Goal: Task Accomplishment & Management: Manage account settings

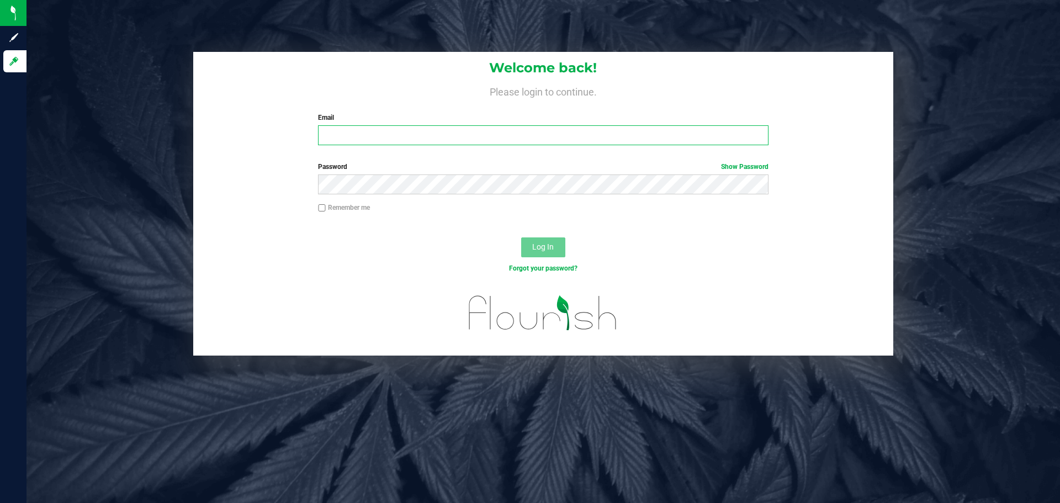
click at [525, 127] on input "Email" at bounding box center [543, 135] width 450 height 20
type input "[EMAIL_ADDRESS][DOMAIN_NAME]"
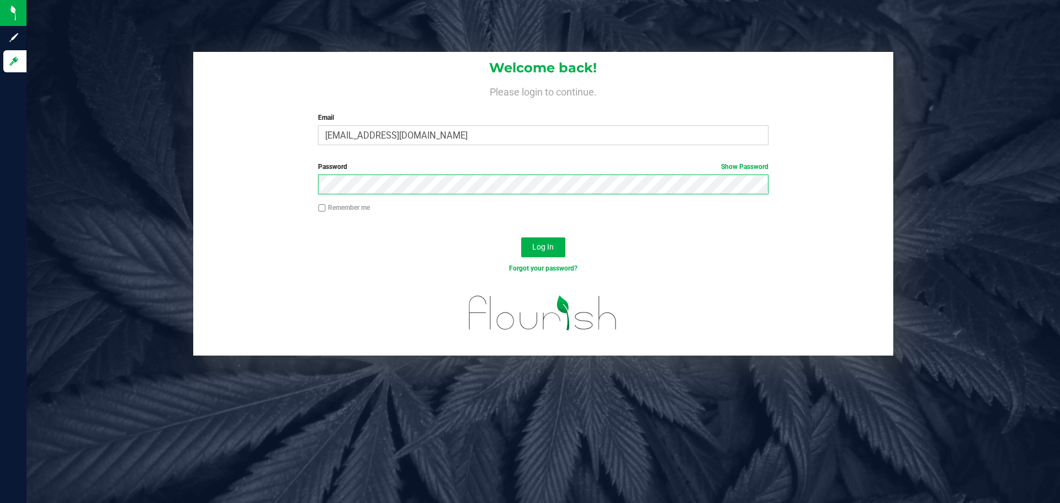
click at [521, 237] on button "Log In" at bounding box center [543, 247] width 44 height 20
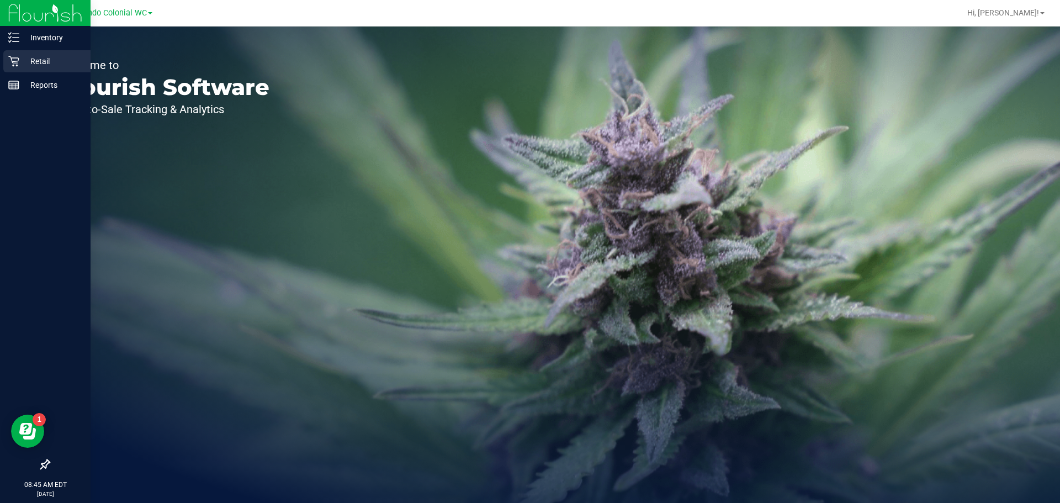
click at [19, 65] on icon at bounding box center [13, 61] width 11 height 11
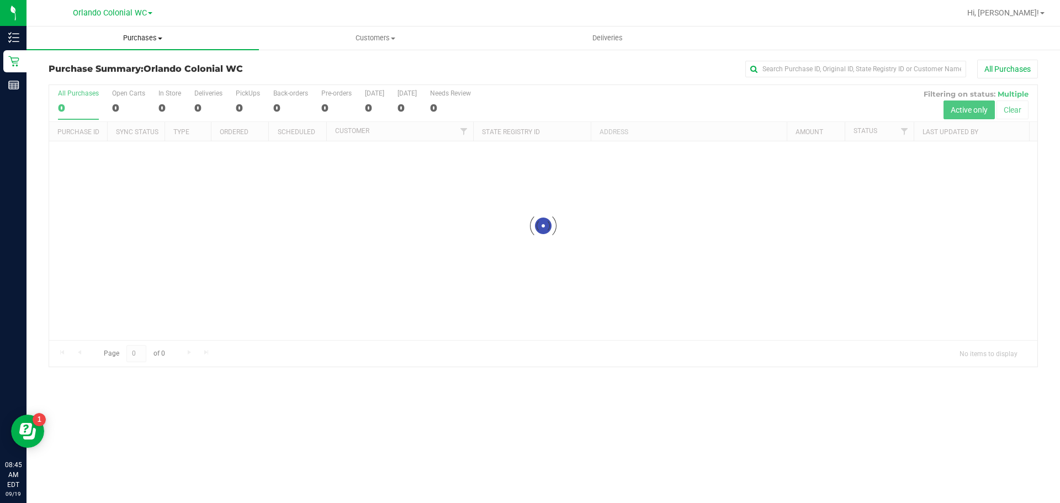
click at [123, 40] on span "Purchases" at bounding box center [143, 38] width 232 height 10
click at [73, 76] on span "Fulfillment" at bounding box center [61, 79] width 68 height 9
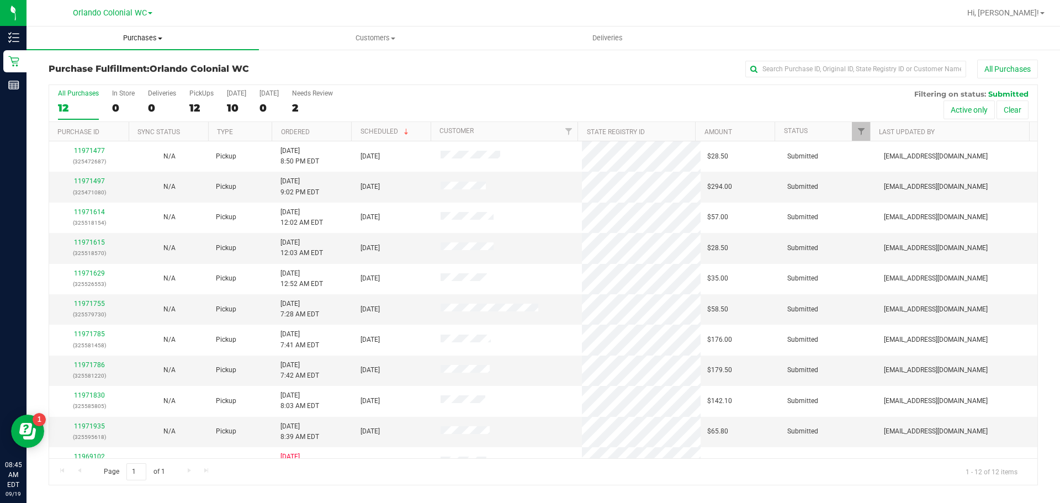
click at [129, 40] on span "Purchases" at bounding box center [143, 38] width 232 height 10
click at [107, 82] on li "Fulfillment" at bounding box center [143, 79] width 232 height 13
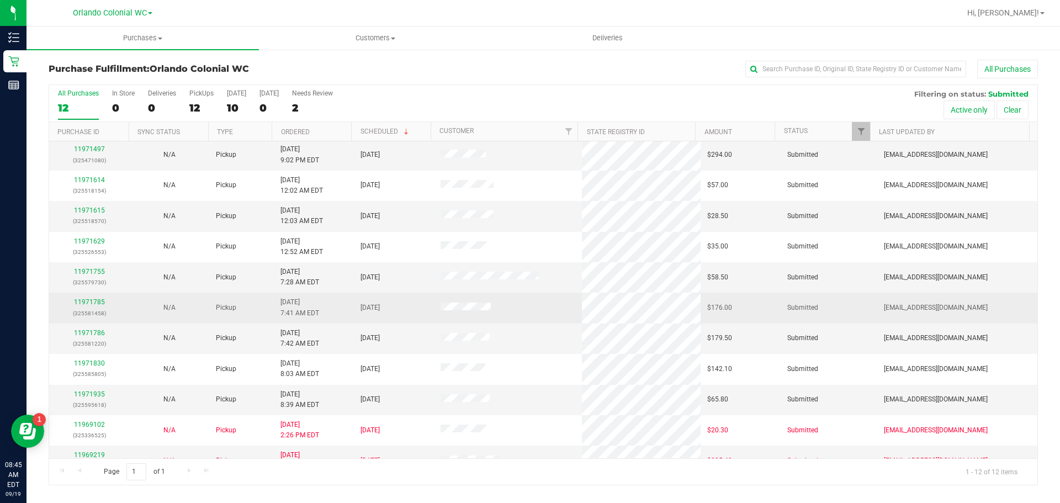
scroll to position [50, 0]
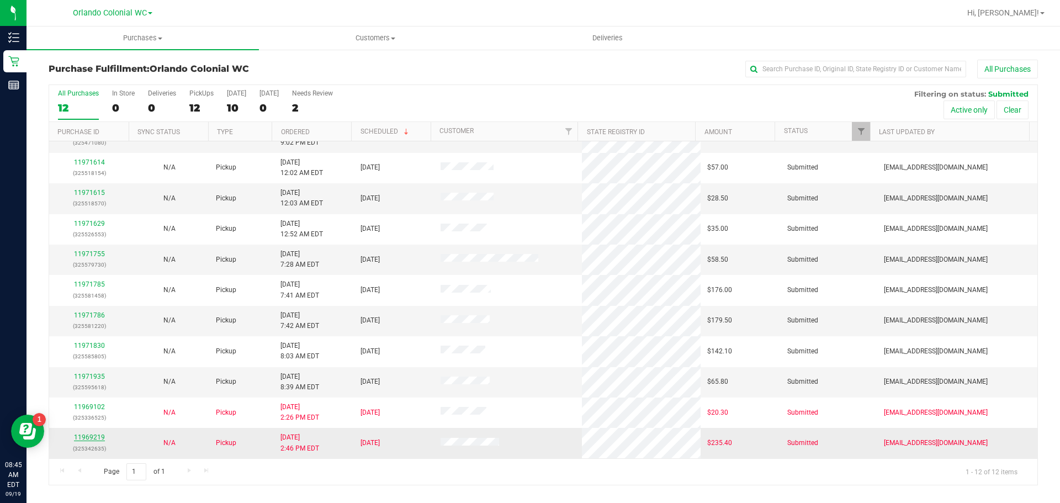
click at [94, 436] on link "11969219" at bounding box center [89, 438] width 31 height 8
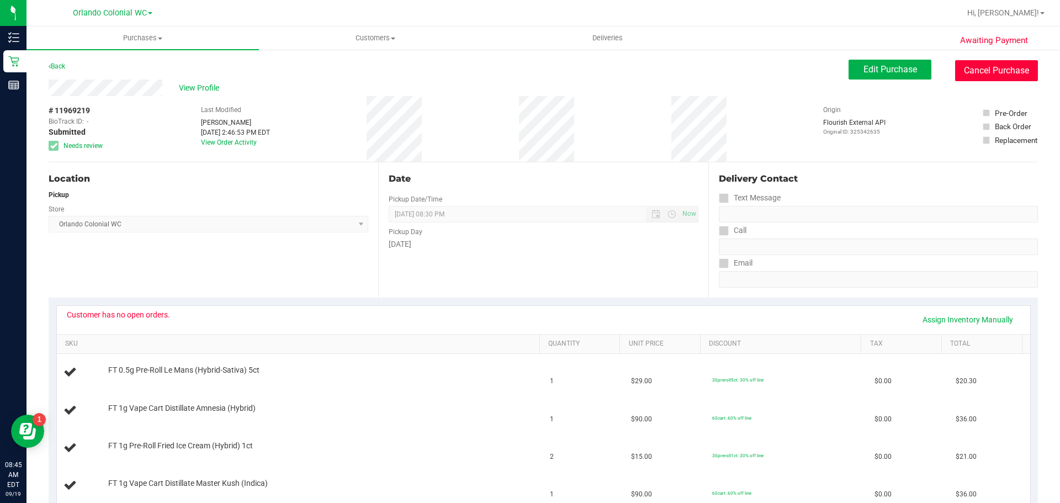
click at [525, 78] on button "Cancel Purchase" at bounding box center [996, 70] width 83 height 21
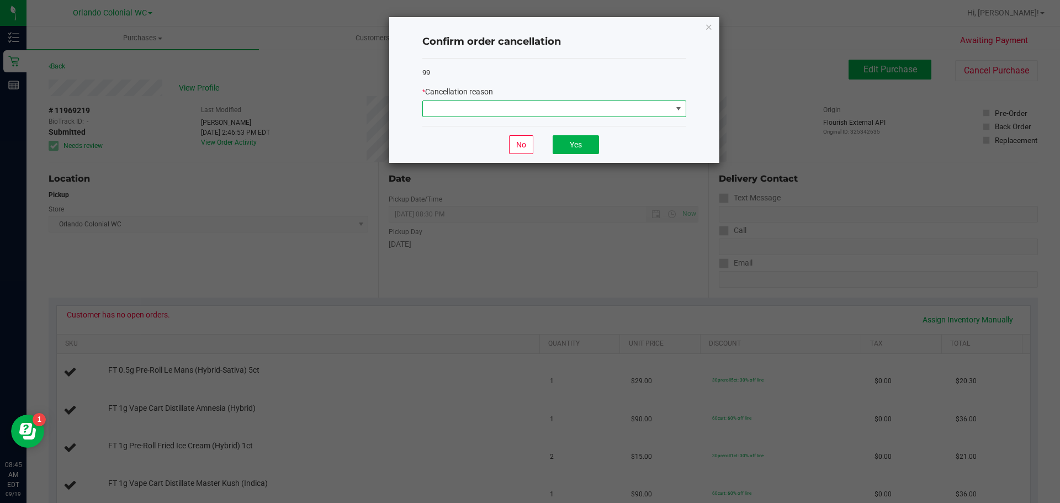
click at [525, 104] on span at bounding box center [547, 108] width 249 height 15
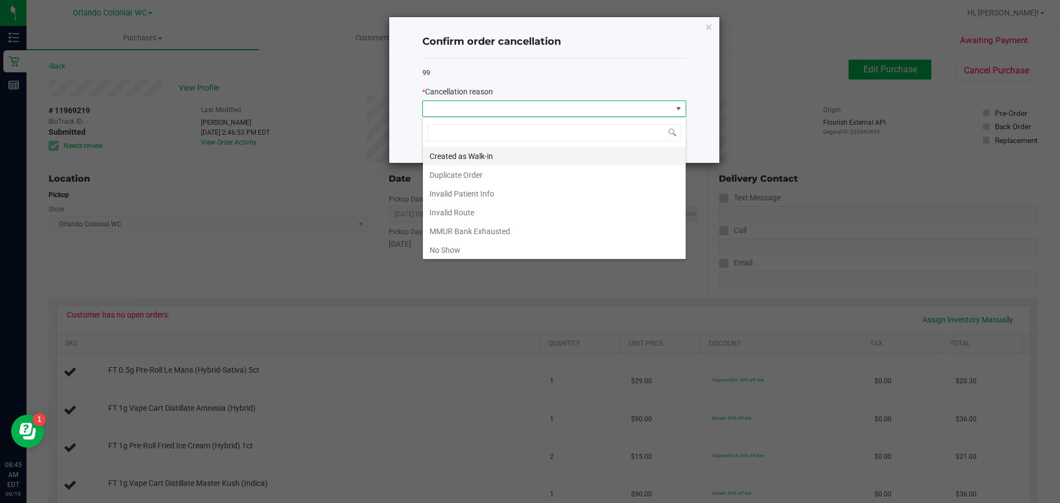
scroll to position [17, 264]
click at [476, 247] on li "No Show" at bounding box center [554, 250] width 263 height 19
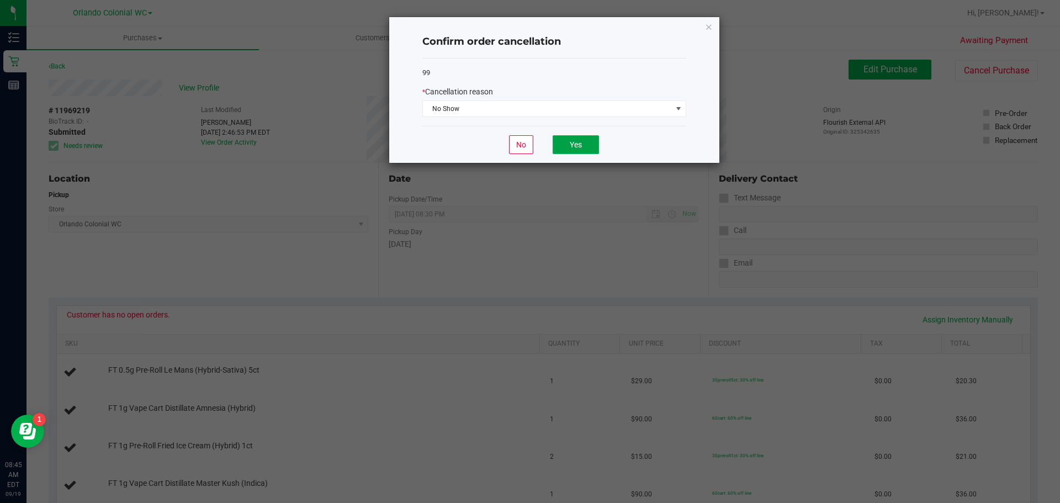
click at [525, 148] on button "Yes" at bounding box center [576, 144] width 46 height 19
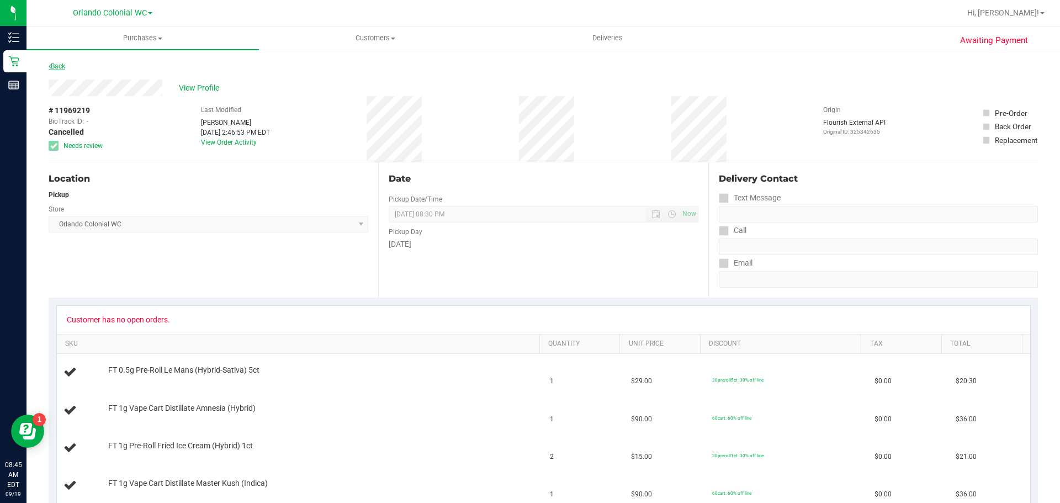
click at [55, 66] on link "Back" at bounding box center [57, 66] width 17 height 8
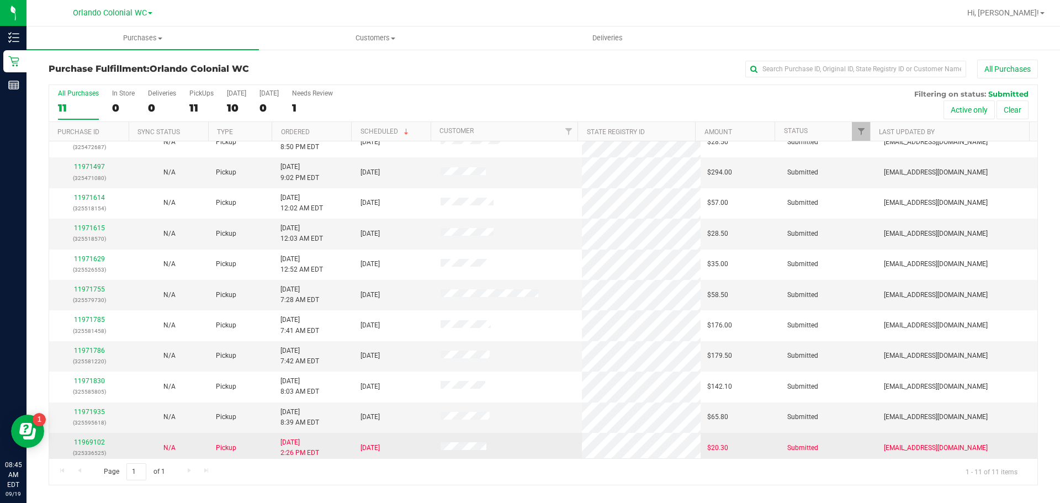
scroll to position [19, 0]
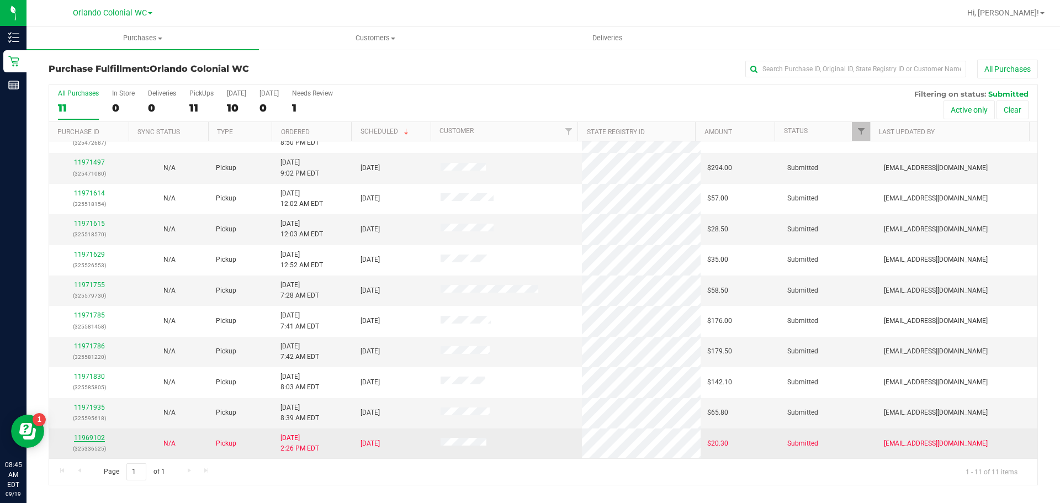
click at [101, 438] on link "11969102" at bounding box center [89, 438] width 31 height 8
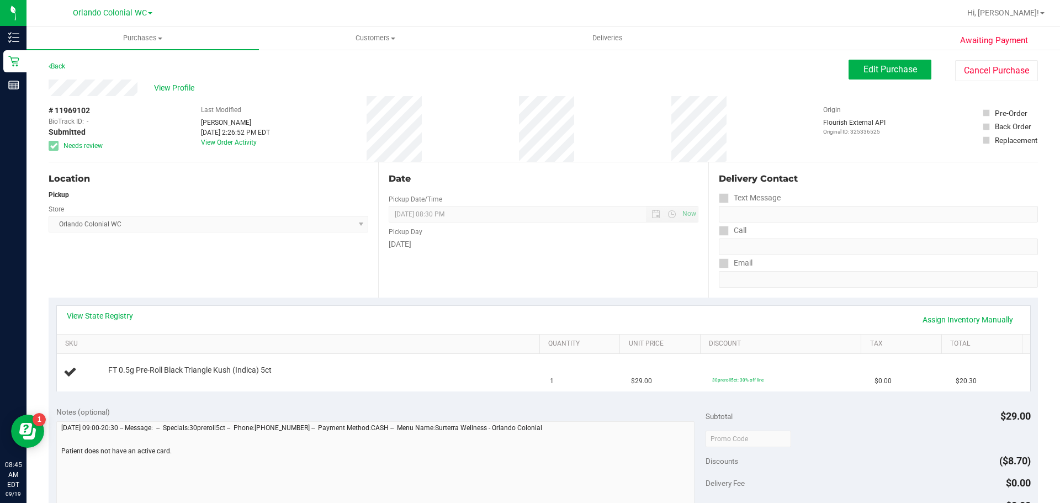
click at [525, 54] on div "Awaiting Payment Back Edit Purchase Cancel Purchase View Profile # 11969102 Bio…" at bounding box center [544, 463] width 1034 height 828
click at [525, 71] on button "Cancel Purchase" at bounding box center [996, 70] width 83 height 21
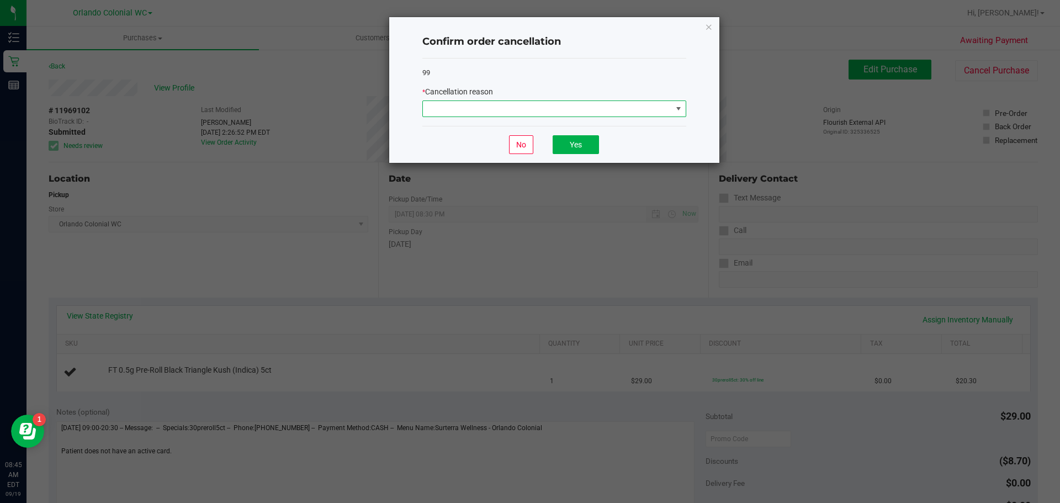
click at [438, 111] on span at bounding box center [547, 108] width 249 height 15
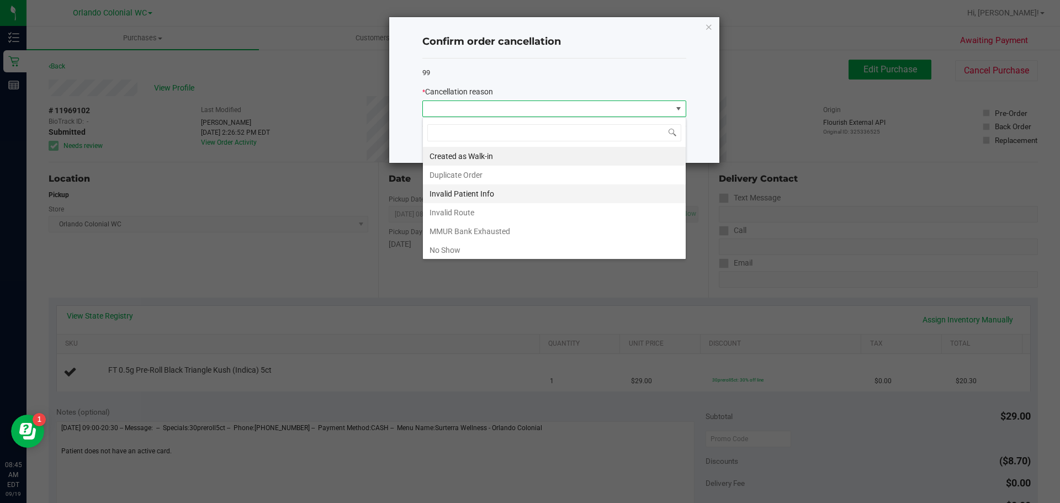
scroll to position [17, 264]
click at [464, 247] on li "No Show" at bounding box center [554, 250] width 263 height 19
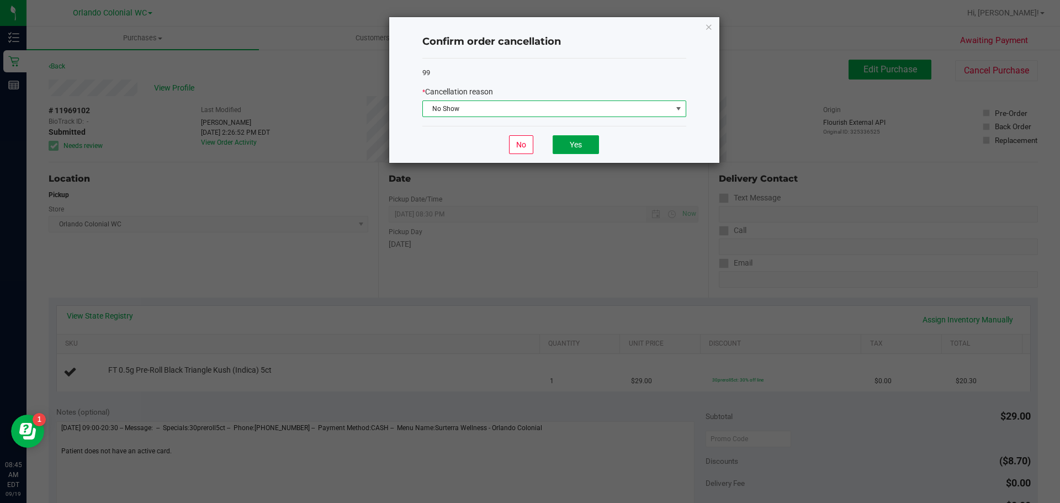
click at [525, 148] on button "Yes" at bounding box center [576, 144] width 46 height 19
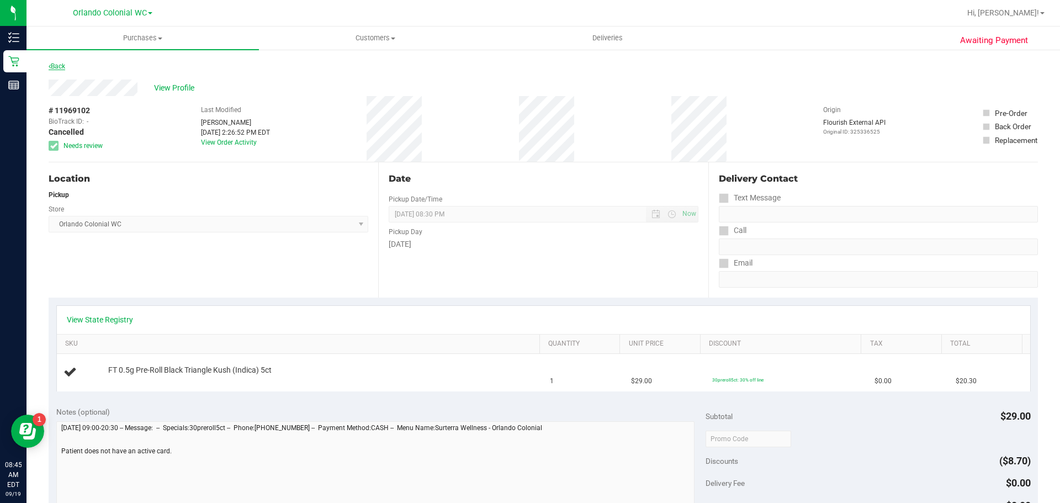
click at [57, 64] on link "Back" at bounding box center [57, 66] width 17 height 8
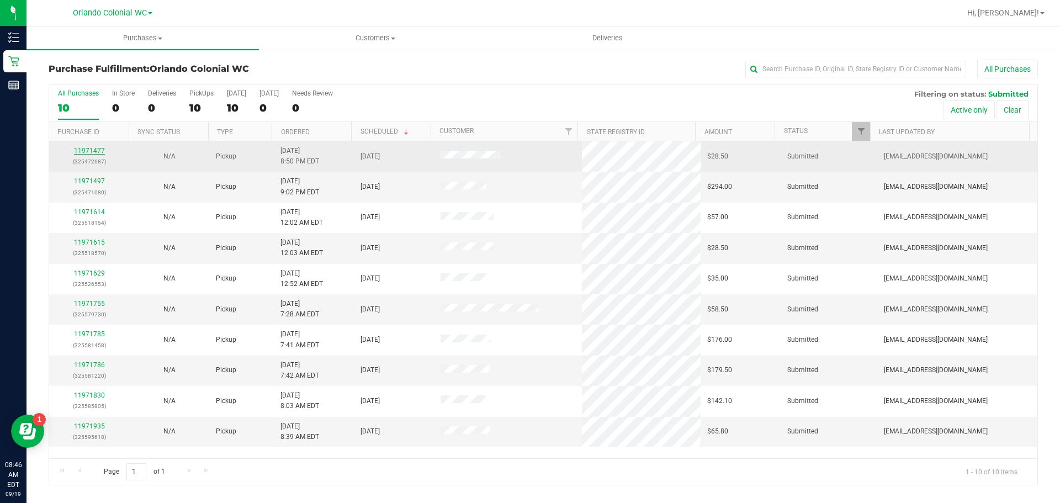
click at [99, 150] on link "11971477" at bounding box center [89, 151] width 31 height 8
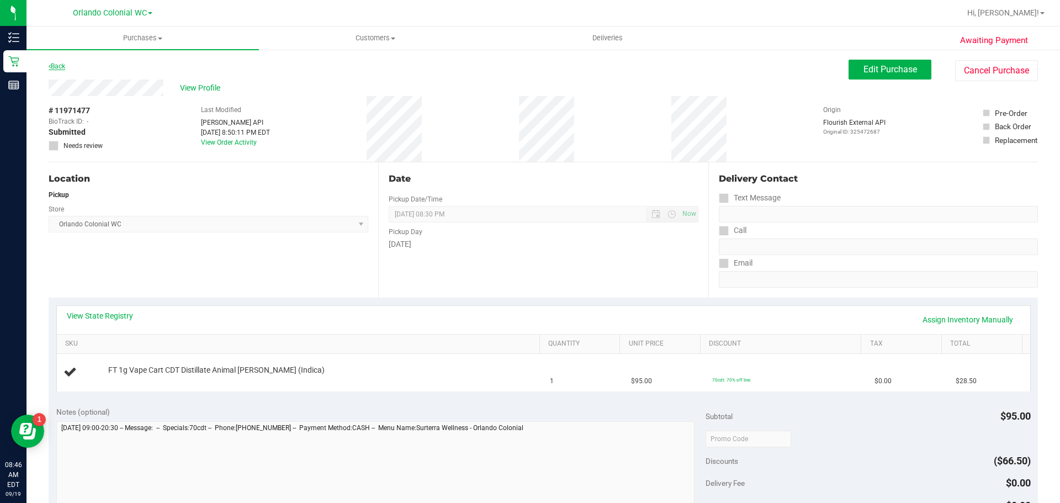
click at [57, 68] on link "Back" at bounding box center [57, 66] width 17 height 8
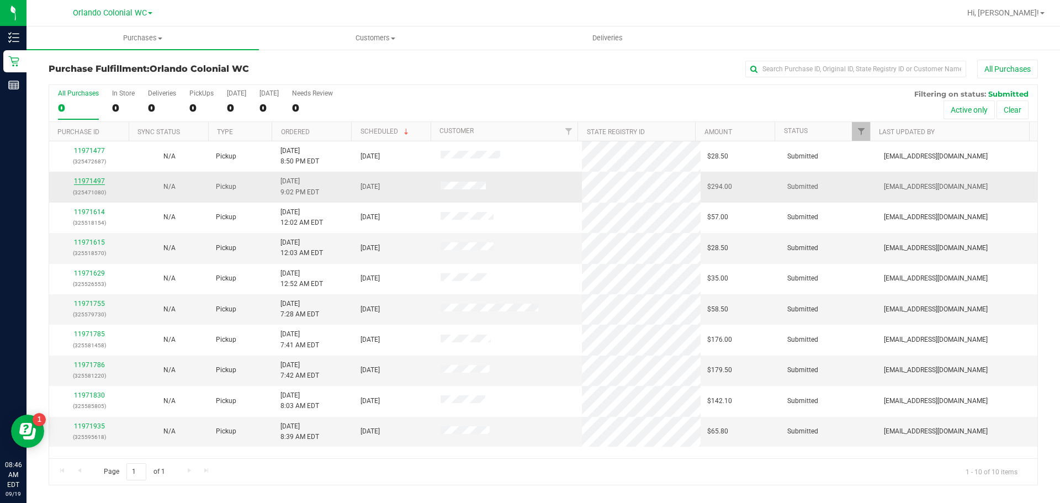
click at [99, 181] on link "11971497" at bounding box center [89, 181] width 31 height 8
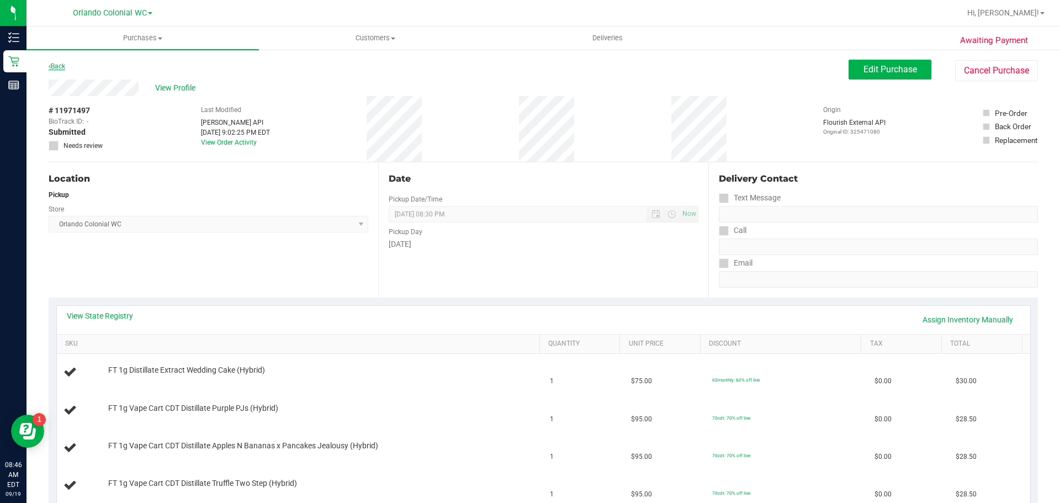
click at [59, 67] on link "Back" at bounding box center [57, 66] width 17 height 8
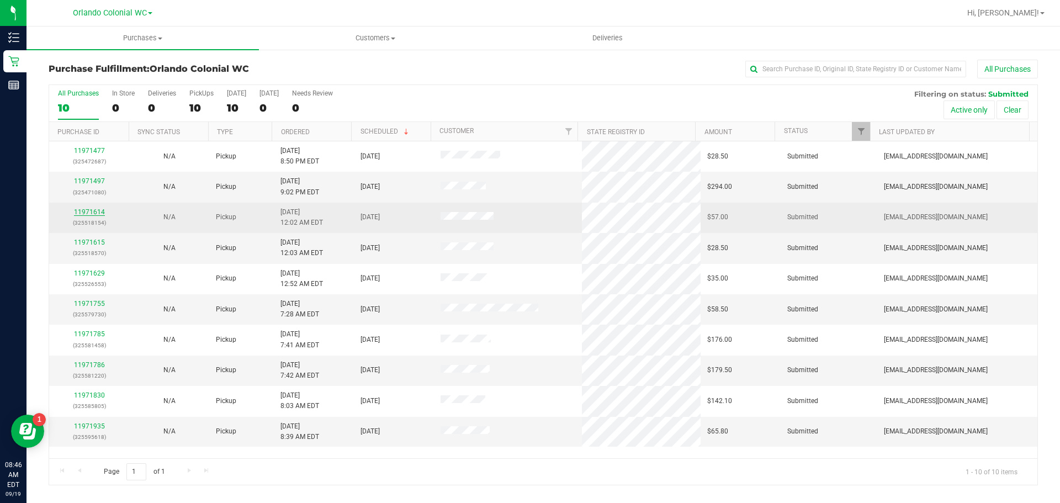
click at [87, 214] on link "11971614" at bounding box center [89, 212] width 31 height 8
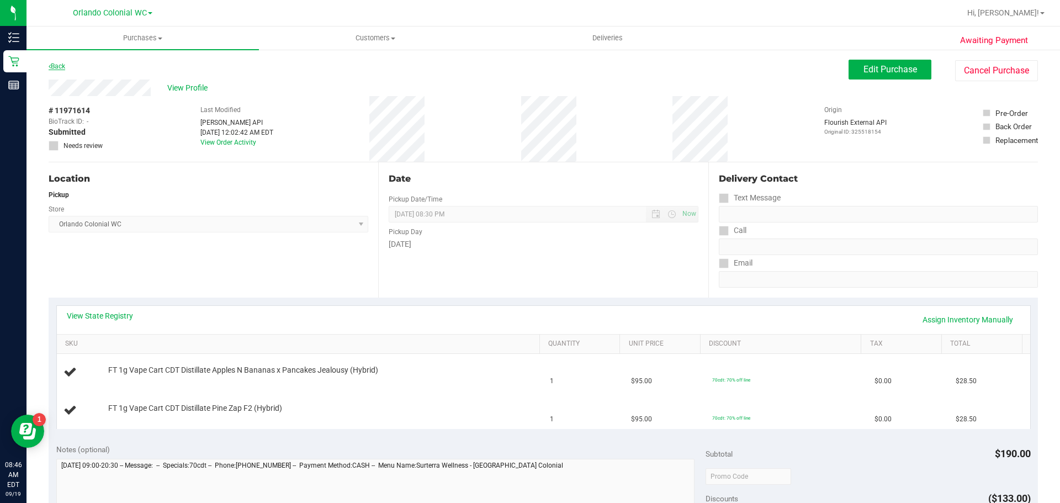
click at [59, 66] on link "Back" at bounding box center [57, 66] width 17 height 8
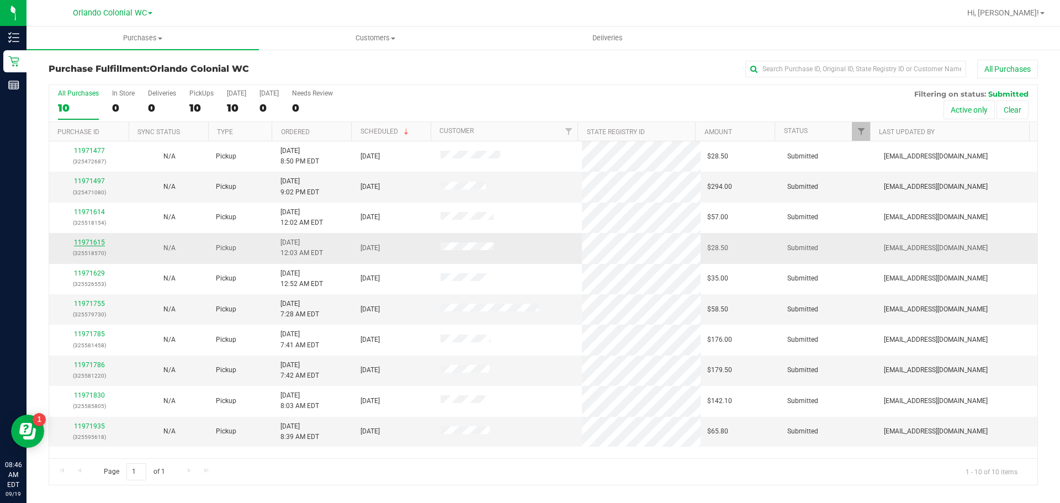
click at [94, 244] on link "11971615" at bounding box center [89, 243] width 31 height 8
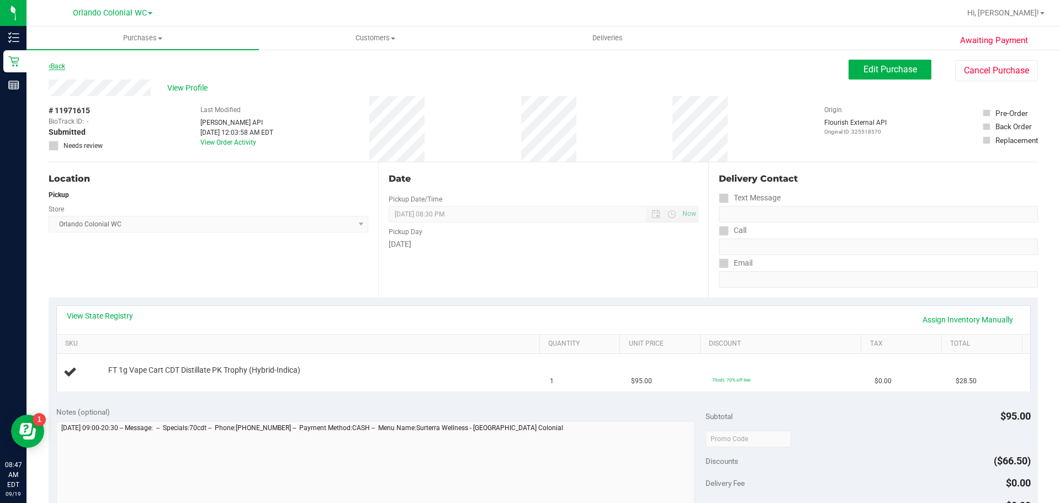
click at [63, 66] on link "Back" at bounding box center [57, 66] width 17 height 8
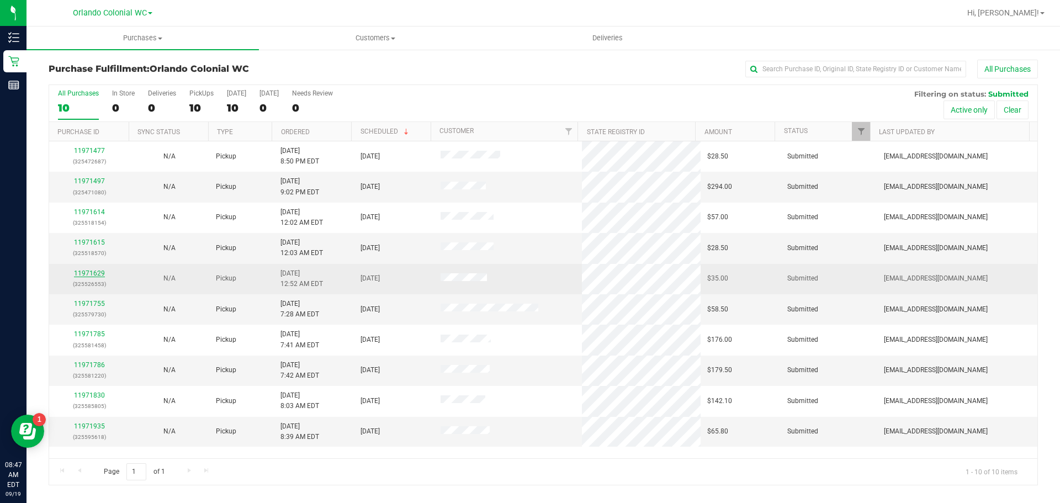
click at [89, 274] on link "11971629" at bounding box center [89, 273] width 31 height 8
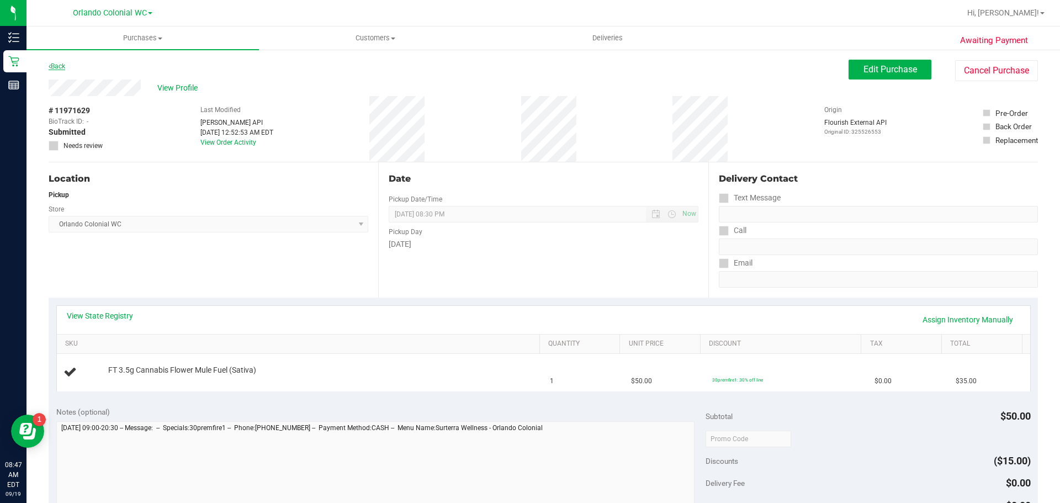
click at [62, 69] on link "Back" at bounding box center [57, 66] width 17 height 8
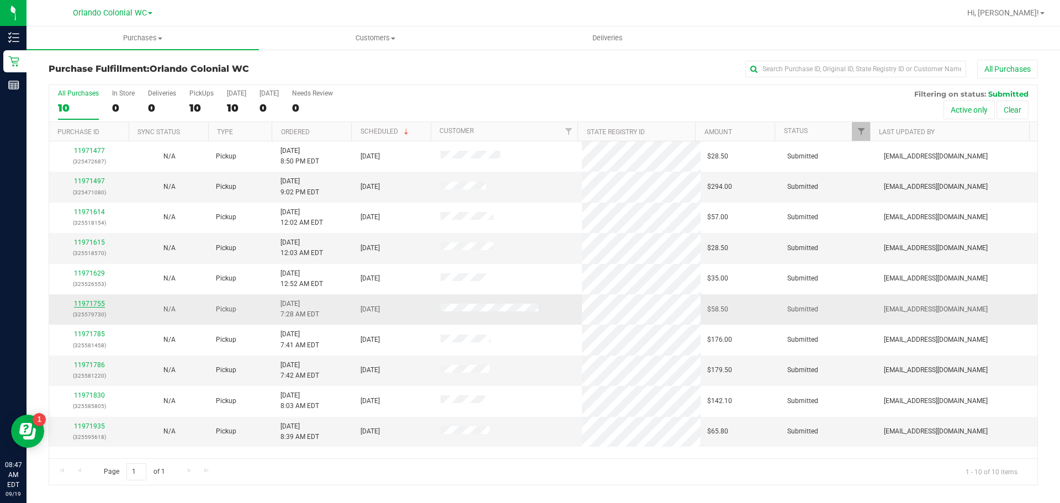
click at [87, 306] on link "11971755" at bounding box center [89, 304] width 31 height 8
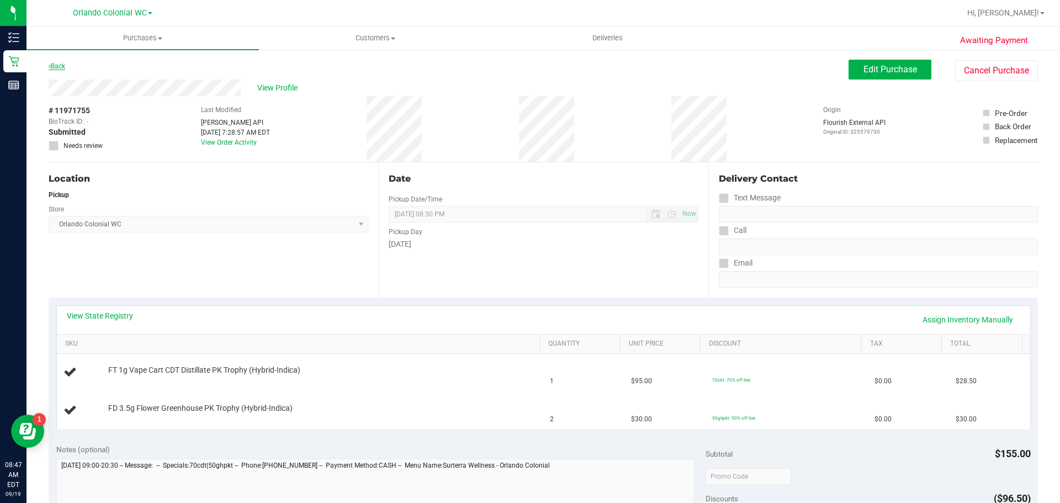
click at [56, 65] on link "Back" at bounding box center [57, 66] width 17 height 8
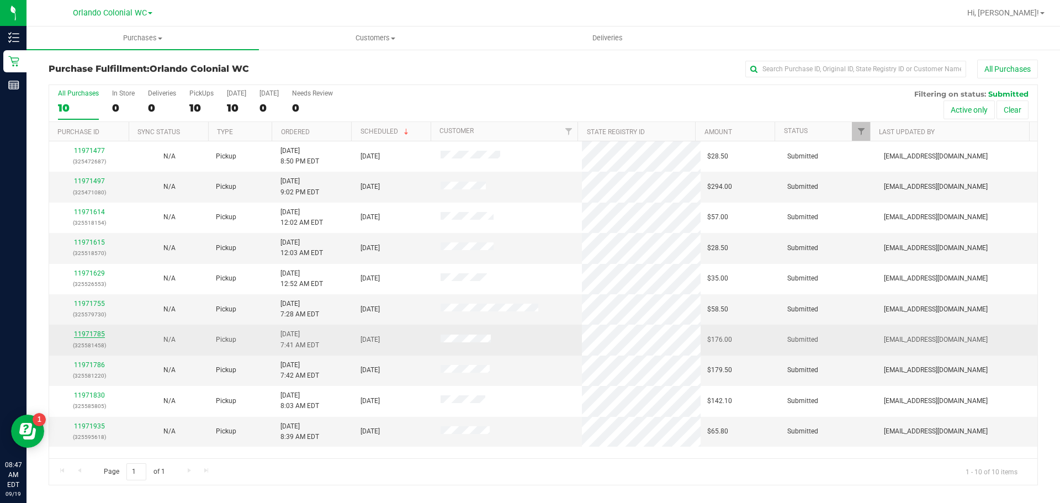
click at [93, 336] on link "11971785" at bounding box center [89, 334] width 31 height 8
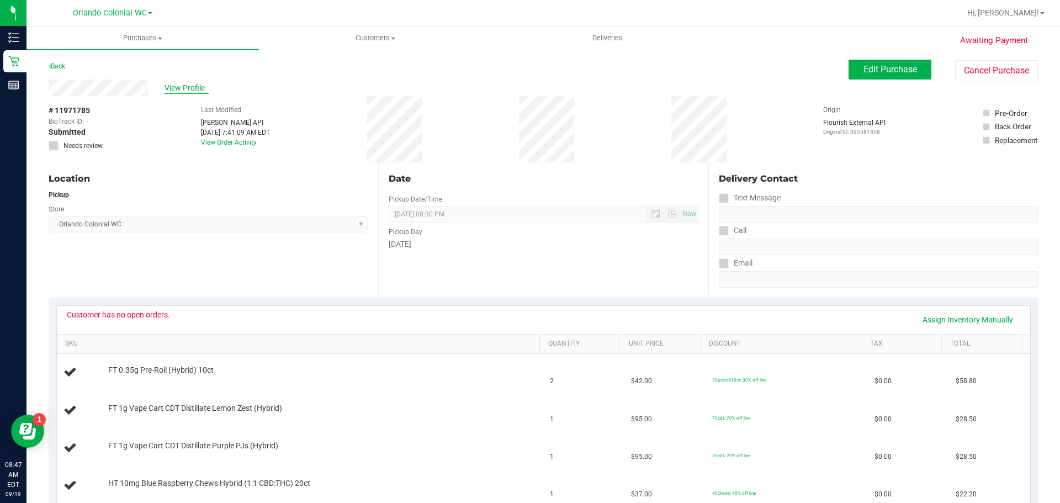
click at [176, 84] on span "View Profile" at bounding box center [187, 88] width 44 height 12
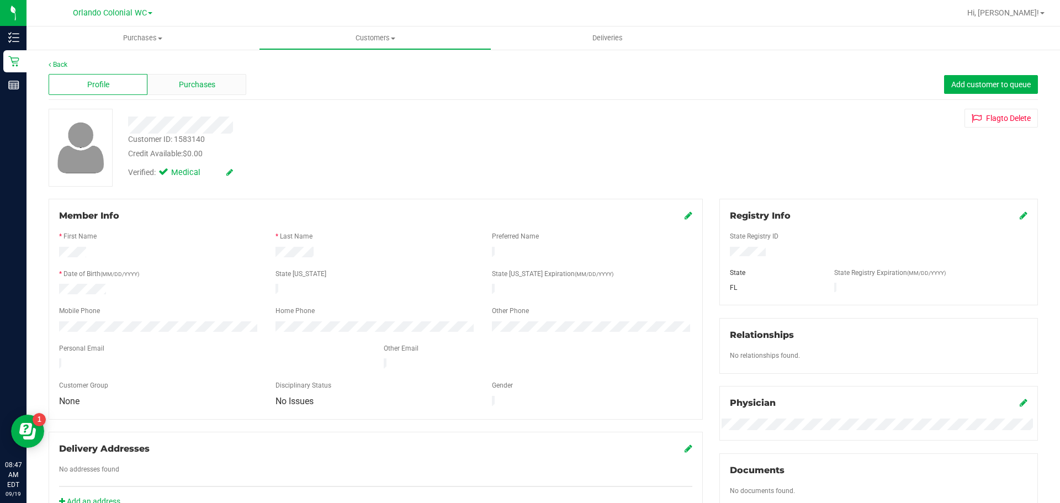
click at [181, 86] on span "Purchases" at bounding box center [197, 85] width 36 height 12
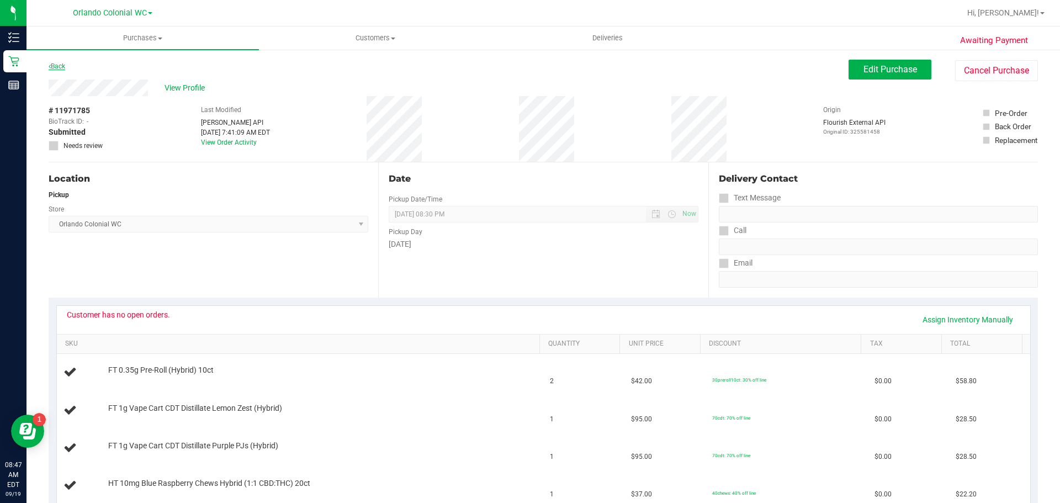
click at [62, 64] on link "Back" at bounding box center [57, 66] width 17 height 8
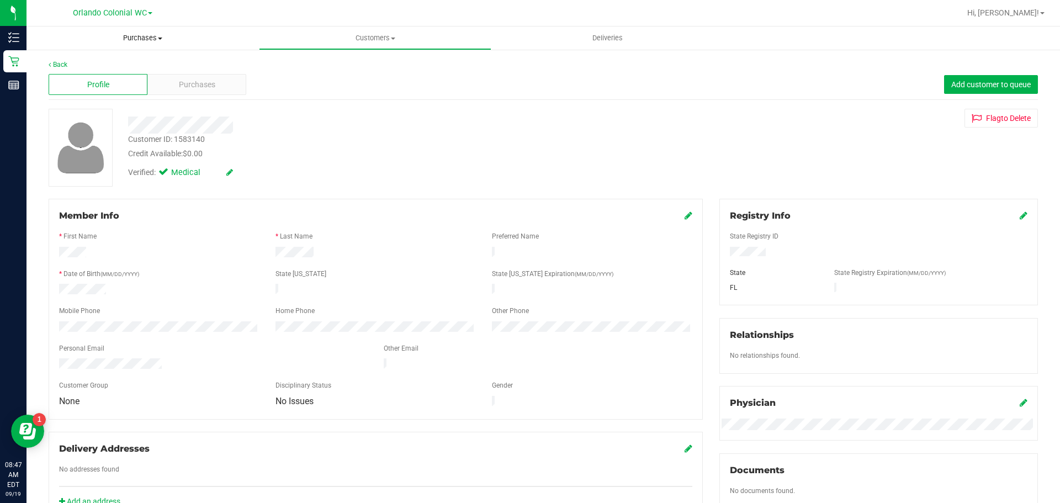
click at [130, 36] on span "Purchases" at bounding box center [143, 38] width 232 height 10
click at [97, 78] on li "Fulfillment" at bounding box center [143, 79] width 232 height 13
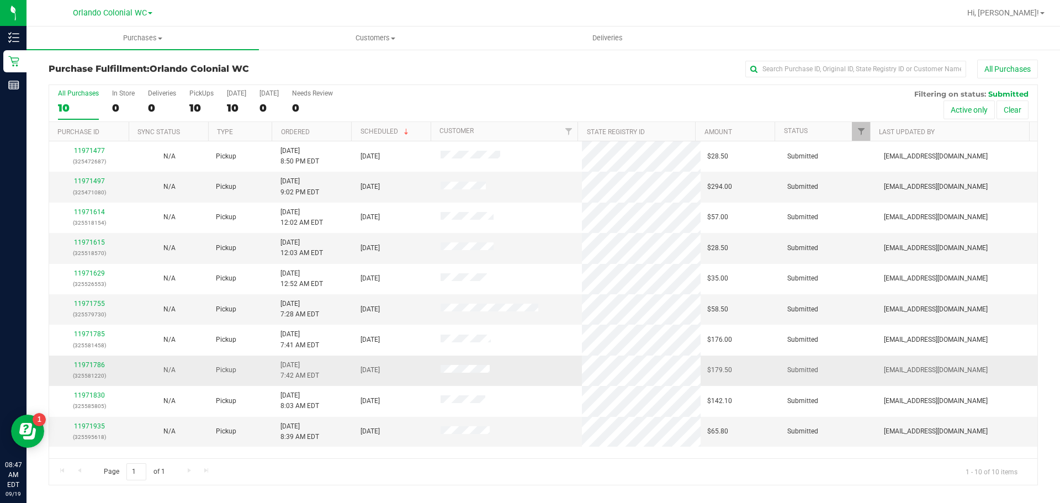
click at [77, 360] on div "11971786 (325581220)" at bounding box center [89, 370] width 67 height 21
click at [86, 366] on link "11971786" at bounding box center [89, 365] width 31 height 8
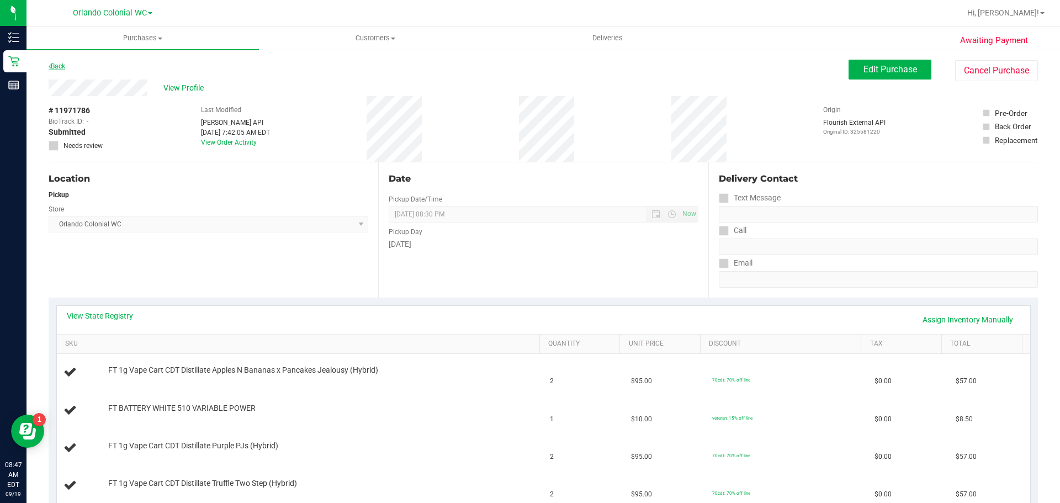
click at [55, 67] on link "Back" at bounding box center [57, 66] width 17 height 8
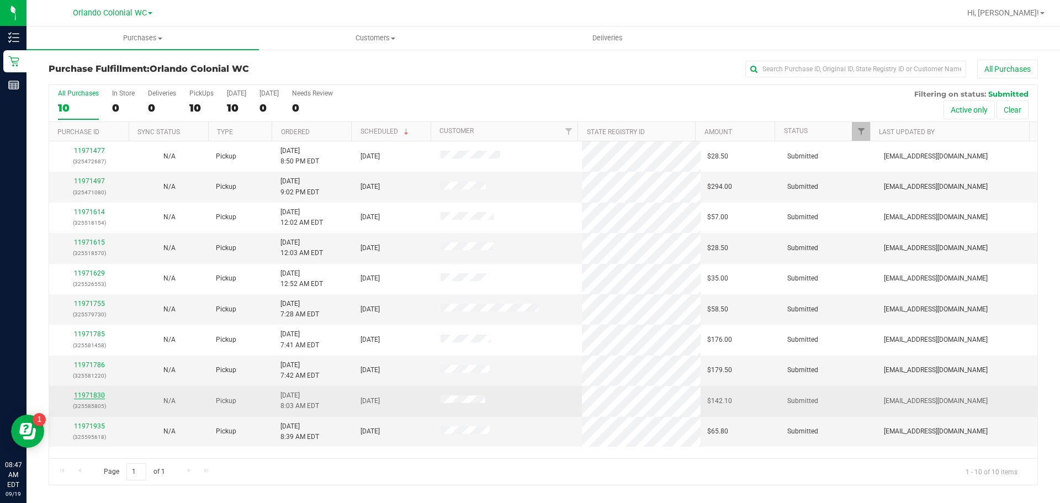
click at [96, 397] on link "11971830" at bounding box center [89, 396] width 31 height 8
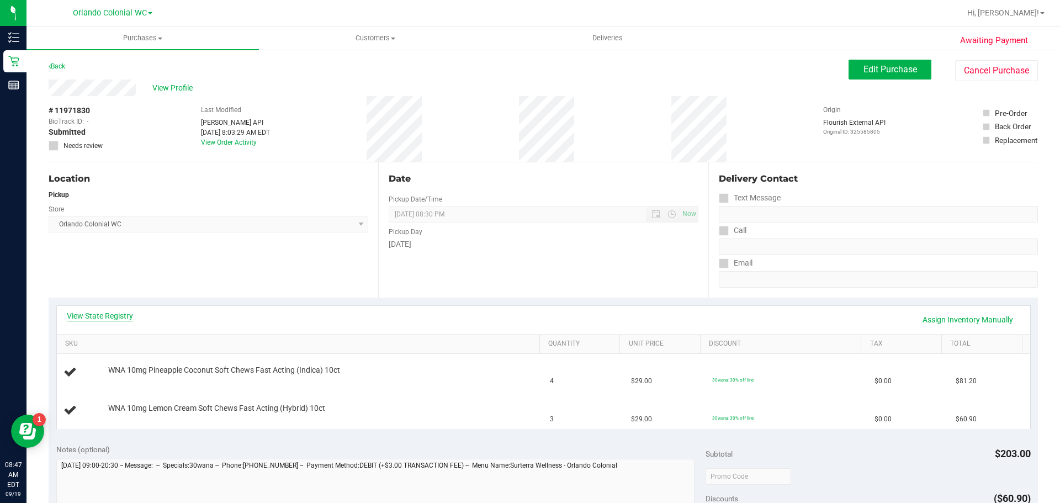
click at [90, 318] on link "View State Registry" at bounding box center [100, 315] width 66 height 11
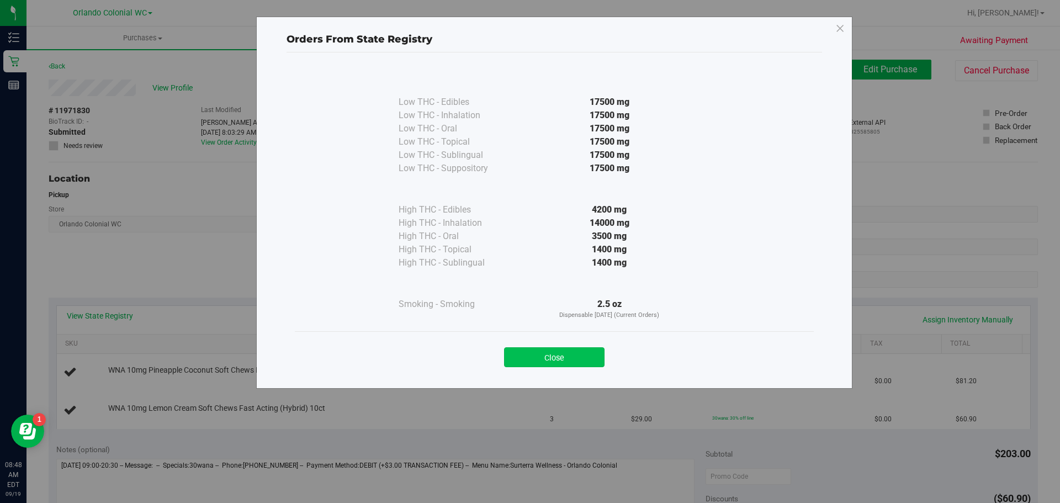
click at [525, 355] on button "Close" at bounding box center [554, 357] width 101 height 20
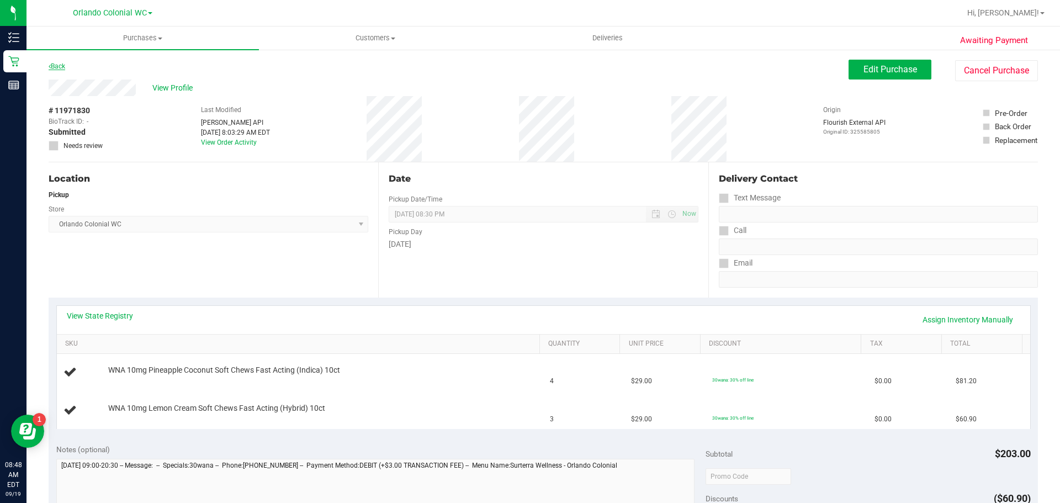
click at [55, 67] on link "Back" at bounding box center [57, 66] width 17 height 8
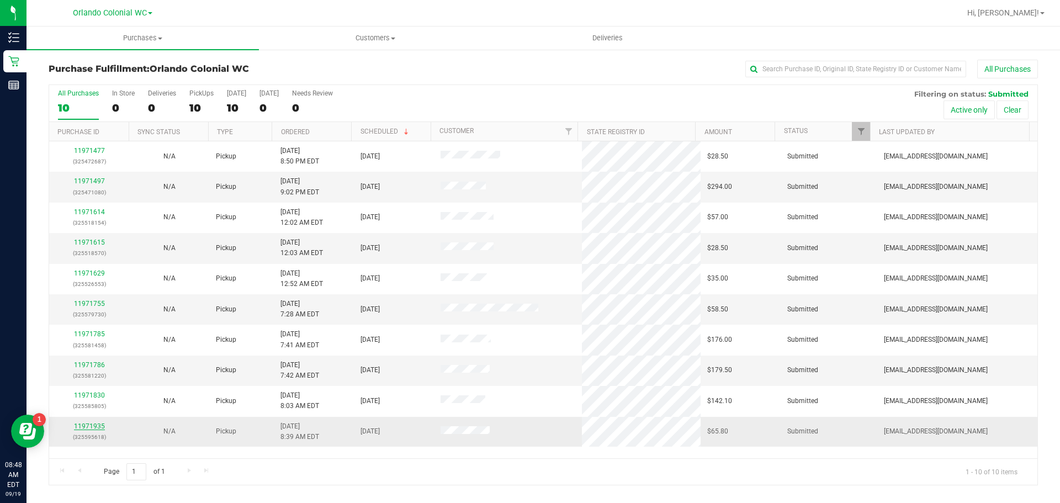
click at [98, 427] on link "11971935" at bounding box center [89, 426] width 31 height 8
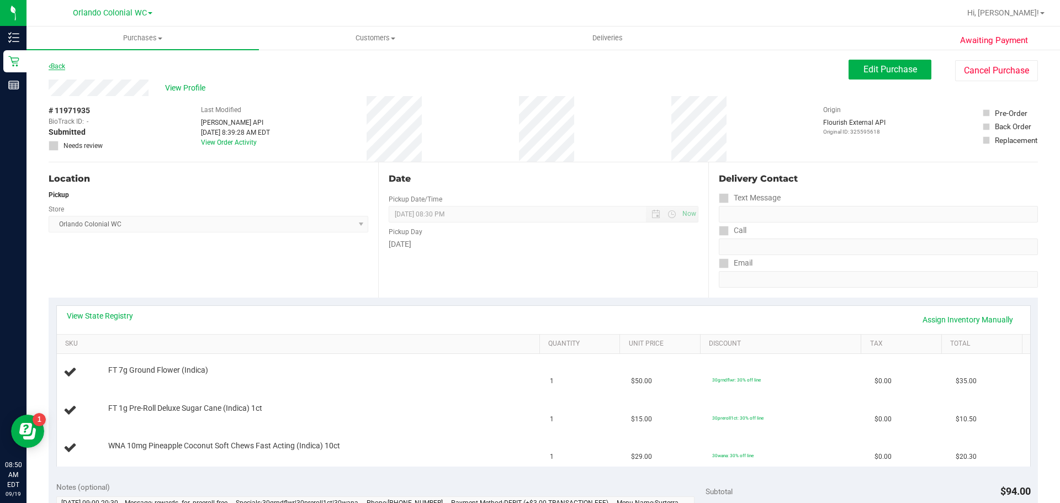
click at [59, 68] on link "Back" at bounding box center [57, 66] width 17 height 8
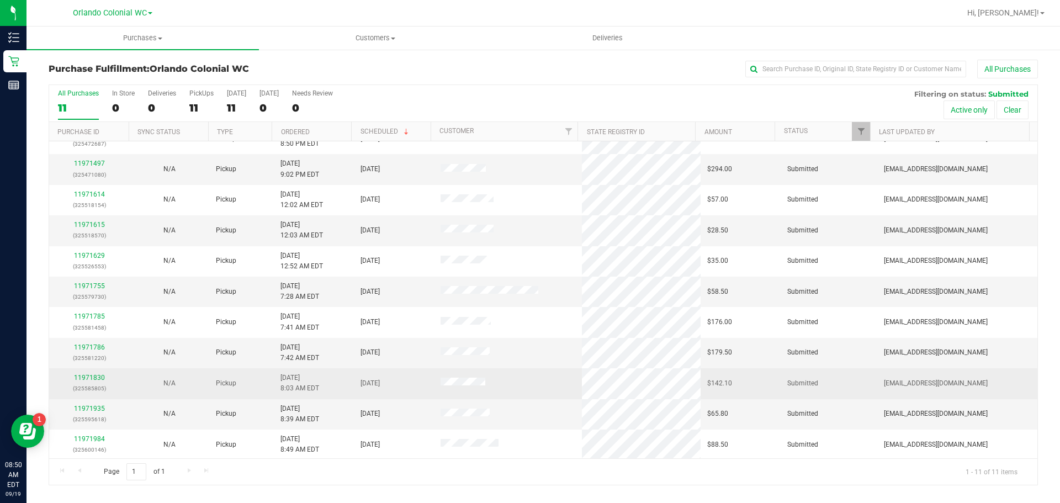
scroll to position [19, 0]
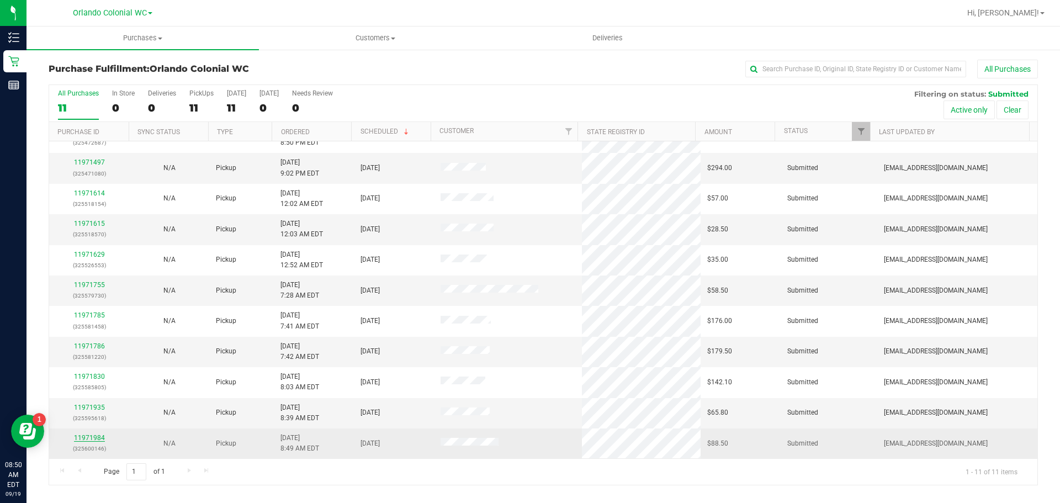
click at [89, 434] on link "11971984" at bounding box center [89, 438] width 31 height 8
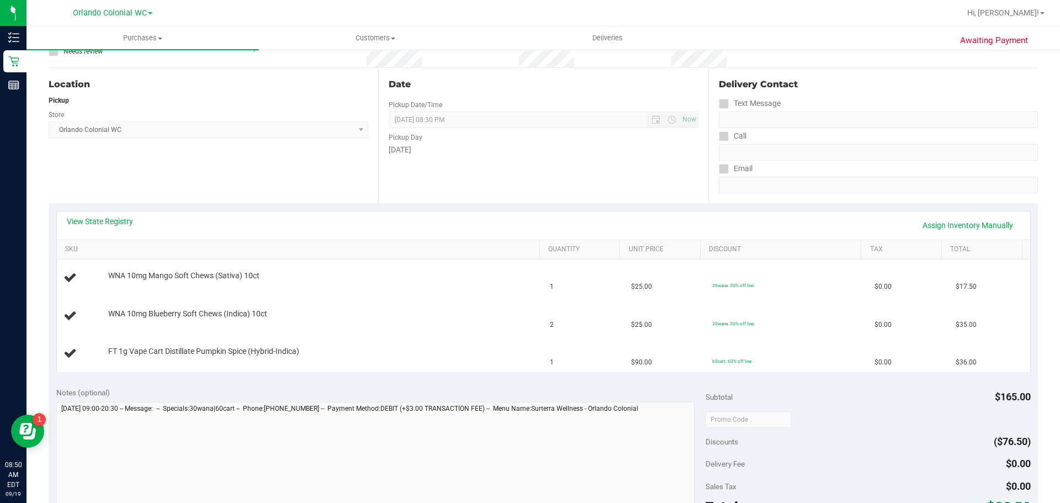
scroll to position [110, 0]
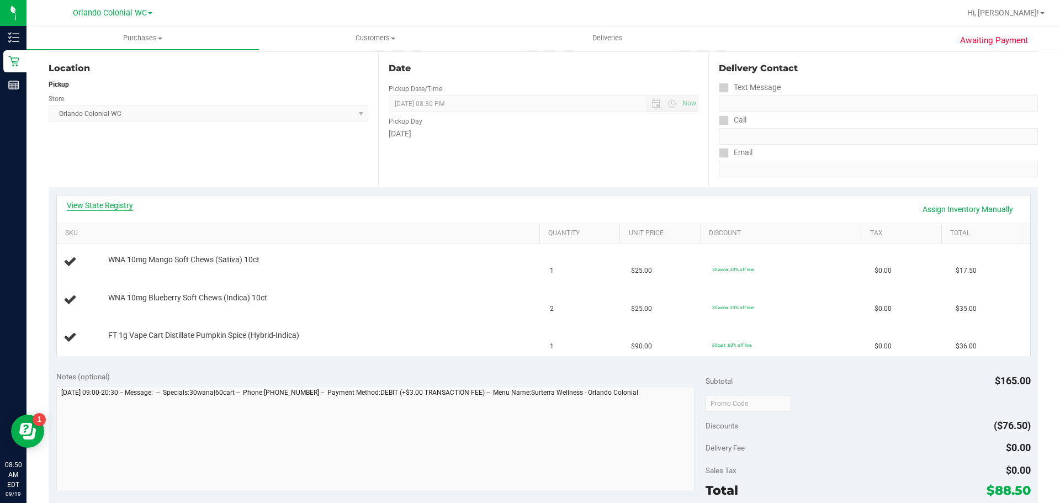
click at [125, 202] on link "View State Registry" at bounding box center [100, 205] width 66 height 11
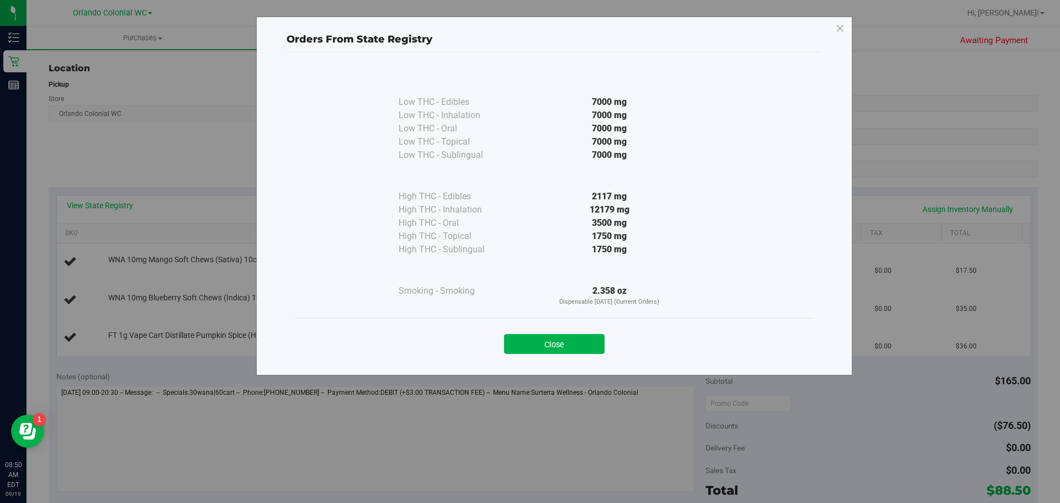
click at [525, 356] on div "Close" at bounding box center [554, 340] width 519 height 45
click at [525, 340] on button "Close" at bounding box center [554, 344] width 101 height 20
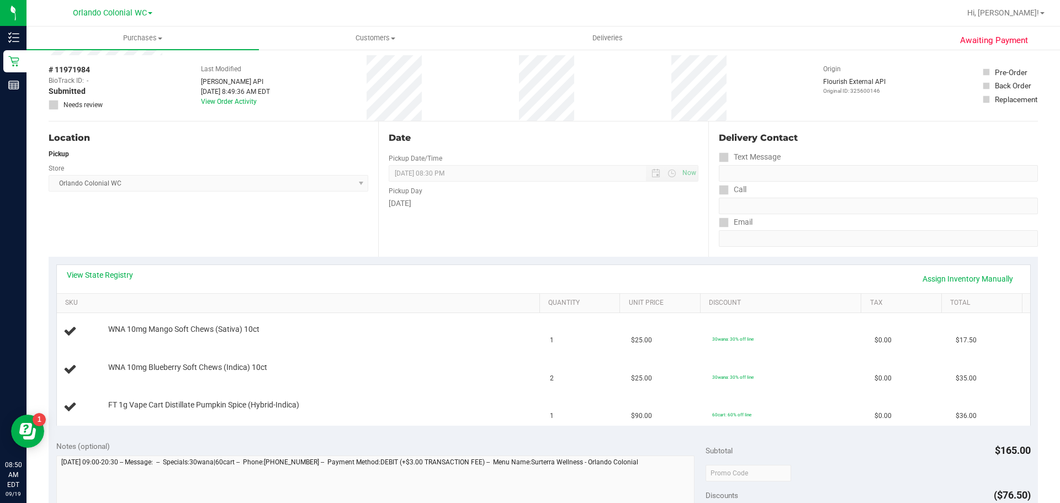
scroll to position [0, 0]
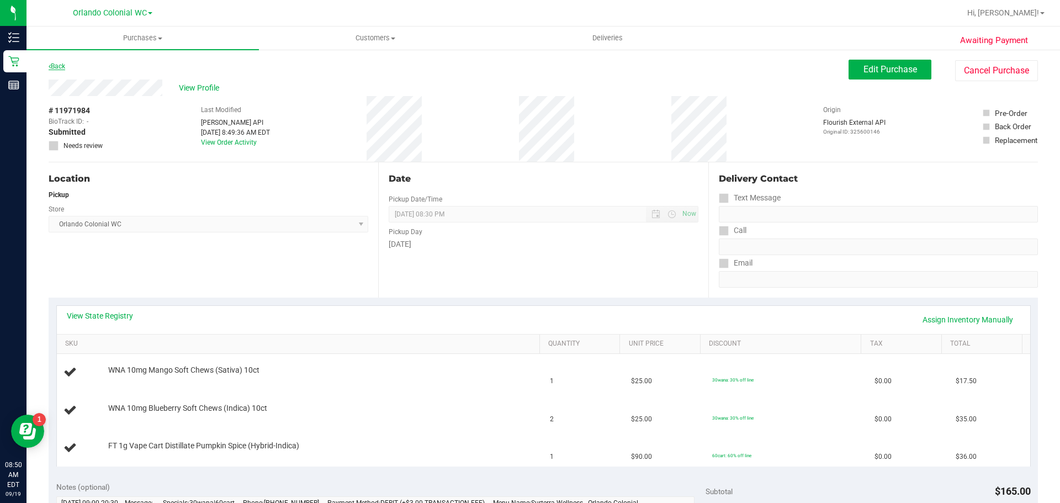
click at [52, 66] on link "Back" at bounding box center [57, 66] width 17 height 8
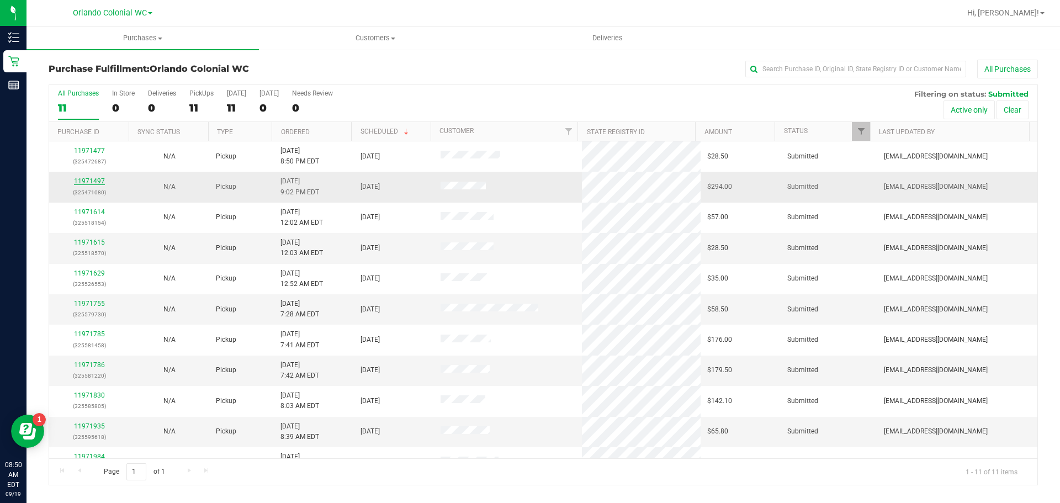
click at [95, 179] on link "11971497" at bounding box center [89, 181] width 31 height 8
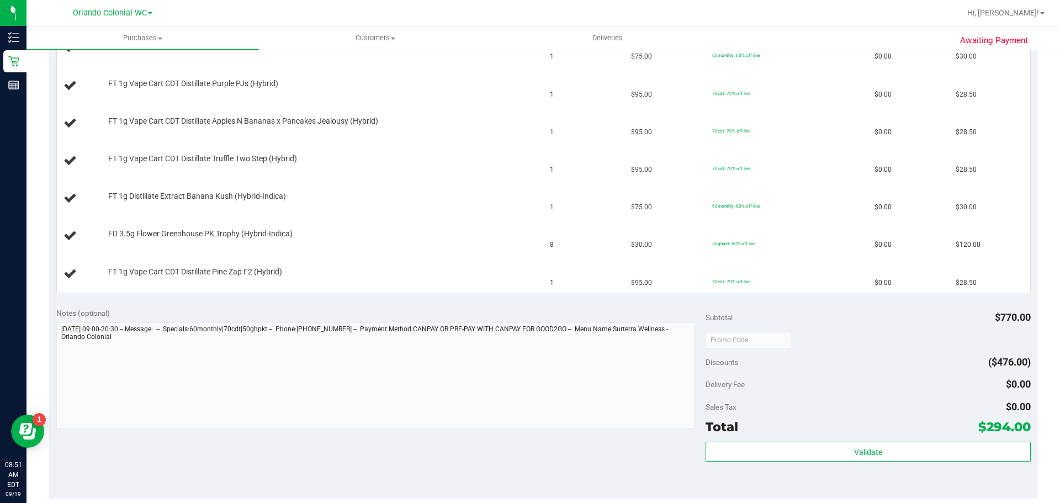
scroll to position [387, 0]
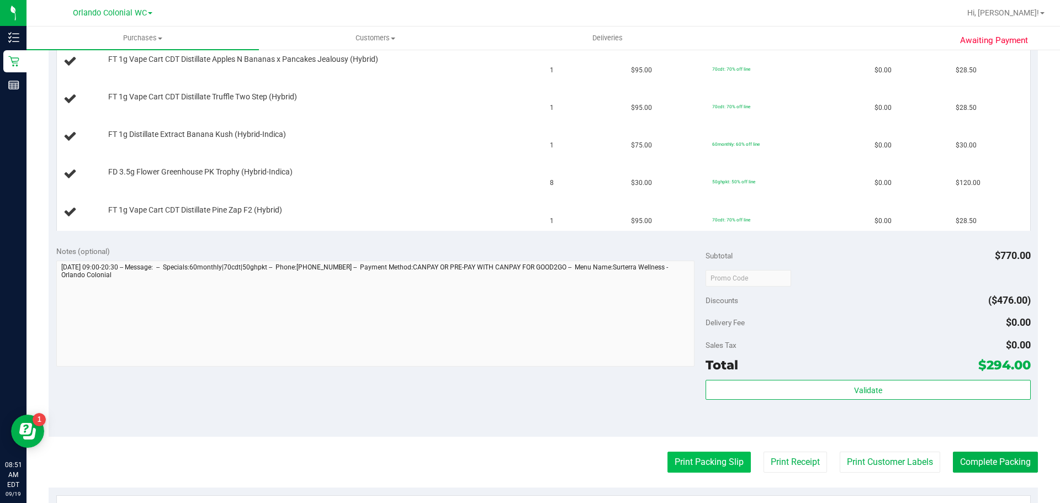
click at [525, 456] on button "Print Packing Slip" at bounding box center [709, 462] width 83 height 21
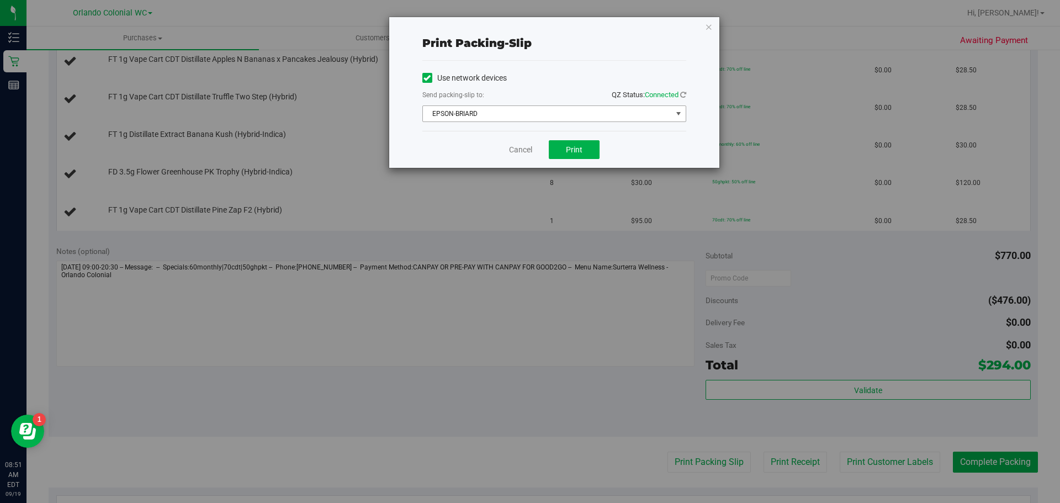
click at [525, 107] on span "EPSON-BRIARD" at bounding box center [547, 113] width 249 height 15
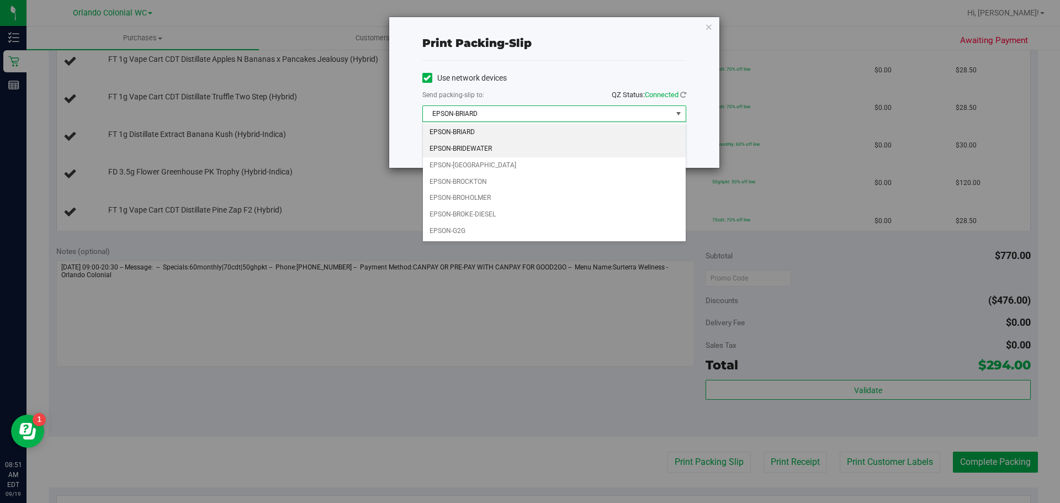
click at [511, 147] on li "EPSON-BRIDEWATER" at bounding box center [554, 149] width 263 height 17
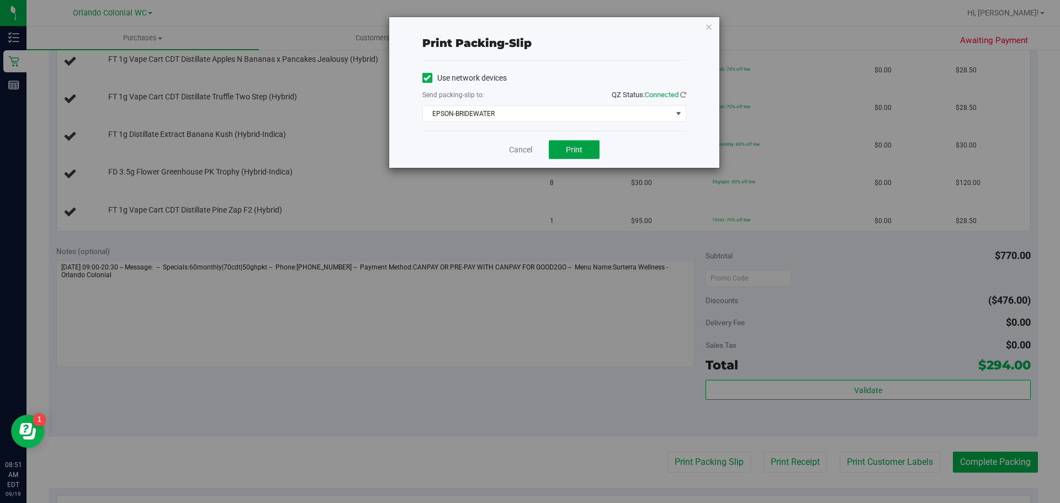
click at [525, 154] on span "Print" at bounding box center [574, 149] width 17 height 9
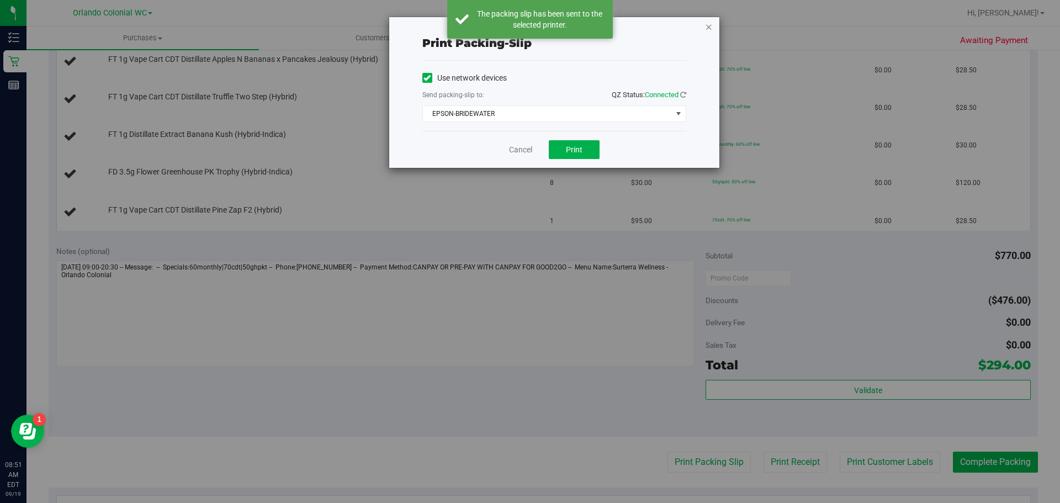
click at [525, 29] on icon "button" at bounding box center [709, 26] width 8 height 13
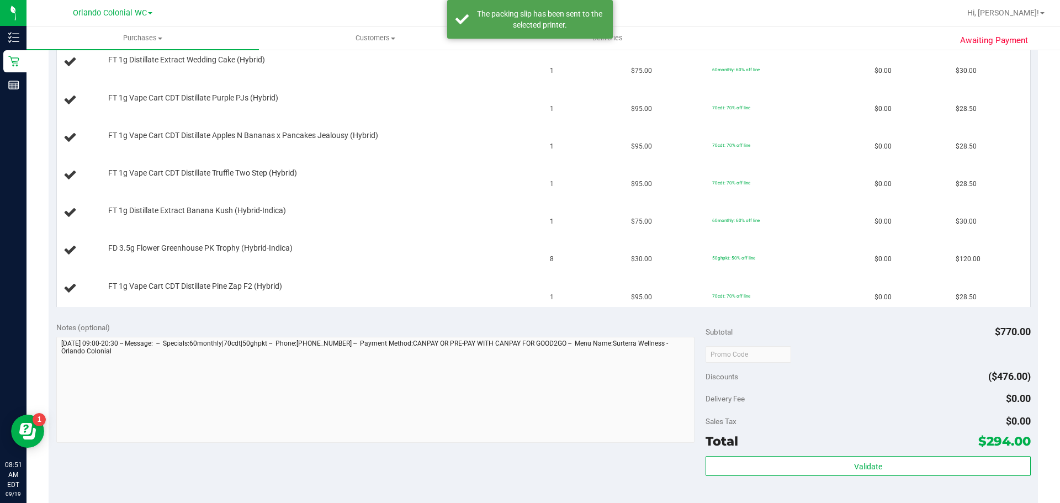
scroll to position [166, 0]
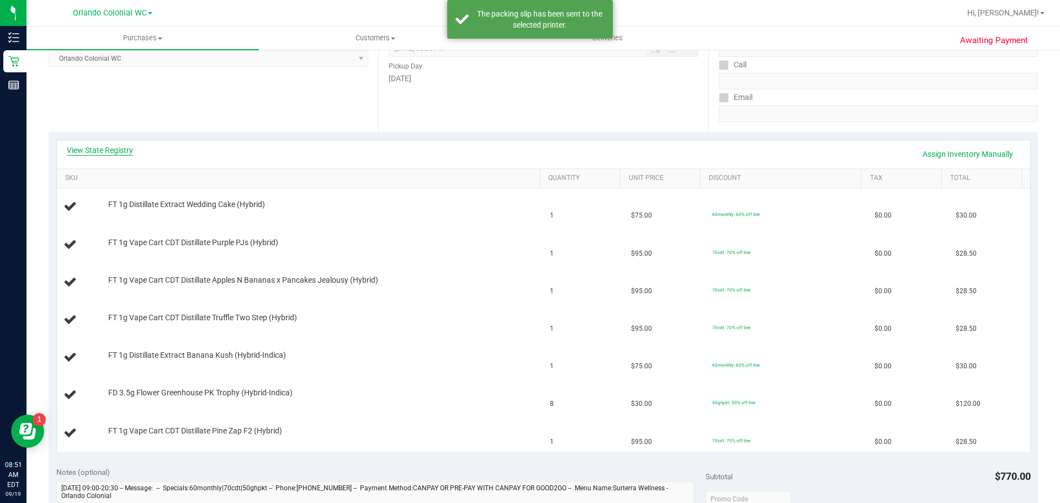
click at [126, 145] on div "View State Registry Assign Inventory Manually" at bounding box center [544, 154] width 974 height 28
click at [128, 145] on link "View State Registry" at bounding box center [100, 150] width 66 height 11
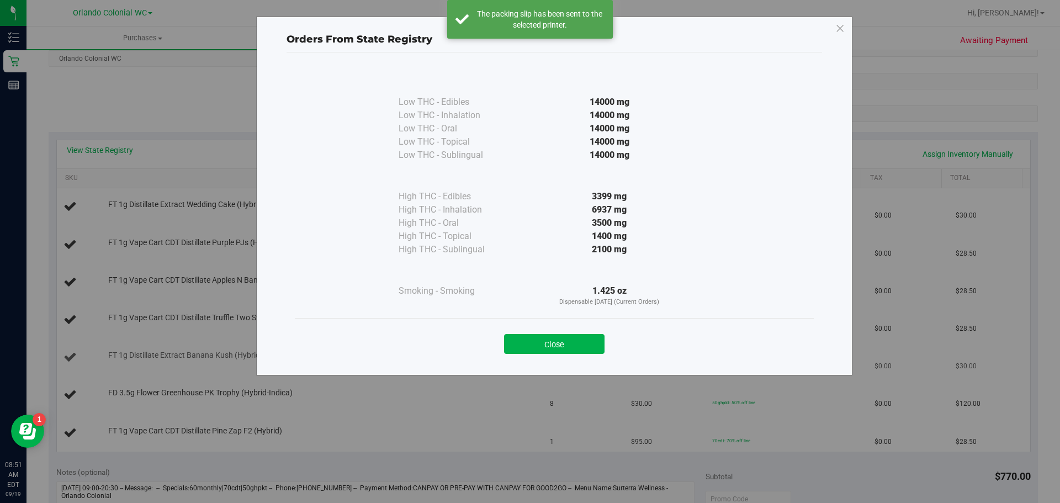
click at [525, 351] on button "Close" at bounding box center [554, 344] width 101 height 20
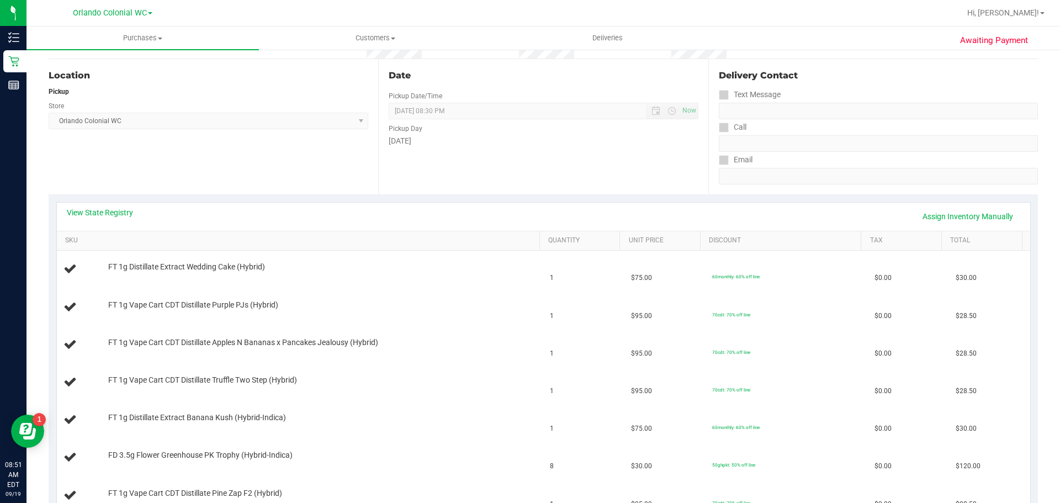
scroll to position [0, 0]
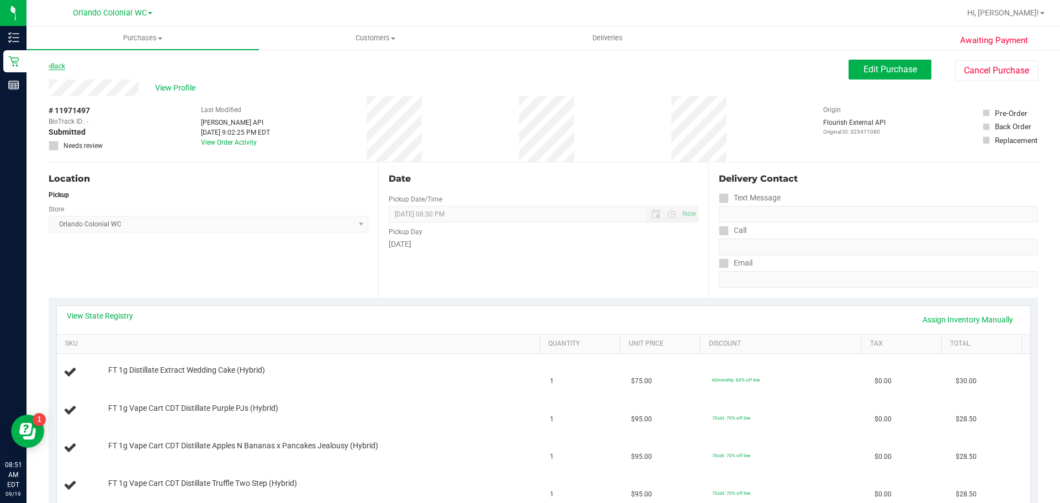
click at [56, 65] on link "Back" at bounding box center [57, 66] width 17 height 8
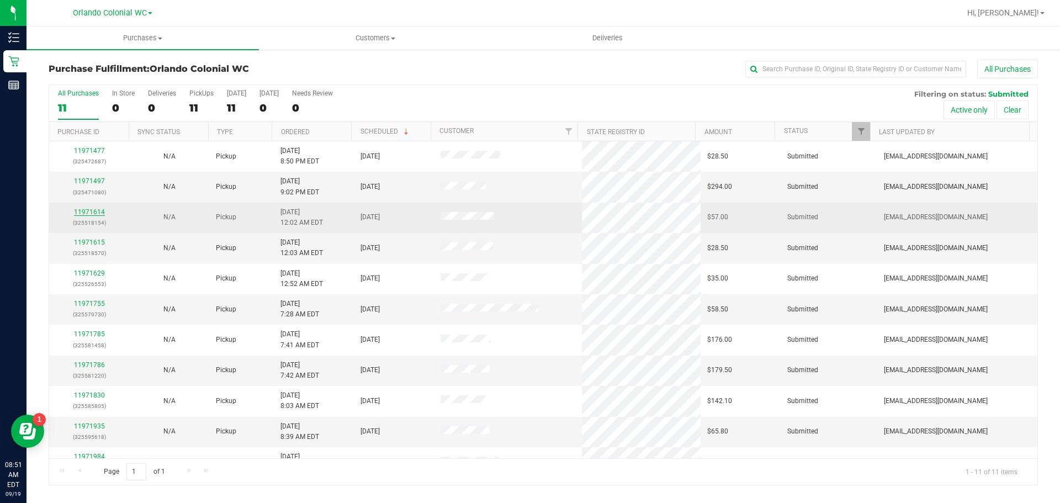
click at [101, 210] on link "11971614" at bounding box center [89, 212] width 31 height 8
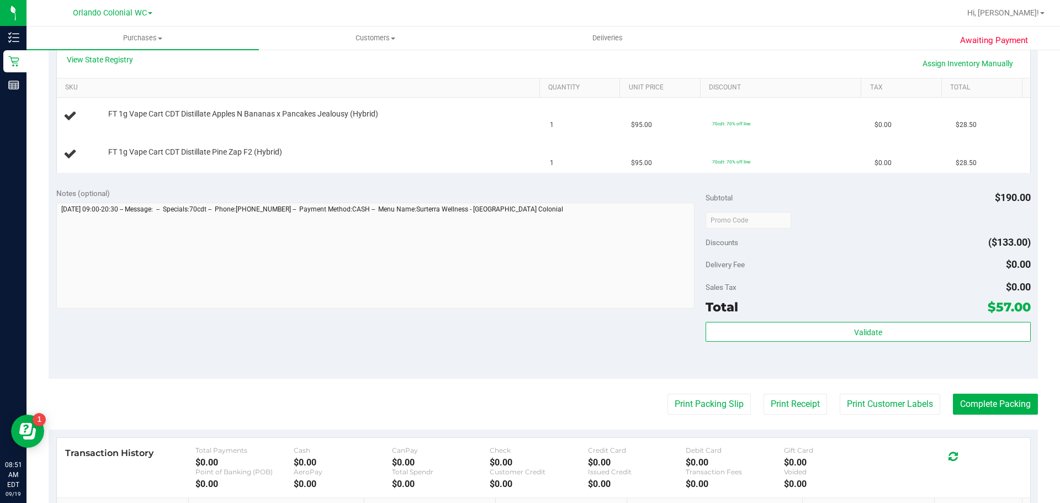
scroll to position [331, 0]
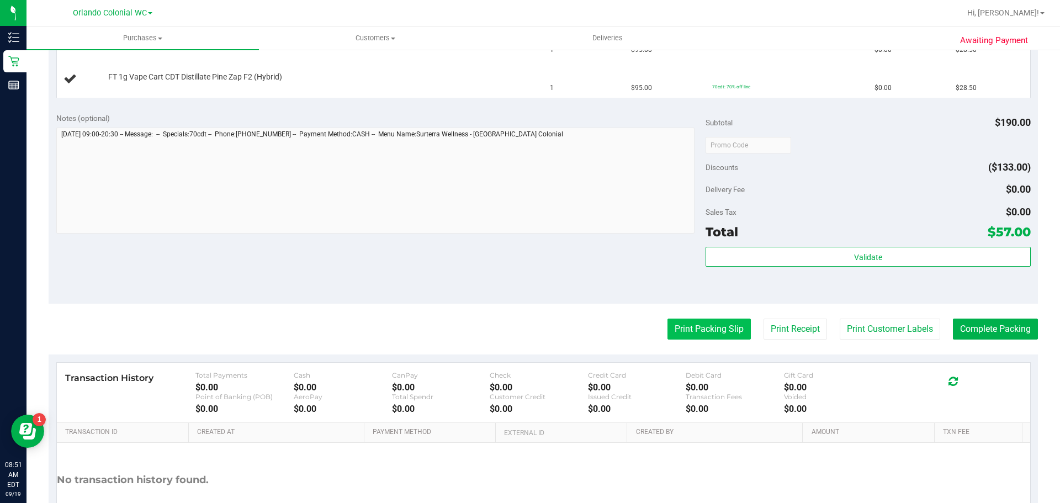
click at [525, 335] on button "Print Packing Slip" at bounding box center [709, 329] width 83 height 21
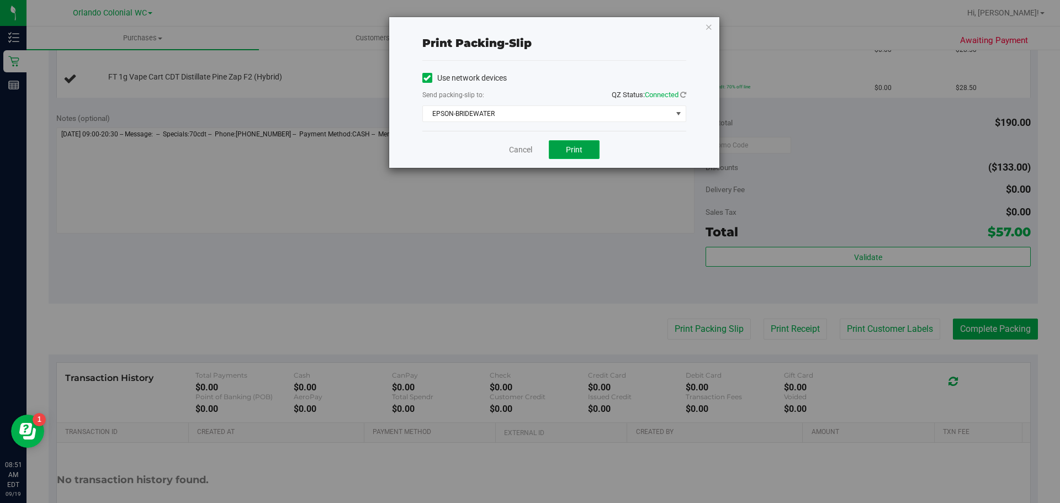
click at [525, 146] on span "Print" at bounding box center [574, 149] width 17 height 9
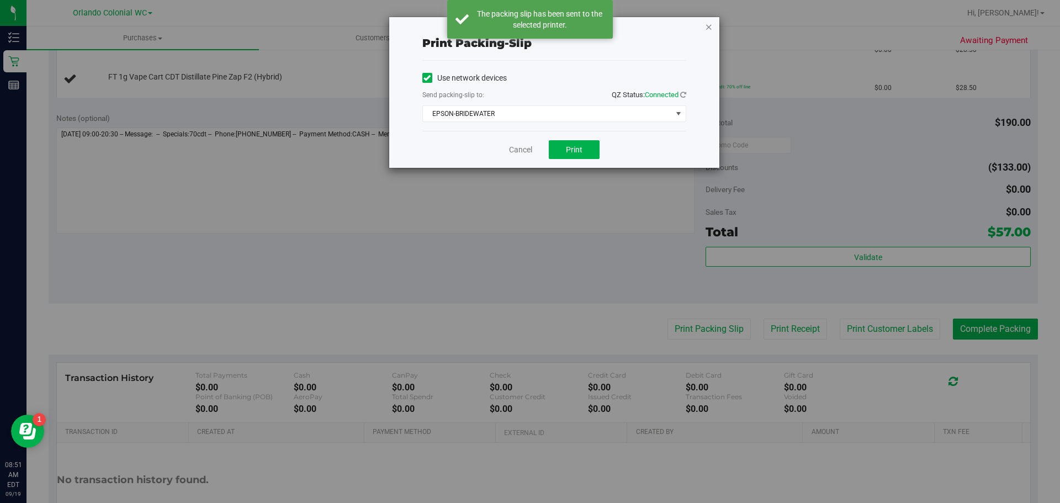
click at [525, 23] on icon "button" at bounding box center [709, 26] width 8 height 13
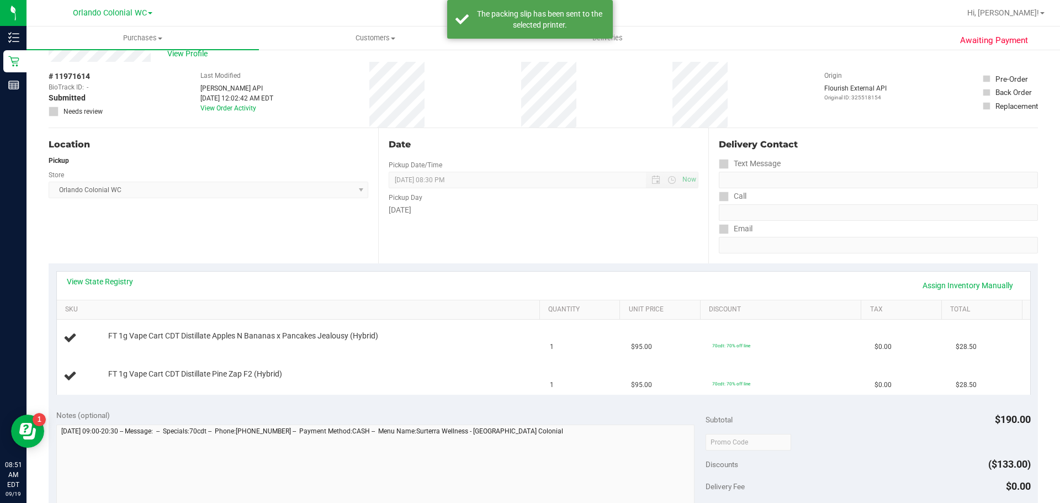
scroll to position [0, 0]
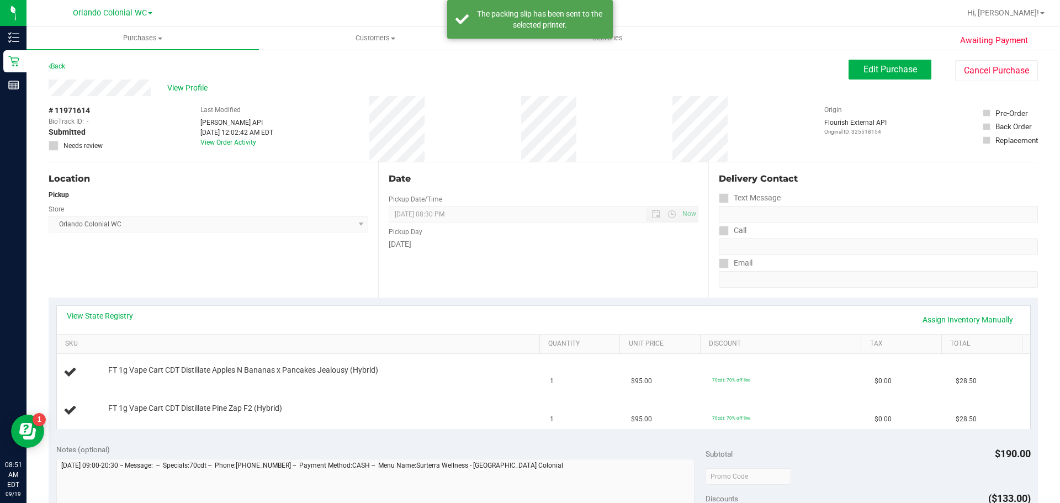
click at [64, 61] on div "Back" at bounding box center [57, 66] width 17 height 13
click at [63, 64] on link "Back" at bounding box center [57, 66] width 17 height 8
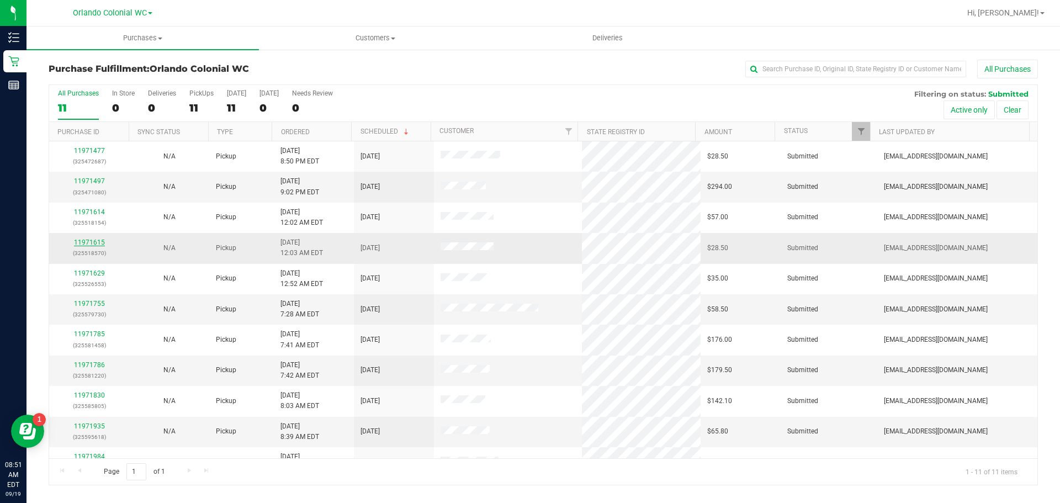
click at [85, 245] on link "11971615" at bounding box center [89, 243] width 31 height 8
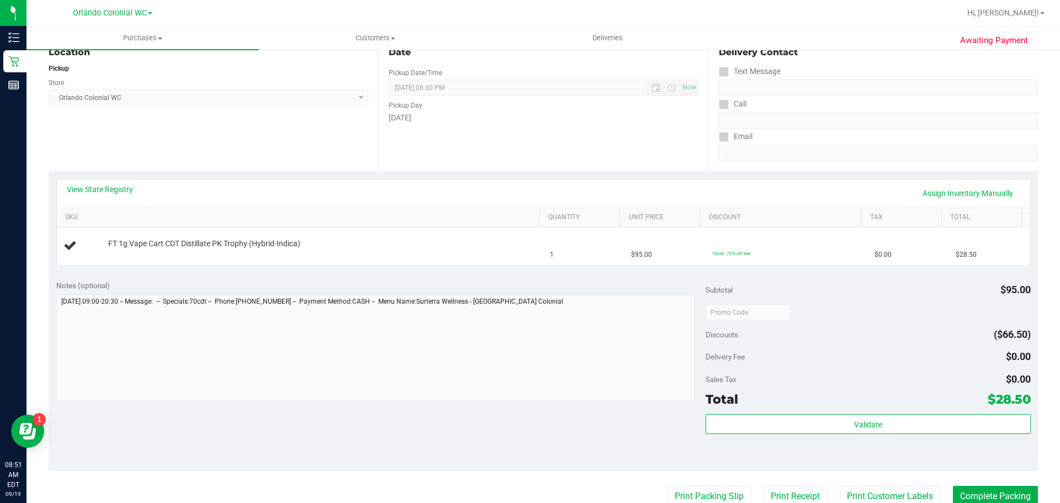
scroll to position [221, 0]
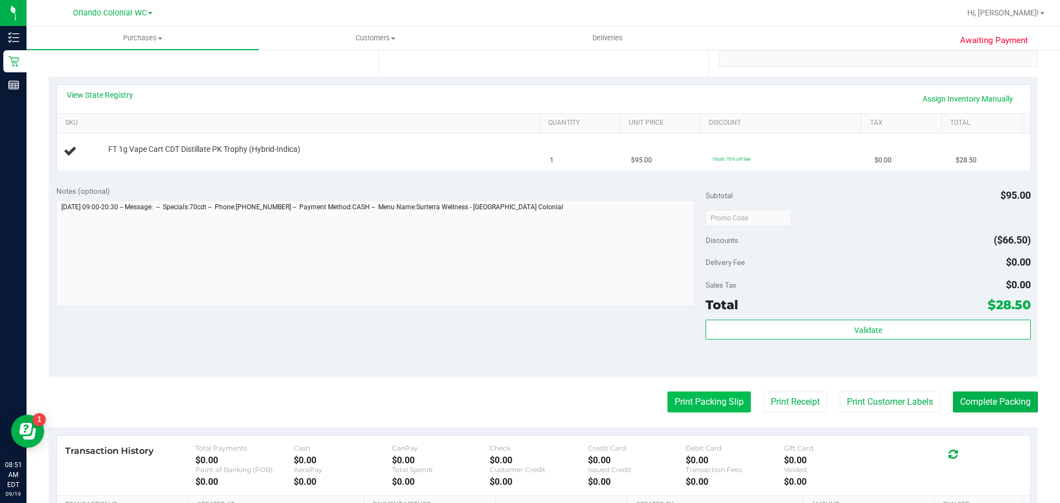
click at [525, 405] on button "Print Packing Slip" at bounding box center [709, 402] width 83 height 21
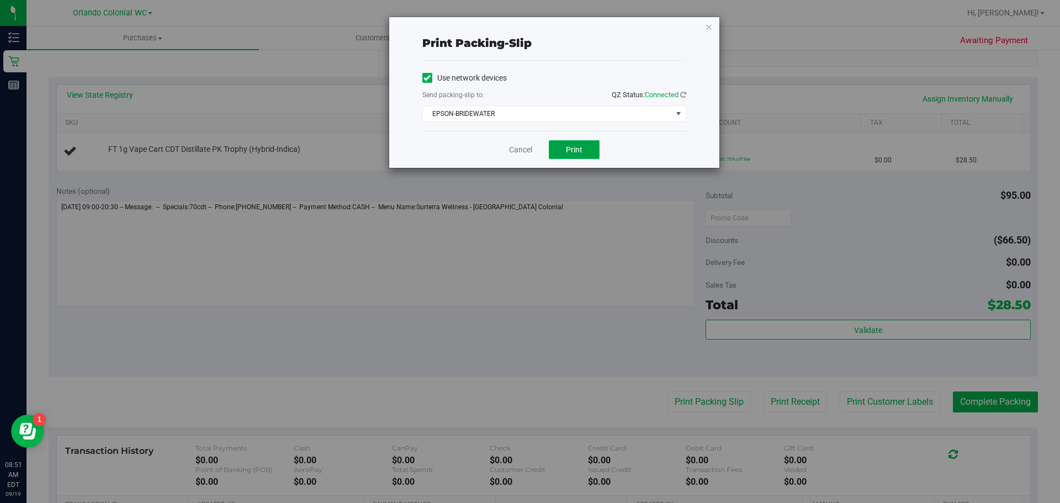
click at [525, 151] on span "Print" at bounding box center [574, 149] width 17 height 9
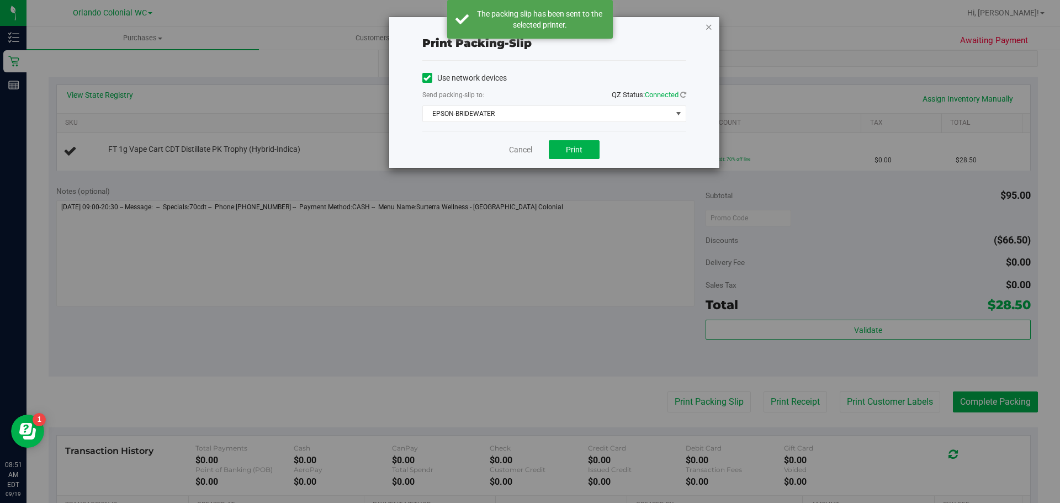
click at [525, 29] on icon "button" at bounding box center [709, 26] width 8 height 13
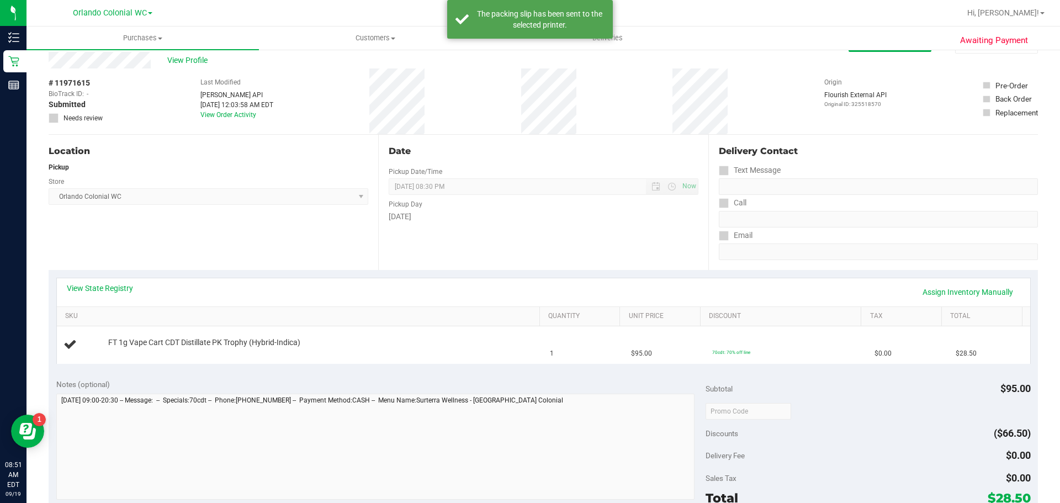
scroll to position [0, 0]
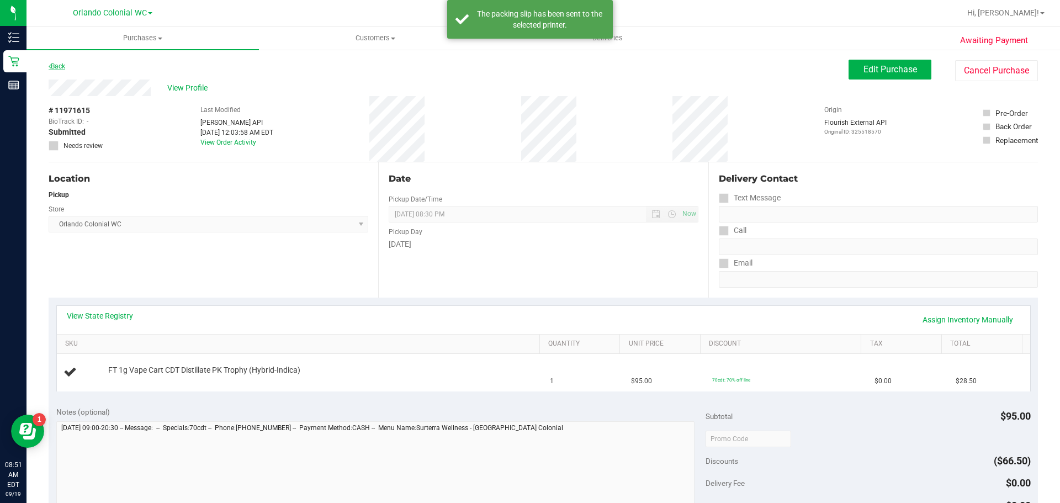
click at [64, 62] on link "Back" at bounding box center [57, 66] width 17 height 8
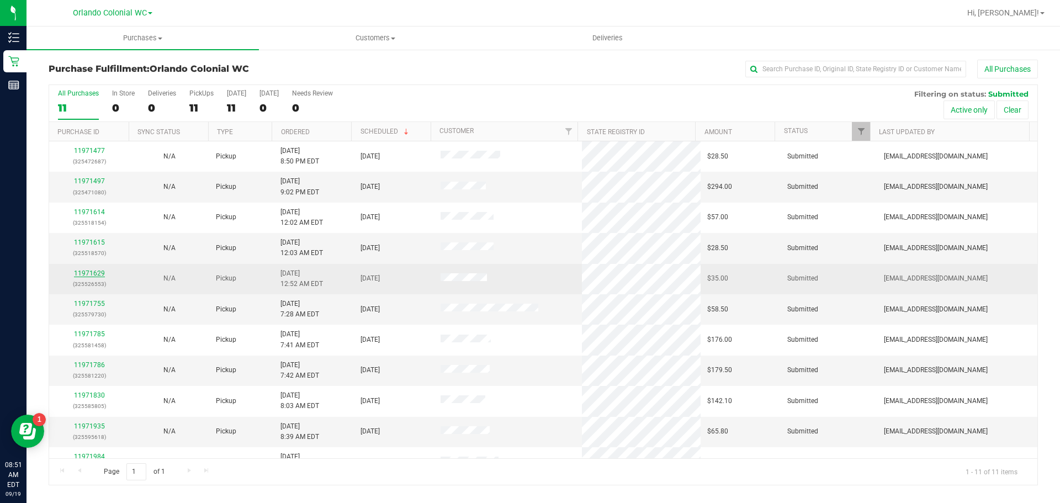
click at [92, 273] on link "11971629" at bounding box center [89, 273] width 31 height 8
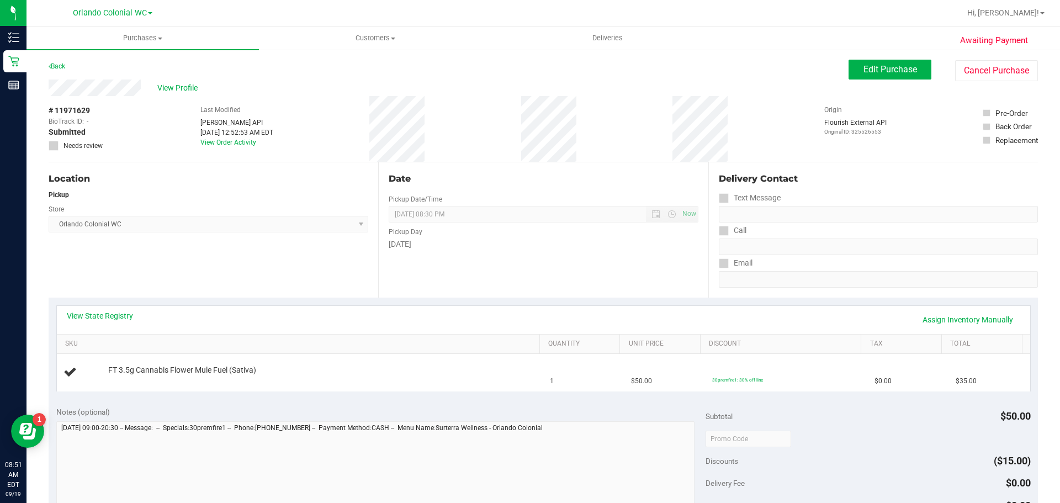
scroll to position [276, 0]
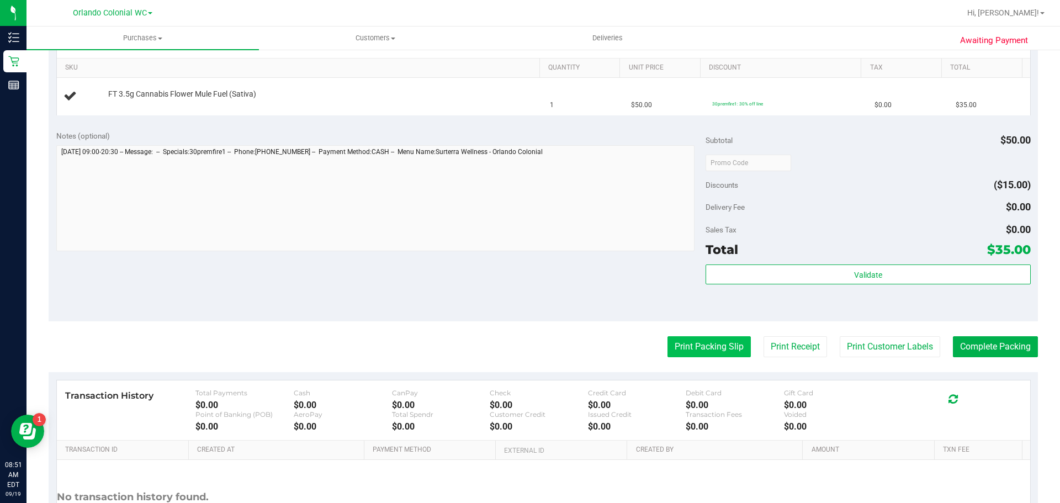
click at [525, 350] on button "Print Packing Slip" at bounding box center [709, 346] width 83 height 21
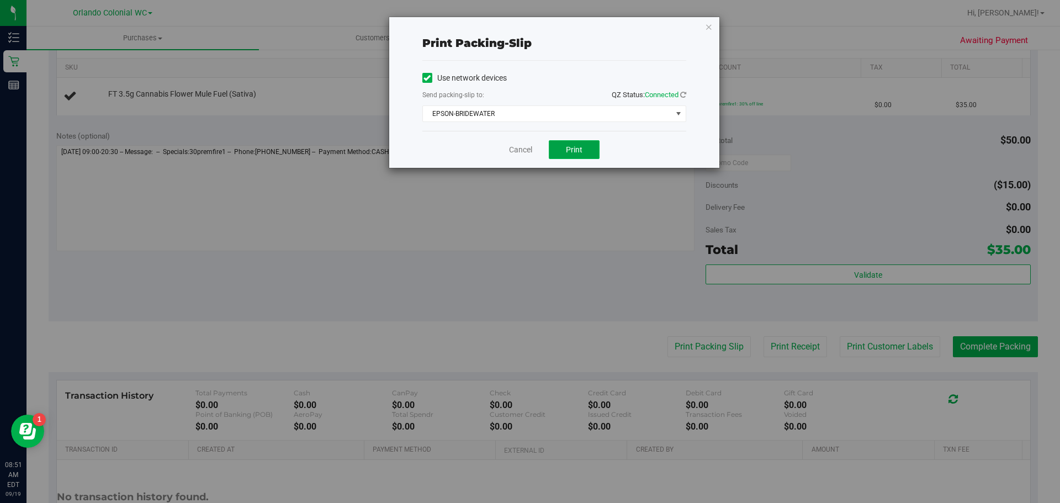
click at [525, 151] on span "Print" at bounding box center [574, 149] width 17 height 9
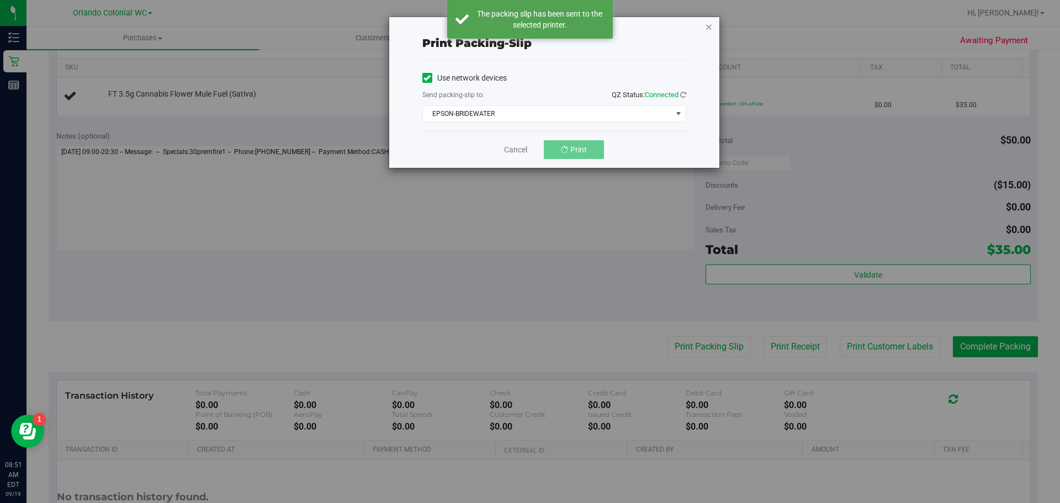
click at [525, 25] on icon "button" at bounding box center [709, 26] width 8 height 13
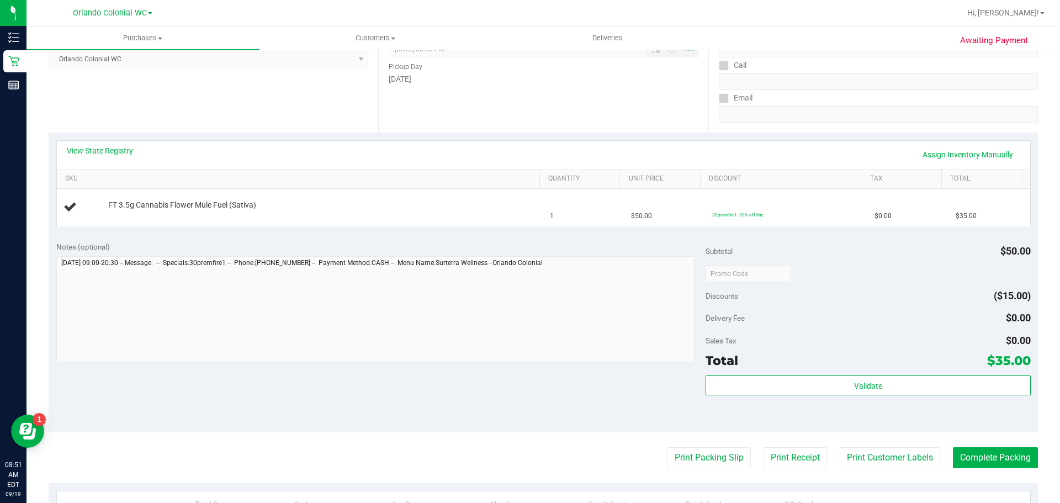
scroll to position [166, 0]
click at [525, 452] on button "Print Packing Slip" at bounding box center [709, 457] width 83 height 21
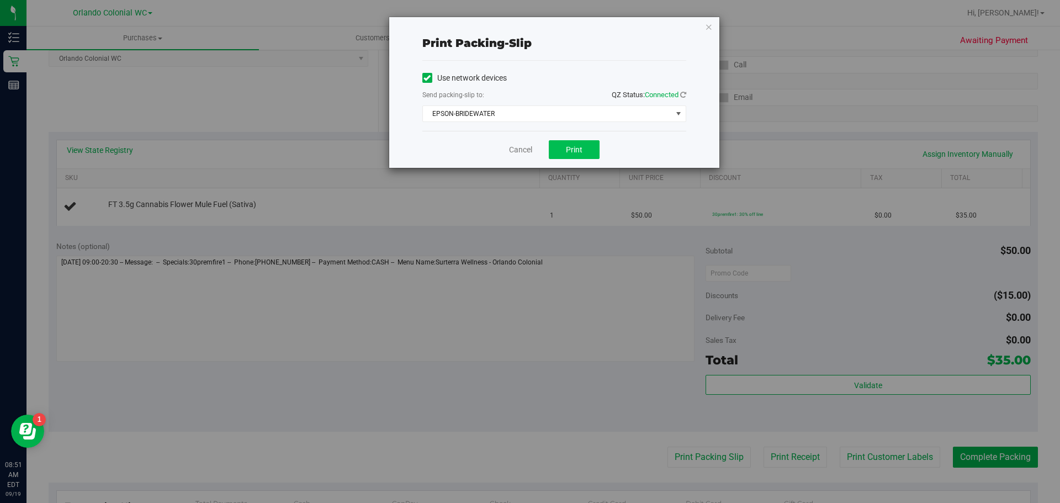
click at [525, 156] on button "Print" at bounding box center [574, 149] width 51 height 19
click at [525, 21] on icon "button" at bounding box center [709, 26] width 8 height 13
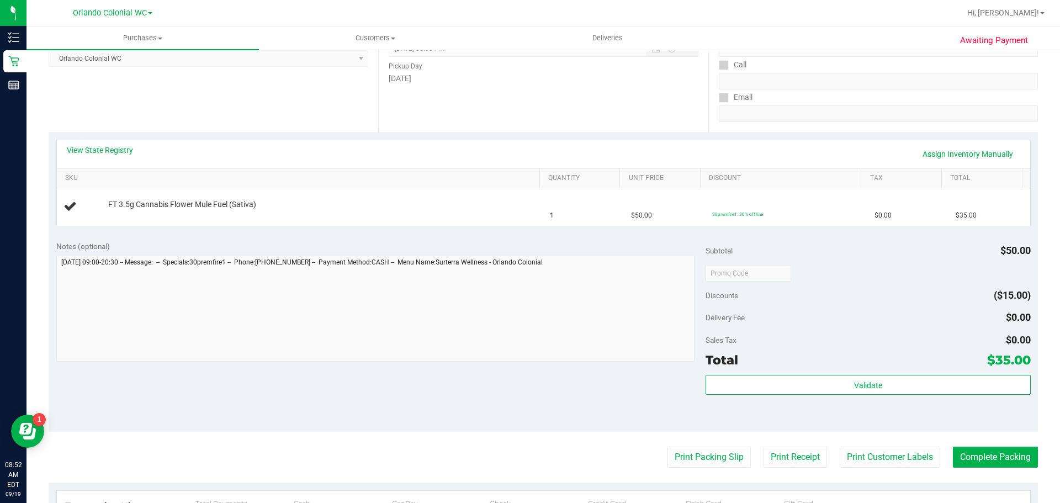
click at [525, 23] on div at bounding box center [579, 13] width 763 height 22
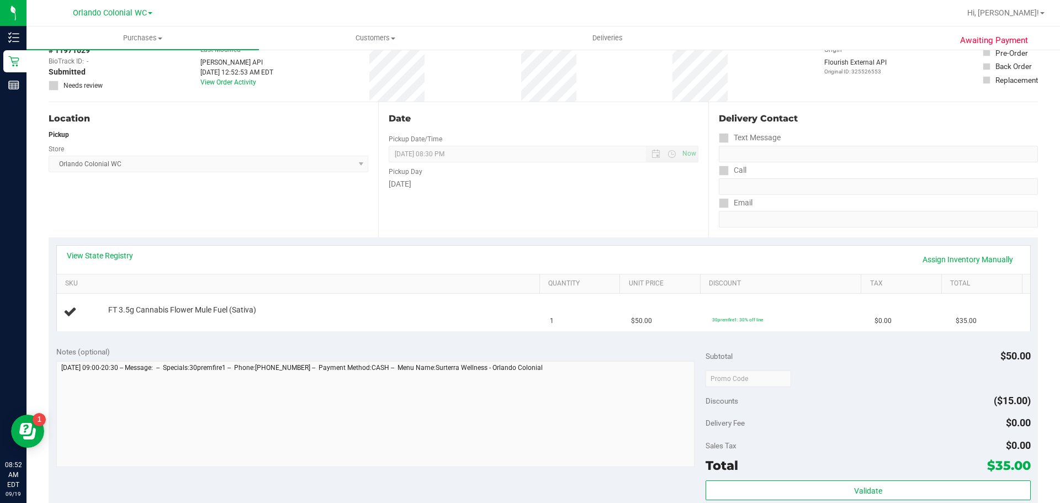
scroll to position [0, 0]
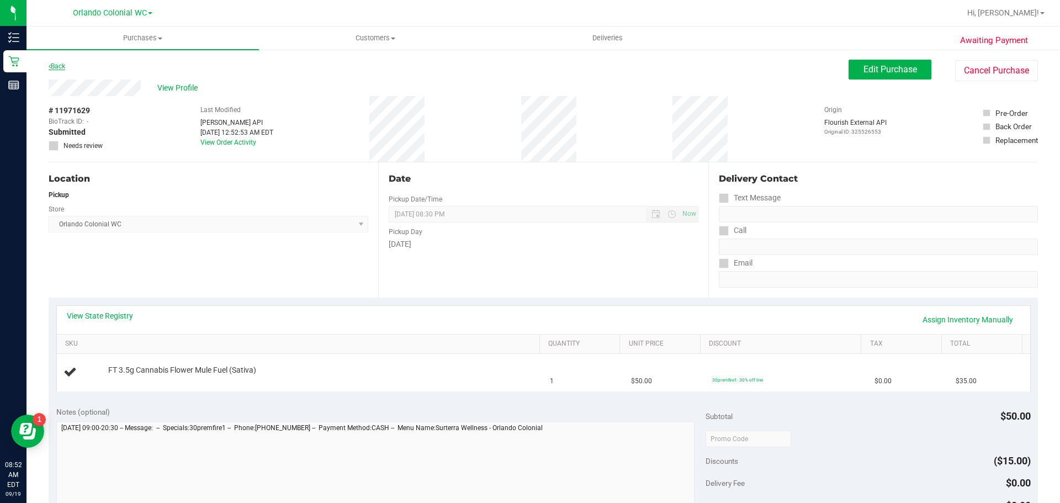
click at [62, 67] on link "Back" at bounding box center [57, 66] width 17 height 8
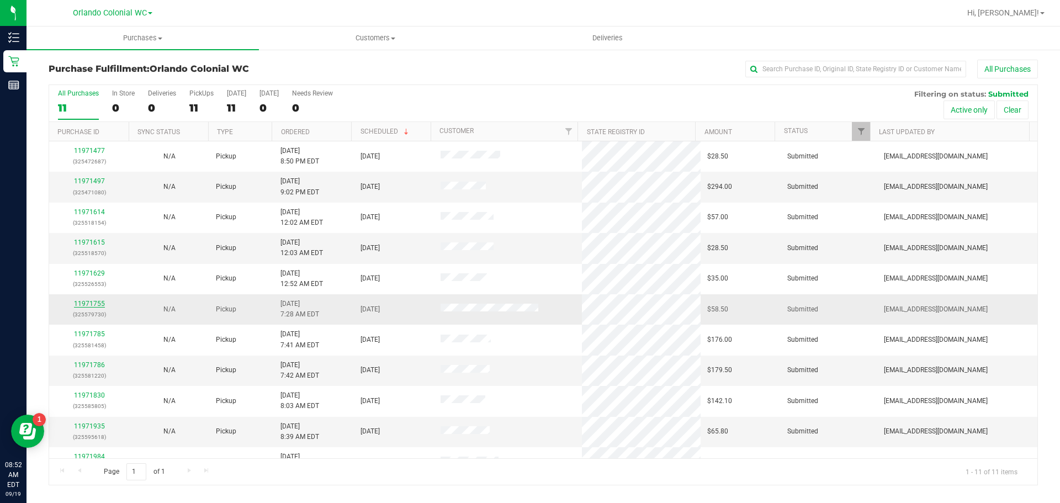
click at [84, 305] on link "11971755" at bounding box center [89, 304] width 31 height 8
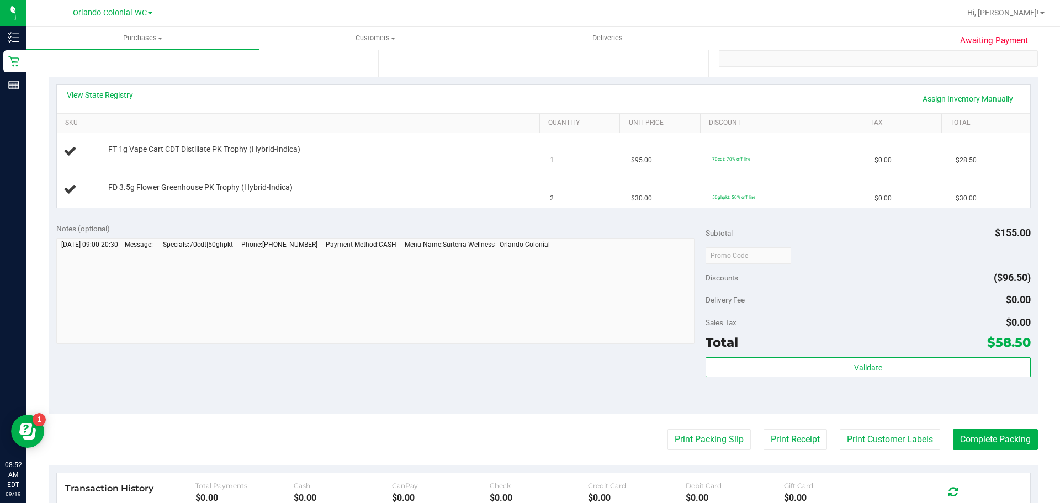
scroll to position [387, 0]
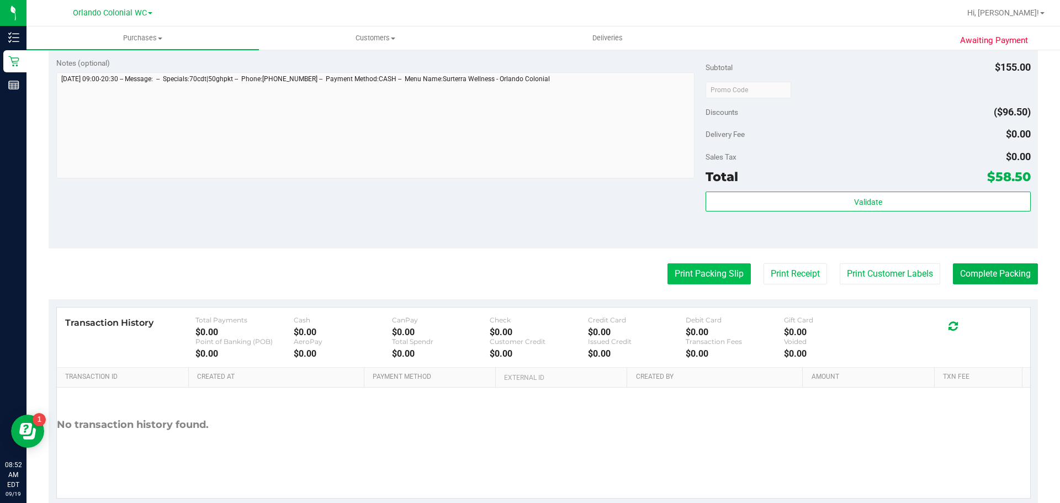
click at [525, 277] on button "Print Packing Slip" at bounding box center [709, 273] width 83 height 21
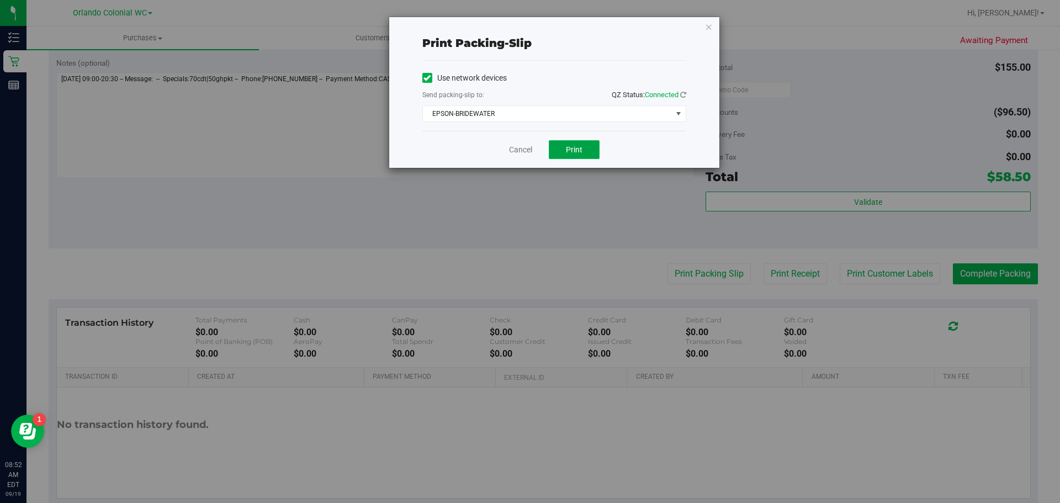
click at [525, 154] on button "Print" at bounding box center [574, 149] width 51 height 19
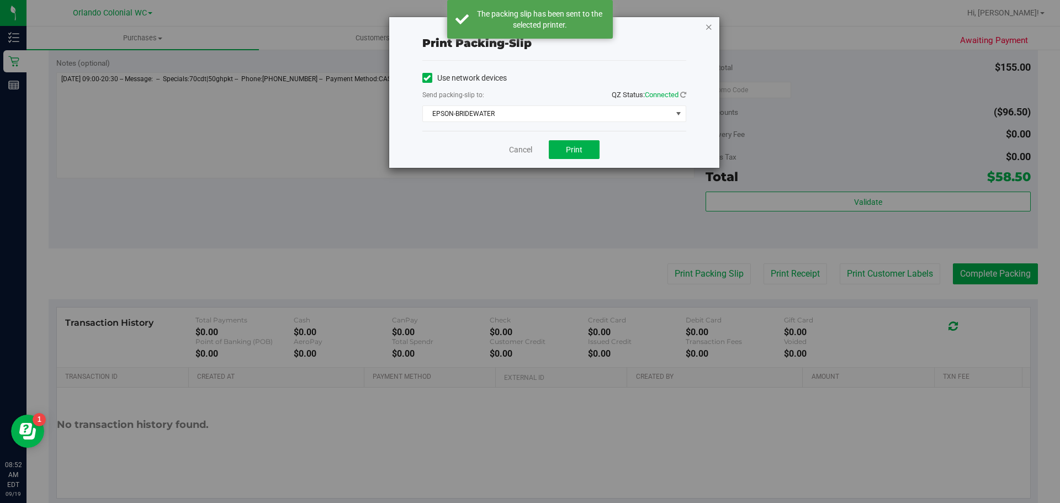
click at [525, 25] on icon "button" at bounding box center [709, 26] width 8 height 13
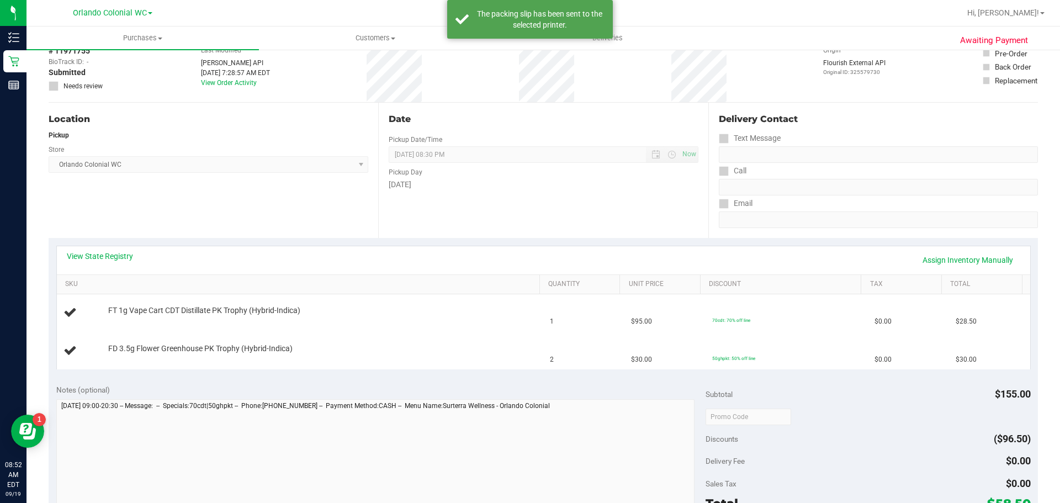
scroll to position [0, 0]
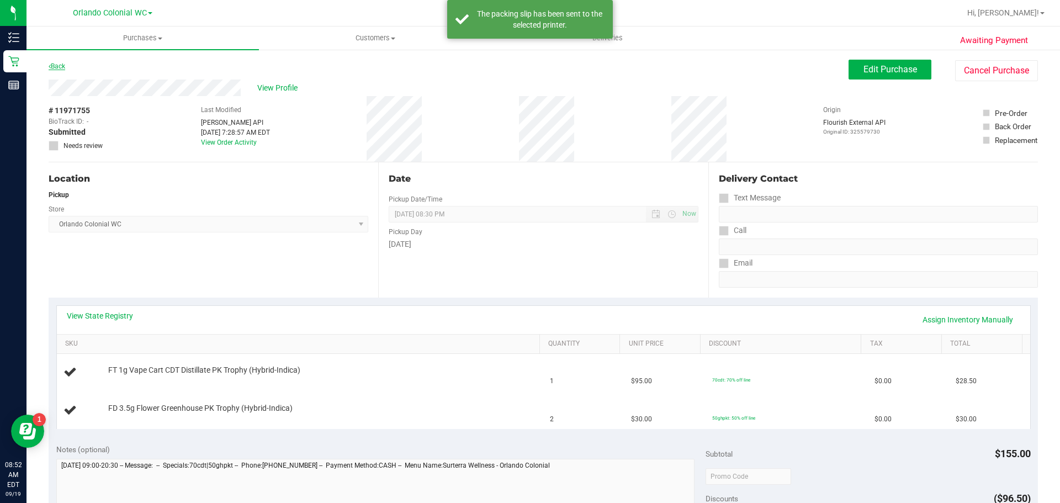
click at [63, 64] on link "Back" at bounding box center [57, 66] width 17 height 8
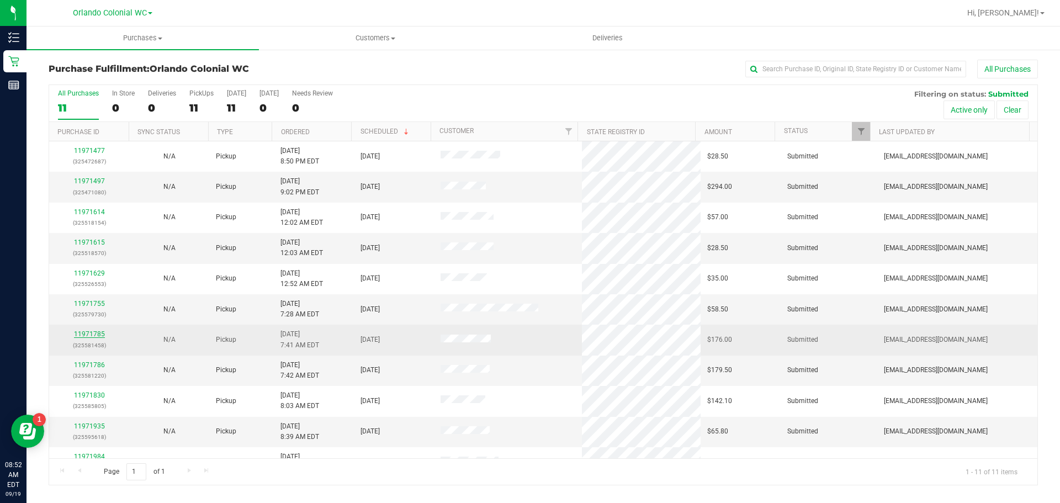
click at [94, 336] on link "11971785" at bounding box center [89, 334] width 31 height 8
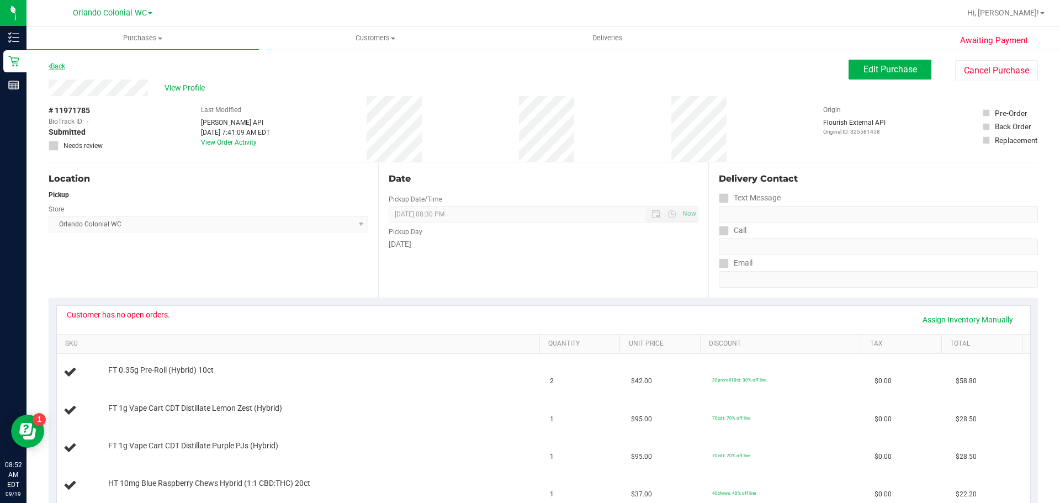
click at [65, 68] on link "Back" at bounding box center [57, 66] width 17 height 8
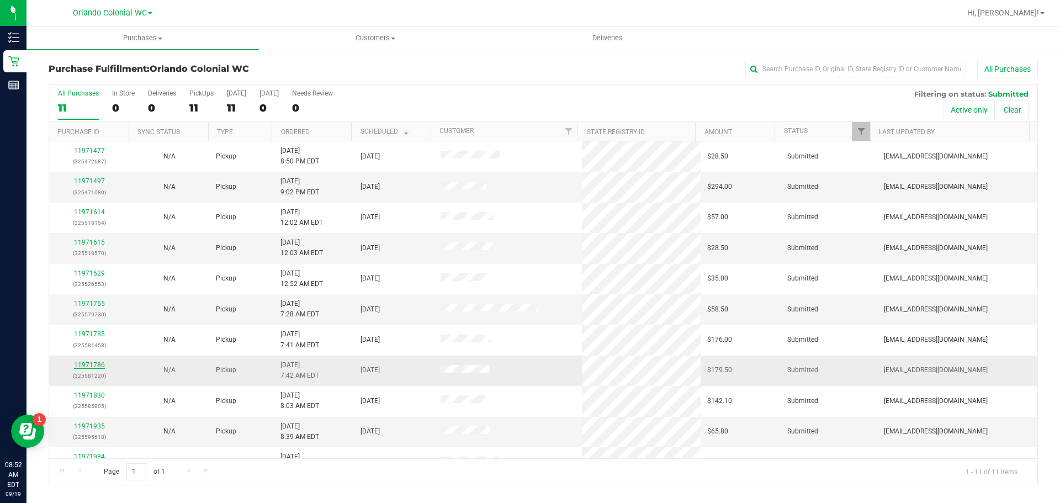
click at [97, 365] on link "11971786" at bounding box center [89, 365] width 31 height 8
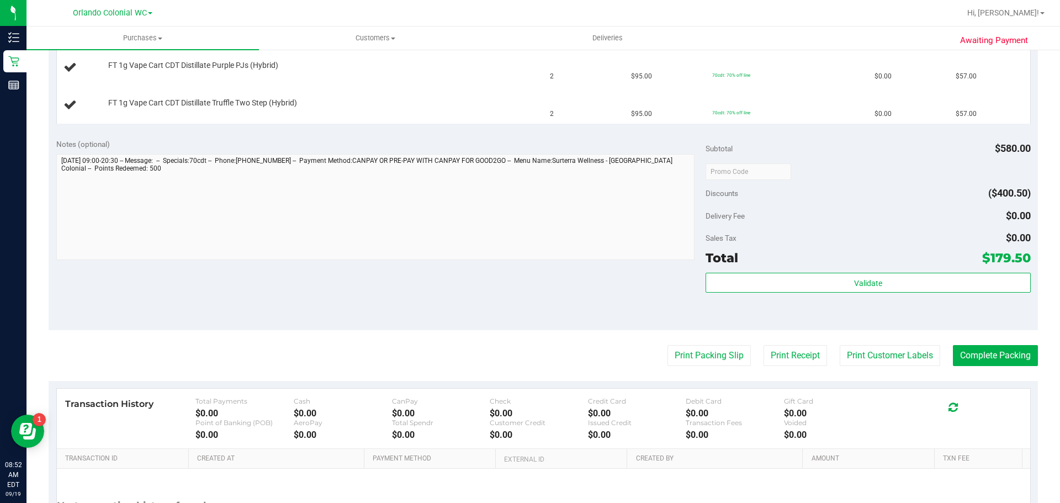
scroll to position [387, 0]
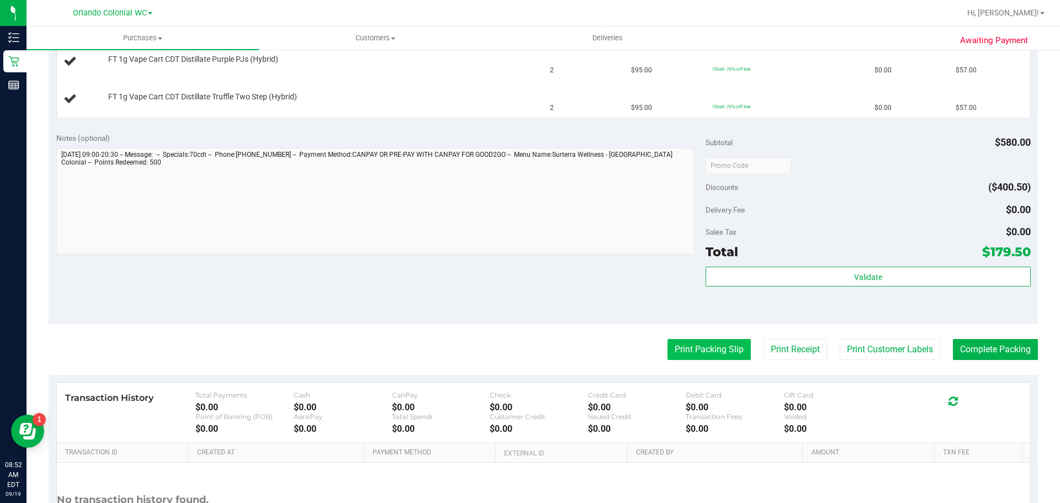
click at [525, 349] on button "Print Packing Slip" at bounding box center [709, 349] width 83 height 21
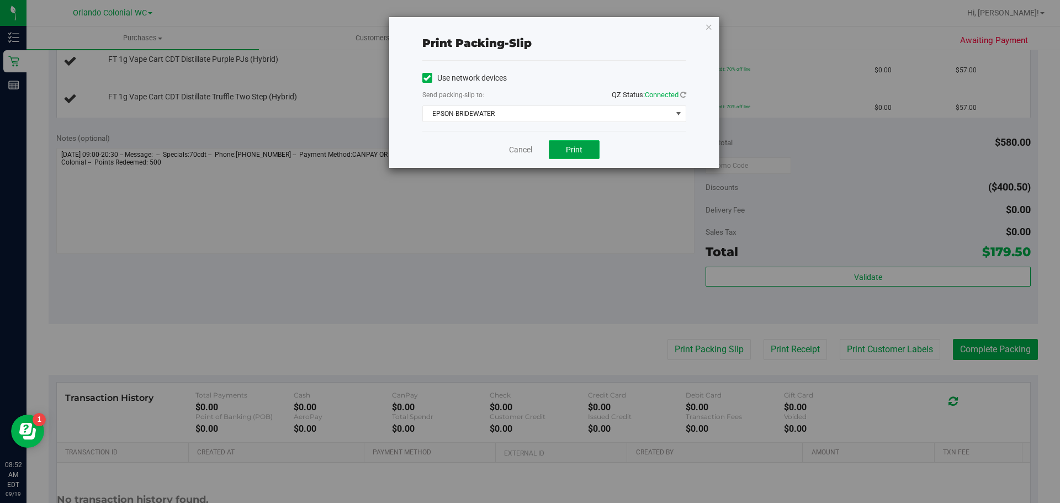
click at [525, 150] on span "Print" at bounding box center [574, 149] width 17 height 9
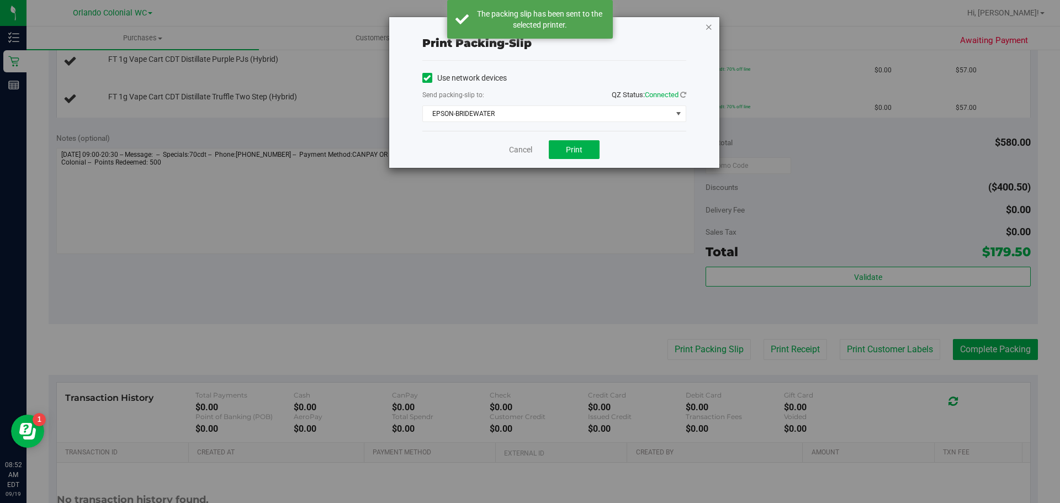
click at [525, 30] on icon "button" at bounding box center [709, 26] width 8 height 13
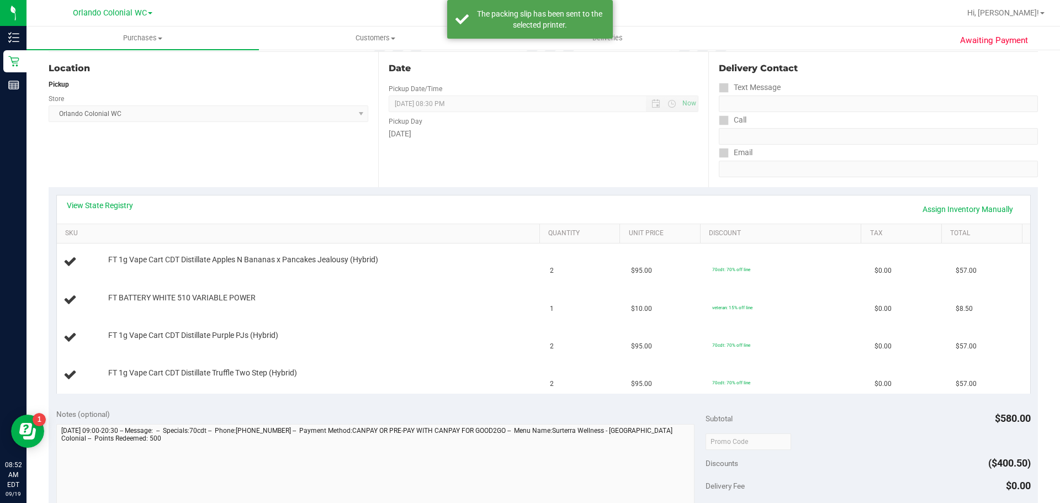
scroll to position [0, 0]
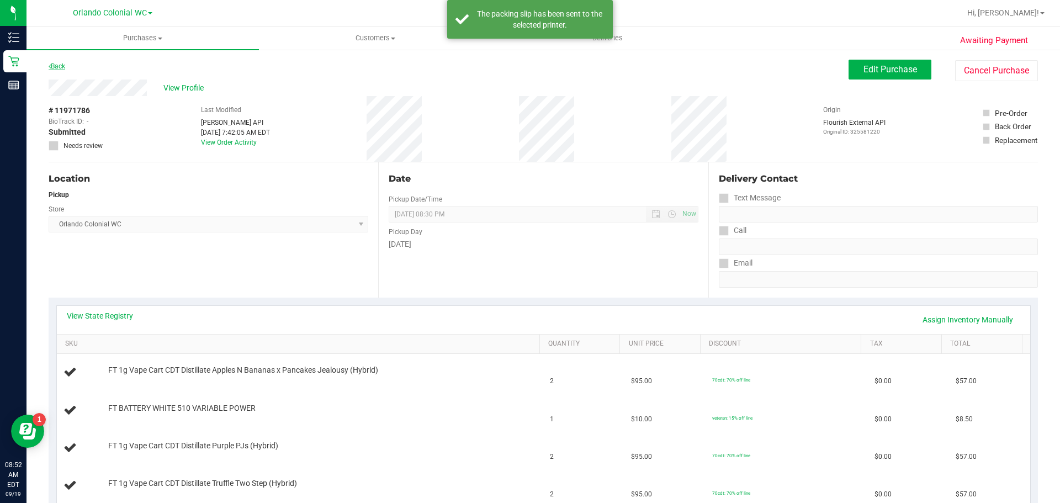
click at [55, 68] on link "Back" at bounding box center [57, 66] width 17 height 8
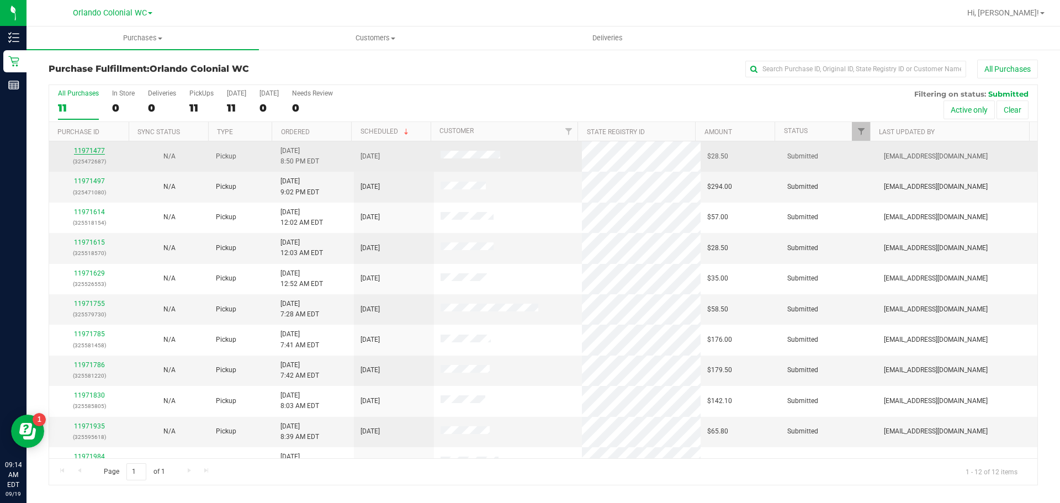
click at [94, 150] on link "11971477" at bounding box center [89, 151] width 31 height 8
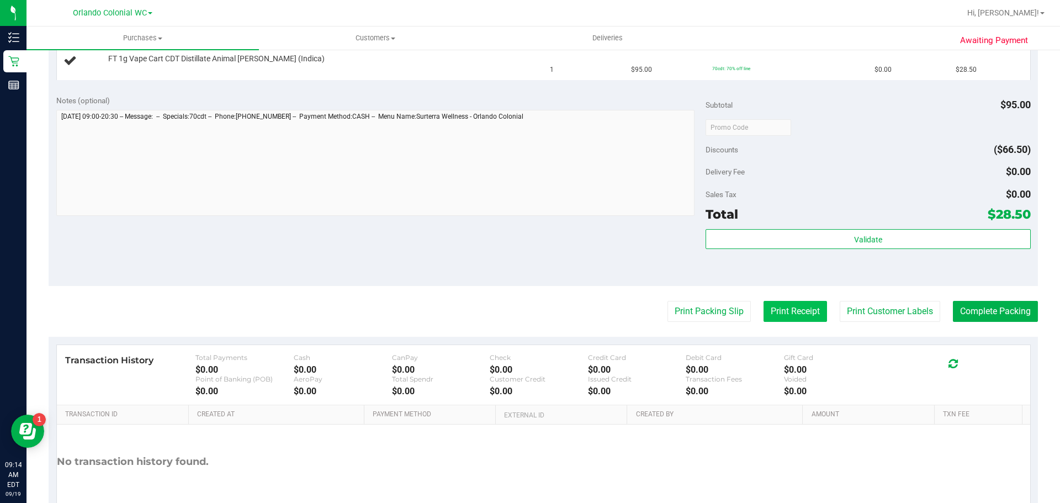
scroll to position [331, 0]
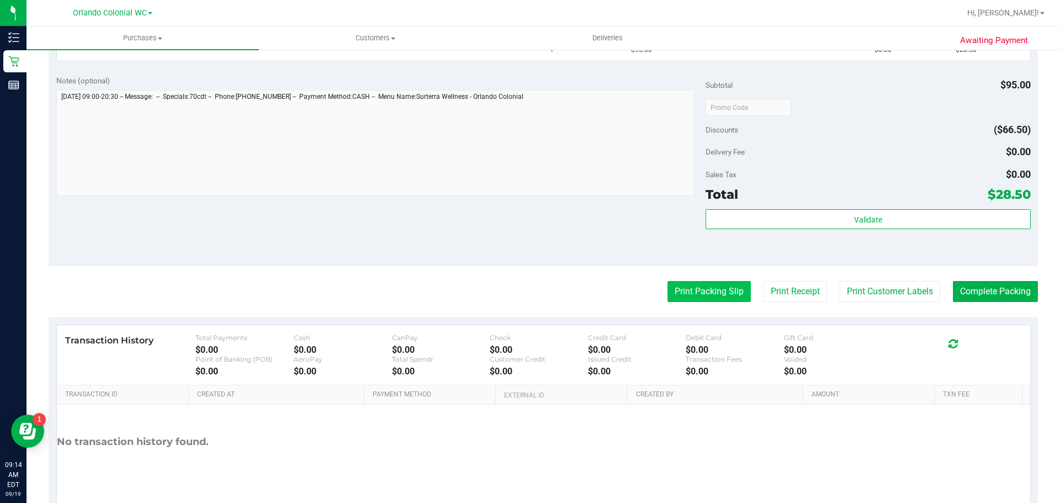
click at [525, 287] on button "Print Packing Slip" at bounding box center [709, 291] width 83 height 21
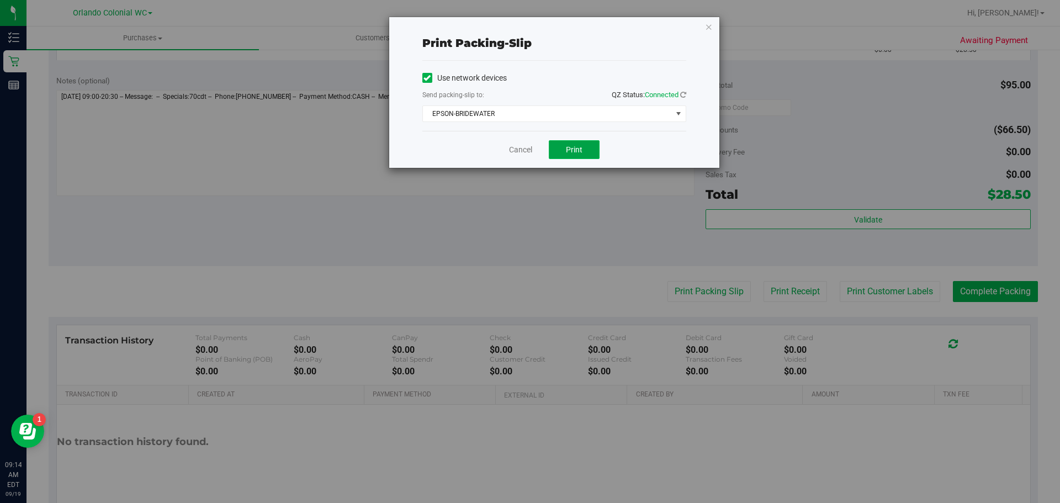
click at [525, 145] on button "Print" at bounding box center [574, 149] width 51 height 19
click at [525, 28] on icon "button" at bounding box center [709, 26] width 8 height 13
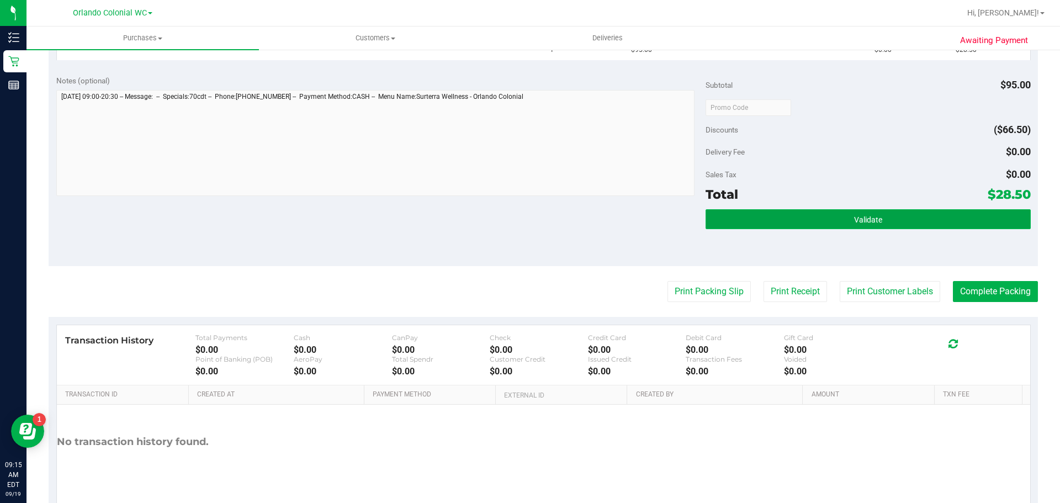
drag, startPoint x: 802, startPoint y: 228, endPoint x: 794, endPoint y: 224, distance: 9.9
click at [525, 230] on div "Validate" at bounding box center [868, 234] width 325 height 50
click at [525, 223] on button "Validate" at bounding box center [868, 219] width 325 height 20
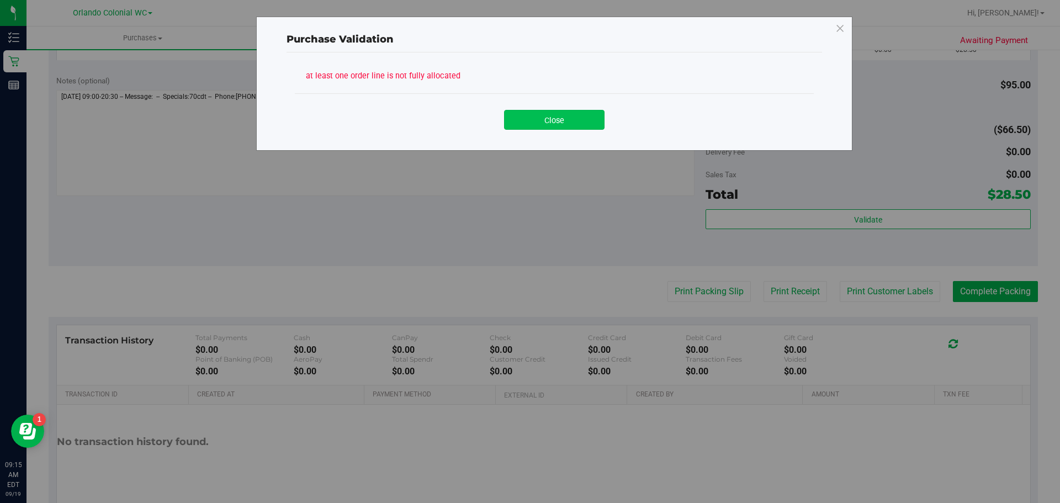
click at [525, 121] on button "Close" at bounding box center [554, 120] width 101 height 20
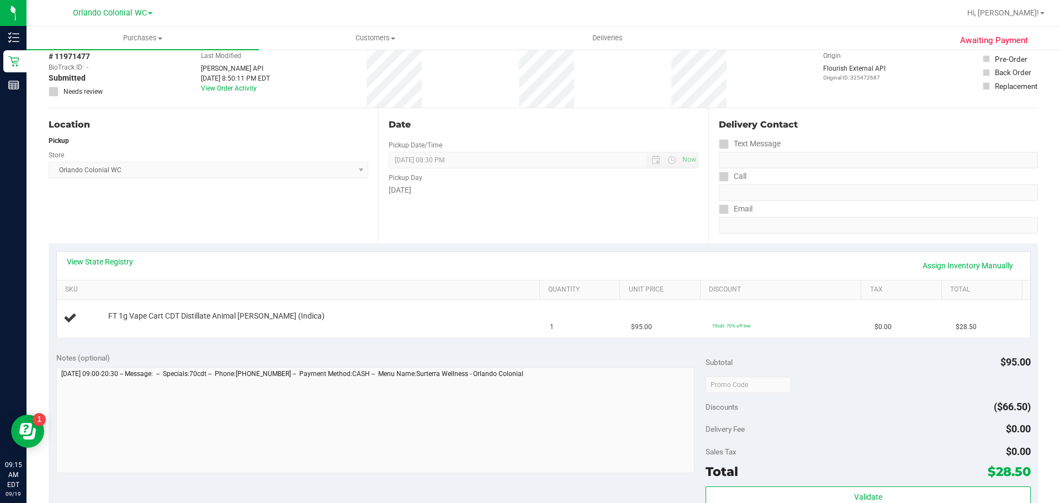
scroll to position [0, 0]
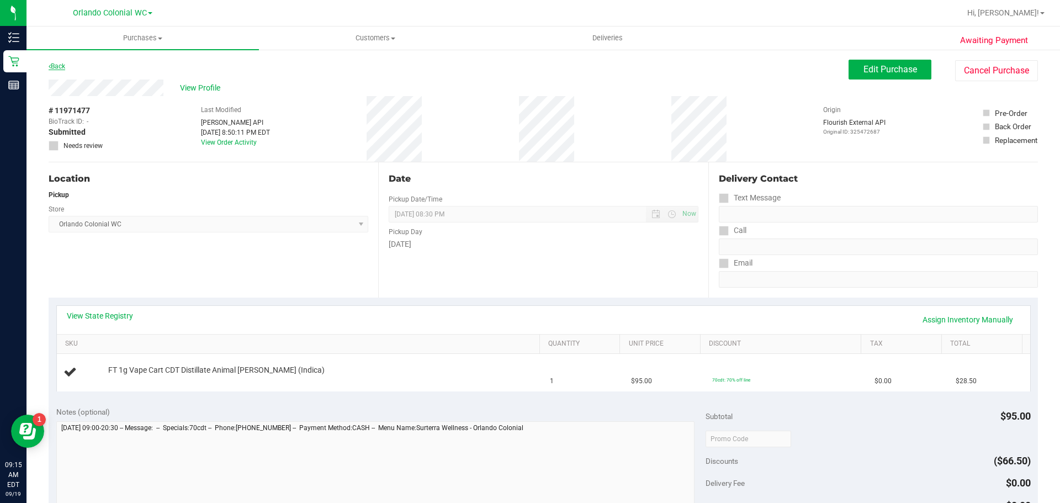
click at [65, 66] on link "Back" at bounding box center [57, 66] width 17 height 8
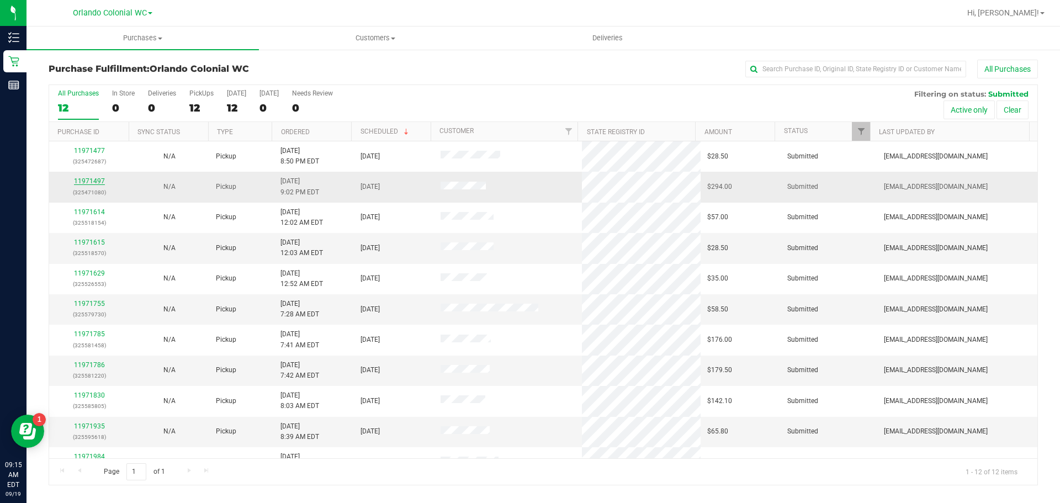
click at [84, 181] on link "11971497" at bounding box center [89, 181] width 31 height 8
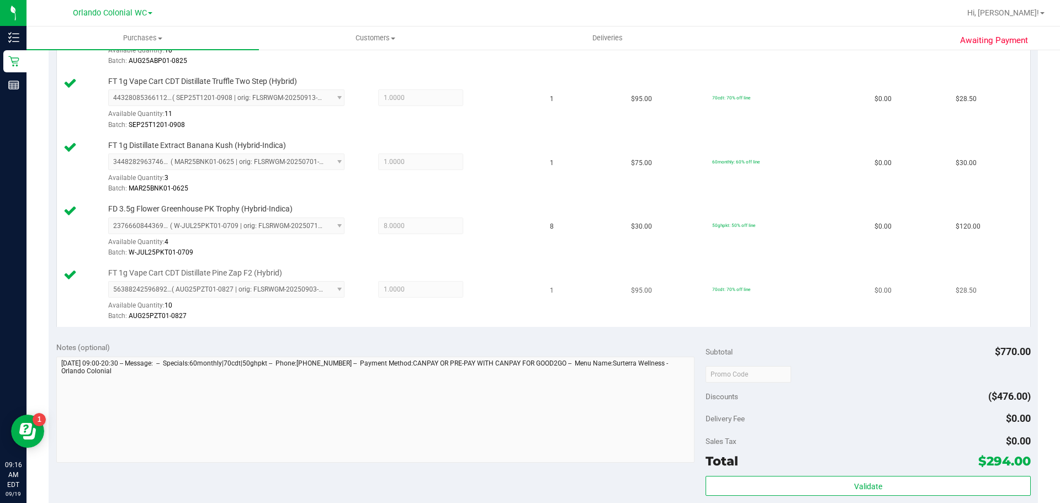
scroll to position [556, 0]
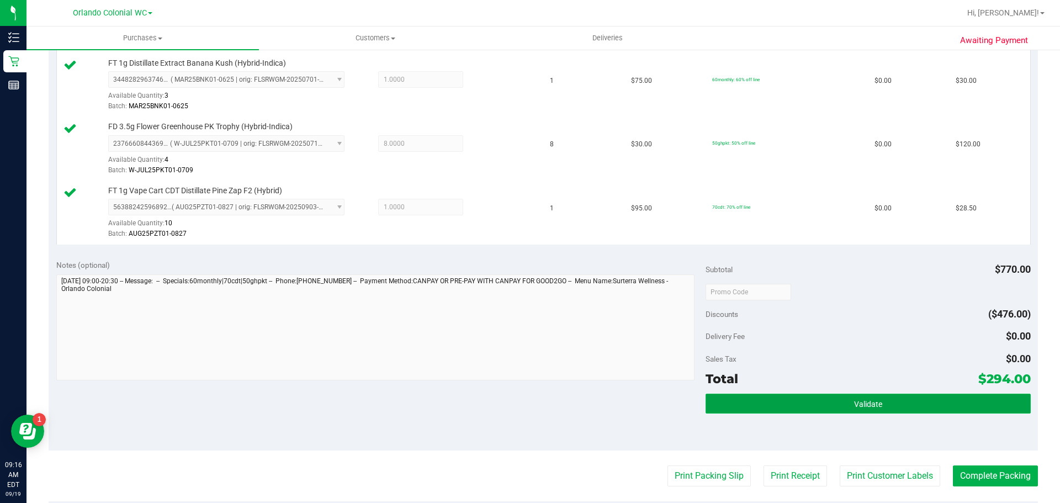
click at [525, 409] on button "Validate" at bounding box center [868, 404] width 325 height 20
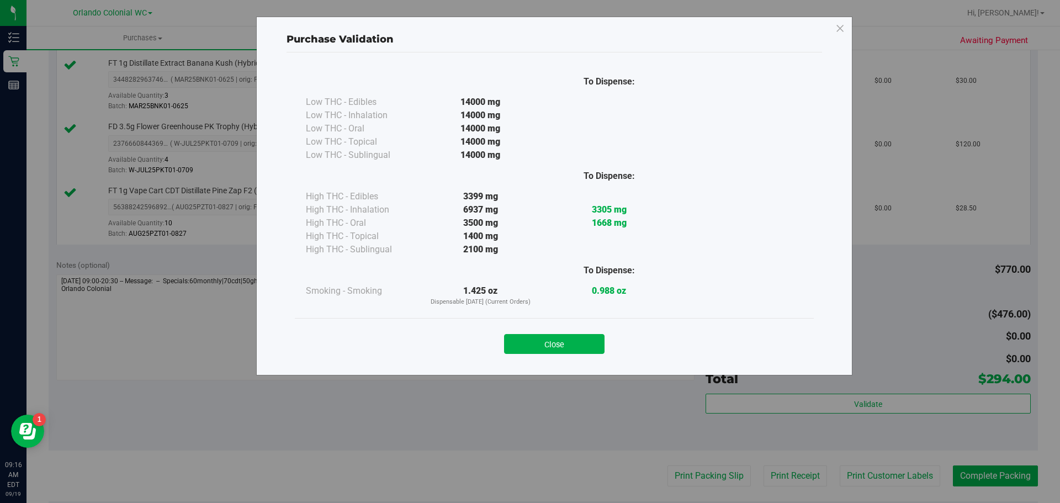
click at [525, 346] on button "Close" at bounding box center [554, 344] width 101 height 20
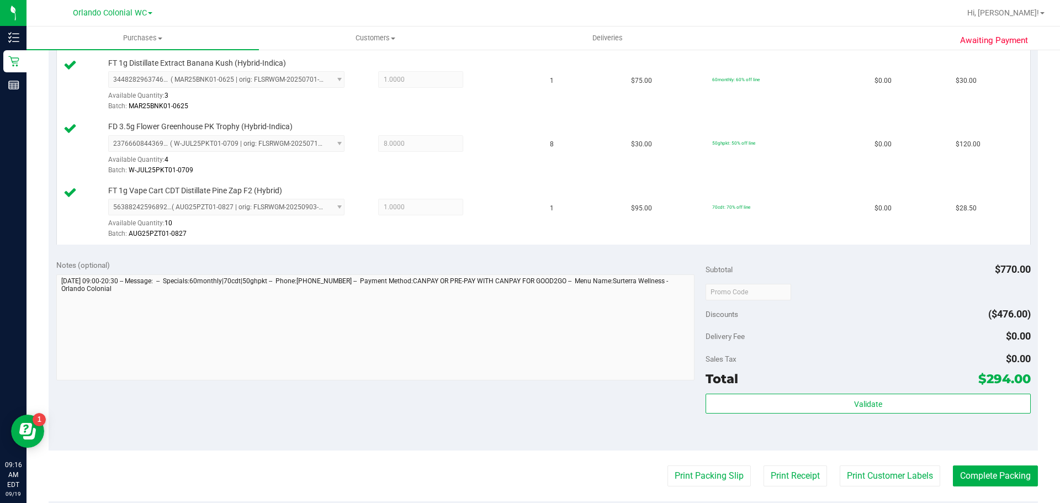
scroll to position [777, 0]
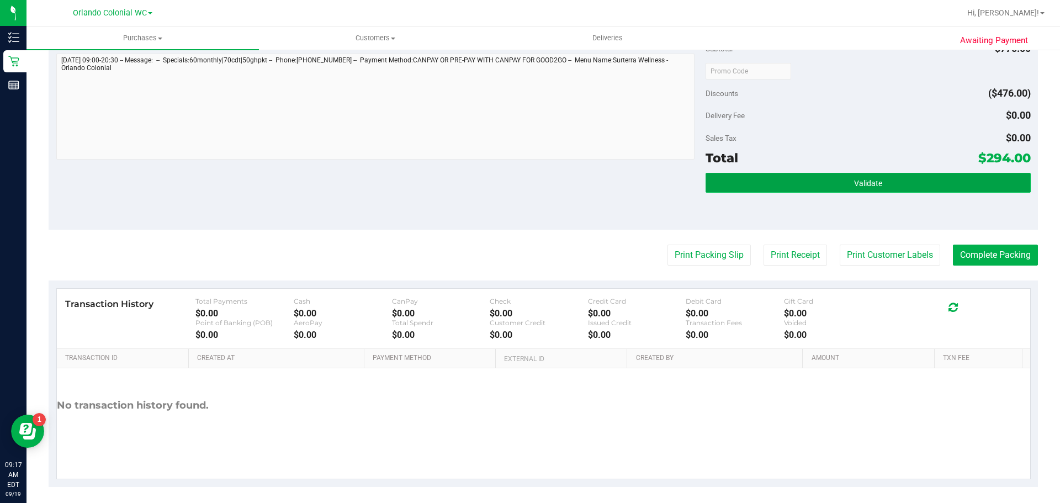
click at [525, 175] on button "Validate" at bounding box center [868, 183] width 325 height 20
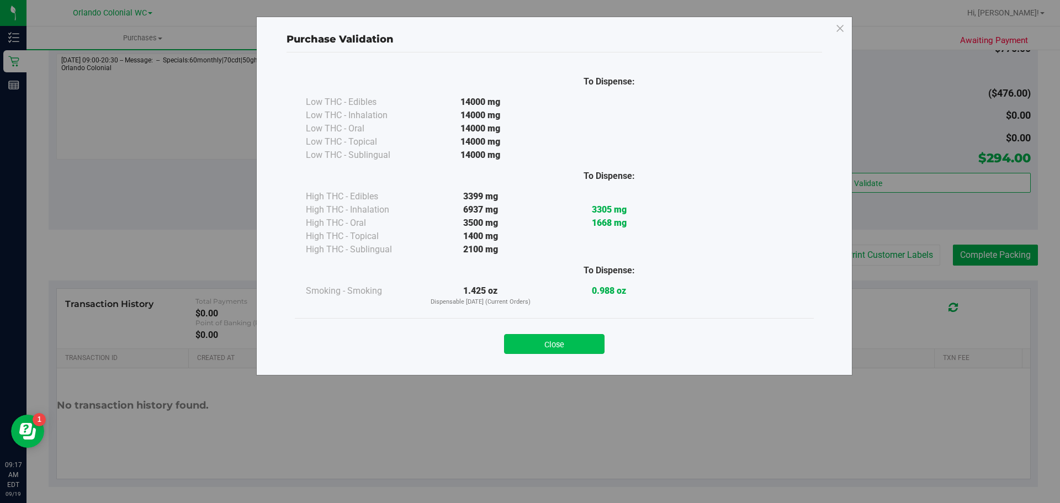
click at [525, 343] on button "Close" at bounding box center [554, 344] width 101 height 20
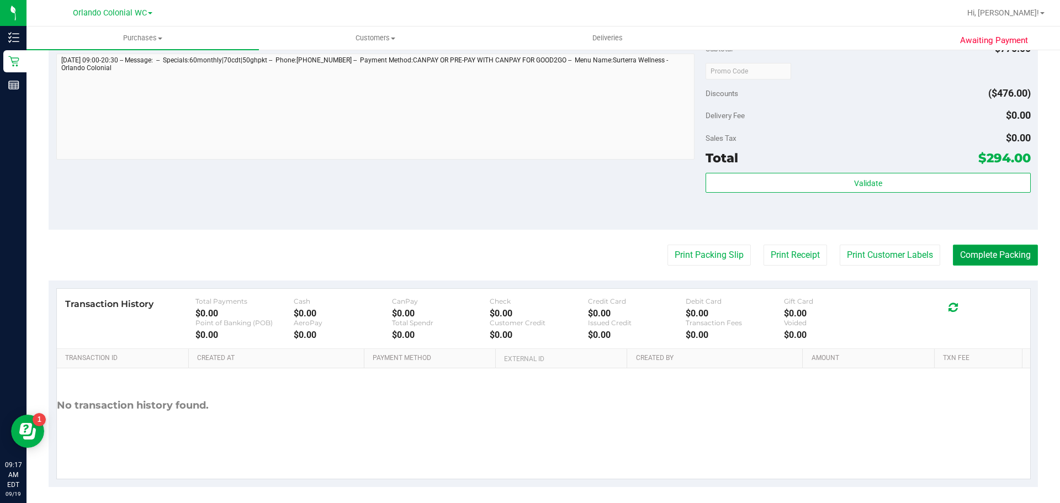
click at [525, 257] on button "Complete Packing" at bounding box center [995, 255] width 85 height 21
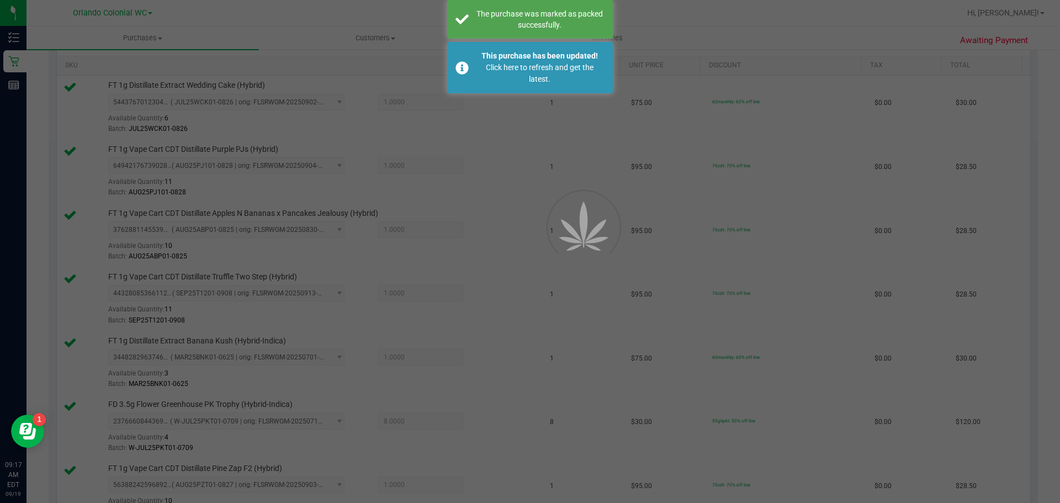
scroll to position [170, 0]
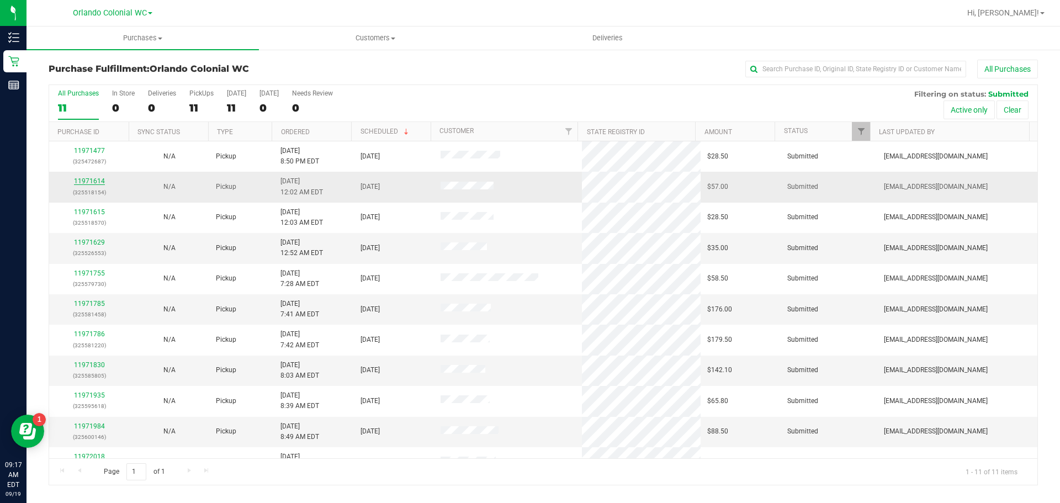
click at [95, 185] on link "11971614" at bounding box center [89, 181] width 31 height 8
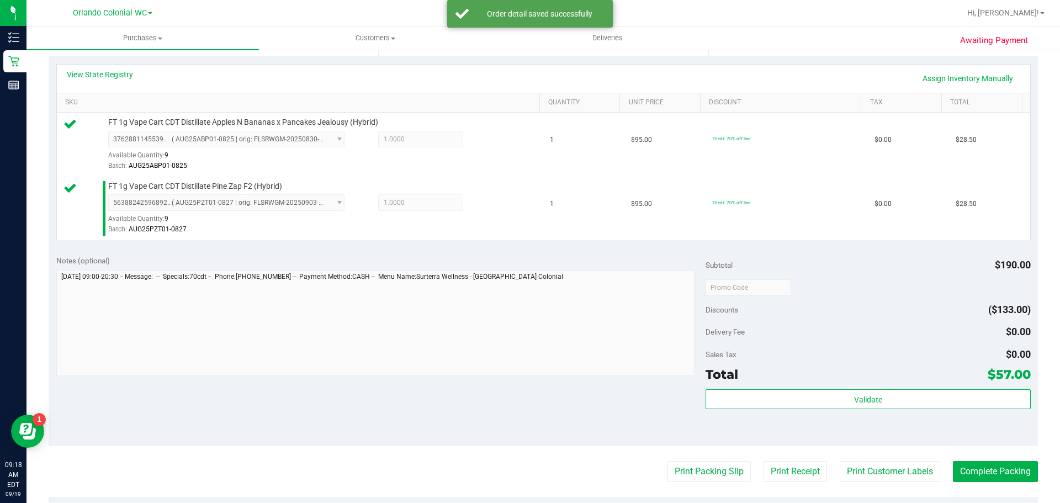
scroll to position [245, 0]
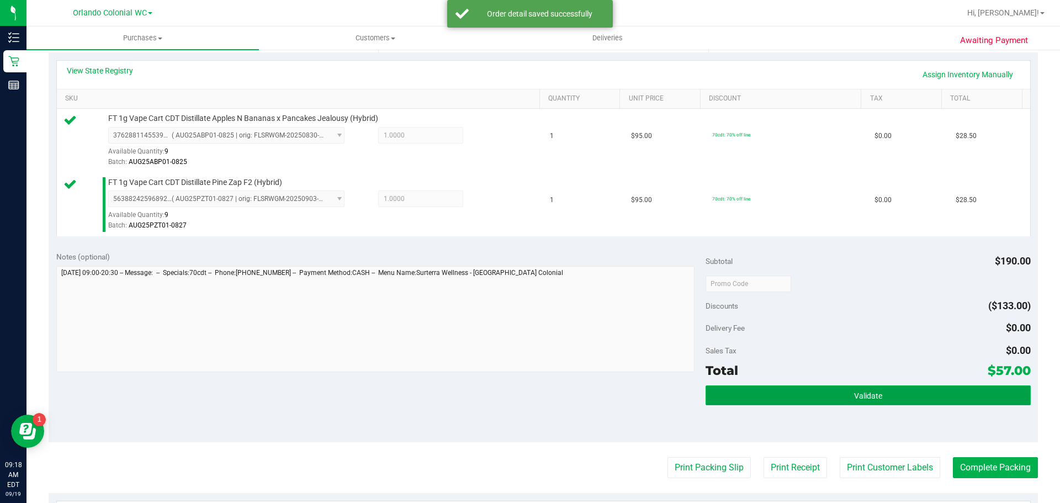
click at [525, 389] on button "Validate" at bounding box center [868, 395] width 325 height 20
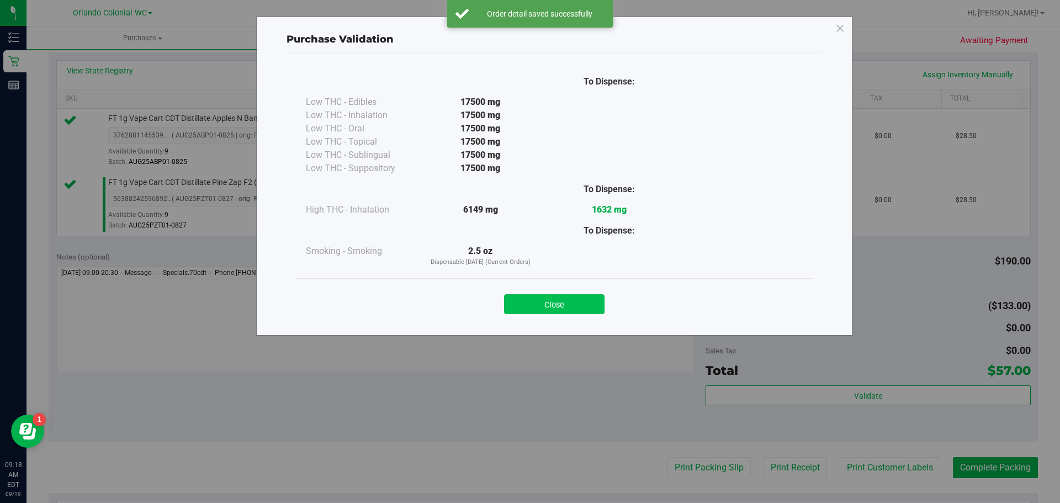
click at [525, 297] on button "Close" at bounding box center [554, 304] width 101 height 20
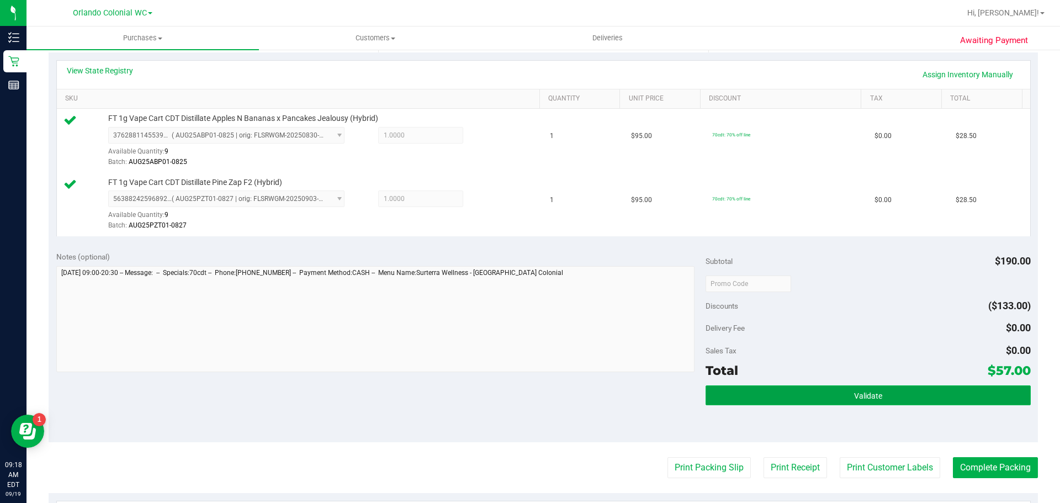
click at [525, 398] on span "Validate" at bounding box center [868, 396] width 28 height 9
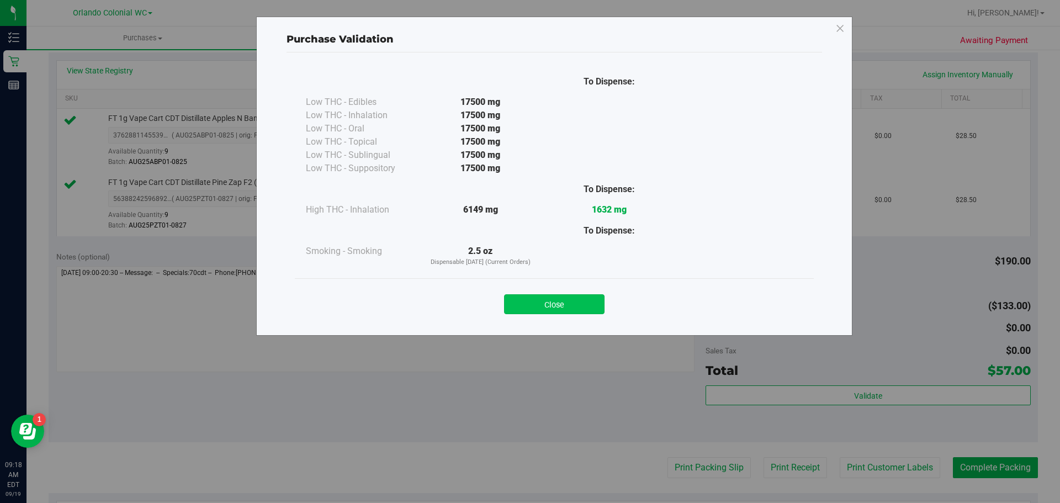
click at [525, 295] on button "Close" at bounding box center [554, 304] width 101 height 20
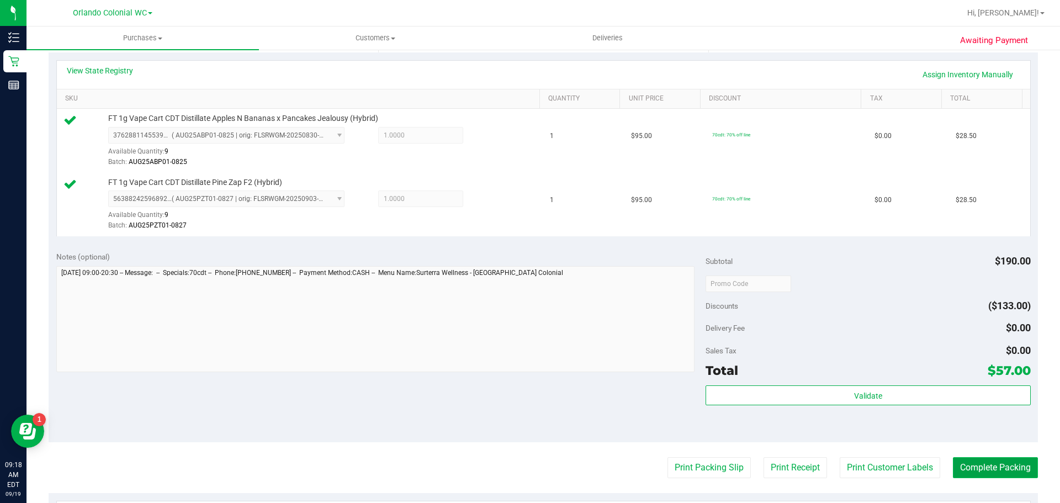
click at [525, 465] on button "Complete Packing" at bounding box center [995, 467] width 85 height 21
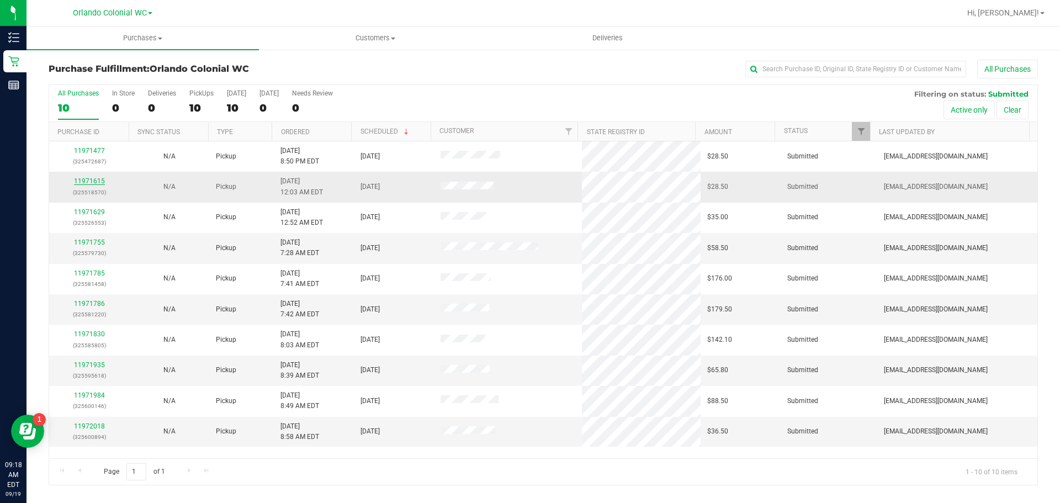
click at [75, 179] on link "11971615" at bounding box center [89, 181] width 31 height 8
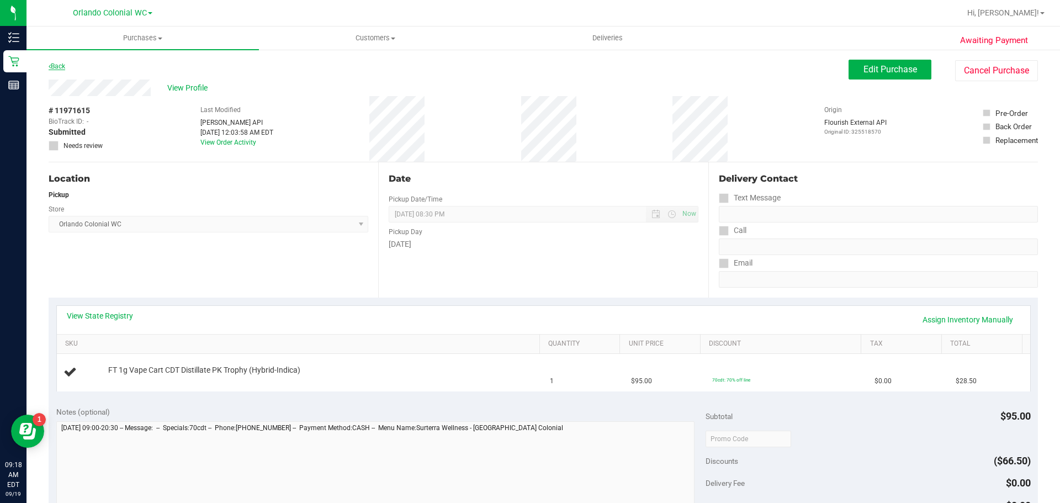
click at [57, 65] on link "Back" at bounding box center [57, 66] width 17 height 8
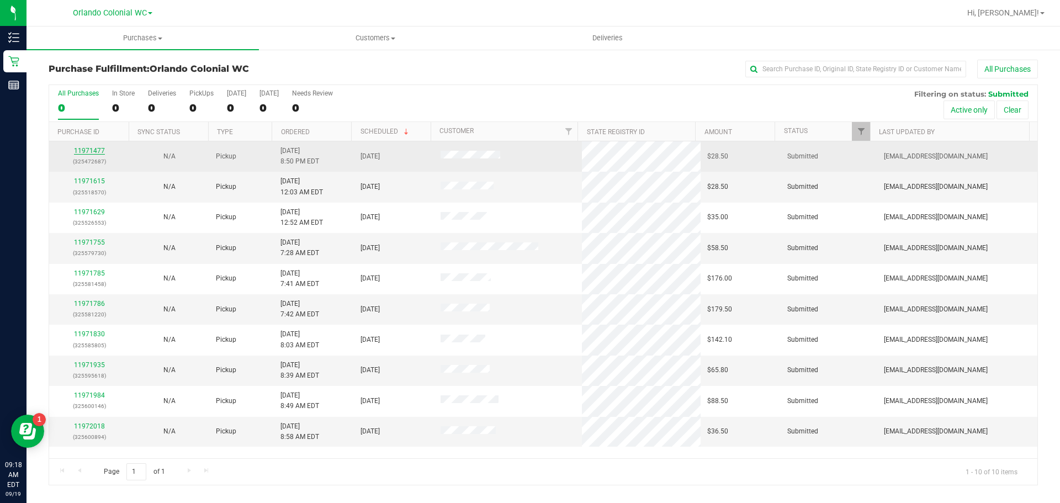
click at [96, 152] on link "11971477" at bounding box center [89, 151] width 31 height 8
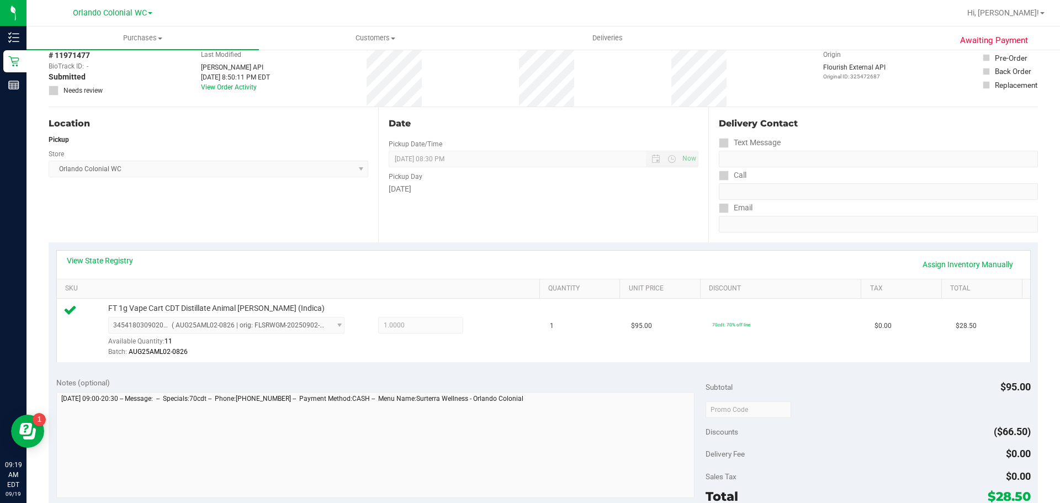
scroll to position [221, 0]
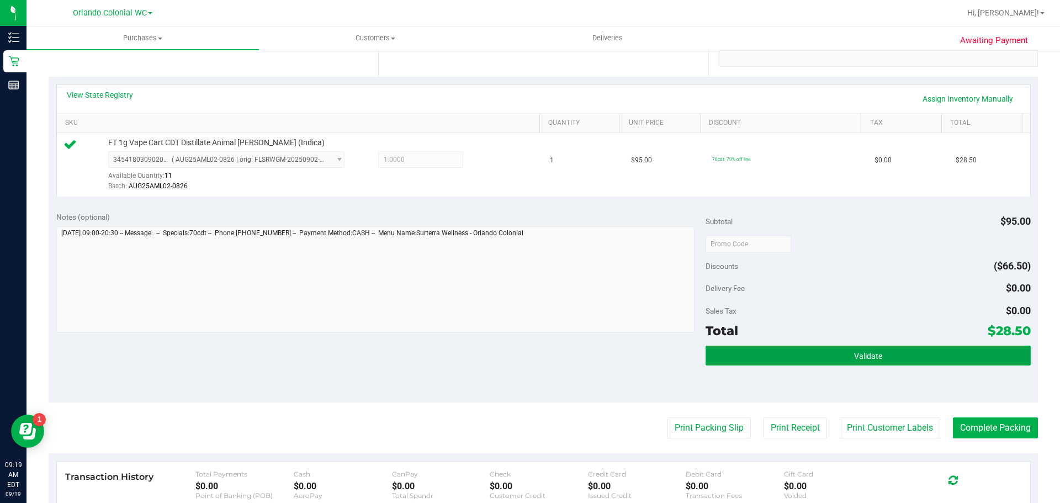
click at [525, 363] on button "Validate" at bounding box center [868, 356] width 325 height 20
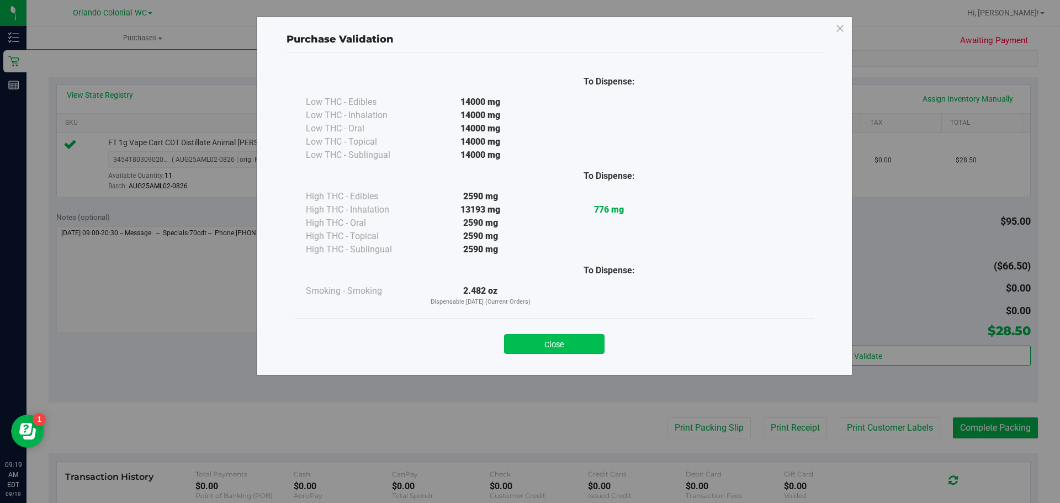
click at [525, 339] on button "Close" at bounding box center [554, 344] width 101 height 20
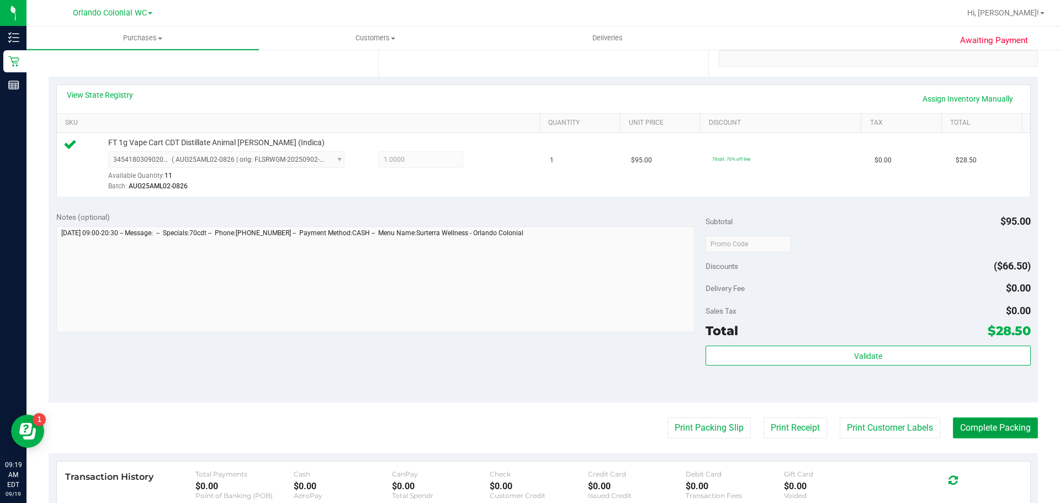
click at [525, 430] on button "Complete Packing" at bounding box center [995, 427] width 85 height 21
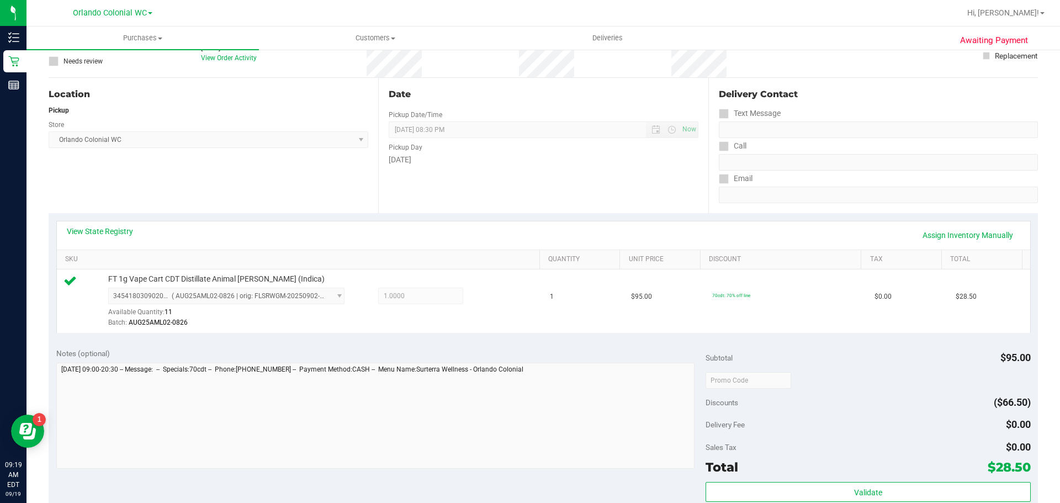
scroll to position [0, 0]
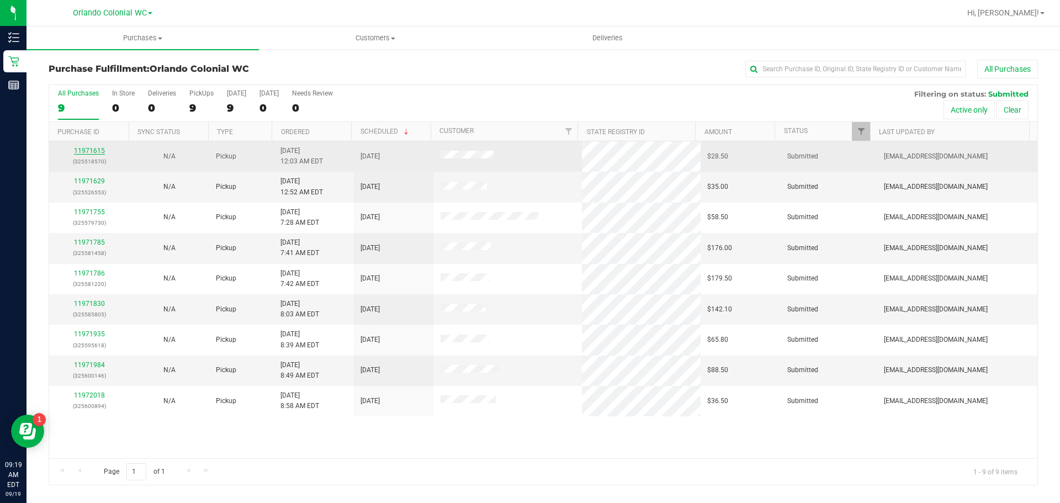
click at [95, 153] on link "11971615" at bounding box center [89, 151] width 31 height 8
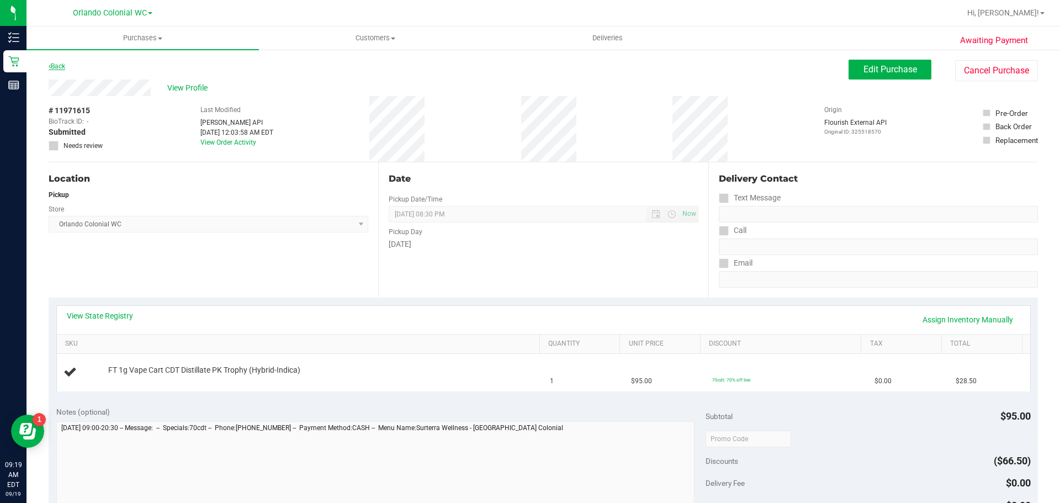
click at [55, 62] on link "Back" at bounding box center [57, 66] width 17 height 8
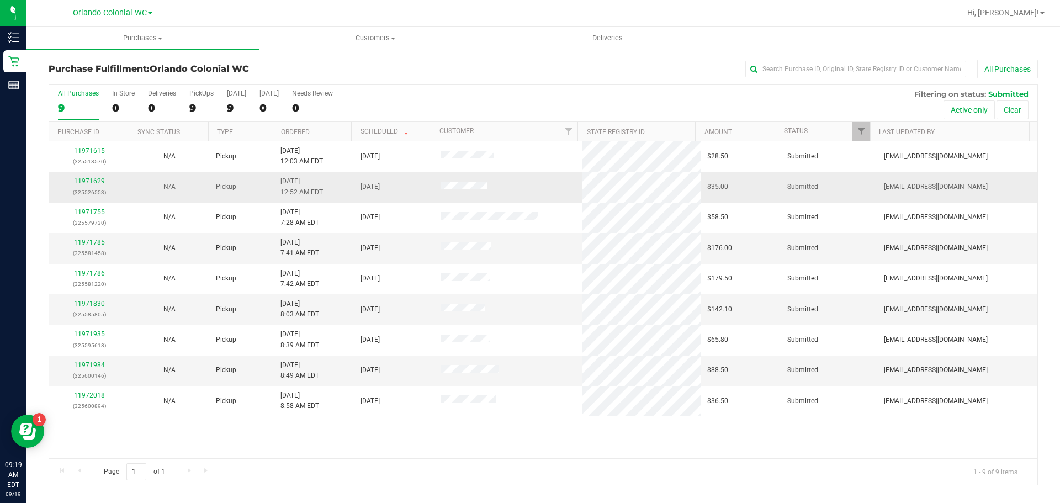
click at [102, 176] on td "11971629 (325526553)" at bounding box center [89, 187] width 80 height 30
click at [101, 178] on link "11971629" at bounding box center [89, 181] width 31 height 8
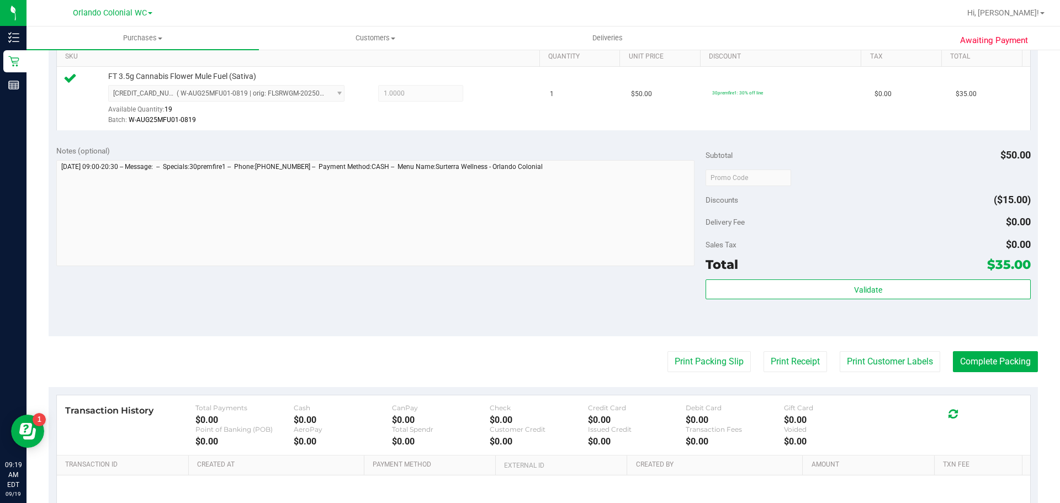
scroll to position [387, 0]
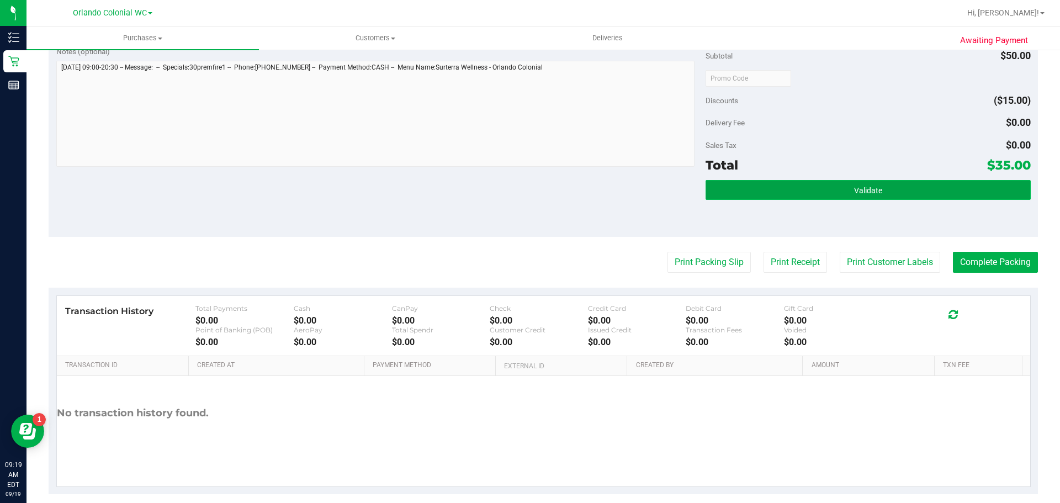
click at [525, 189] on button "Validate" at bounding box center [868, 190] width 325 height 20
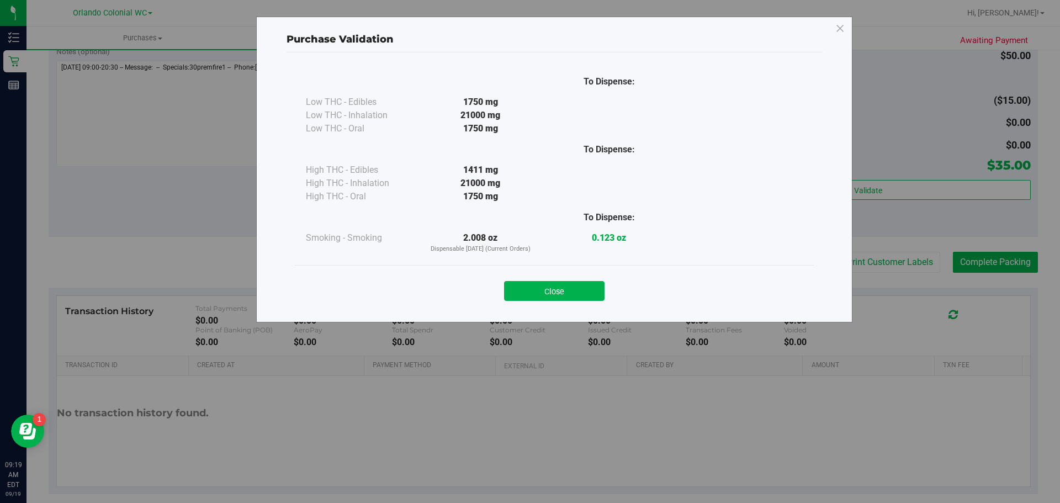
click at [525, 294] on button "Close" at bounding box center [554, 291] width 101 height 20
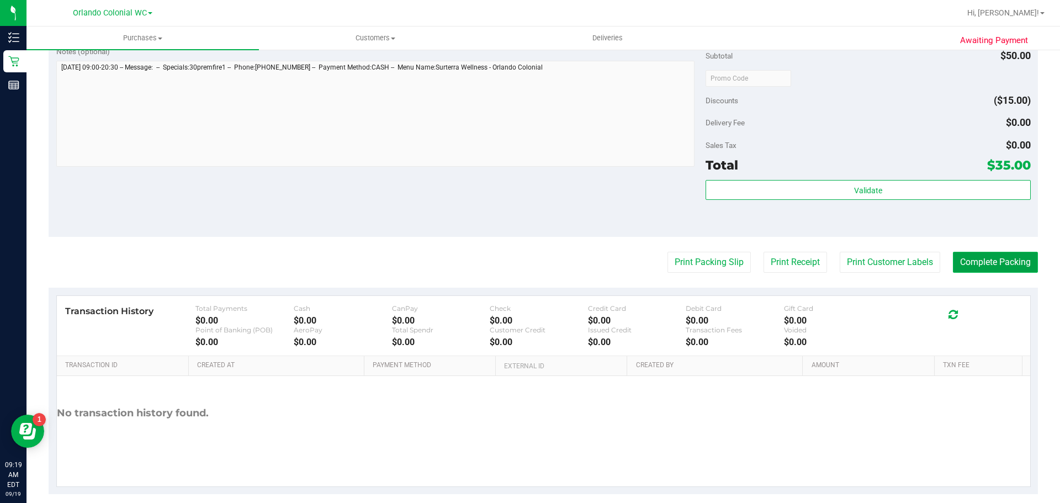
click at [525, 262] on button "Complete Packing" at bounding box center [995, 262] width 85 height 21
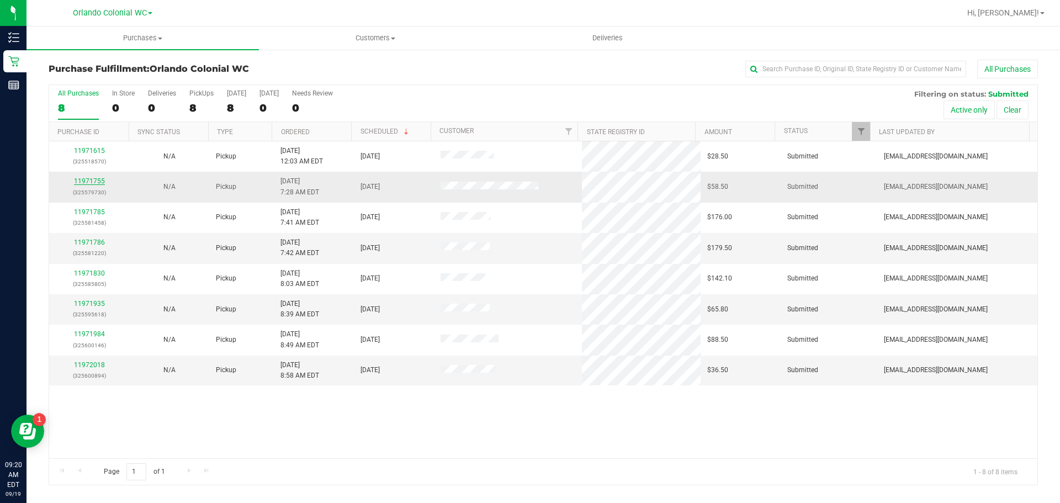
click at [93, 183] on link "11971755" at bounding box center [89, 181] width 31 height 8
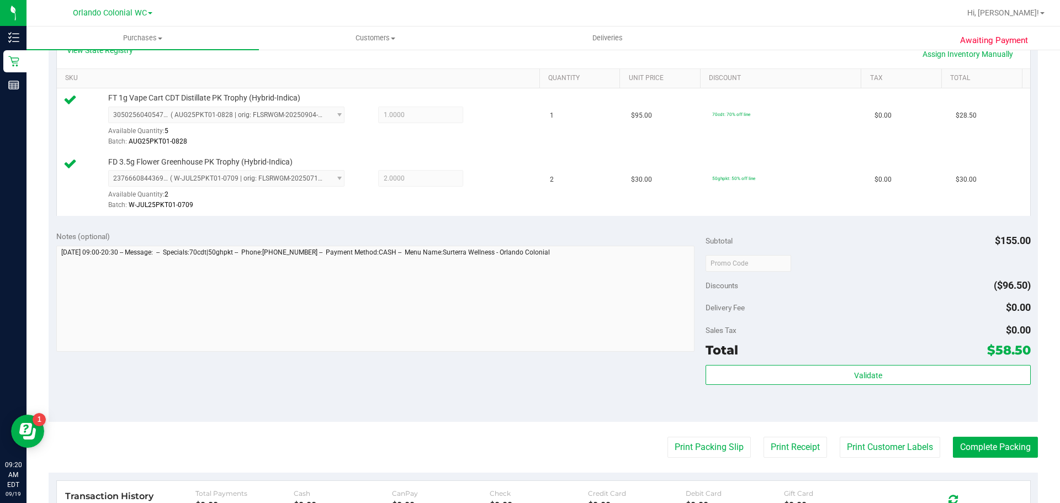
scroll to position [387, 0]
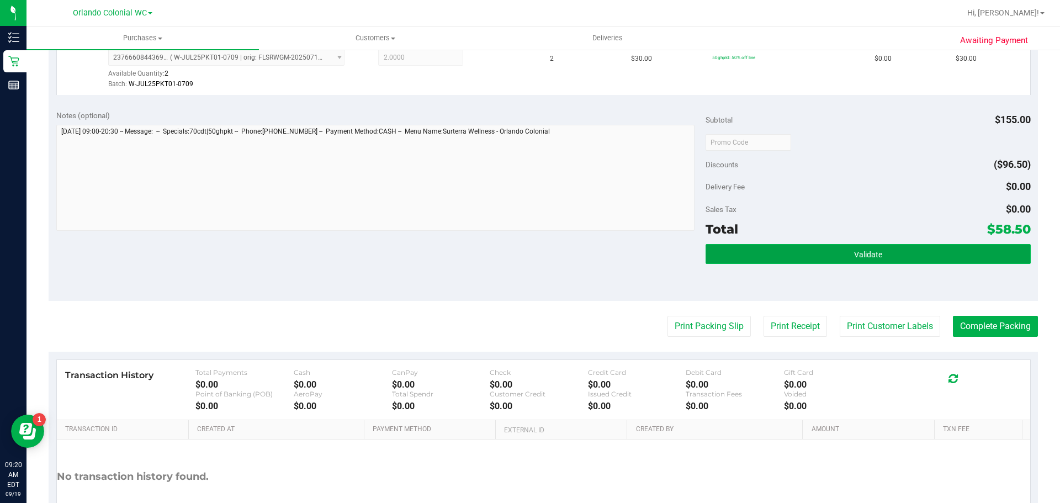
click at [525, 256] on button "Validate" at bounding box center [868, 254] width 325 height 20
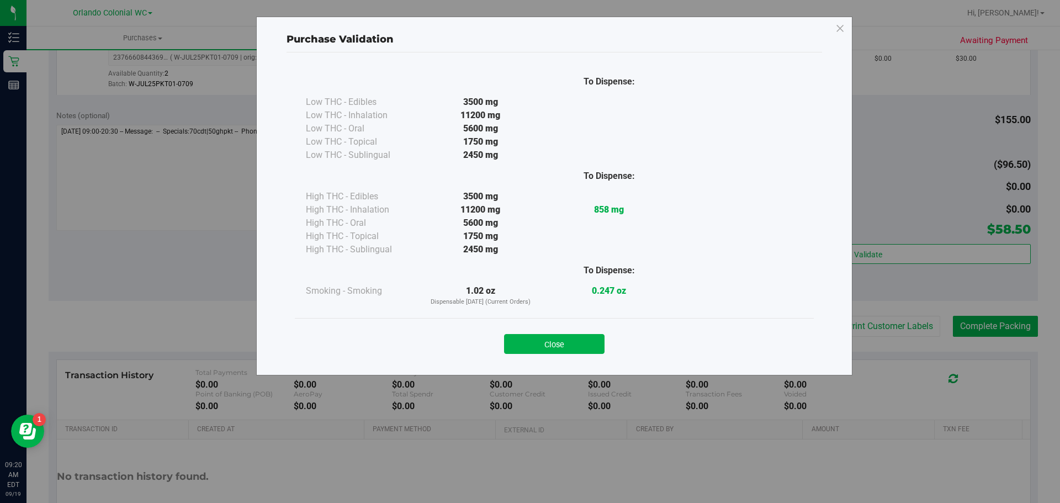
drag, startPoint x: 549, startPoint y: 352, endPoint x: 673, endPoint y: 350, distance: 124.3
click at [525, 352] on button "Close" at bounding box center [554, 344] width 101 height 20
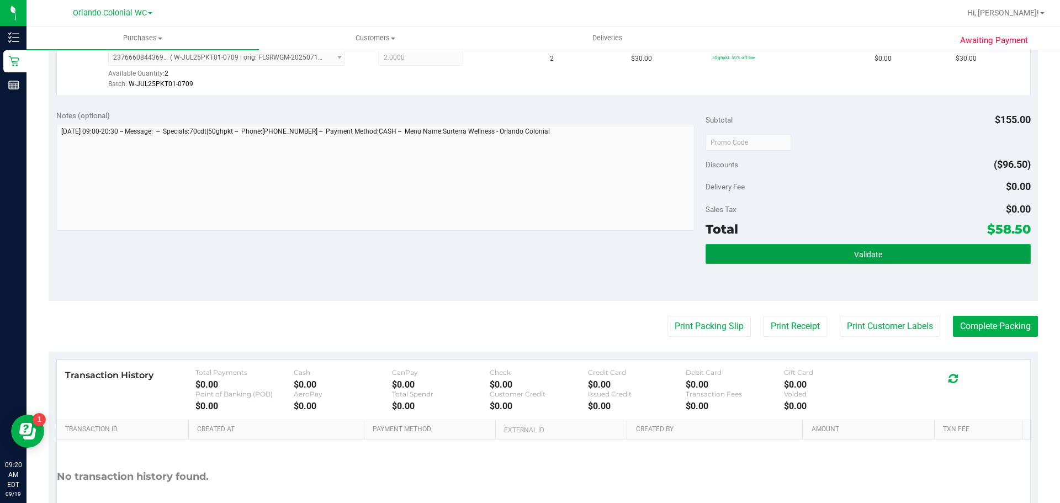
click at [525, 253] on button "Validate" at bounding box center [868, 254] width 325 height 20
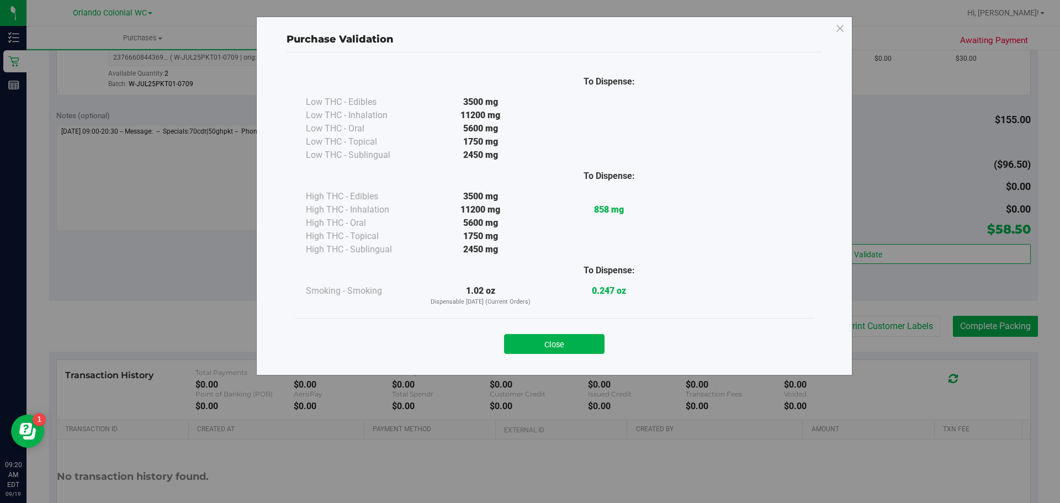
click at [525, 334] on div "Close" at bounding box center [554, 341] width 503 height 28
drag, startPoint x: 578, startPoint y: 348, endPoint x: 575, endPoint y: 335, distance: 14.0
click at [525, 348] on button "Close" at bounding box center [554, 344] width 101 height 20
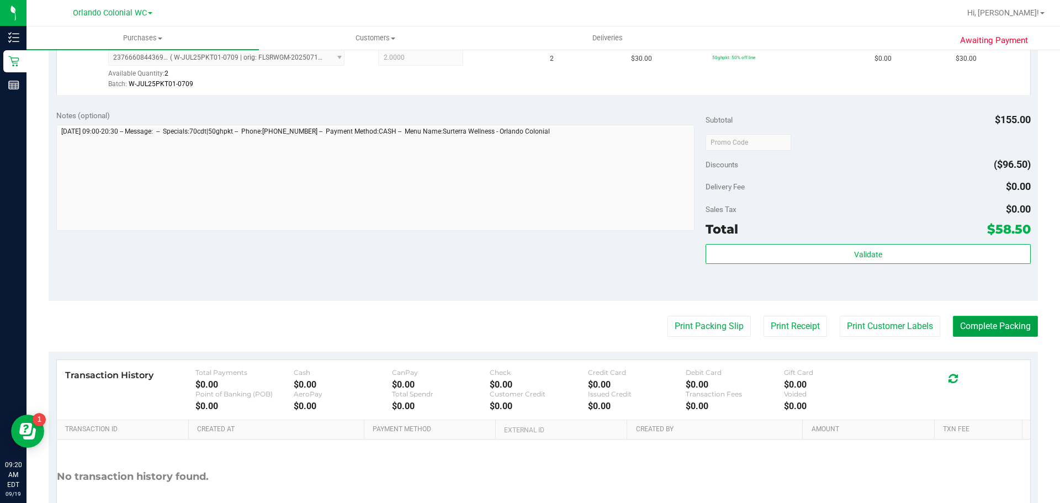
click at [525, 316] on button "Complete Packing" at bounding box center [995, 326] width 85 height 21
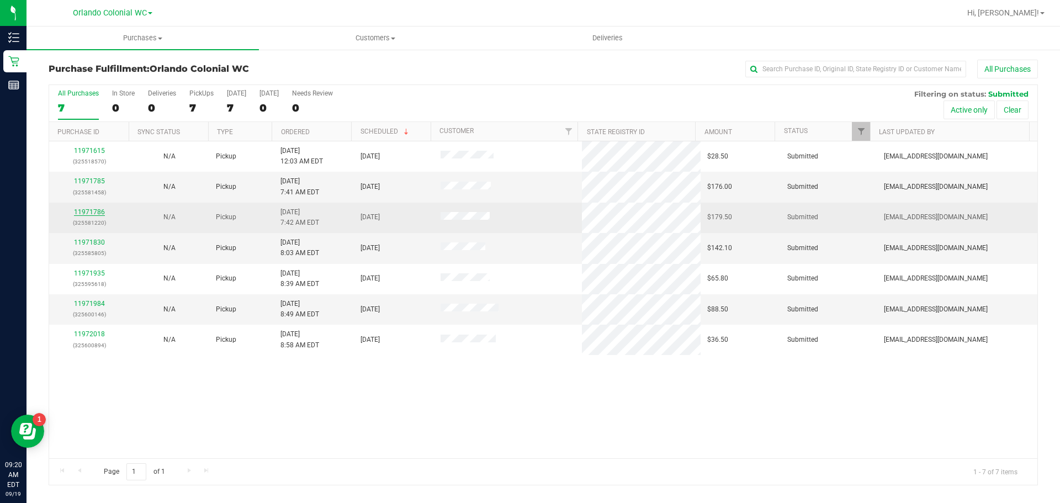
click at [99, 210] on link "11971786" at bounding box center [89, 212] width 31 height 8
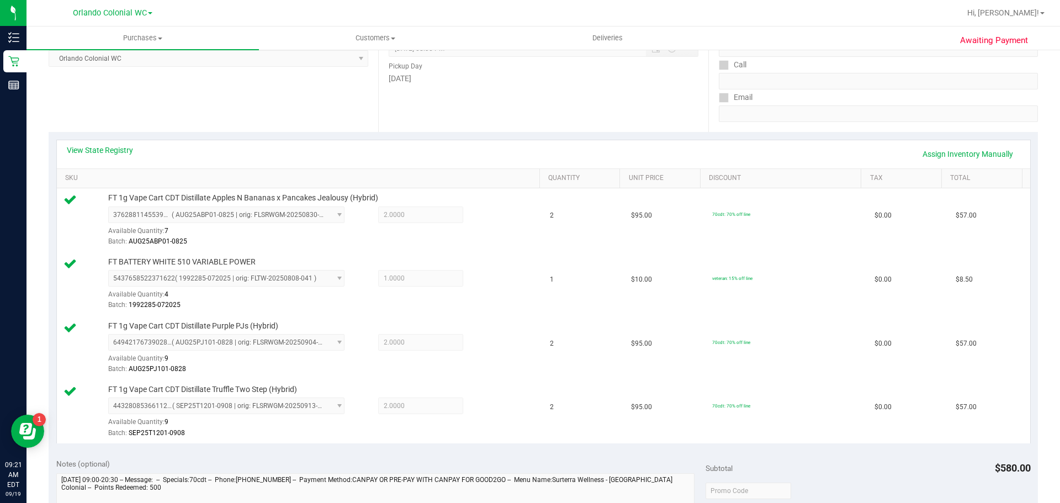
scroll to position [308, 0]
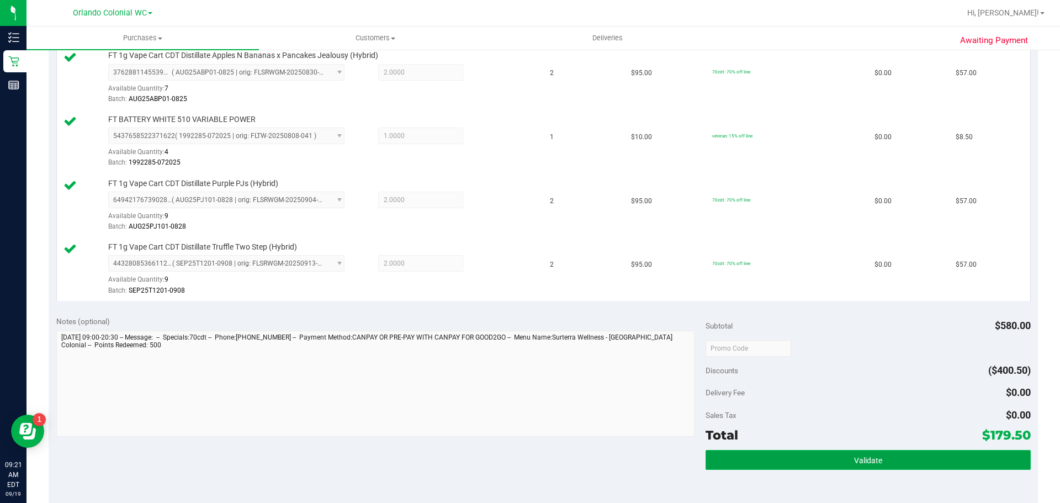
click at [525, 458] on button "Validate" at bounding box center [868, 460] width 325 height 20
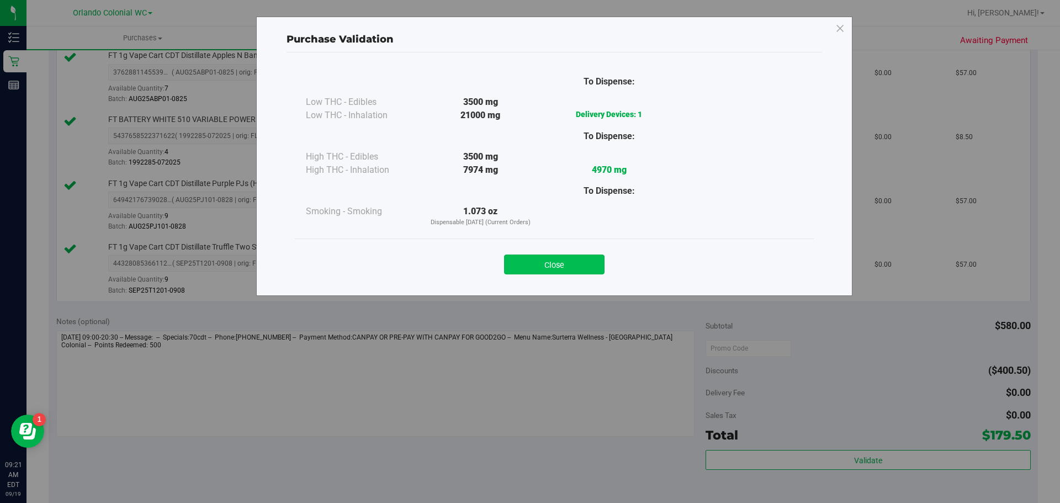
click at [525, 272] on button "Close" at bounding box center [554, 265] width 101 height 20
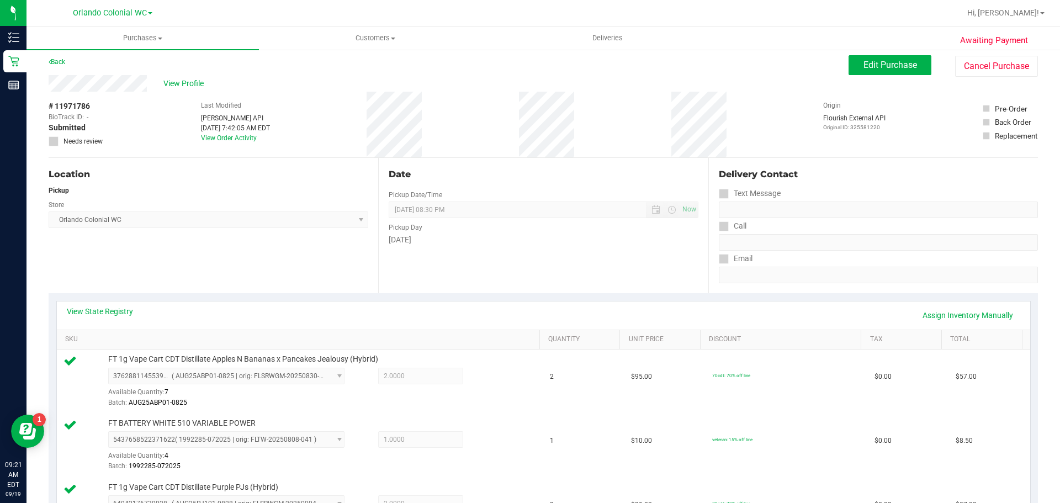
scroll to position [0, 0]
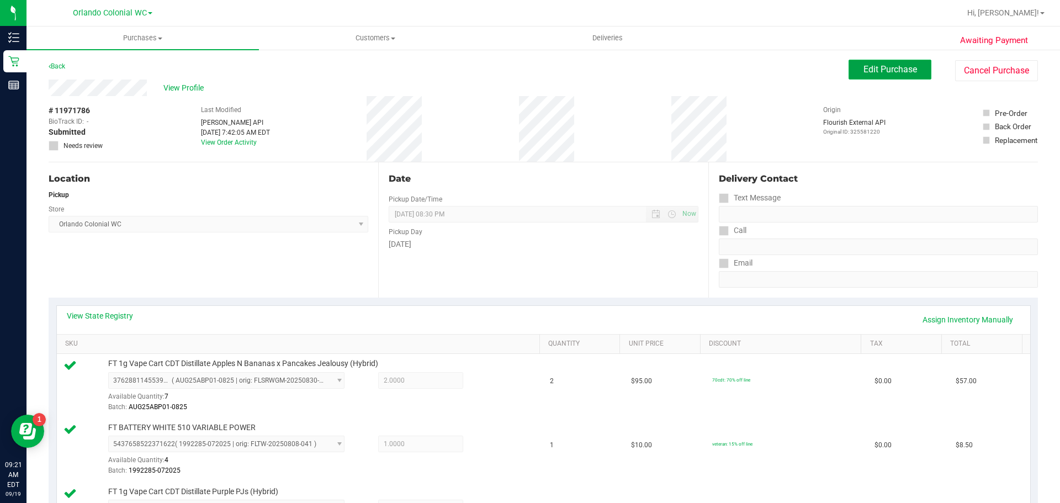
click at [525, 71] on span "Edit Purchase" at bounding box center [891, 69] width 54 height 10
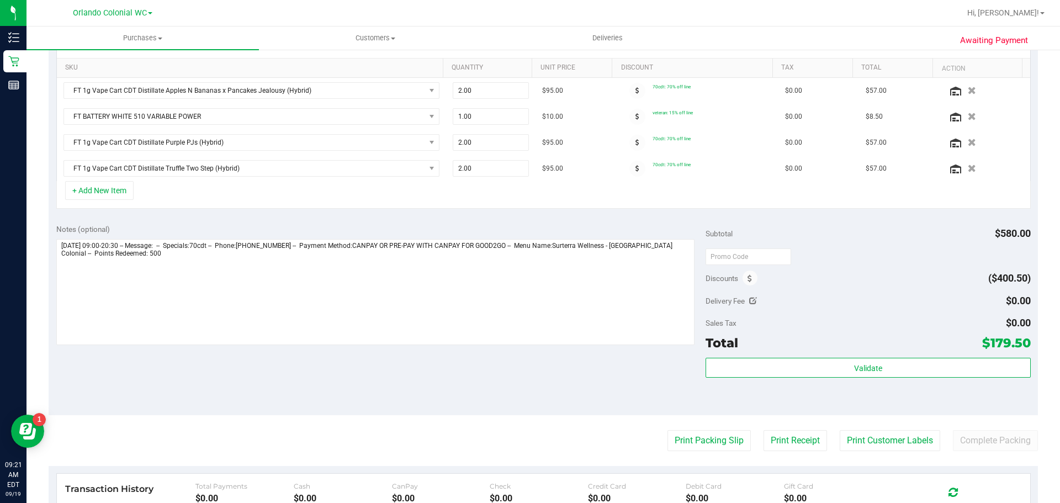
scroll to position [442, 0]
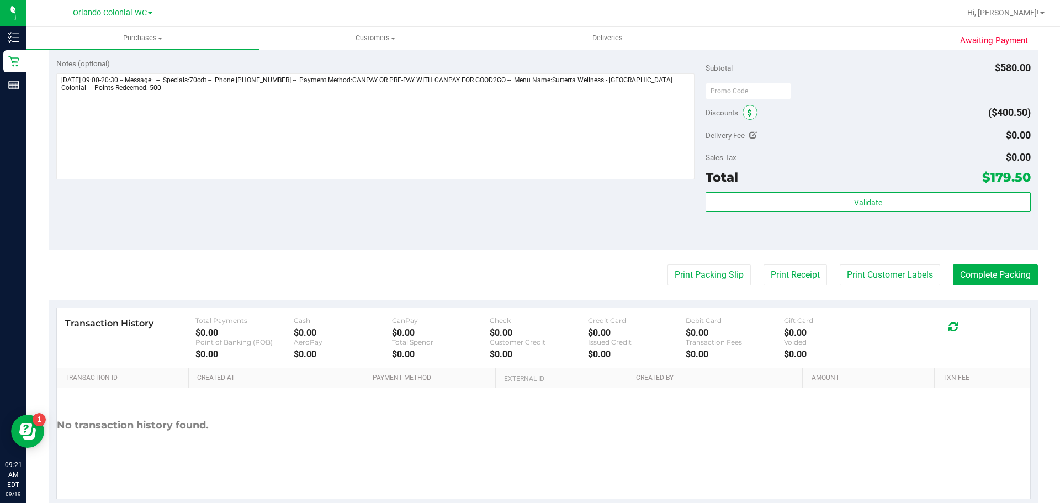
click at [525, 108] on span at bounding box center [750, 112] width 15 height 15
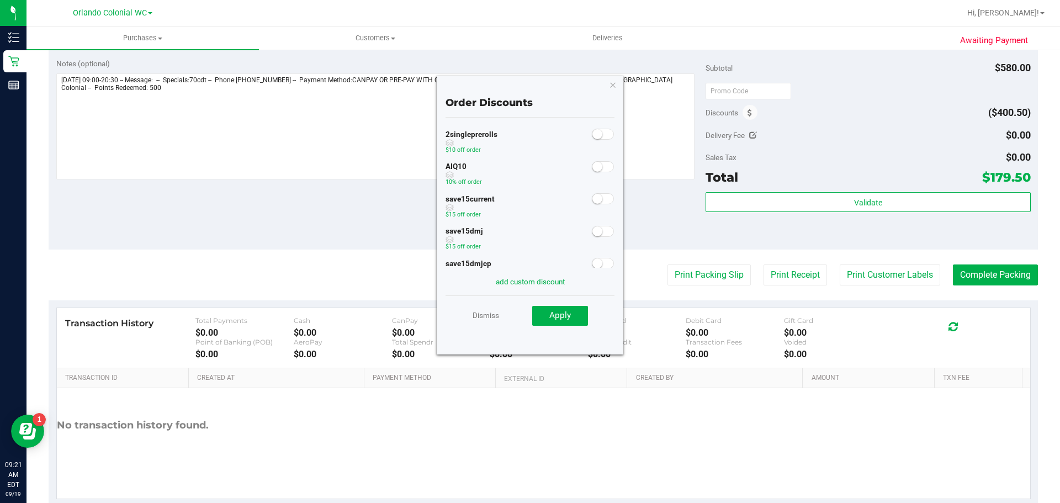
click at [525, 166] on span at bounding box center [603, 166] width 22 height 11
drag, startPoint x: 554, startPoint y: 315, endPoint x: 555, endPoint y: 309, distance: 5.5
click at [525, 313] on span "Apply" at bounding box center [560, 315] width 22 height 10
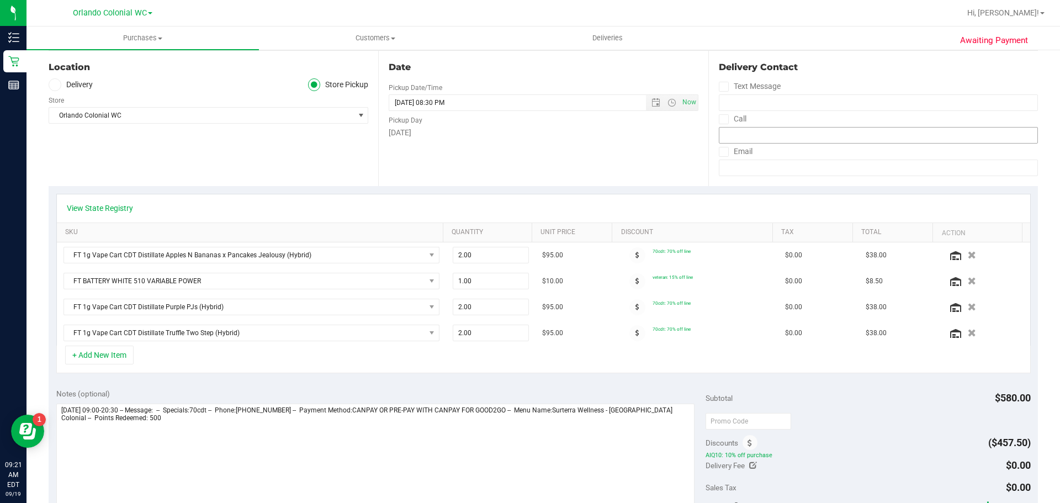
scroll to position [0, 0]
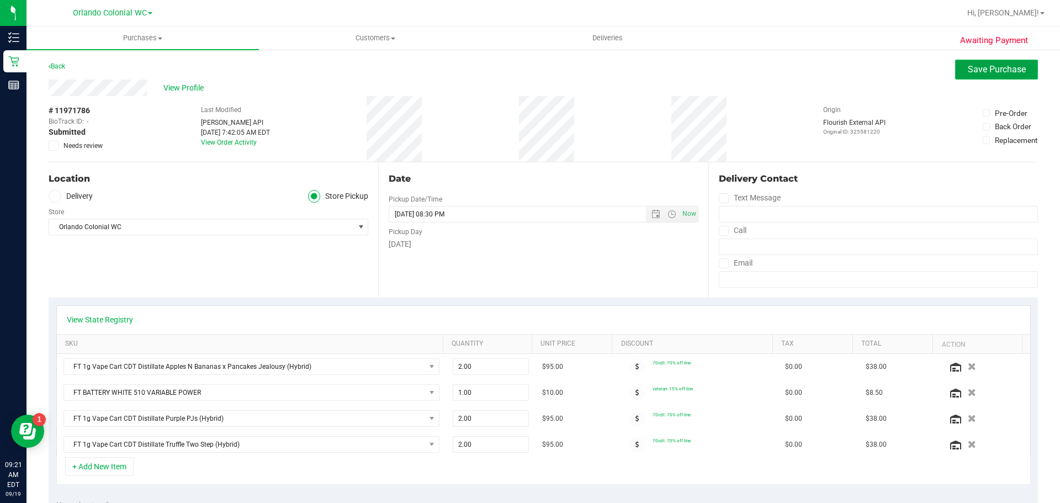
click at [525, 77] on button "Save Purchase" at bounding box center [996, 70] width 83 height 20
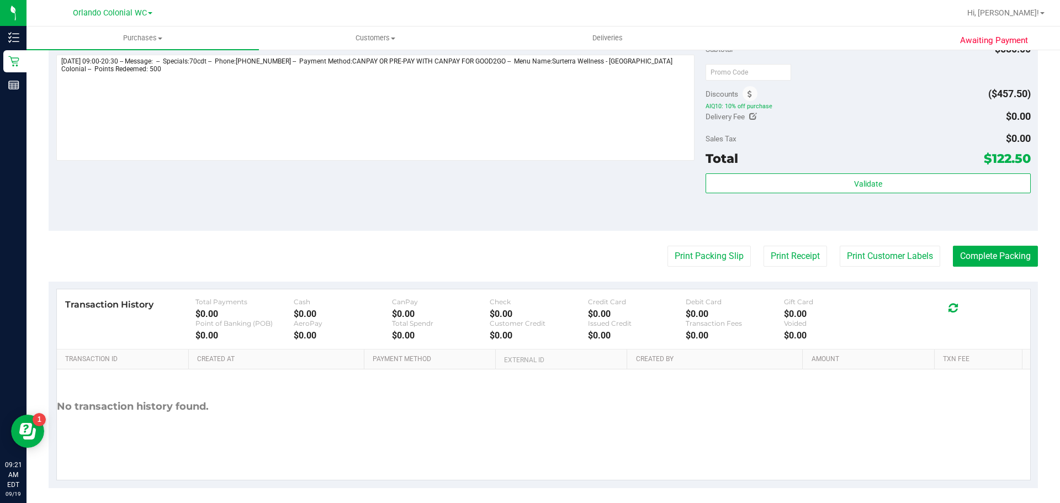
scroll to position [468, 0]
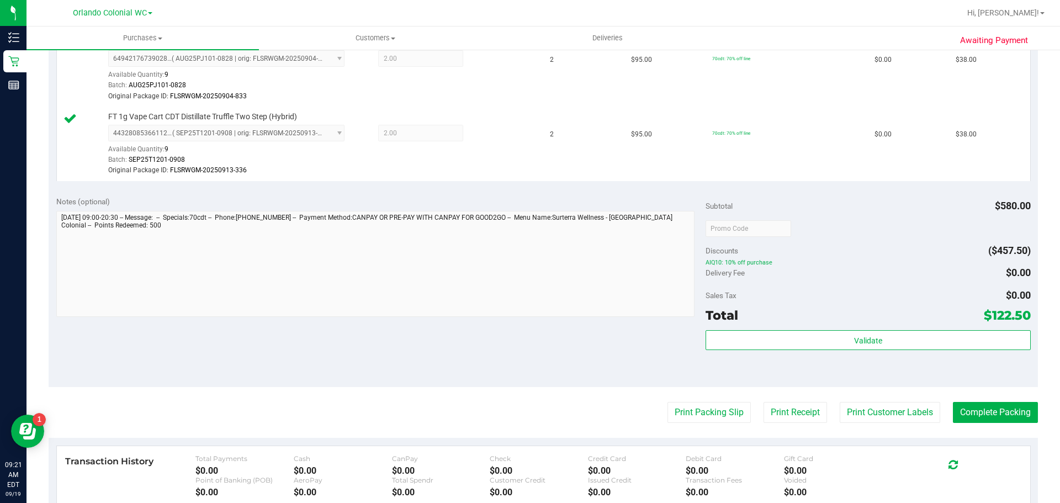
scroll to position [552, 0]
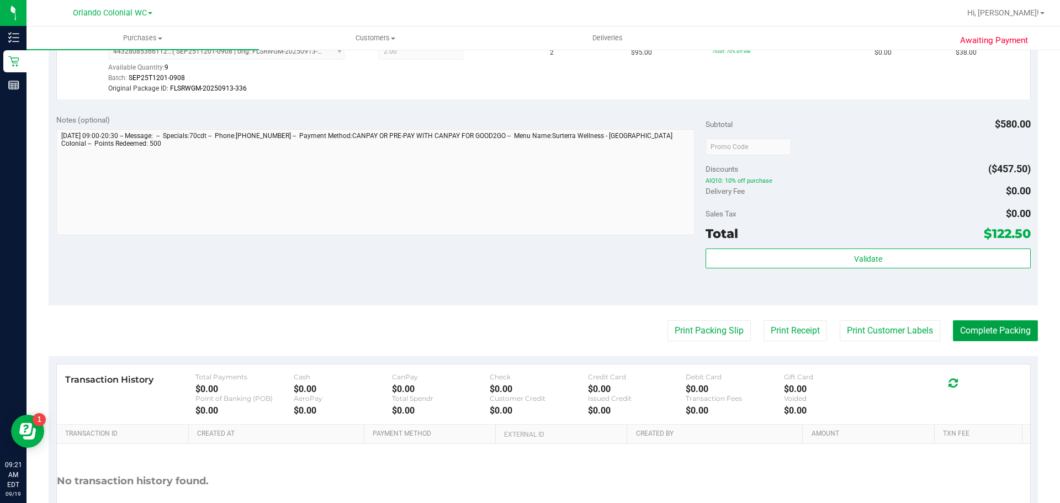
click at [525, 334] on button "Complete Packing" at bounding box center [995, 330] width 85 height 21
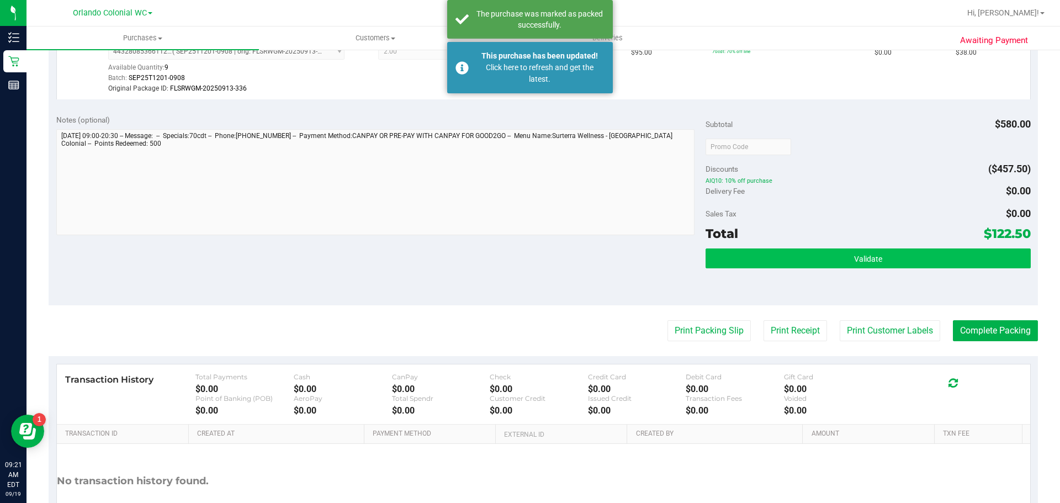
click at [525, 266] on div "Validate" at bounding box center [868, 259] width 325 height 21
click at [525, 262] on button "Validate" at bounding box center [868, 259] width 325 height 20
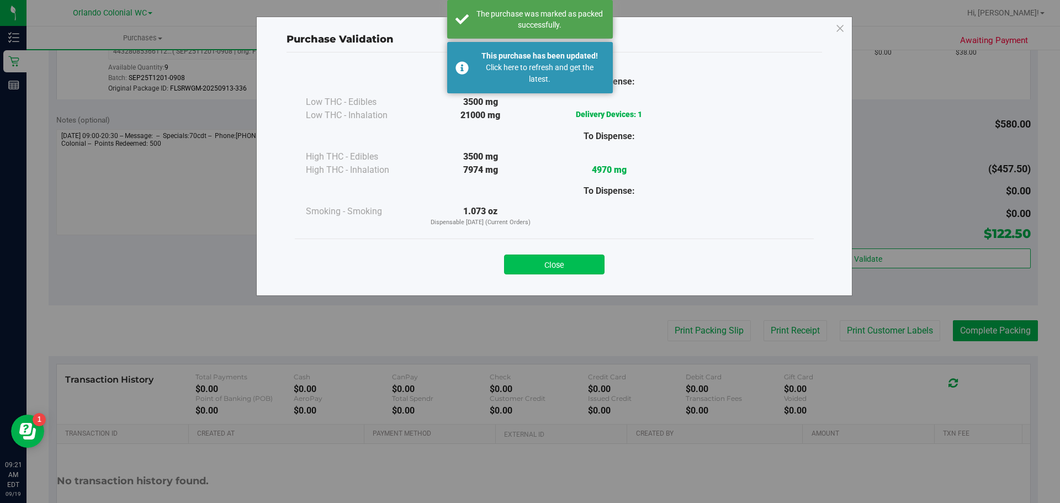
click at [525, 265] on button "Close" at bounding box center [554, 265] width 101 height 20
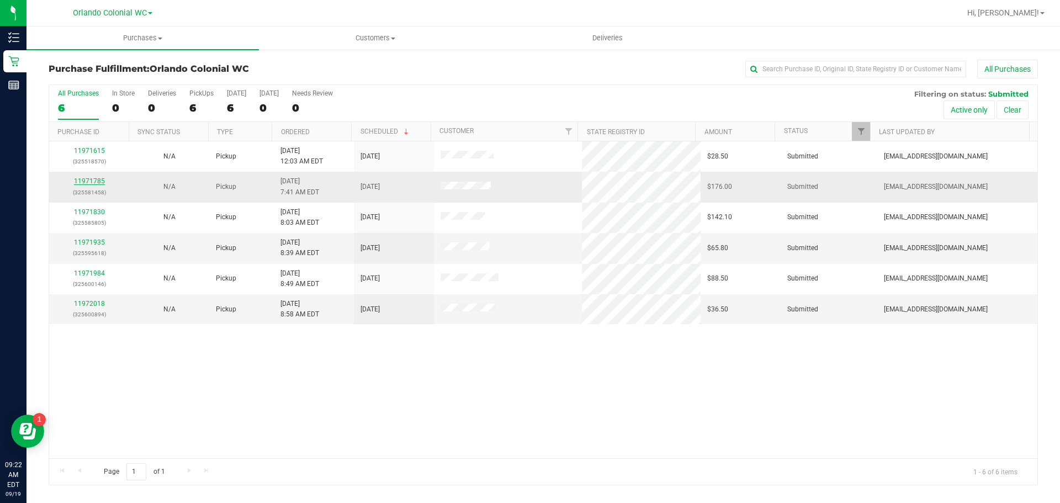
click at [94, 178] on link "11971785" at bounding box center [89, 181] width 31 height 8
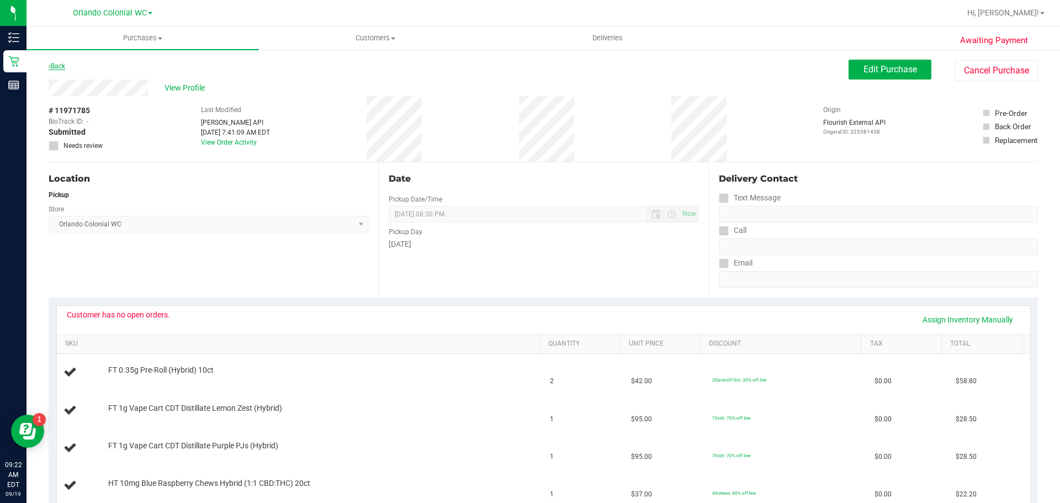
click at [60, 64] on link "Back" at bounding box center [57, 66] width 17 height 8
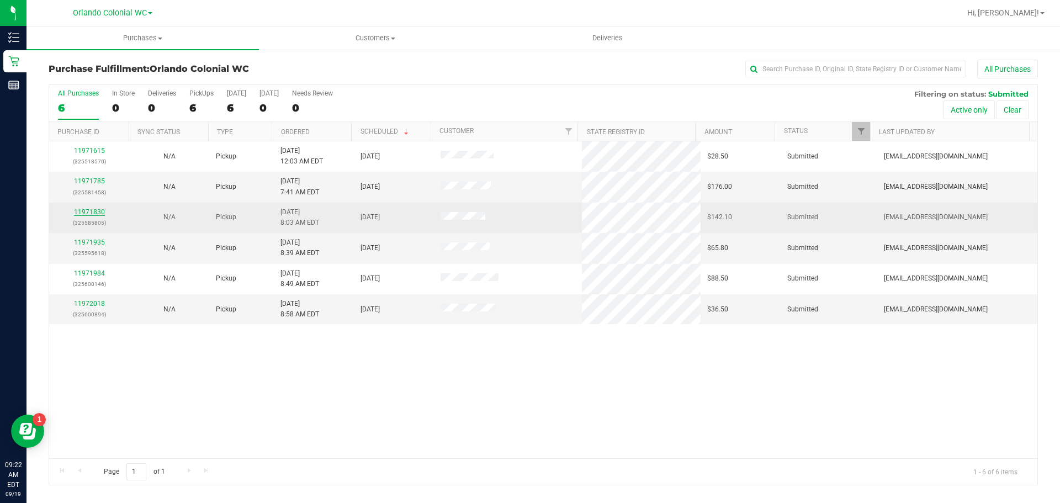
click at [99, 211] on link "11971830" at bounding box center [89, 212] width 31 height 8
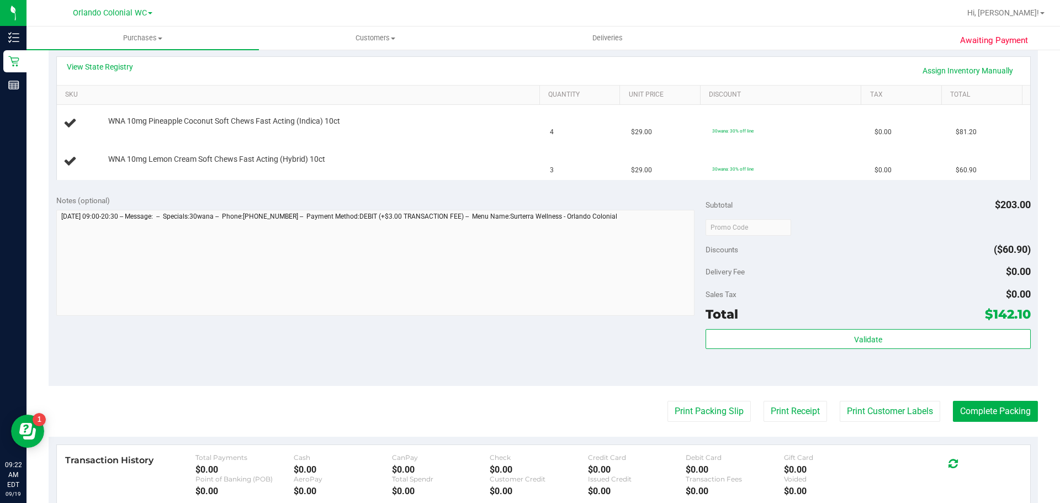
scroll to position [331, 0]
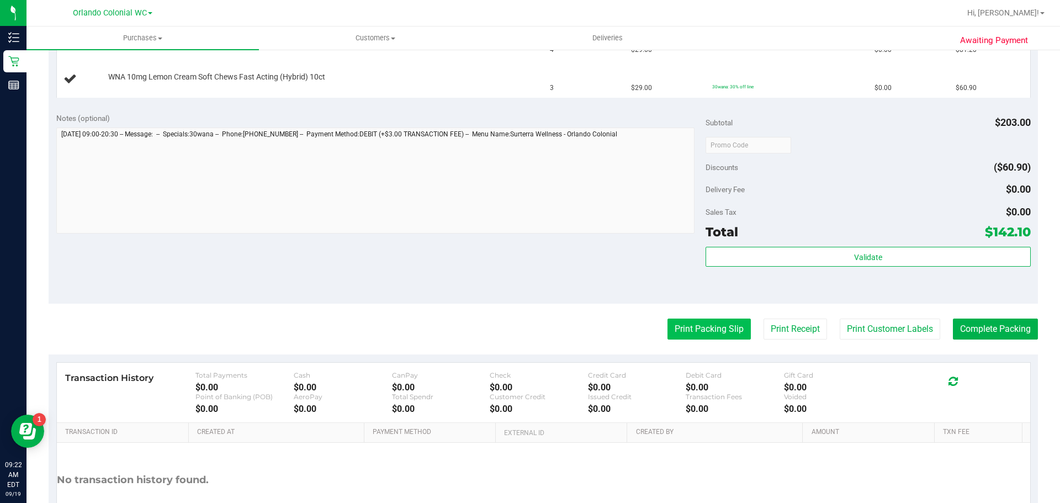
click at [525, 324] on button "Print Packing Slip" at bounding box center [709, 329] width 83 height 21
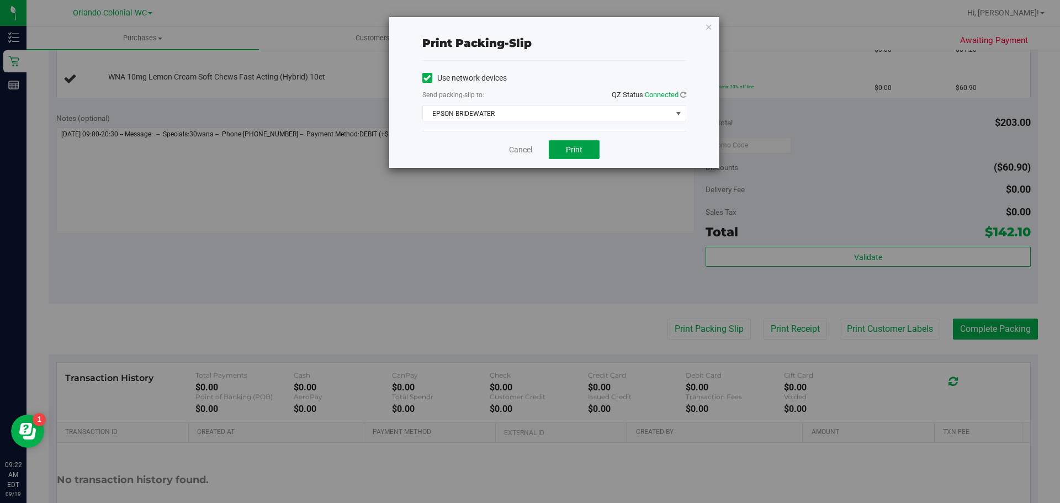
click at [525, 150] on span "Print" at bounding box center [574, 149] width 17 height 9
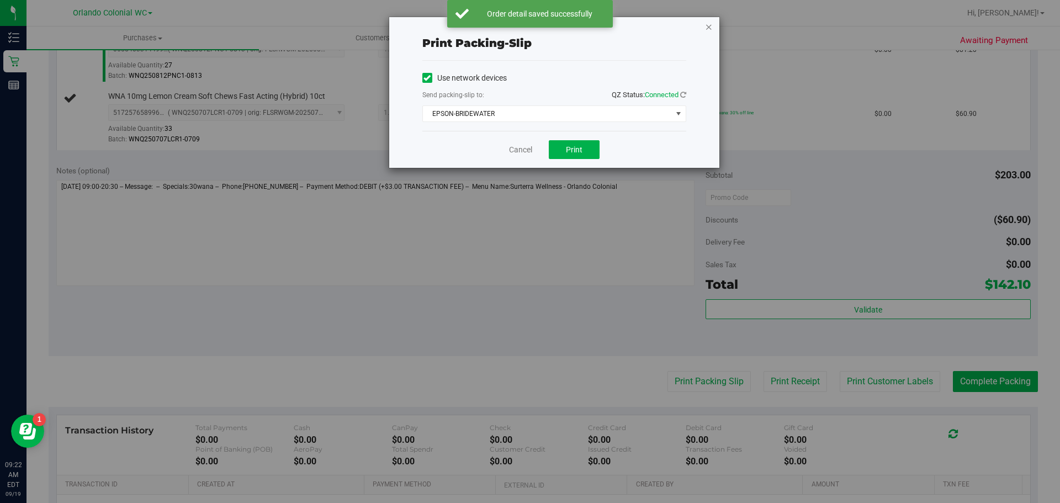
click at [525, 30] on icon "button" at bounding box center [709, 26] width 8 height 13
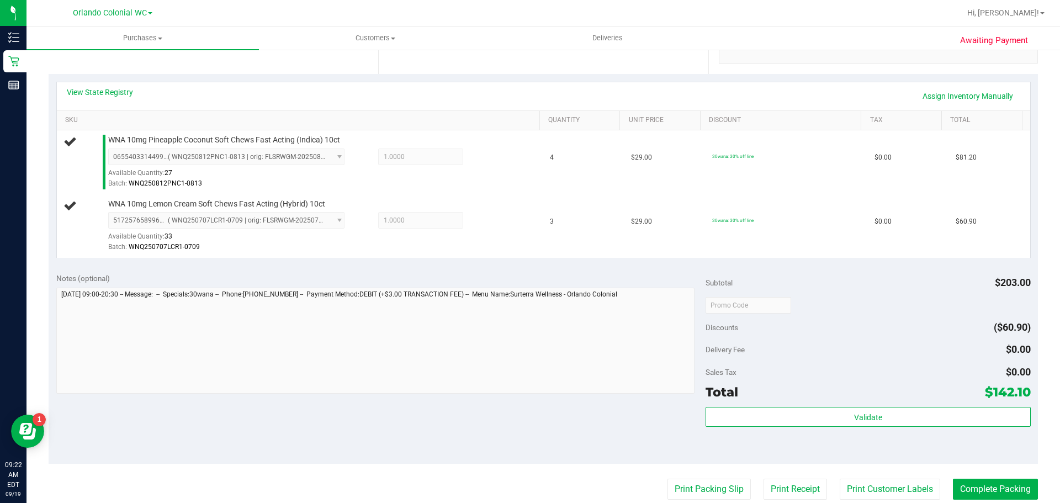
scroll to position [177, 0]
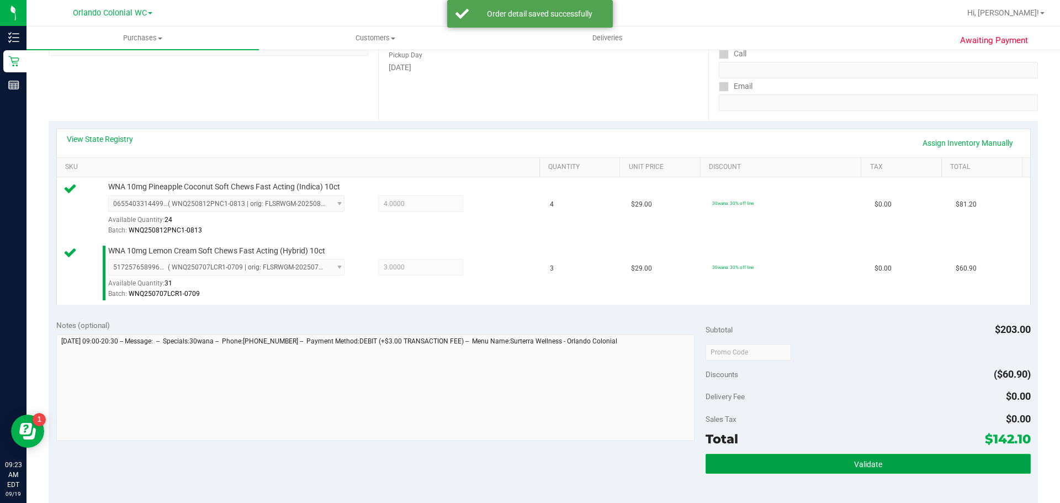
click at [525, 454] on button "Validate" at bounding box center [868, 464] width 325 height 20
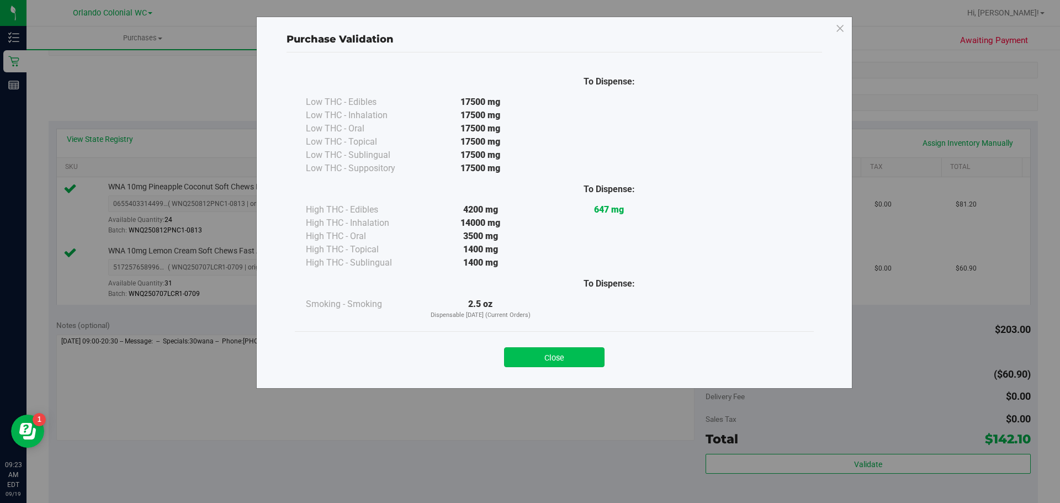
click at [525, 355] on button "Close" at bounding box center [554, 357] width 101 height 20
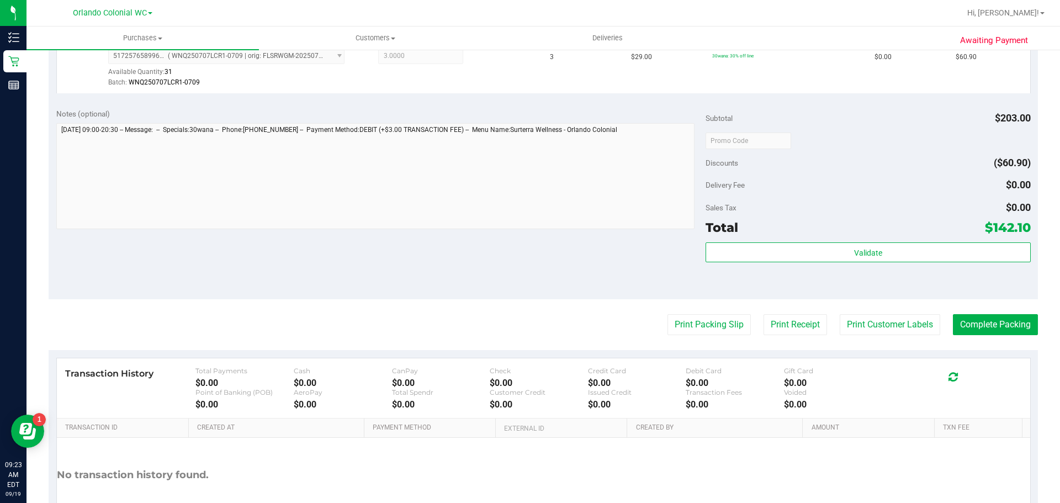
scroll to position [389, 0]
click at [525, 319] on button "Complete Packing" at bounding box center [995, 324] width 85 height 21
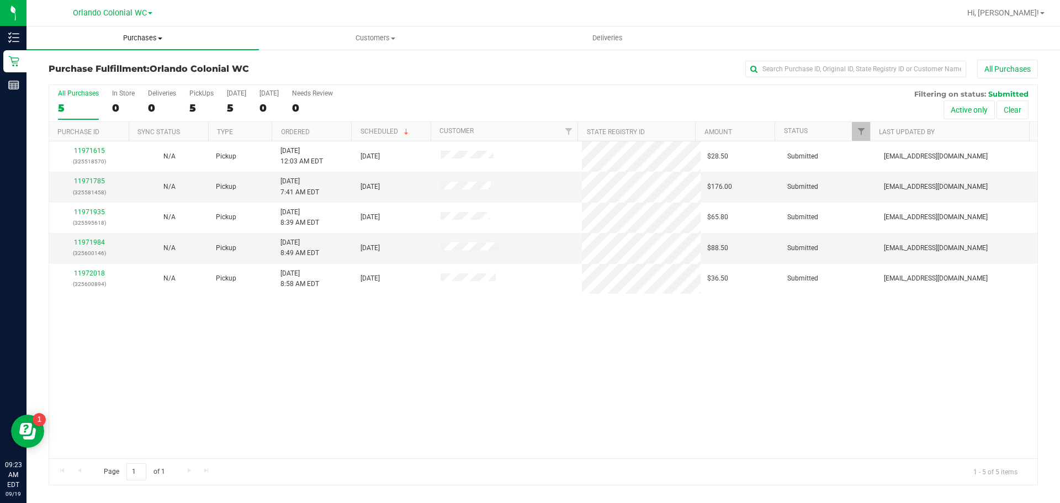
click at [137, 40] on span "Purchases" at bounding box center [143, 38] width 232 height 10
click at [114, 71] on span "Summary of purchases" at bounding box center [83, 66] width 113 height 9
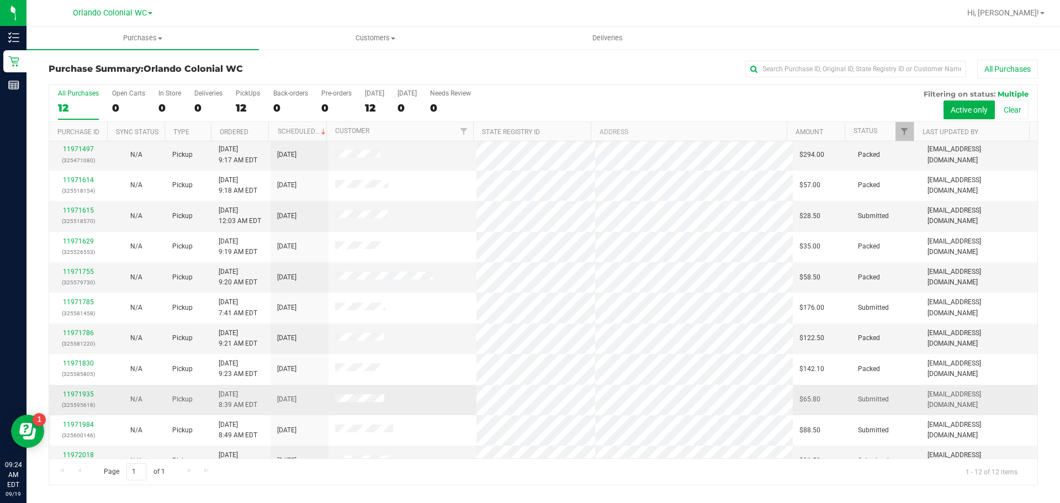
scroll to position [50, 0]
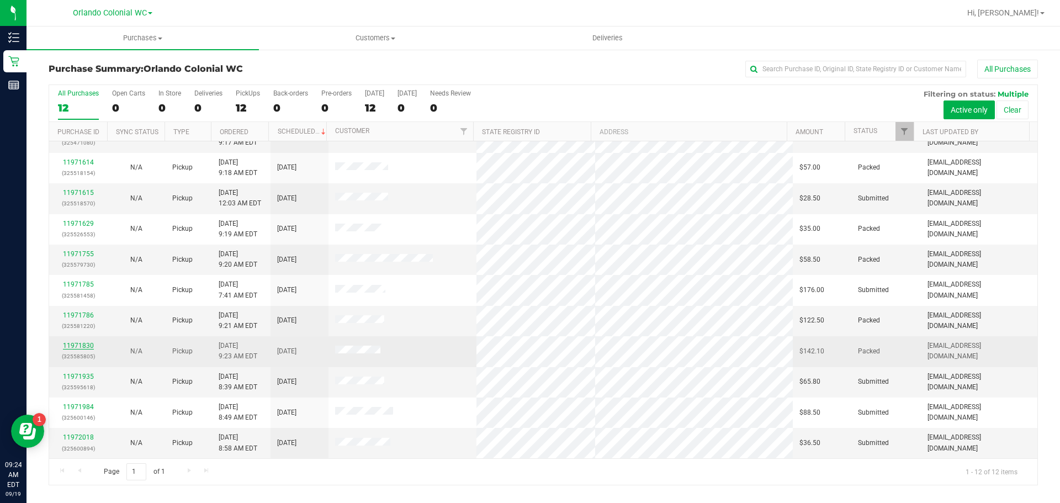
click at [83, 345] on link "11971830" at bounding box center [78, 346] width 31 height 8
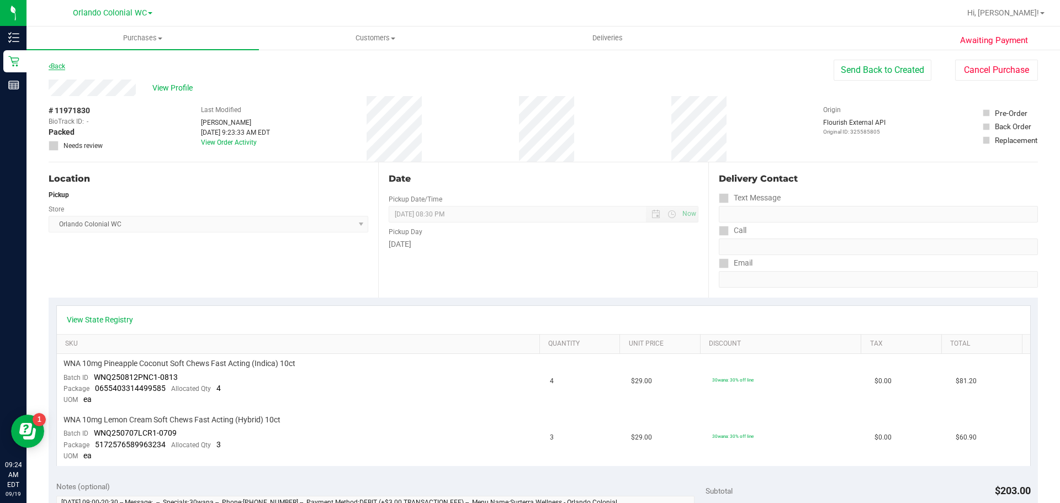
click at [61, 66] on link "Back" at bounding box center [57, 66] width 17 height 8
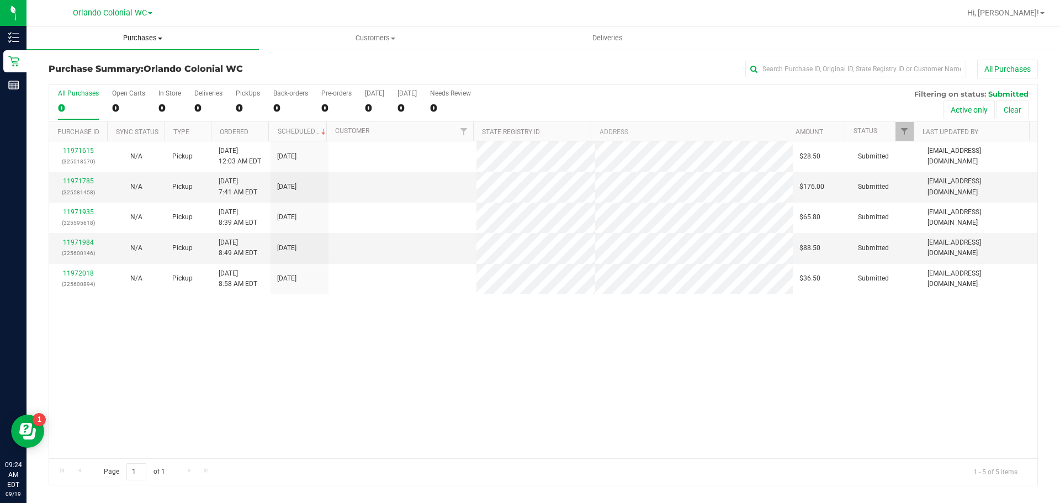
click at [139, 40] on span "Purchases" at bounding box center [143, 38] width 232 height 10
click at [93, 82] on li "Fulfillment" at bounding box center [143, 79] width 232 height 13
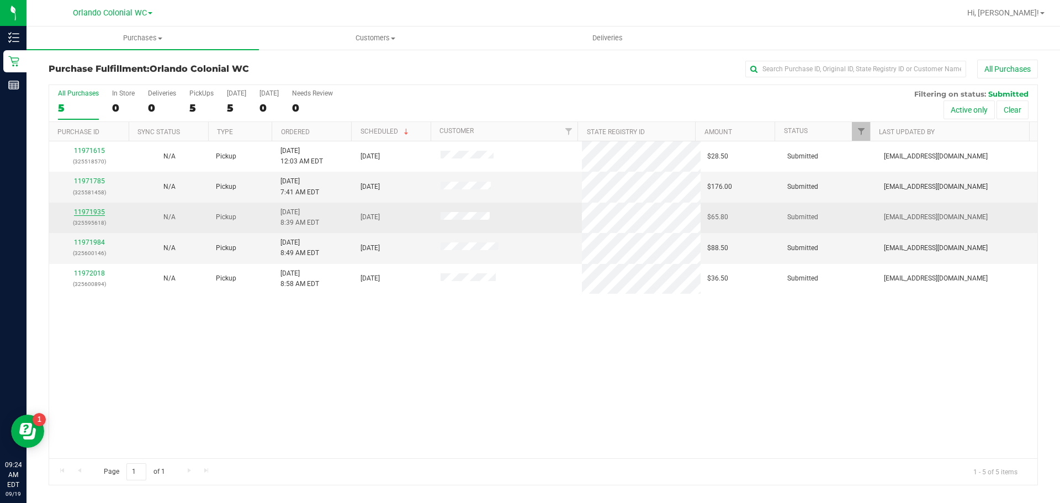
click at [89, 212] on link "11971935" at bounding box center [89, 212] width 31 height 8
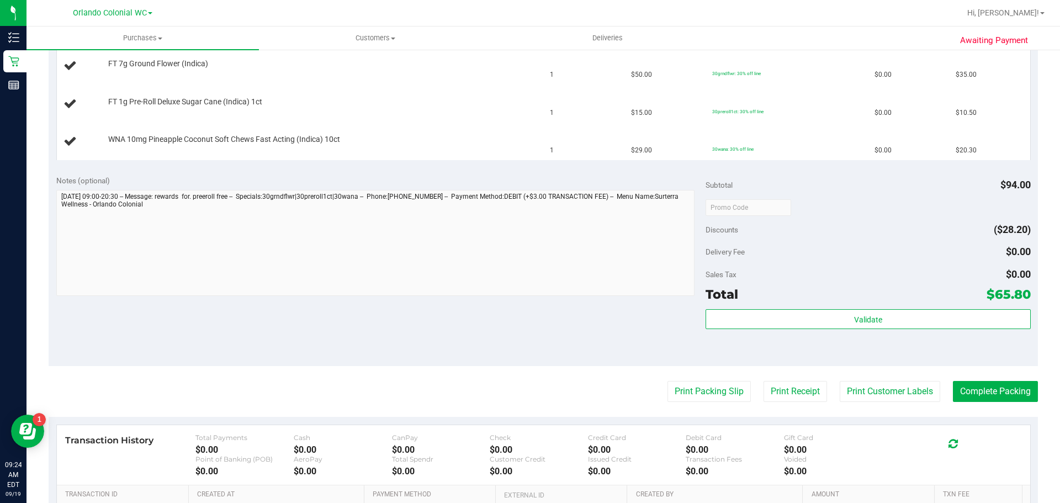
scroll to position [331, 0]
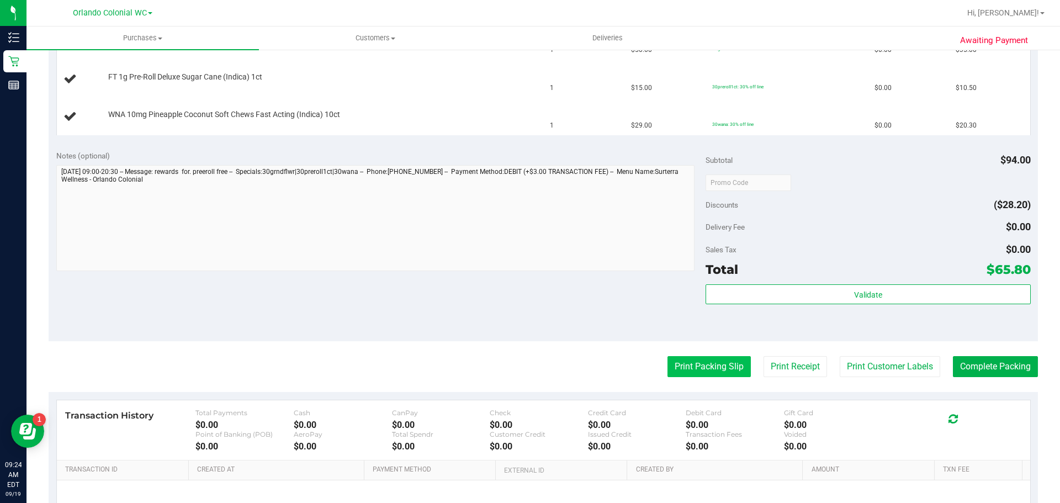
click at [525, 364] on button "Print Packing Slip" at bounding box center [709, 366] width 83 height 21
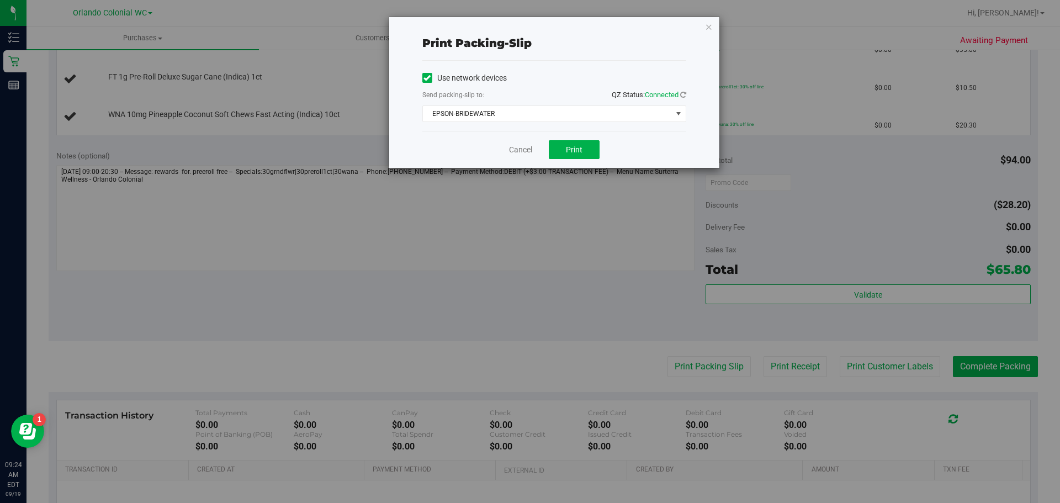
click at [525, 162] on div "Cancel Print" at bounding box center [554, 149] width 264 height 37
click at [525, 150] on button "Print" at bounding box center [574, 149] width 51 height 19
click at [525, 27] on icon "button" at bounding box center [709, 26] width 8 height 13
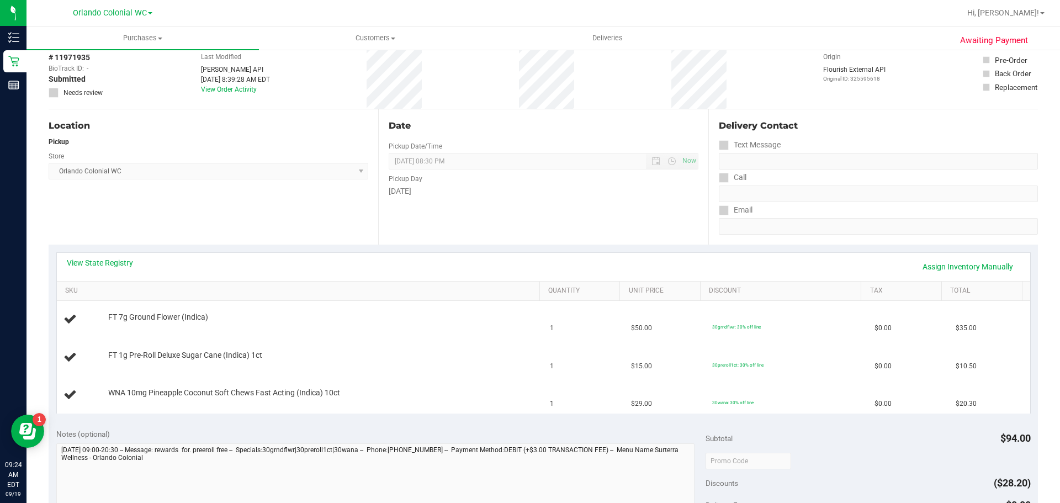
scroll to position [0, 0]
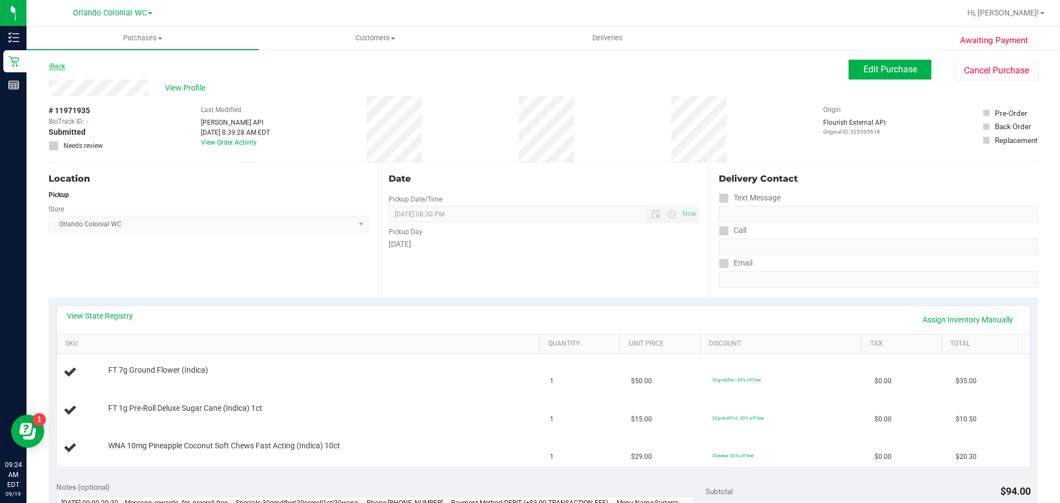
click at [62, 65] on link "Back" at bounding box center [57, 66] width 17 height 8
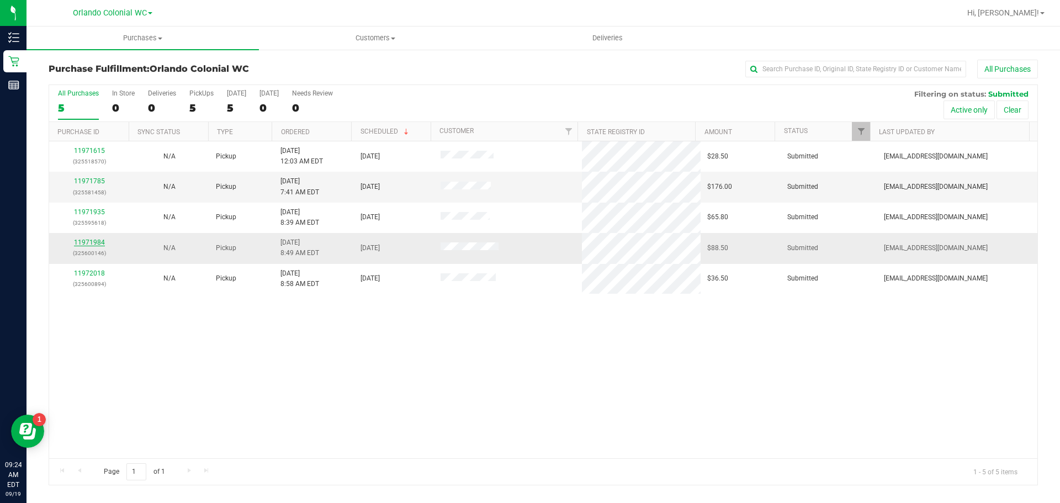
click at [90, 241] on link "11971984" at bounding box center [89, 243] width 31 height 8
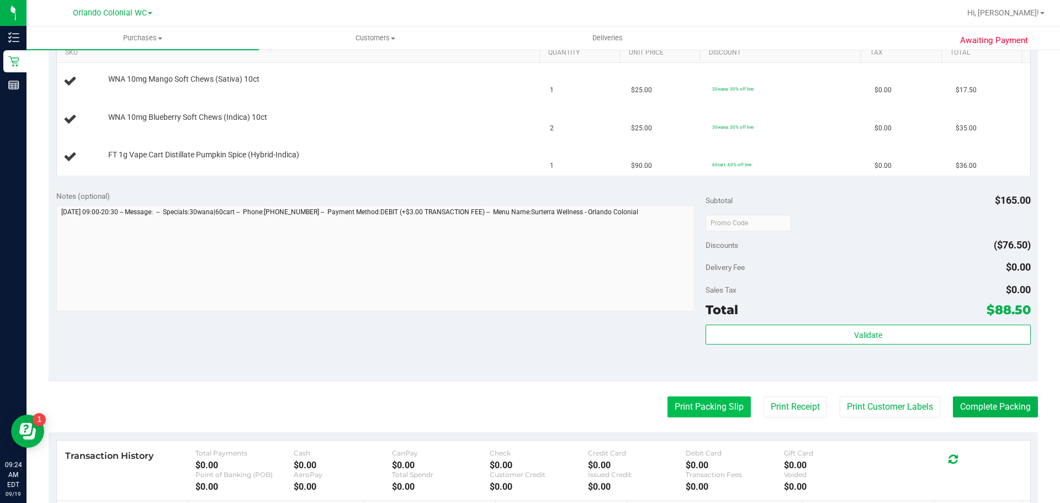
scroll to position [331, 0]
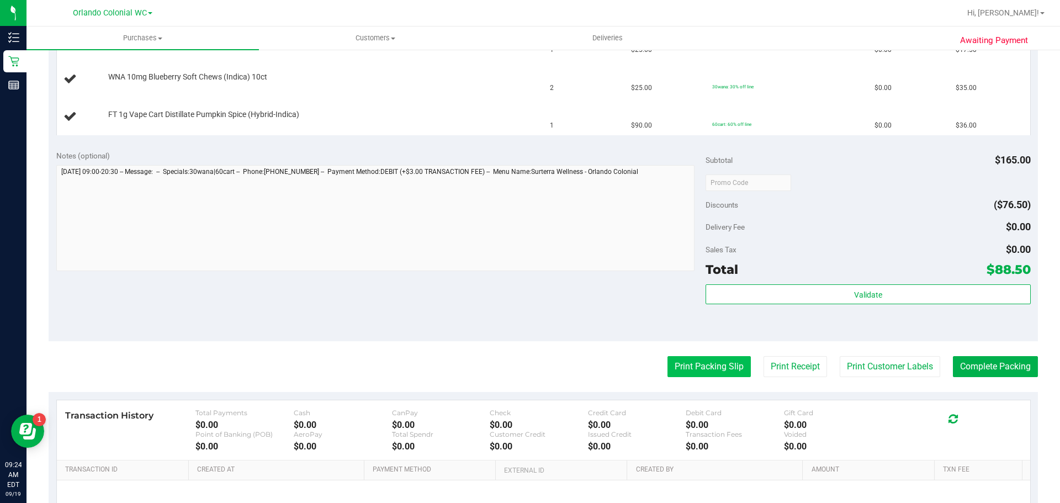
click at [525, 361] on button "Print Packing Slip" at bounding box center [709, 366] width 83 height 21
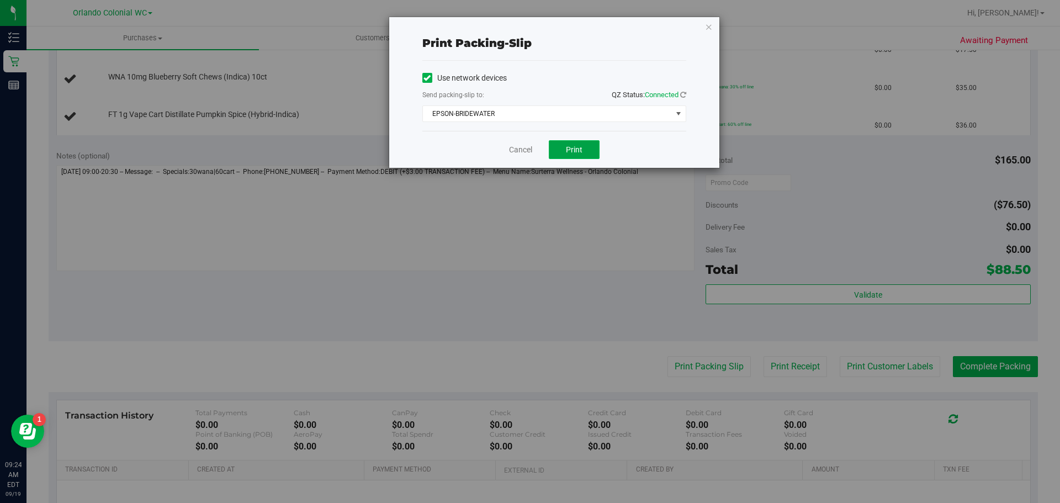
click at [525, 150] on span "Print" at bounding box center [574, 149] width 17 height 9
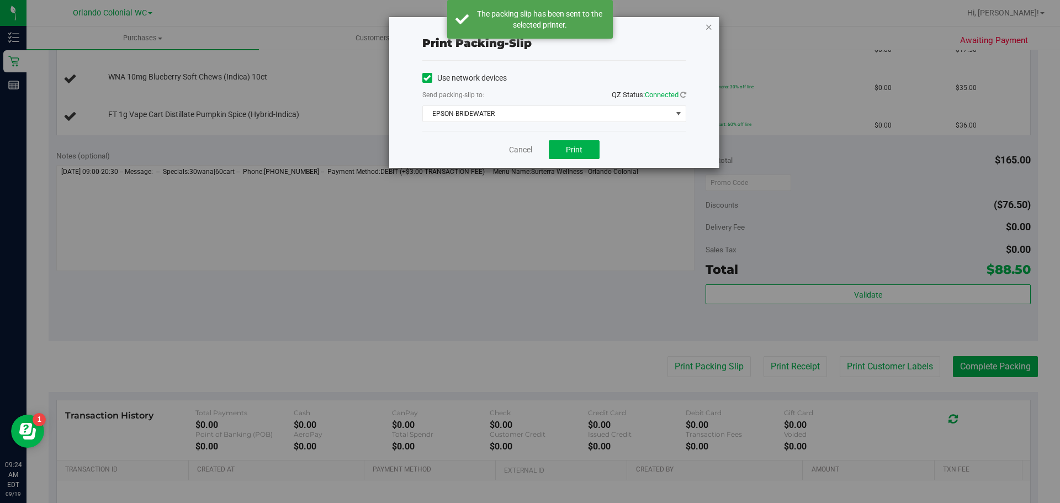
click at [525, 30] on icon "button" at bounding box center [709, 26] width 8 height 13
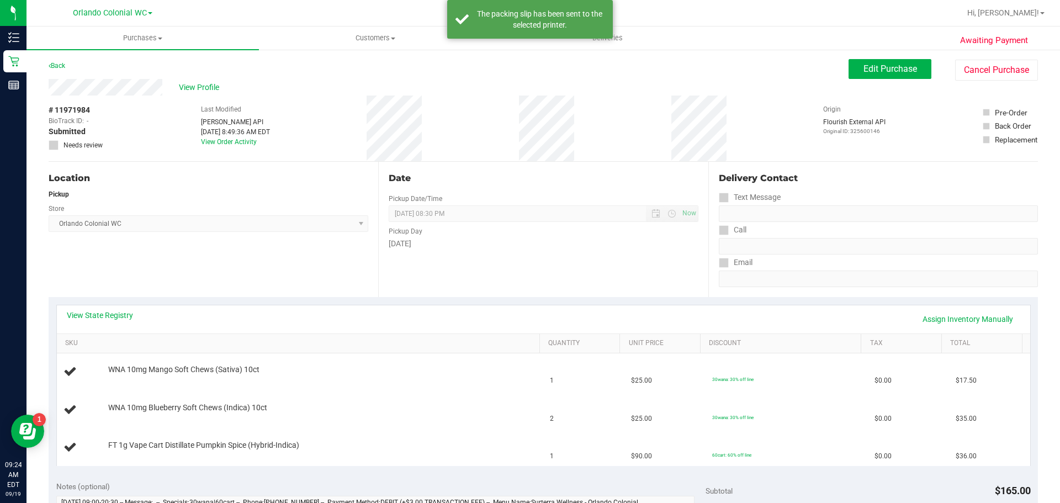
scroll to position [0, 0]
click at [64, 64] on link "Back" at bounding box center [57, 66] width 17 height 8
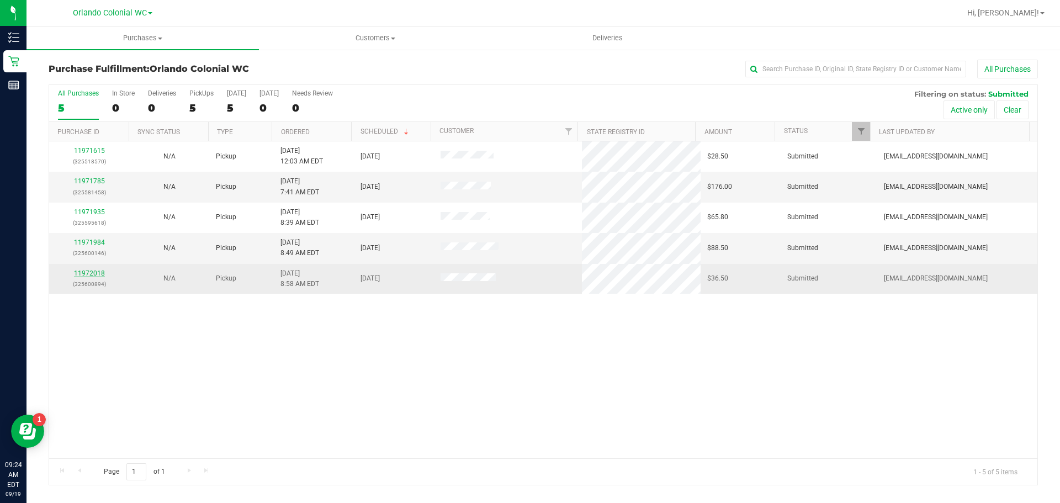
click at [81, 274] on link "11972018" at bounding box center [89, 273] width 31 height 8
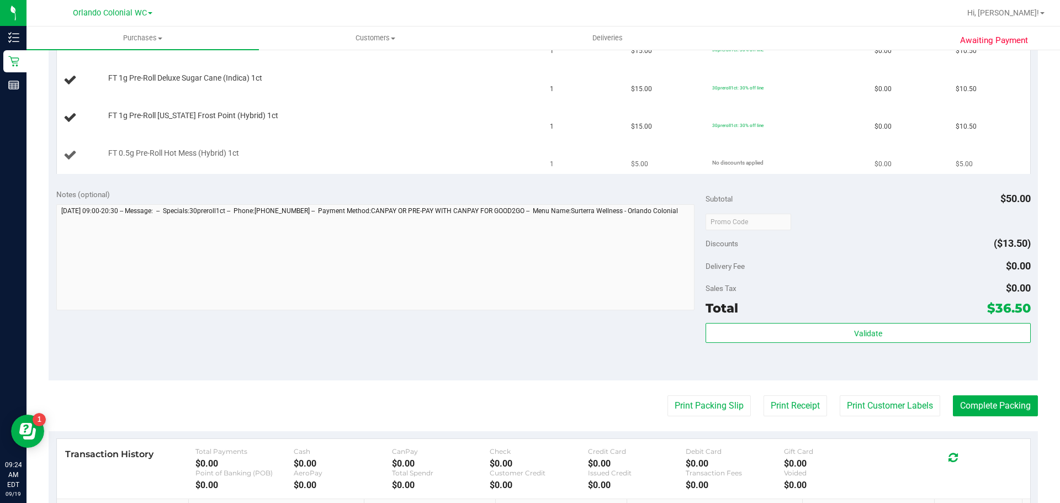
scroll to position [331, 0]
click at [525, 400] on button "Print Packing Slip" at bounding box center [709, 404] width 83 height 21
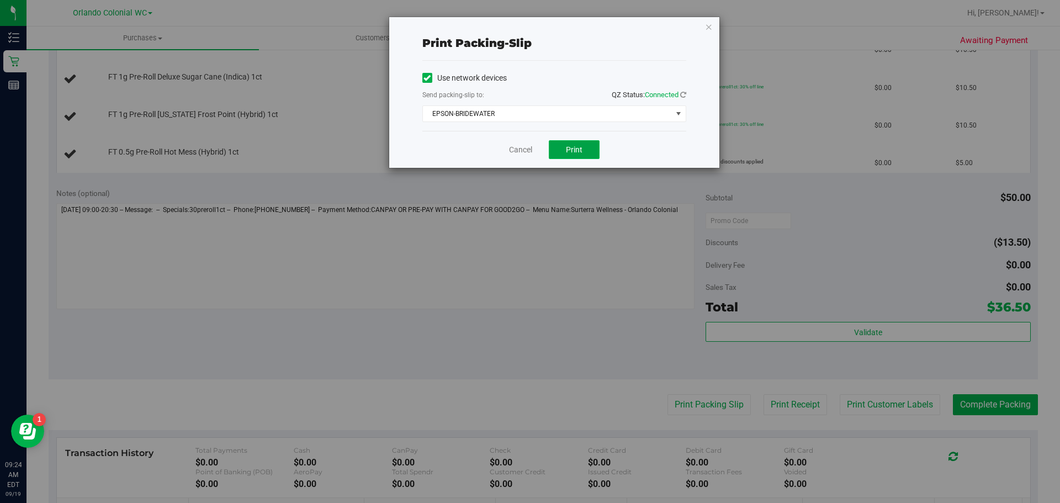
click at [525, 156] on button "Print" at bounding box center [574, 149] width 51 height 19
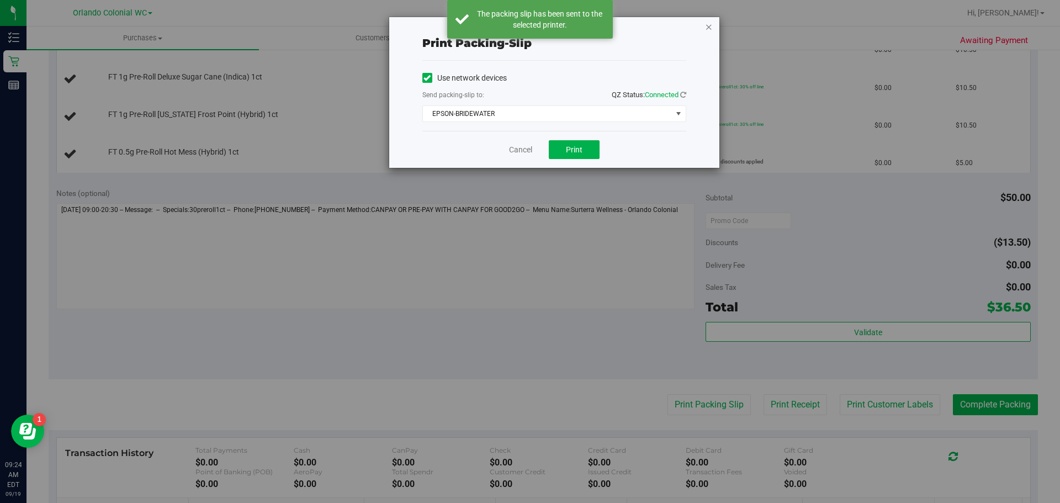
click at [525, 28] on icon "button" at bounding box center [709, 26] width 8 height 13
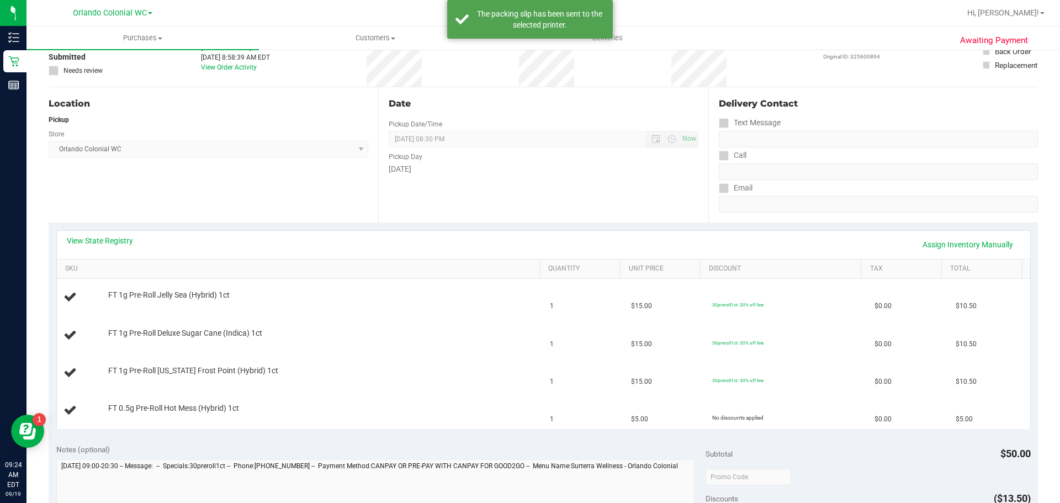
scroll to position [0, 0]
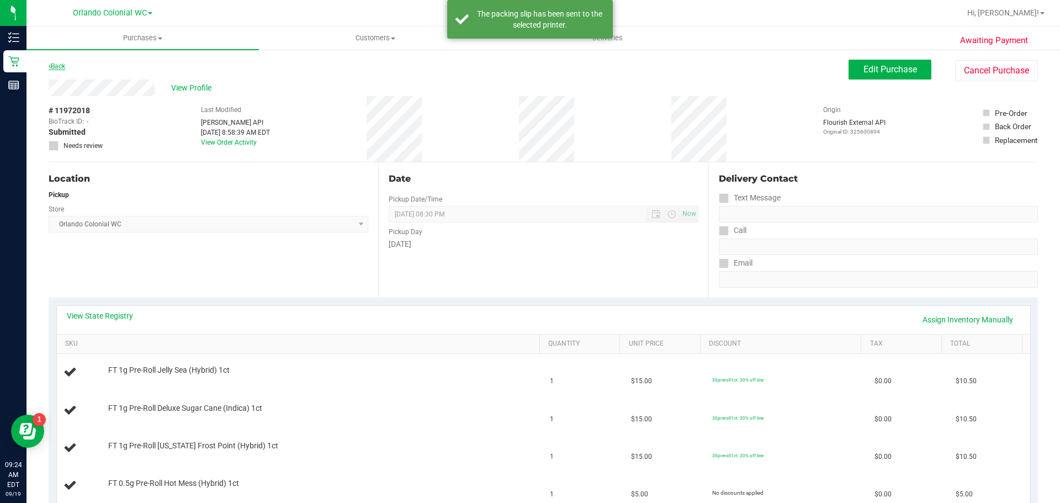
click at [60, 67] on link "Back" at bounding box center [57, 66] width 17 height 8
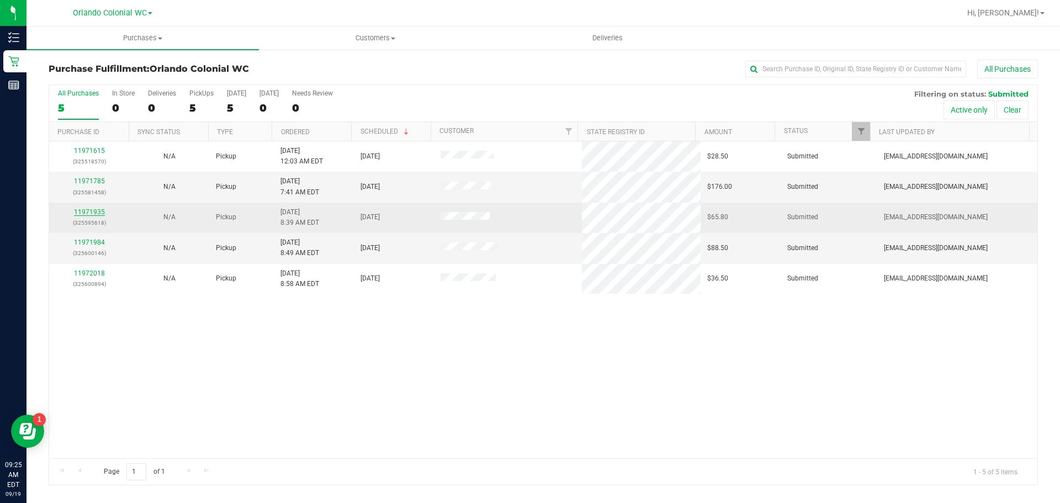
click at [99, 210] on link "11971935" at bounding box center [89, 212] width 31 height 8
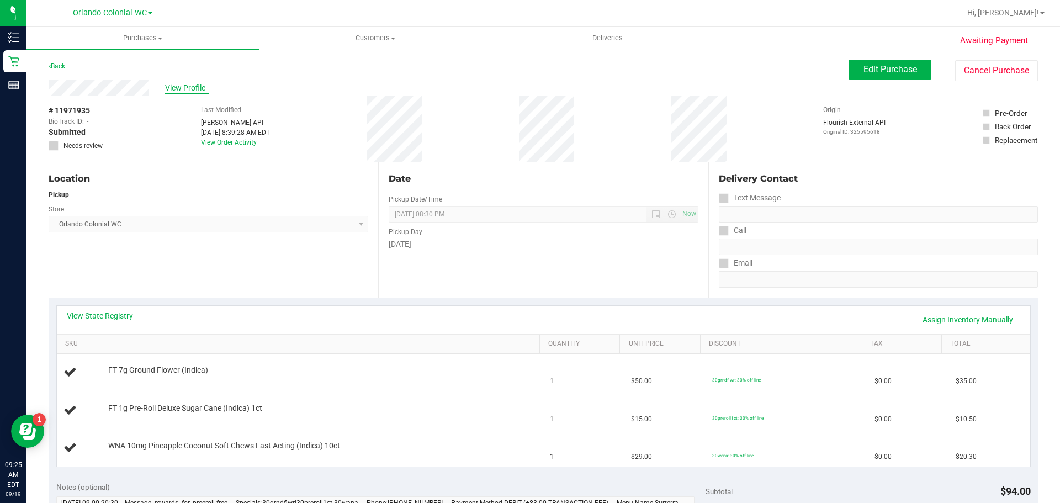
click at [171, 89] on span "View Profile" at bounding box center [187, 88] width 44 height 12
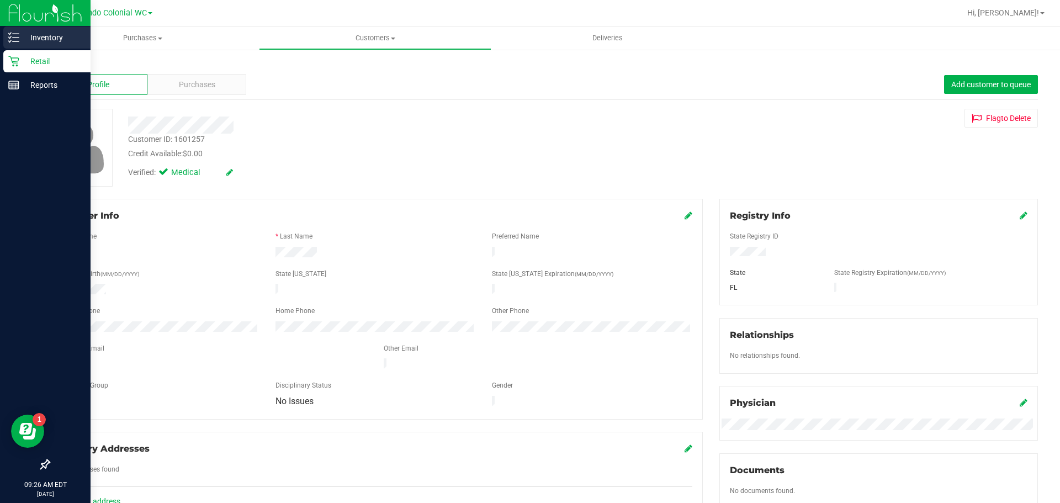
click at [18, 40] on icon at bounding box center [13, 37] width 11 height 11
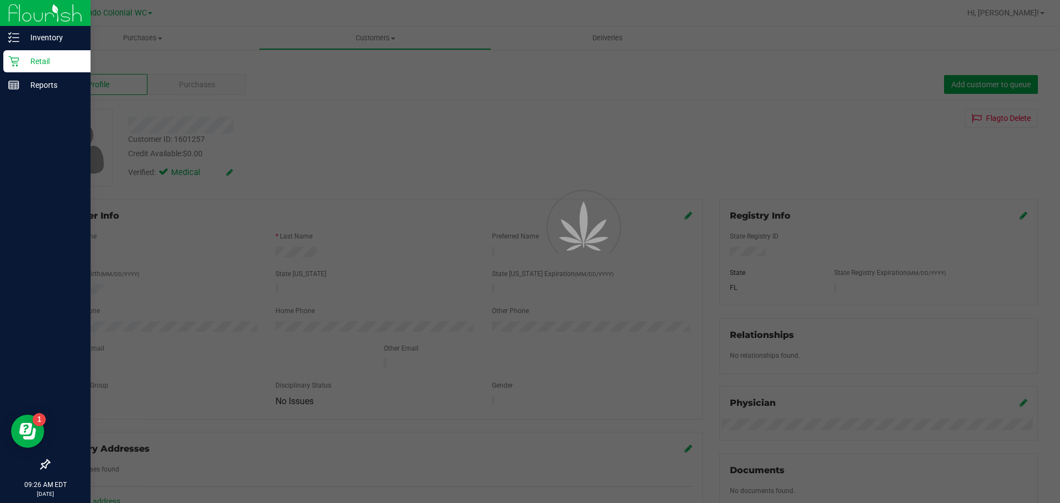
click at [38, 65] on p "Retail" at bounding box center [52, 61] width 66 height 13
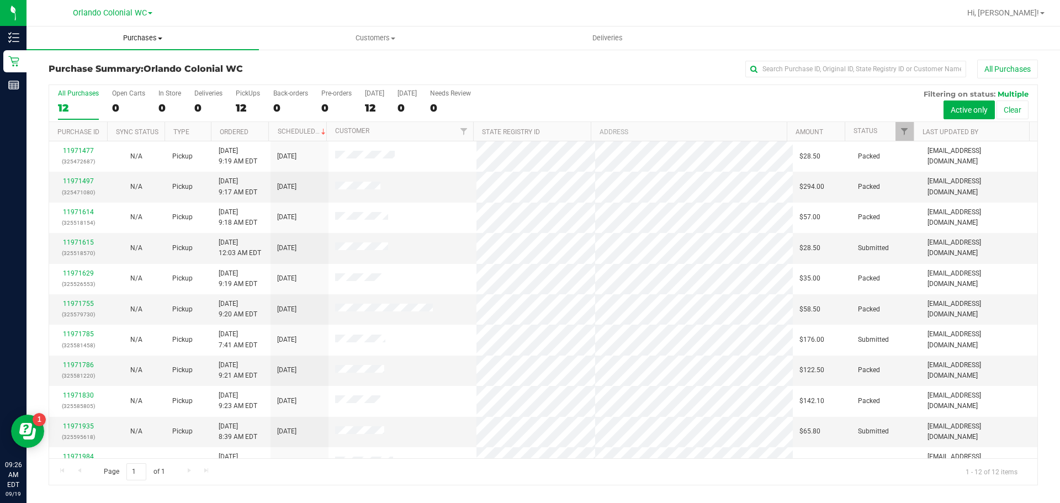
click at [151, 39] on span "Purchases" at bounding box center [143, 38] width 232 height 10
click at [104, 75] on li "Fulfillment" at bounding box center [143, 79] width 232 height 13
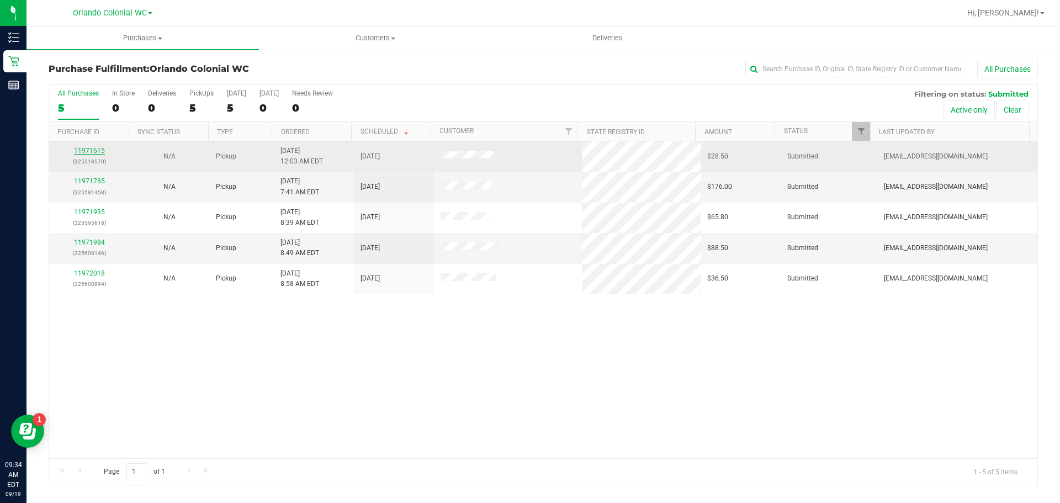
click at [89, 154] on link "11971615" at bounding box center [89, 151] width 31 height 8
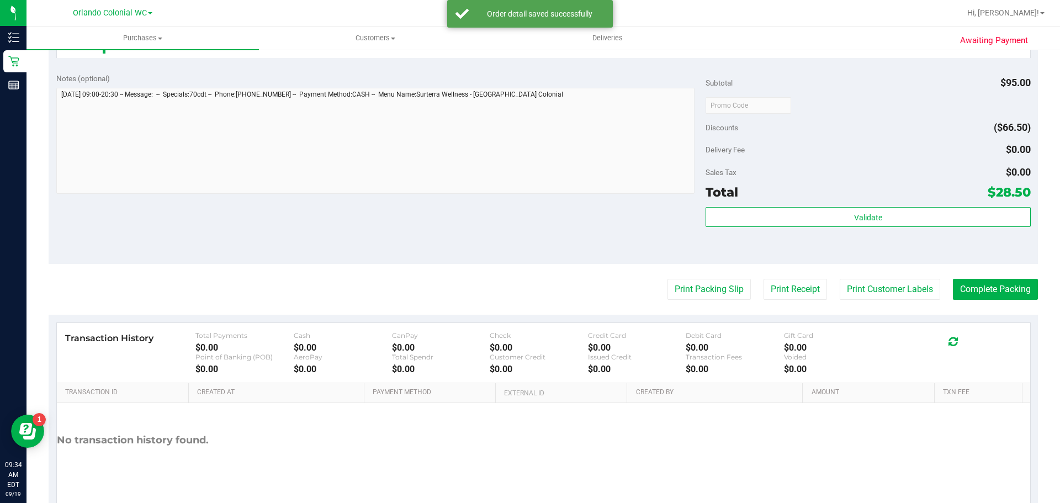
scroll to position [362, 0]
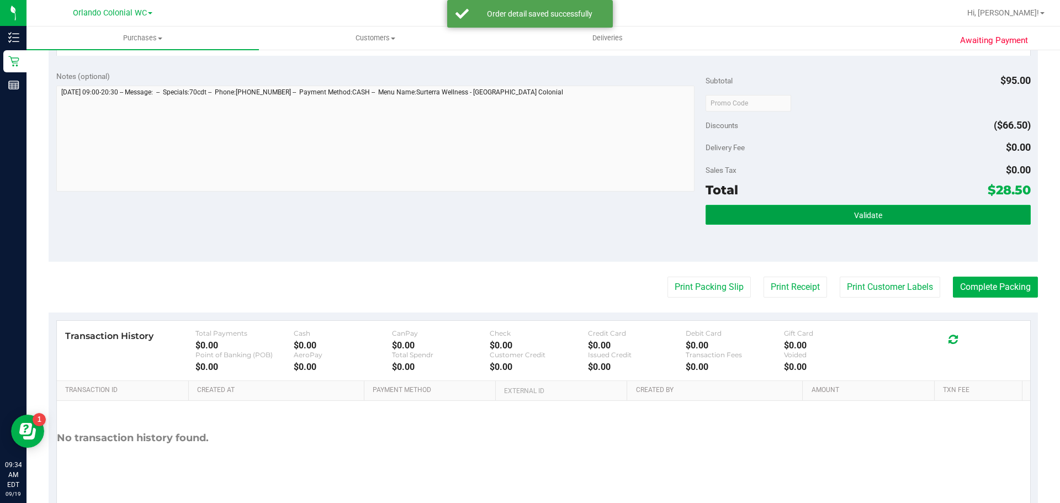
click at [525, 221] on button "Validate" at bounding box center [868, 215] width 325 height 20
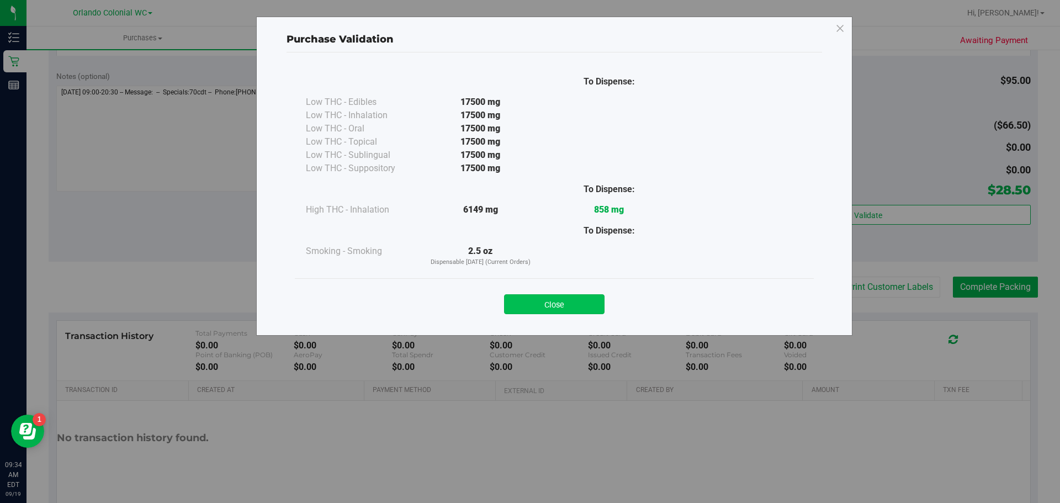
click at [525, 300] on button "Close" at bounding box center [554, 304] width 101 height 20
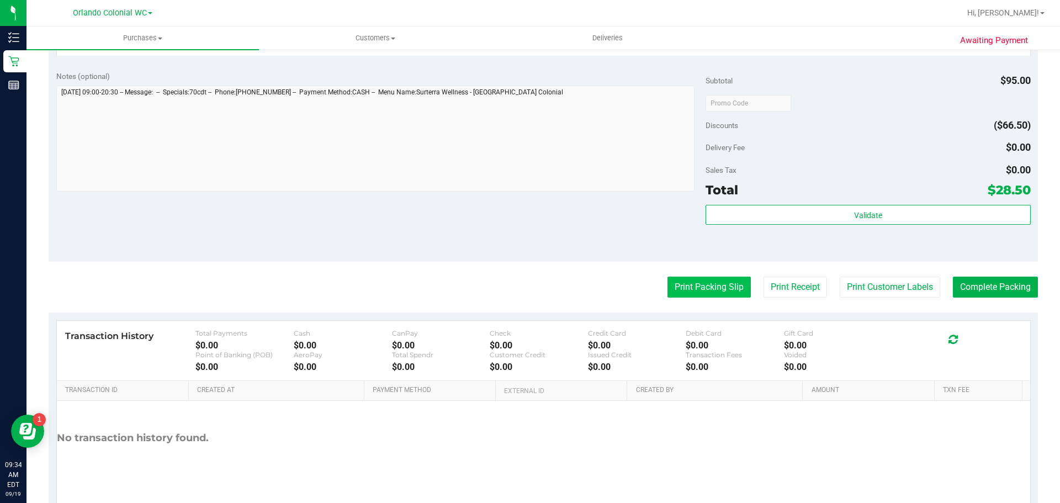
click at [525, 286] on button "Print Packing Slip" at bounding box center [709, 287] width 83 height 21
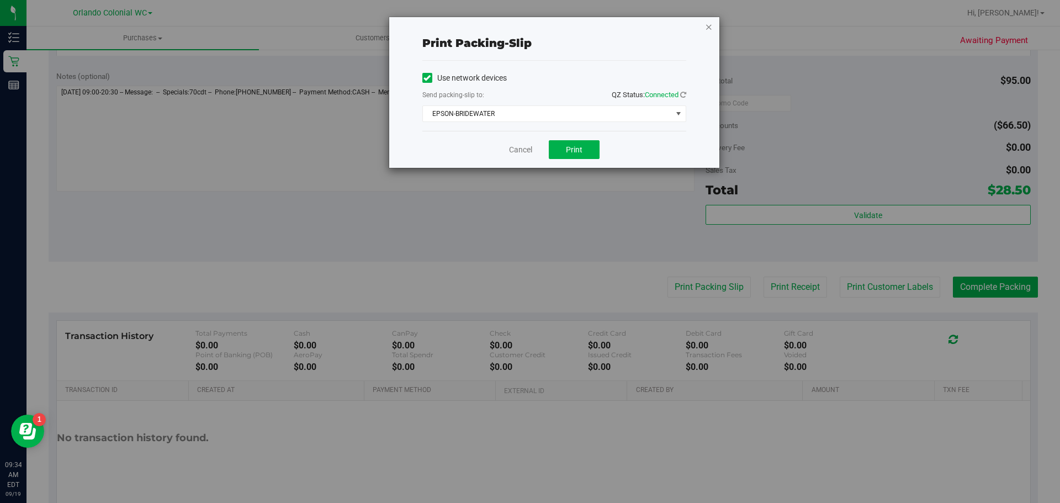
click at [525, 24] on icon "button" at bounding box center [709, 26] width 8 height 13
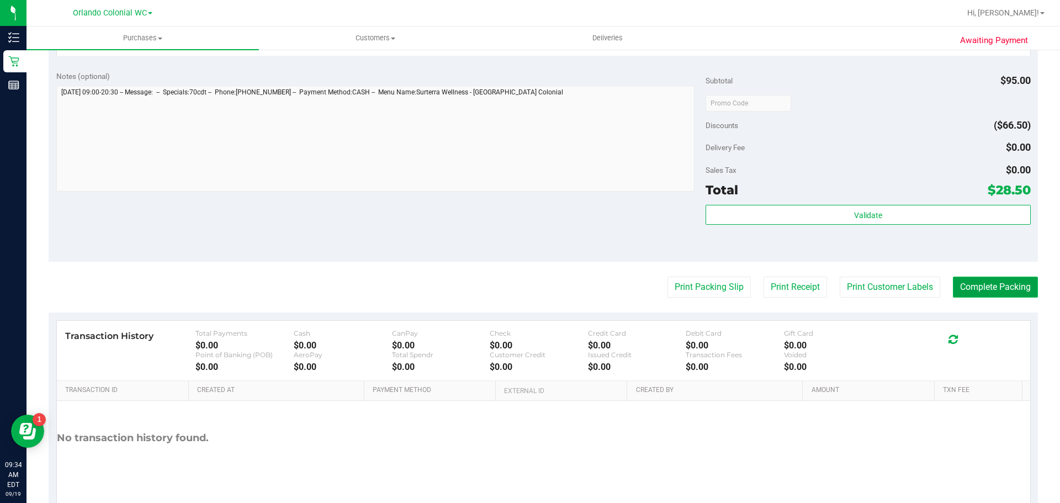
click at [525, 279] on button "Complete Packing" at bounding box center [995, 287] width 85 height 21
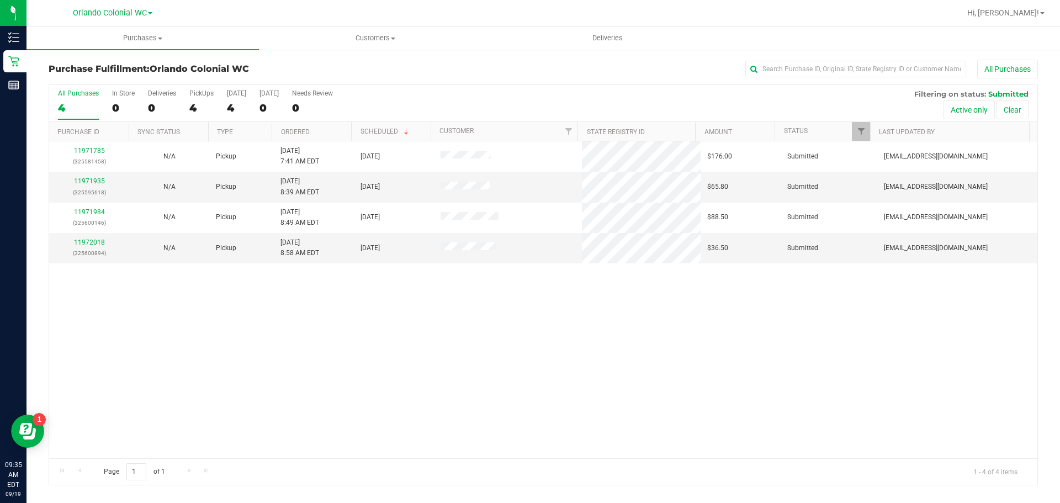
click at [83, 212] on link "11971984" at bounding box center [89, 212] width 31 height 8
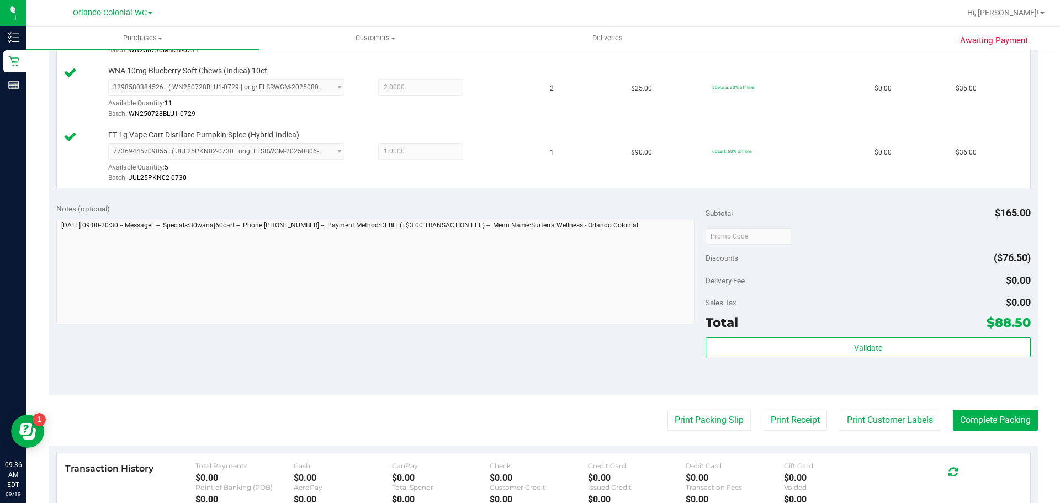
scroll to position [360, 0]
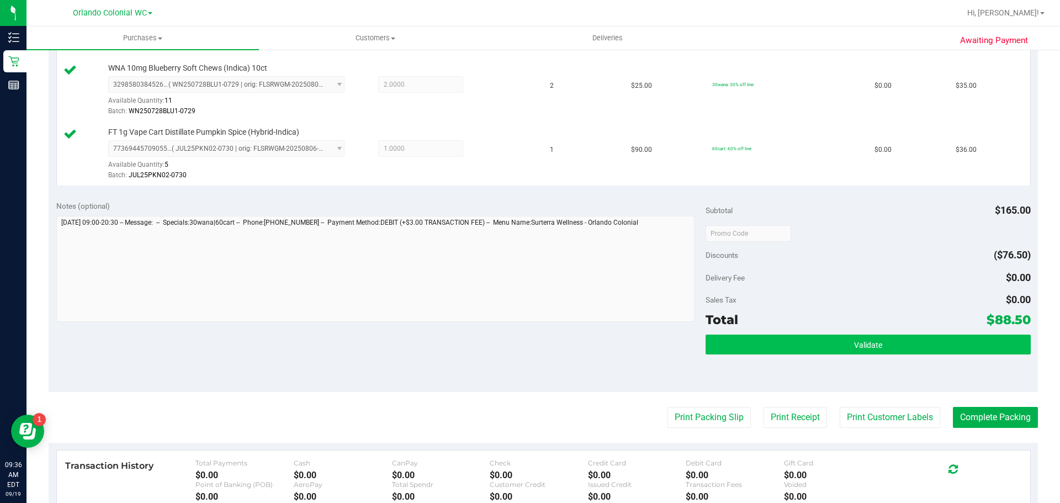
click at [525, 335] on button "Validate" at bounding box center [868, 345] width 325 height 20
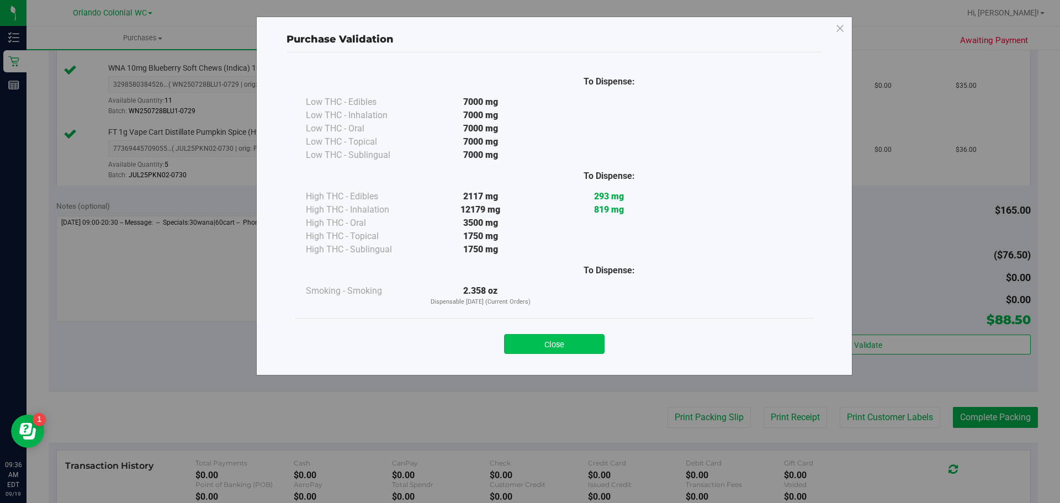
click at [525, 336] on button "Close" at bounding box center [554, 344] width 101 height 20
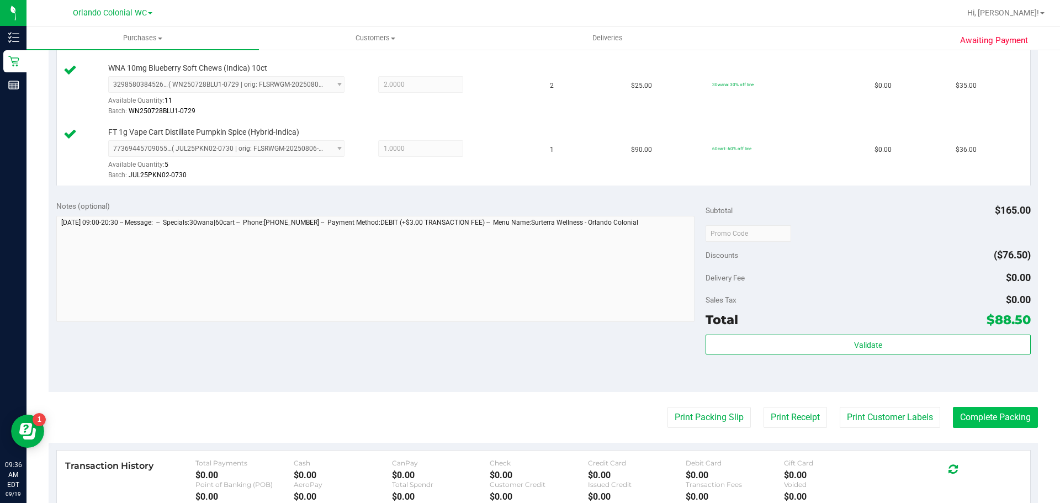
click at [525, 409] on button "Complete Packing" at bounding box center [995, 417] width 85 height 21
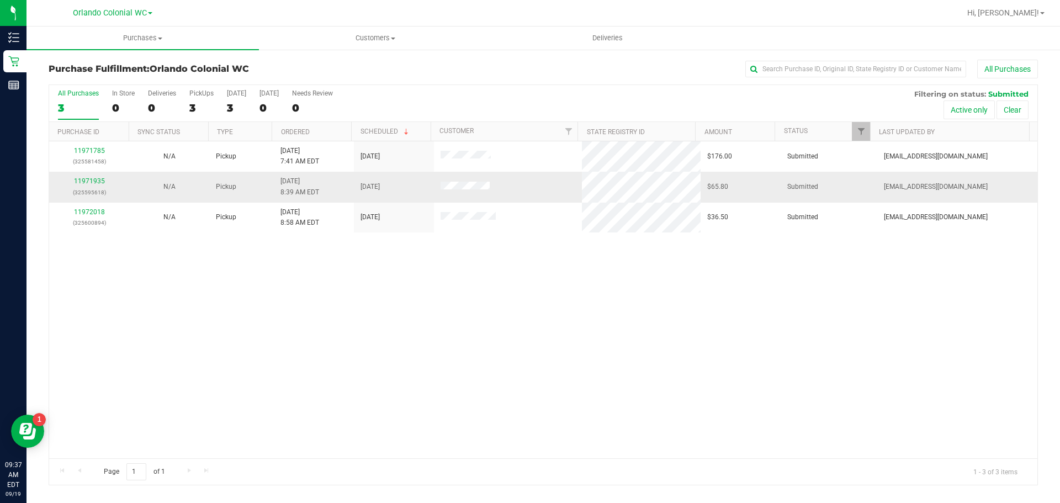
click at [85, 185] on div "11971935 (325595618)" at bounding box center [89, 186] width 67 height 21
click at [88, 180] on link "11971935" at bounding box center [89, 181] width 31 height 8
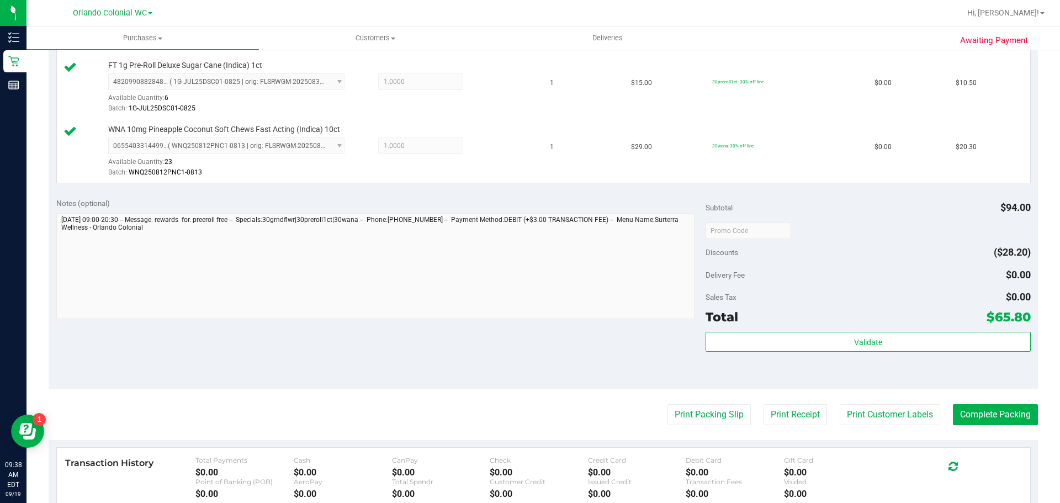
scroll to position [528, 0]
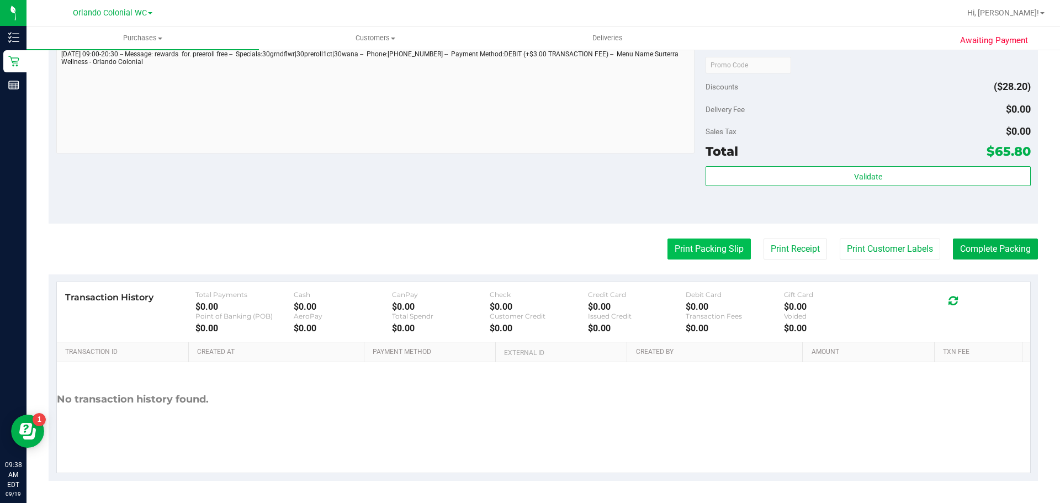
click at [525, 247] on button "Print Packing Slip" at bounding box center [709, 249] width 83 height 21
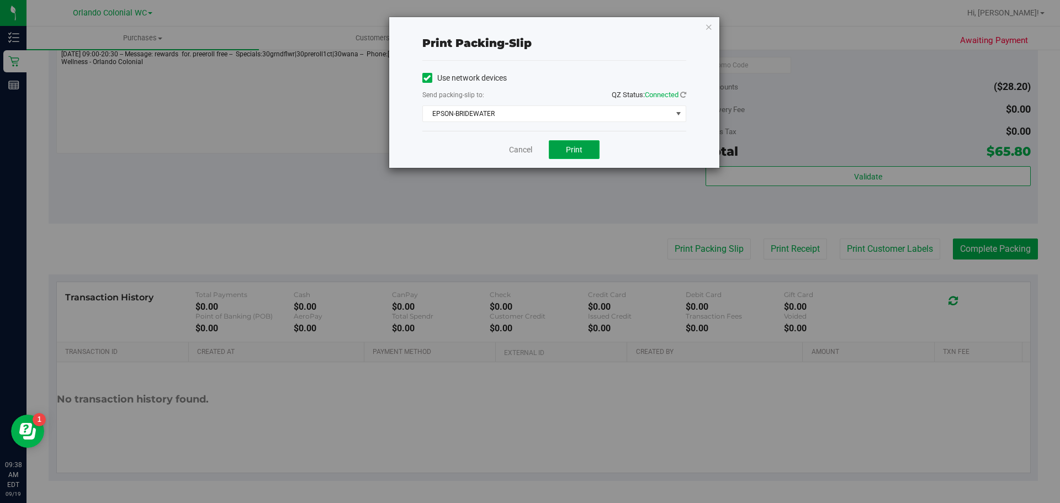
click at [525, 154] on button "Print" at bounding box center [574, 149] width 51 height 19
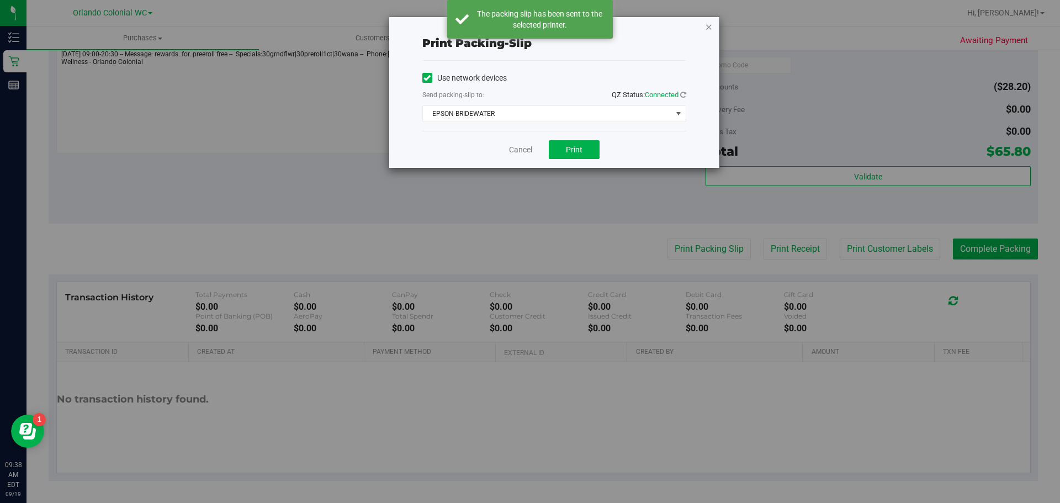
click at [525, 31] on icon "button" at bounding box center [709, 26] width 8 height 13
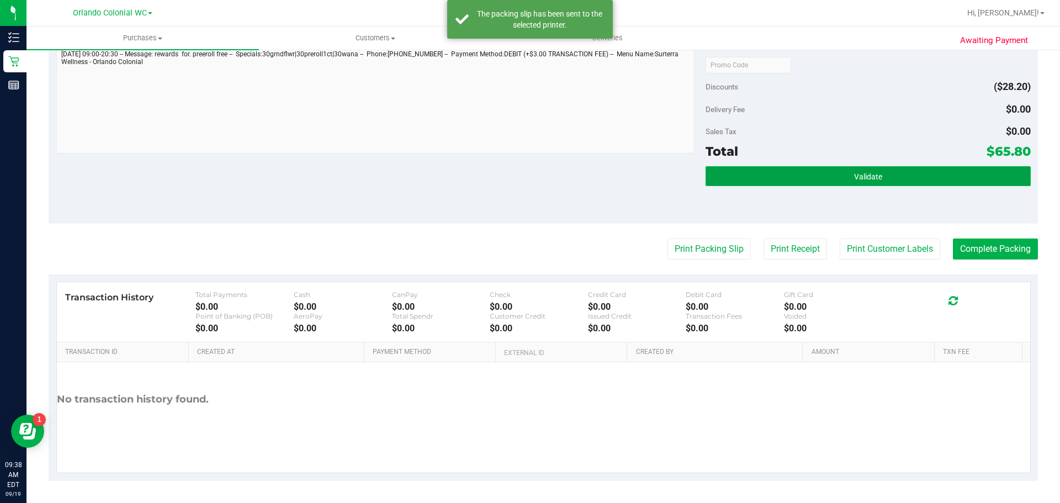
click at [525, 173] on button "Validate" at bounding box center [868, 176] width 325 height 20
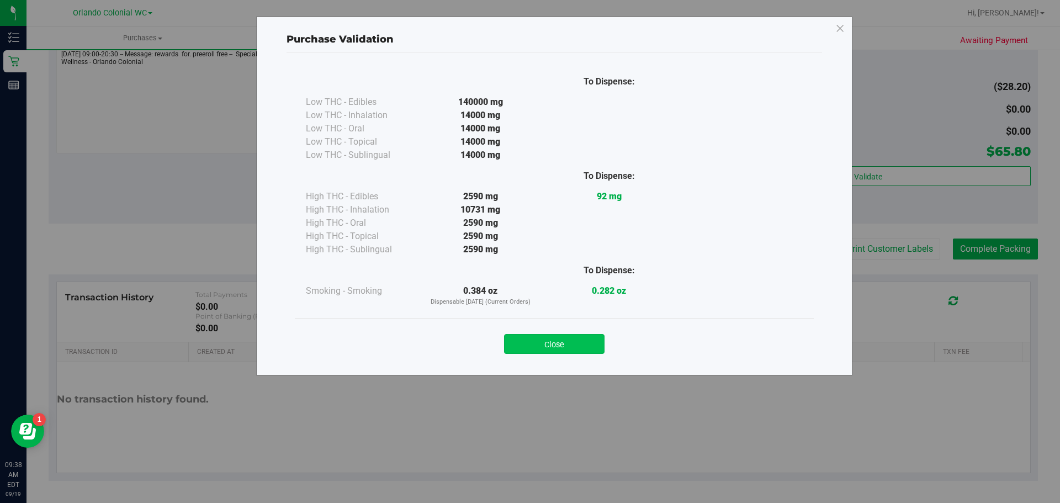
click at [525, 338] on button "Close" at bounding box center [554, 344] width 101 height 20
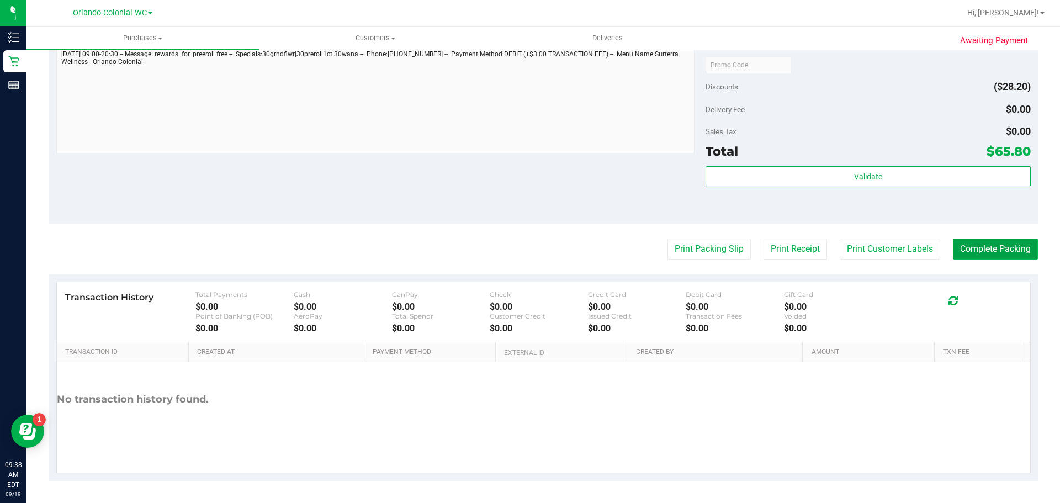
click at [525, 242] on button "Complete Packing" at bounding box center [995, 249] width 85 height 21
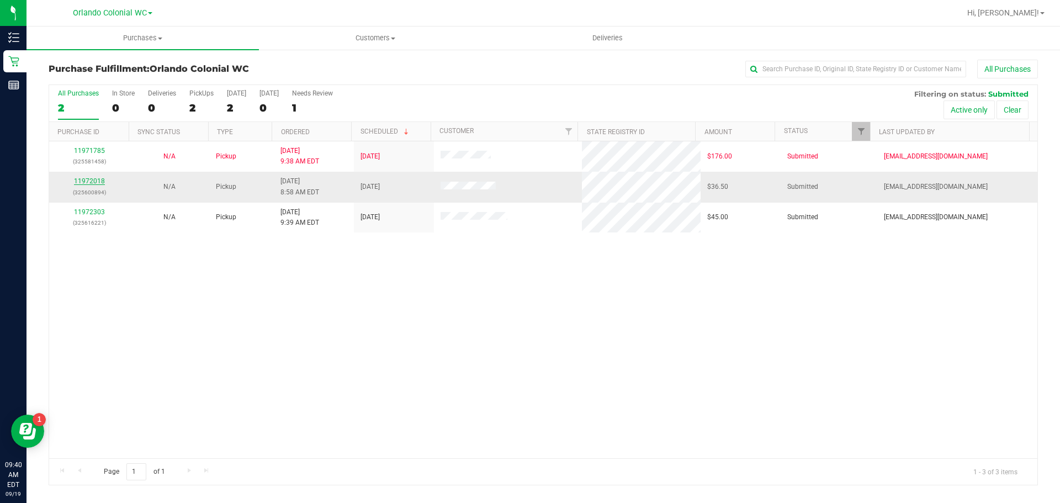
click at [84, 184] on link "11972018" at bounding box center [89, 181] width 31 height 8
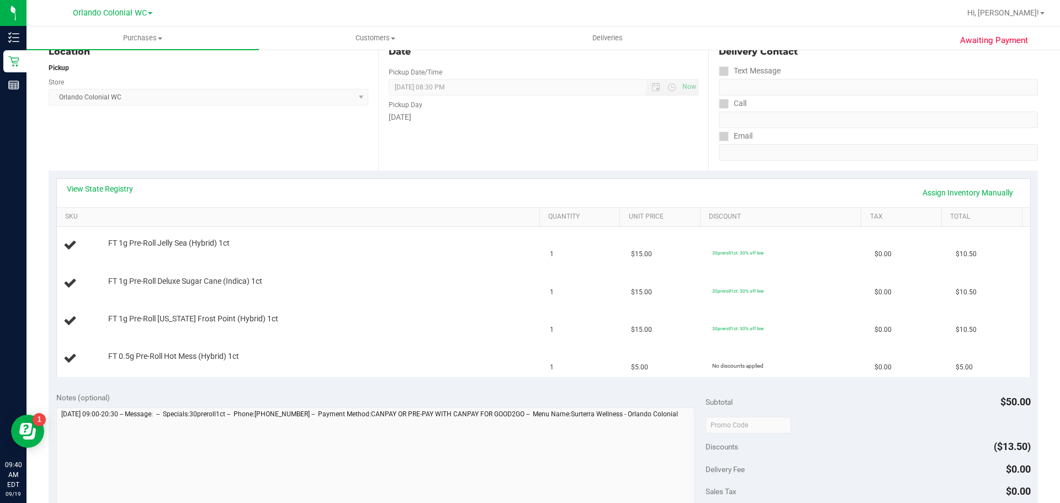
scroll to position [133, 0]
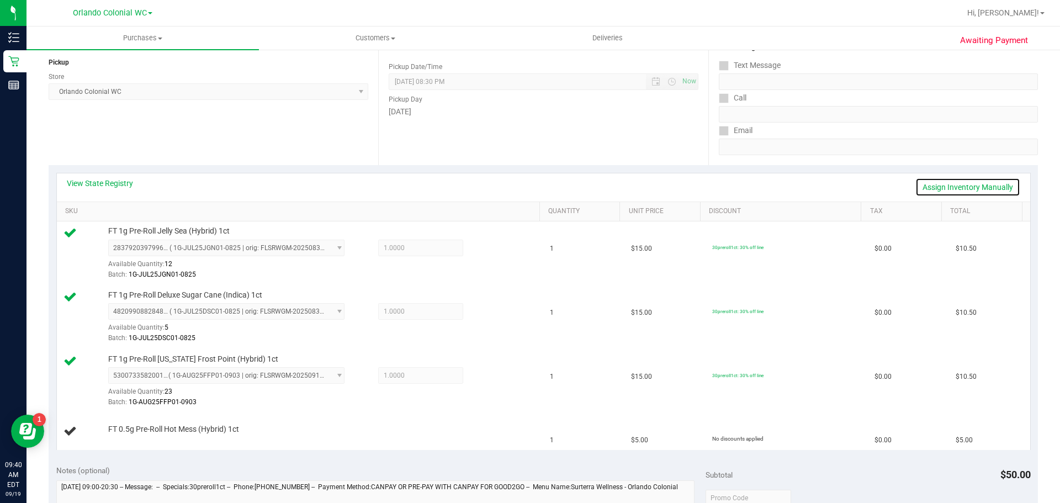
click at [525, 181] on link "Assign Inventory Manually" at bounding box center [968, 187] width 105 height 19
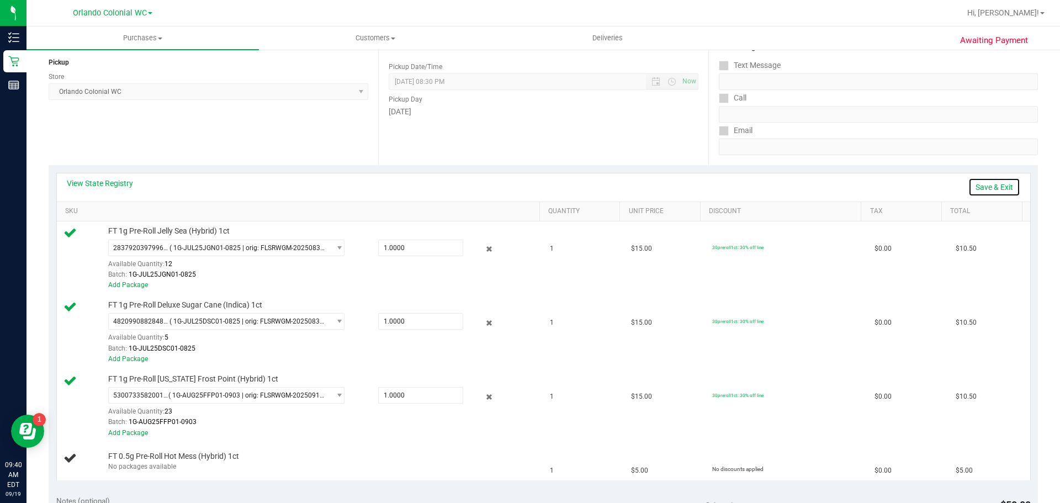
click at [525, 186] on link "Save & Exit" at bounding box center [995, 187] width 52 height 19
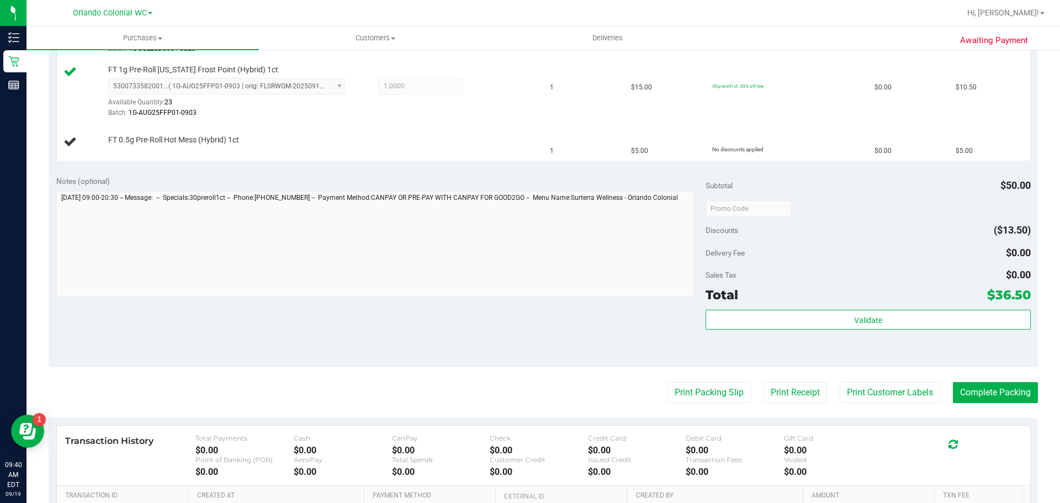
scroll to position [430, 0]
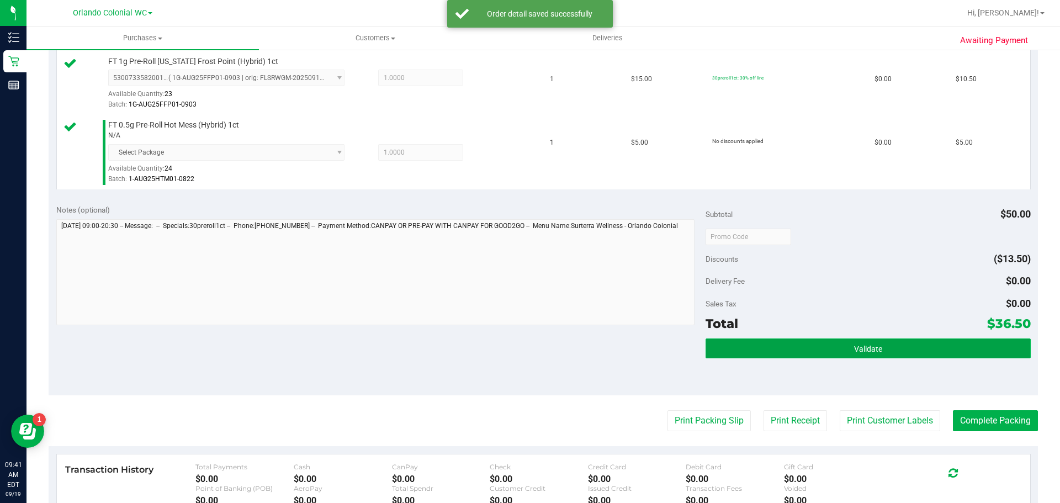
click at [525, 347] on span "Validate" at bounding box center [868, 349] width 28 height 9
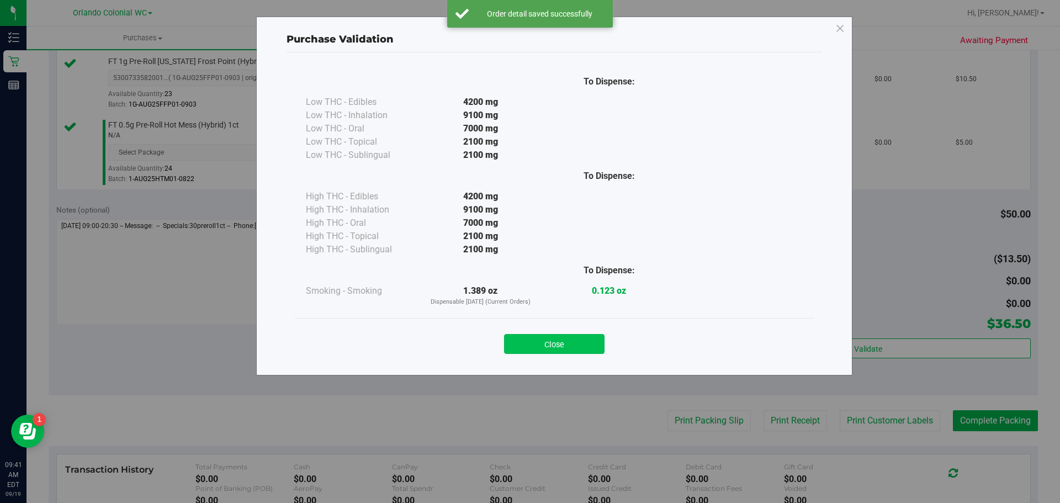
click at [525, 336] on button "Close" at bounding box center [554, 344] width 101 height 20
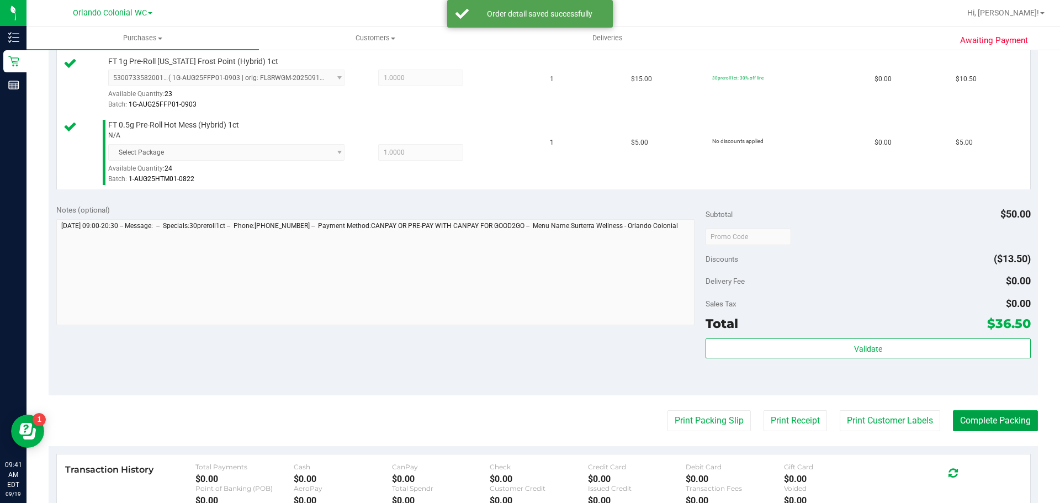
drag, startPoint x: 999, startPoint y: 422, endPoint x: 1002, endPoint y: 404, distance: 18.5
click at [525, 422] on button "Complete Packing" at bounding box center [995, 420] width 85 height 21
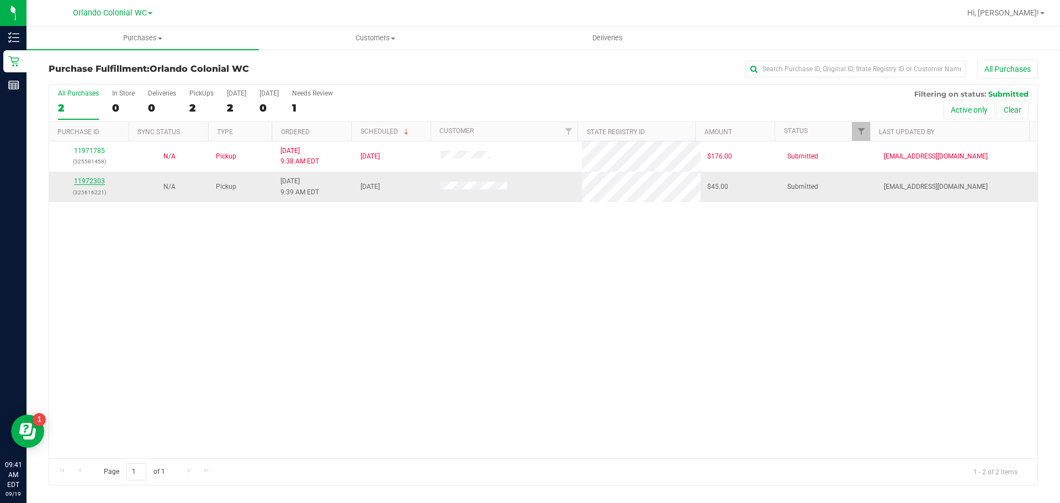
click at [94, 184] on link "11972303" at bounding box center [89, 181] width 31 height 8
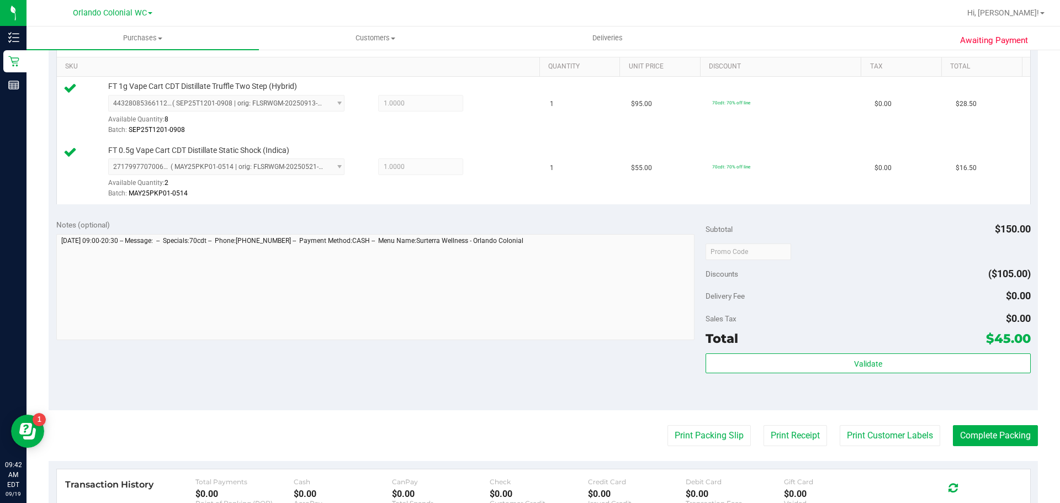
scroll to position [286, 0]
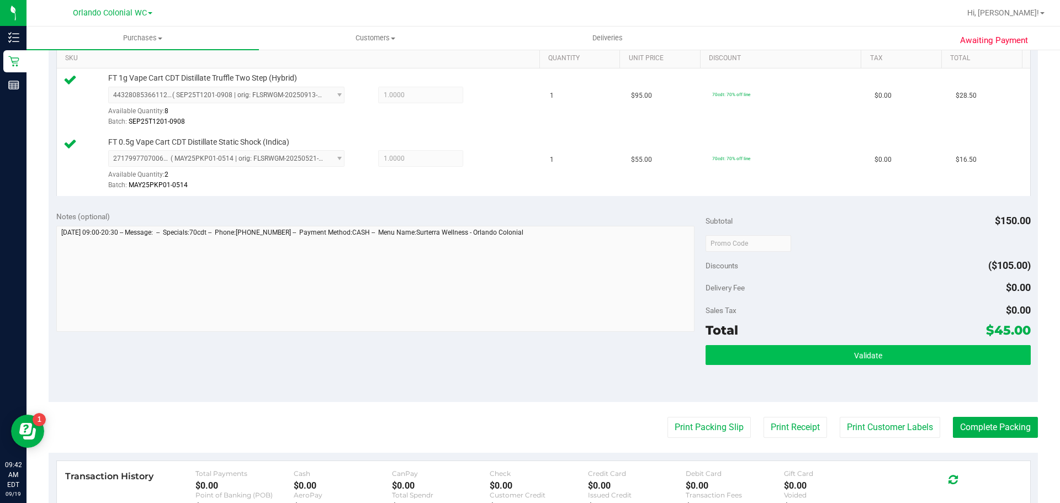
click at [525, 349] on button "Validate" at bounding box center [868, 355] width 325 height 20
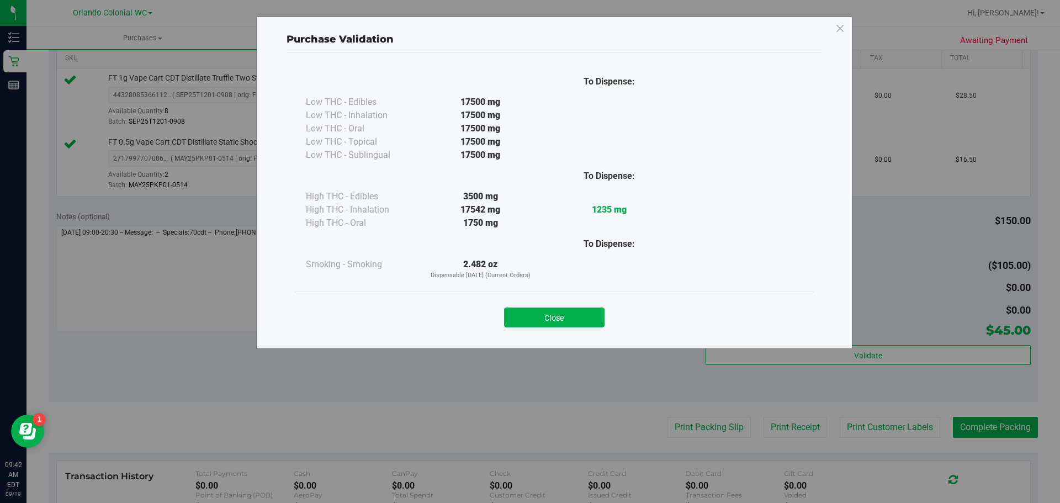
click at [525, 361] on div "Purchase Validation To Dispense: Low THC - Edibles 17500 mg" at bounding box center [534, 251] width 1069 height 503
click at [525, 313] on button "Close" at bounding box center [554, 318] width 101 height 20
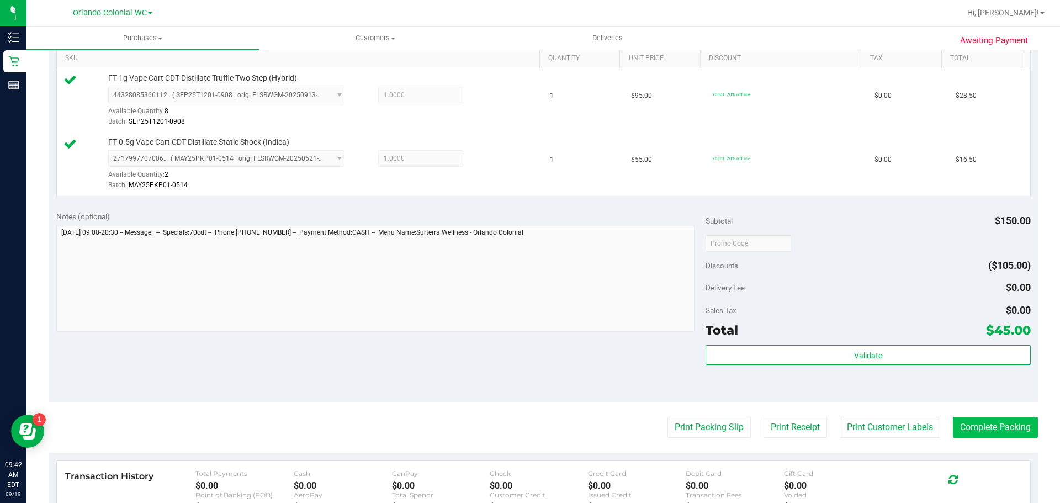
click at [525, 430] on button "Complete Packing" at bounding box center [995, 427] width 85 height 21
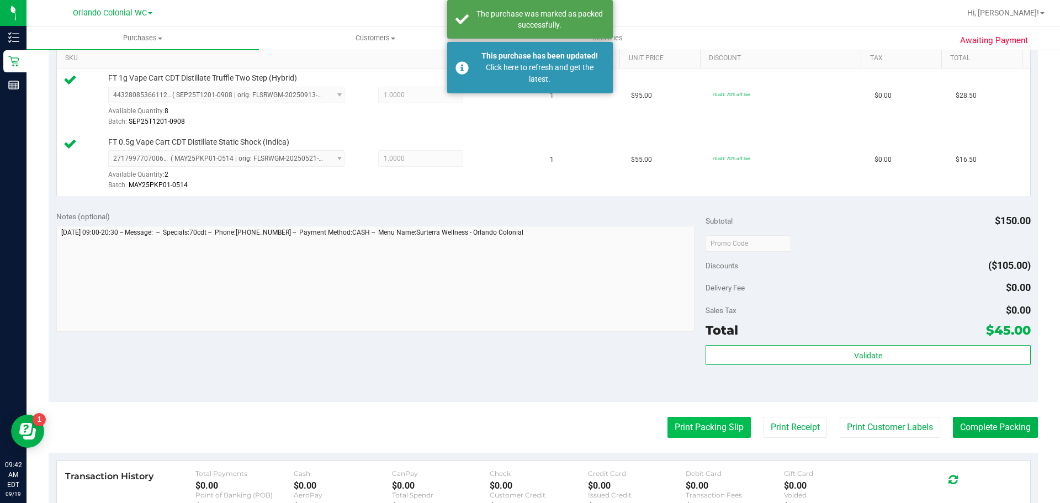
click at [525, 424] on button "Print Packing Slip" at bounding box center [709, 427] width 83 height 21
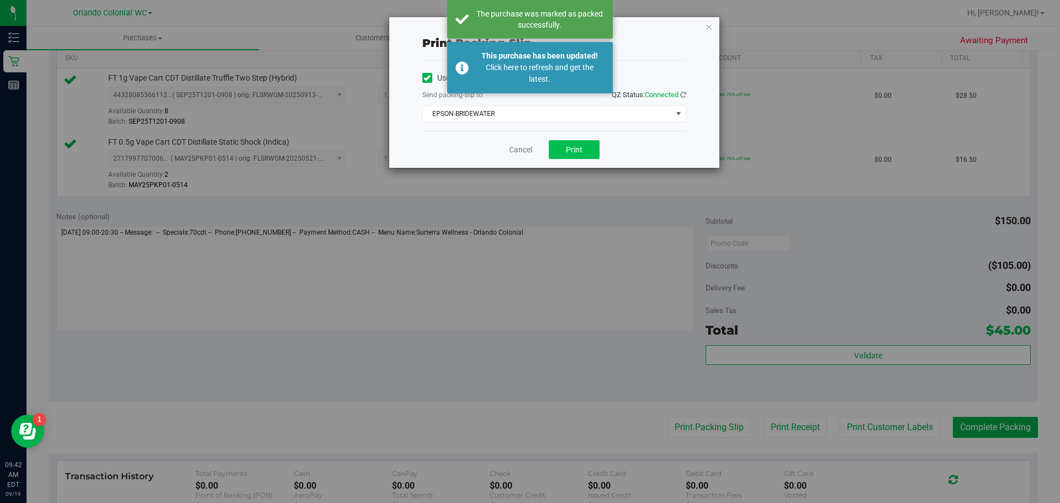
click at [525, 150] on span "Print" at bounding box center [574, 149] width 17 height 9
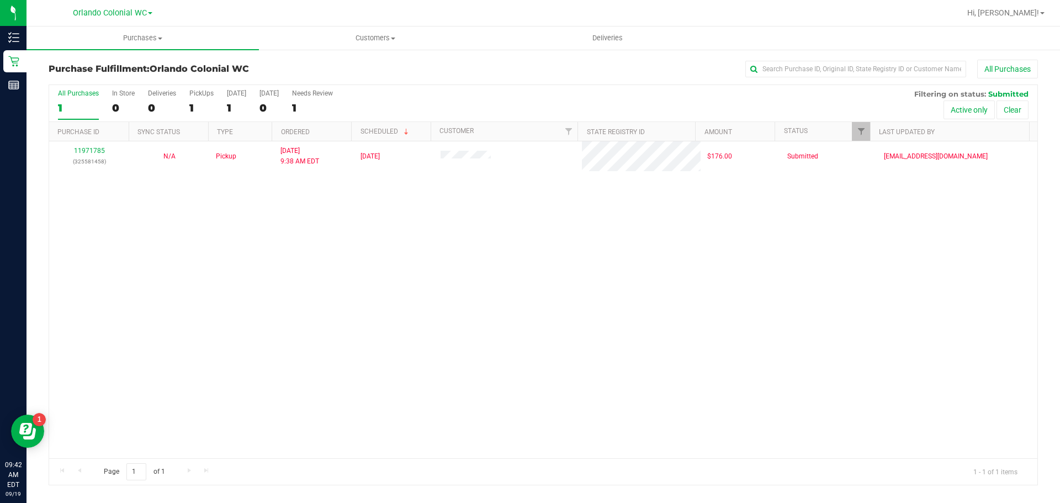
click at [7, 36] on div "Inventory" at bounding box center [14, 38] width 23 height 22
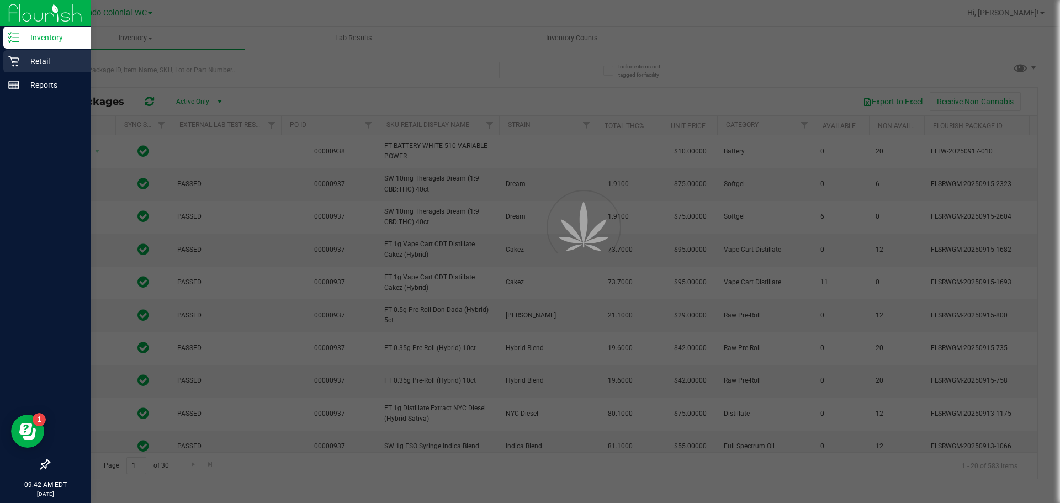
click at [46, 59] on p "Retail" at bounding box center [52, 61] width 66 height 13
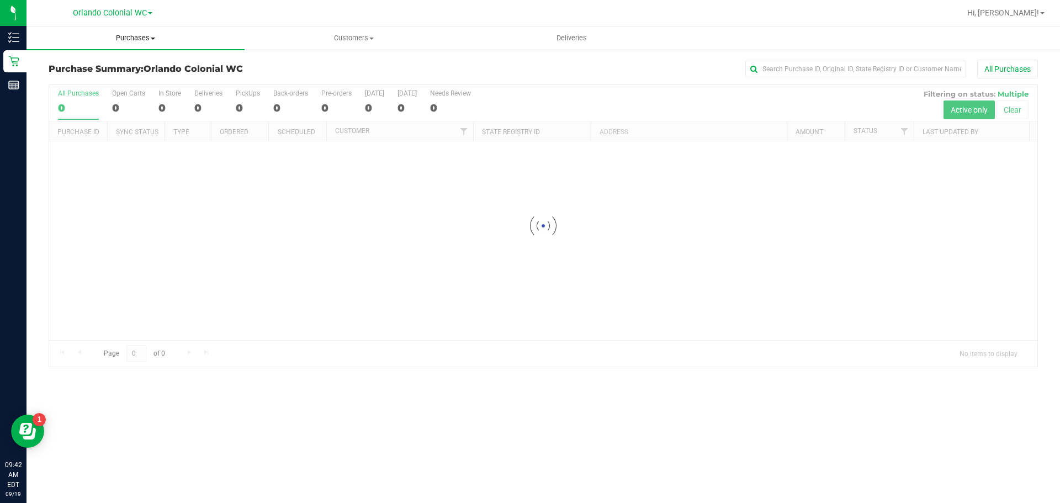
click at [153, 38] on span at bounding box center [153, 39] width 4 height 2
click at [358, 61] on div "Purchase Summary: Orlando Colonial WC All Purchases" at bounding box center [544, 72] width 990 height 24
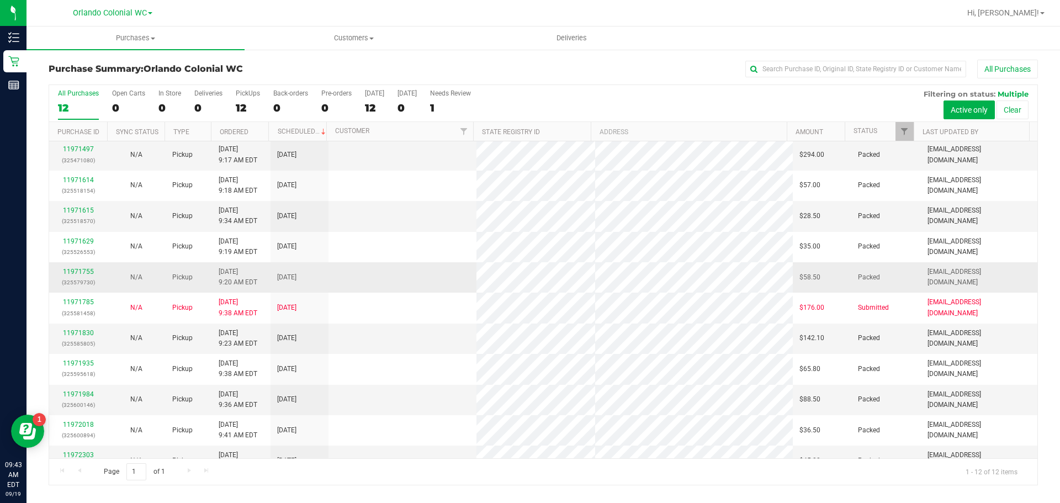
scroll to position [50, 0]
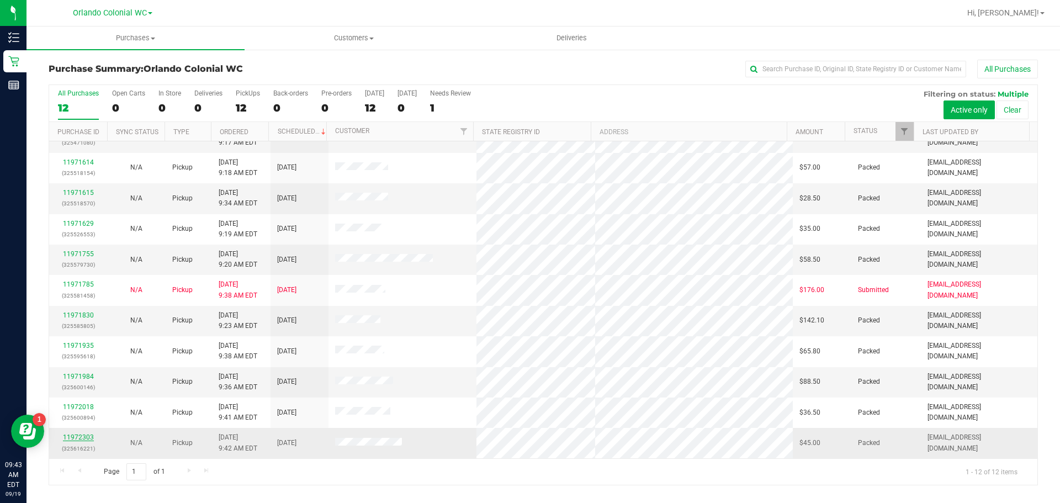
click at [87, 435] on link "11972303" at bounding box center [78, 438] width 31 height 8
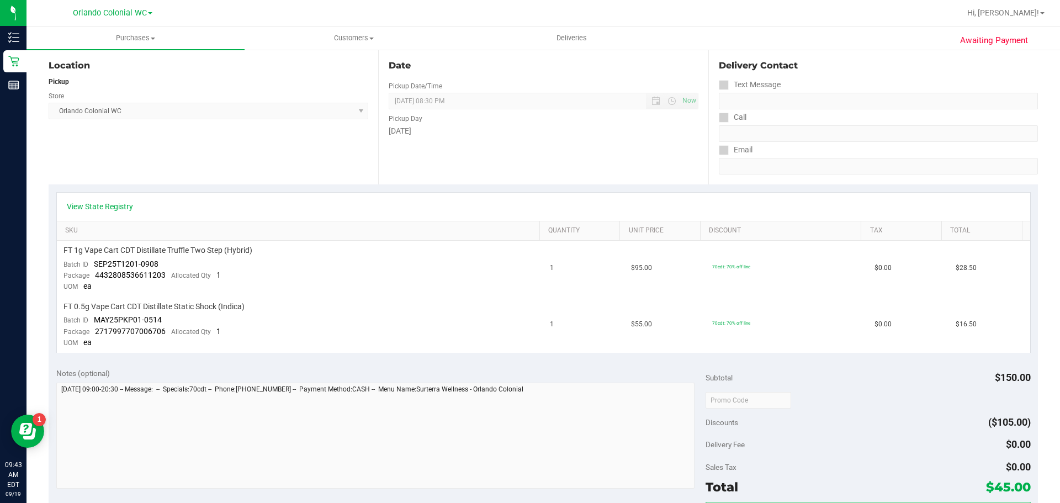
scroll to position [331, 0]
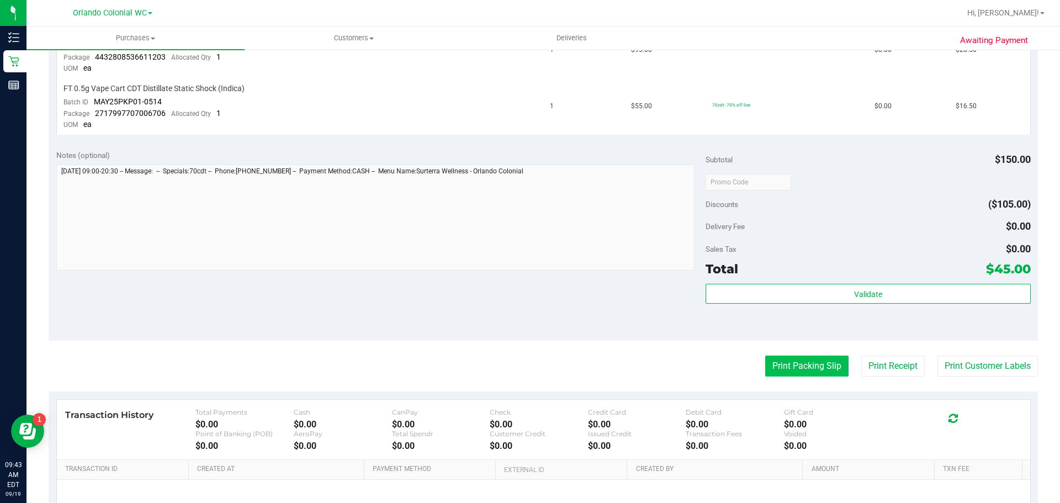
click at [525, 364] on button "Print Packing Slip" at bounding box center [806, 366] width 83 height 21
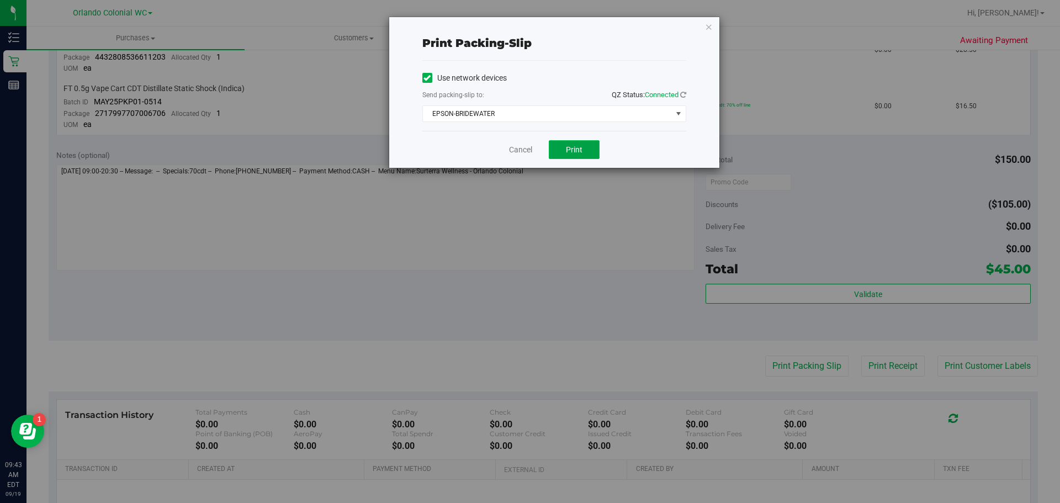
click at [525, 154] on button "Print" at bounding box center [574, 149] width 51 height 19
click at [525, 153] on span "Print" at bounding box center [574, 149] width 17 height 9
click at [525, 29] on div "Print packing-slip Use network devices Send packing-slip to: QZ Status: Connect…" at bounding box center [554, 92] width 330 height 151
click at [525, 29] on icon "button" at bounding box center [709, 26] width 8 height 13
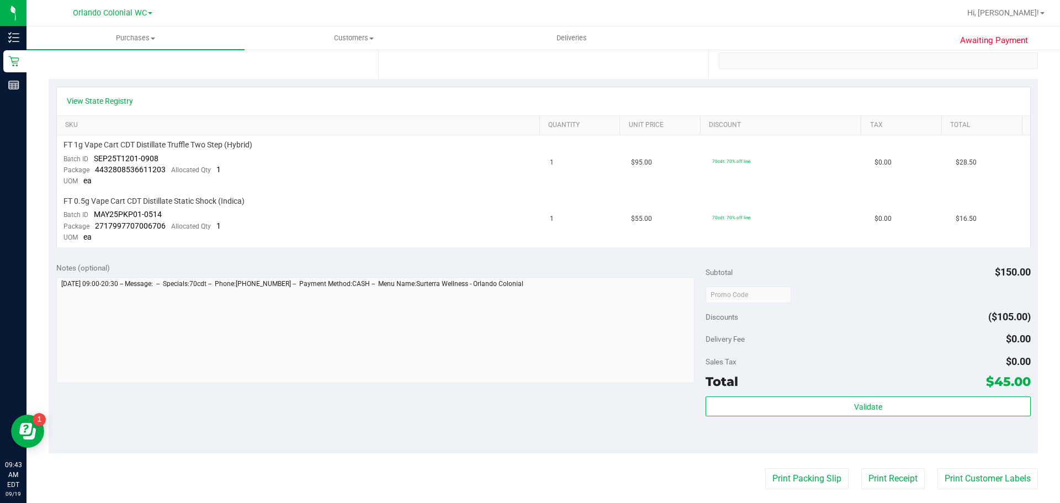
scroll to position [0, 0]
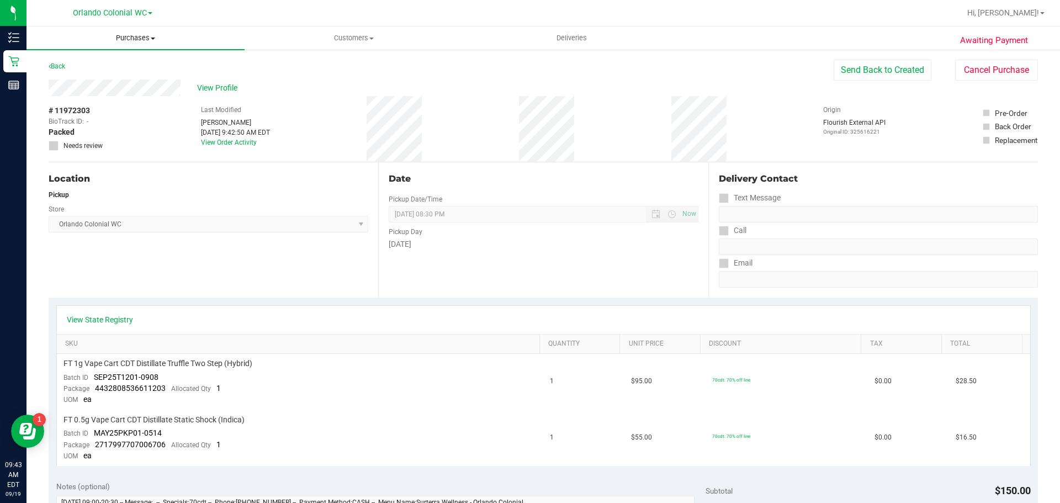
click at [135, 41] on span "Purchases" at bounding box center [136, 38] width 218 height 10
click at [72, 78] on span "Fulfillment" at bounding box center [61, 79] width 68 height 9
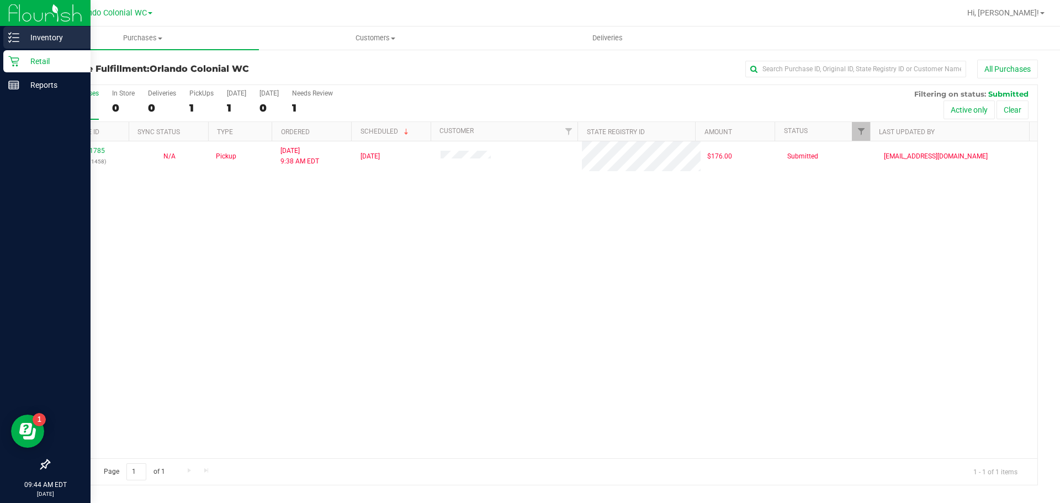
click at [13, 44] on div "Inventory" at bounding box center [46, 38] width 87 height 22
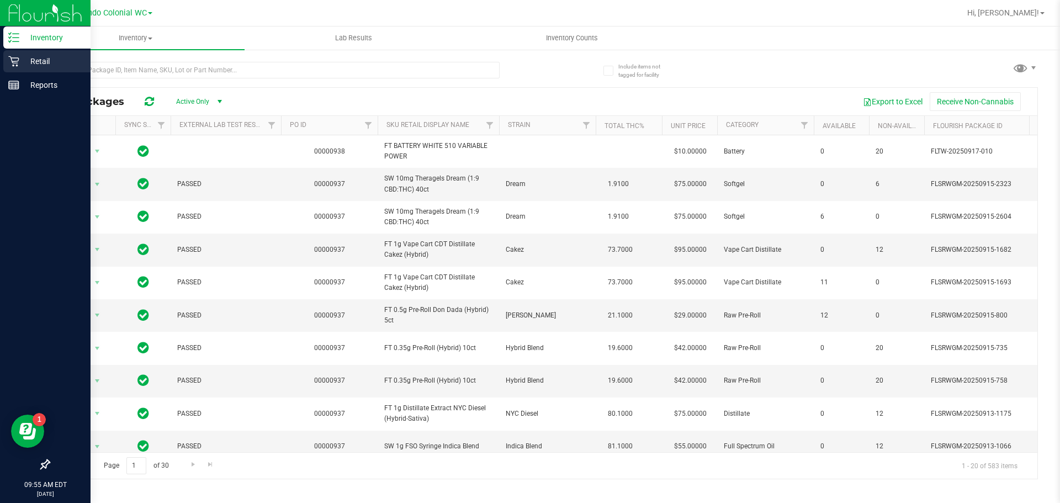
click at [17, 64] on icon at bounding box center [13, 61] width 11 height 11
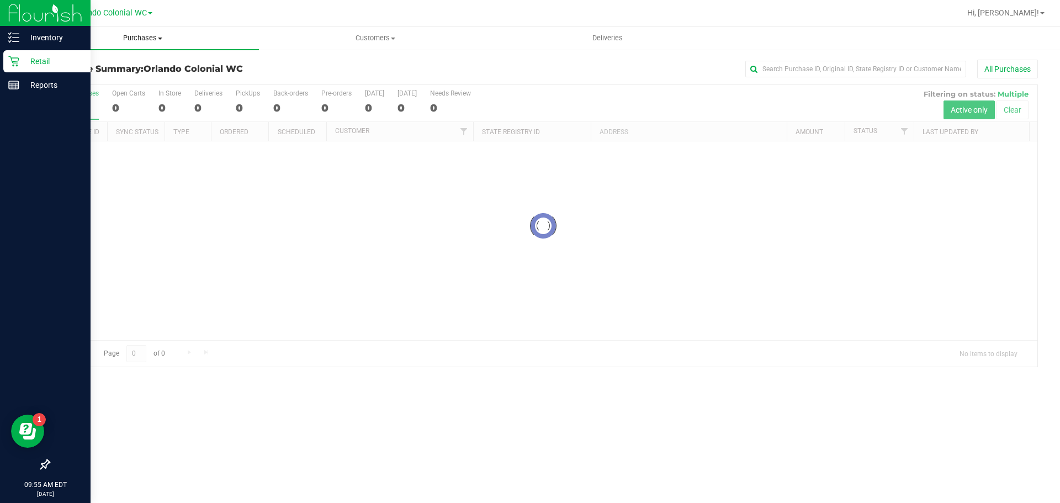
click at [144, 38] on span "Purchases" at bounding box center [143, 38] width 232 height 10
click at [87, 84] on span "Fulfillment" at bounding box center [61, 79] width 68 height 9
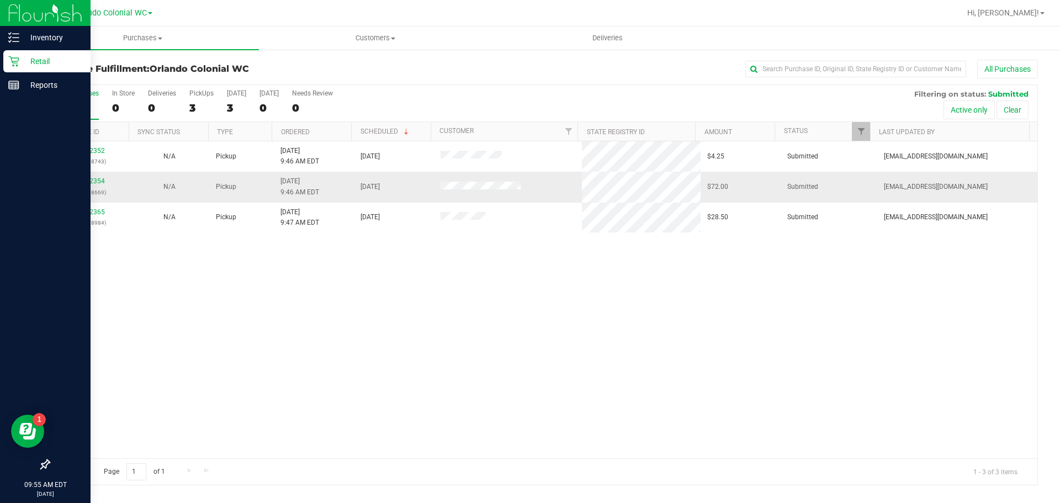
click at [95, 201] on td "11972354 (325618669)" at bounding box center [89, 187] width 80 height 30
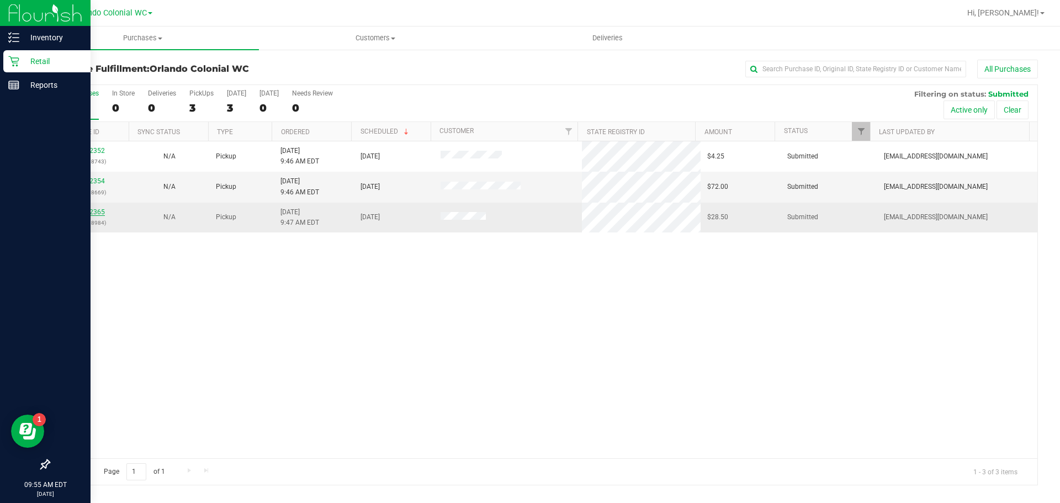
click at [90, 213] on link "11972365" at bounding box center [89, 212] width 31 height 8
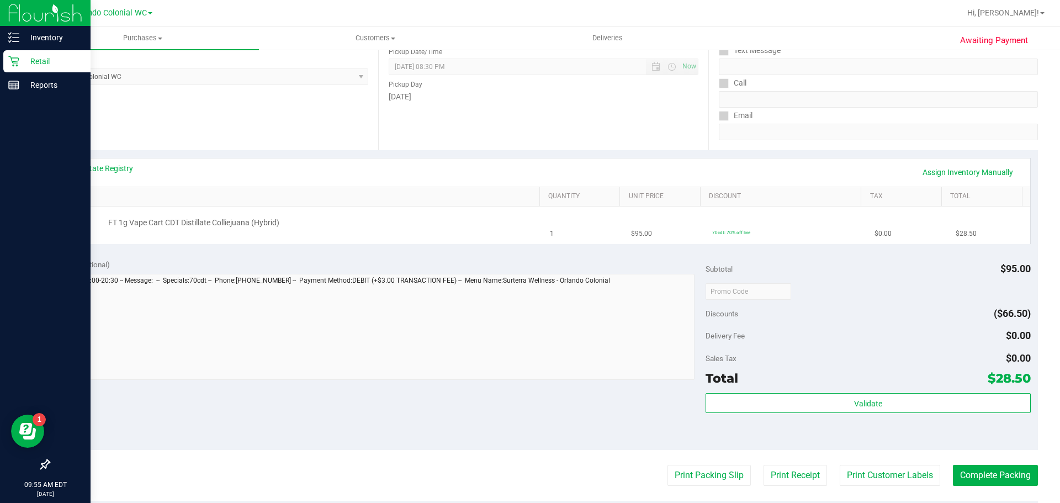
scroll to position [166, 0]
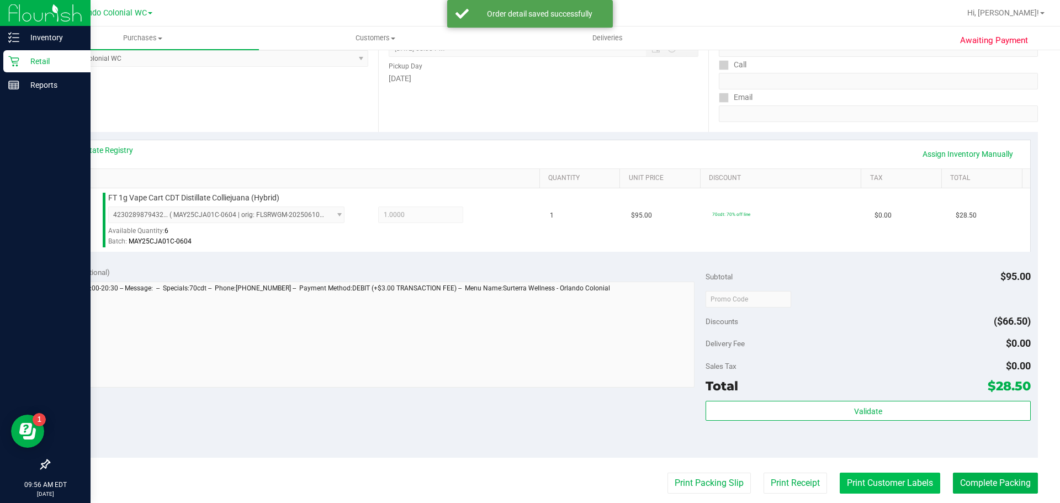
click at [525, 465] on button "Print Customer Labels" at bounding box center [890, 483] width 101 height 21
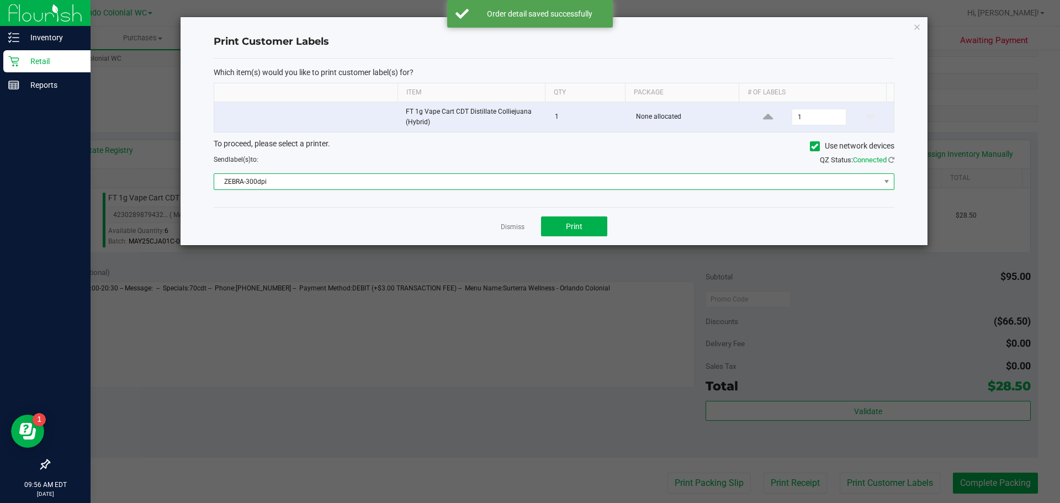
click at [319, 178] on span "ZEBRA-300dpi" at bounding box center [547, 181] width 666 height 15
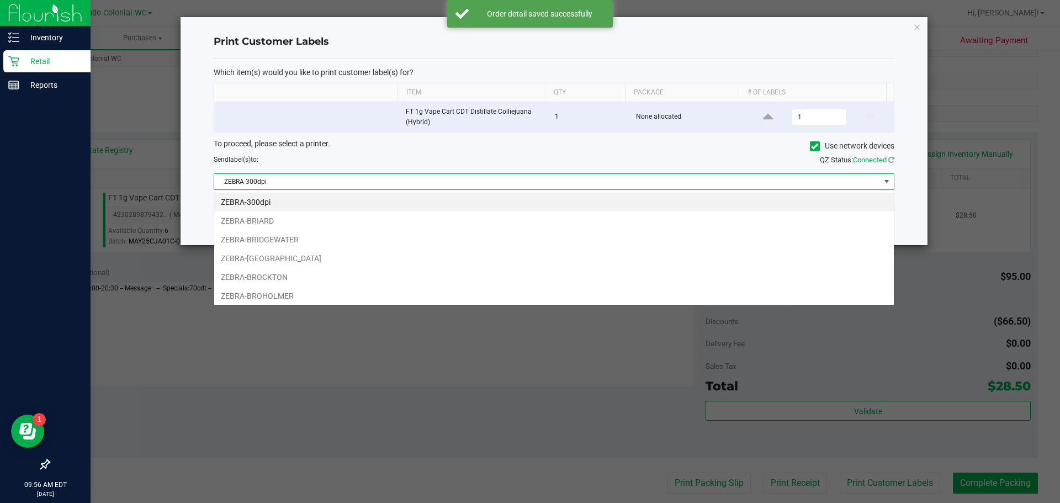
scroll to position [17, 680]
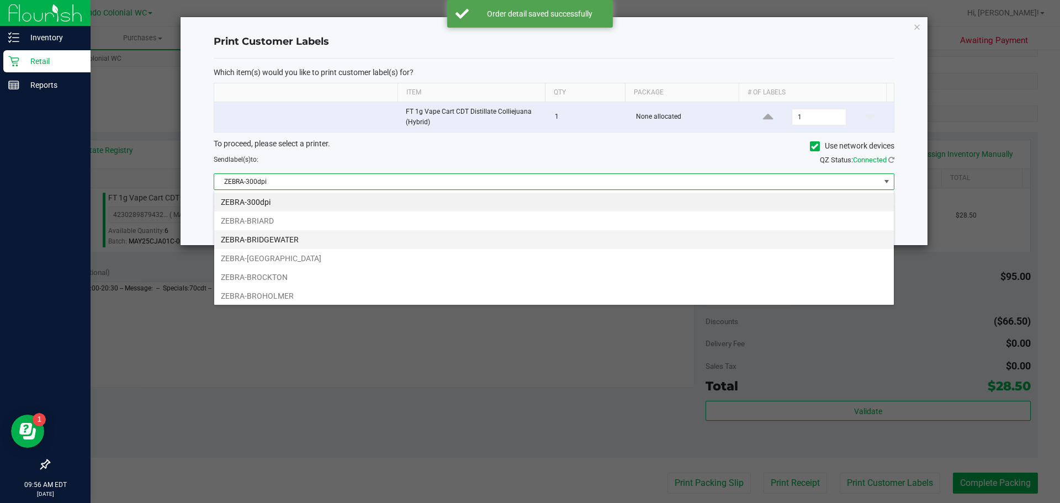
click at [290, 240] on li "ZEBRA-BRIDGEWATER" at bounding box center [554, 239] width 680 height 19
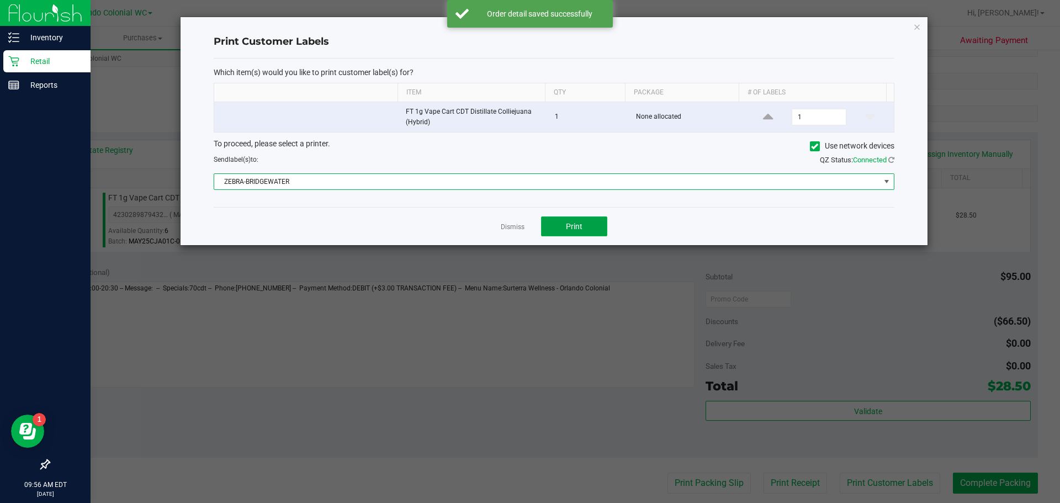
click at [525, 219] on button "Print" at bounding box center [574, 226] width 66 height 20
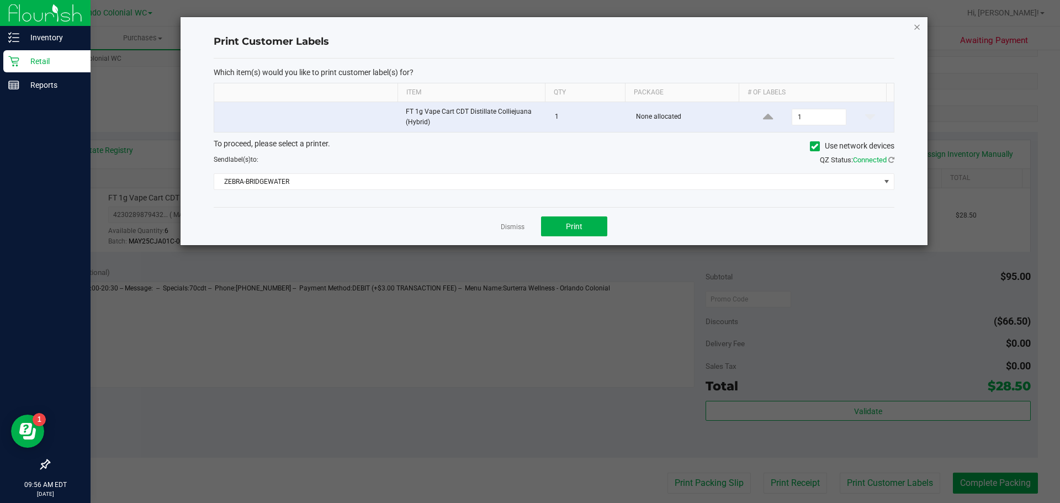
click at [525, 21] on icon "button" at bounding box center [917, 26] width 8 height 13
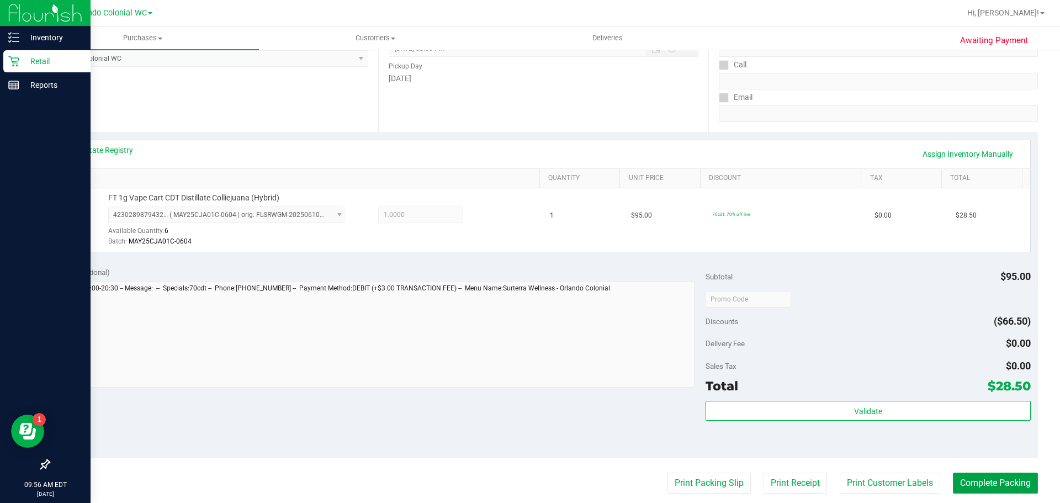
click at [525, 465] on button "Complete Packing" at bounding box center [995, 483] width 85 height 21
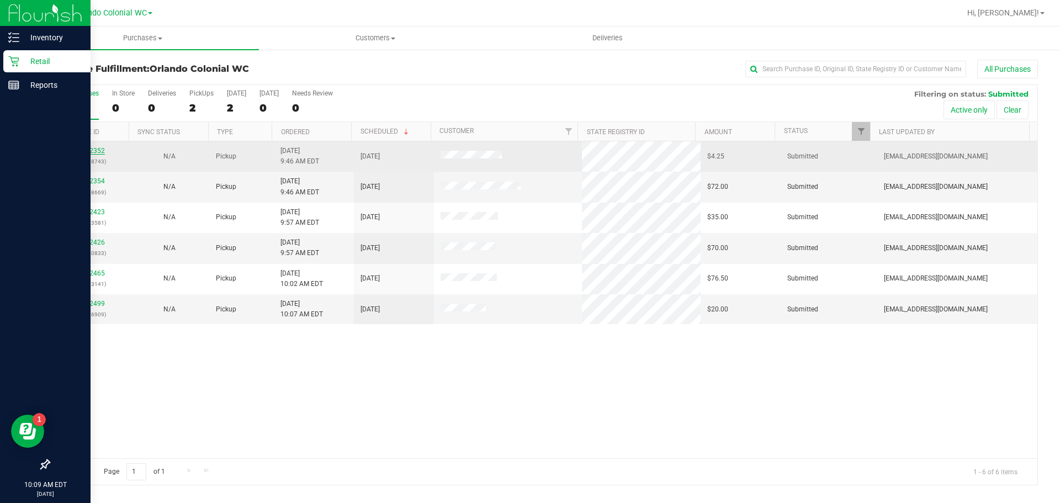
click at [97, 151] on link "11972352" at bounding box center [89, 151] width 31 height 8
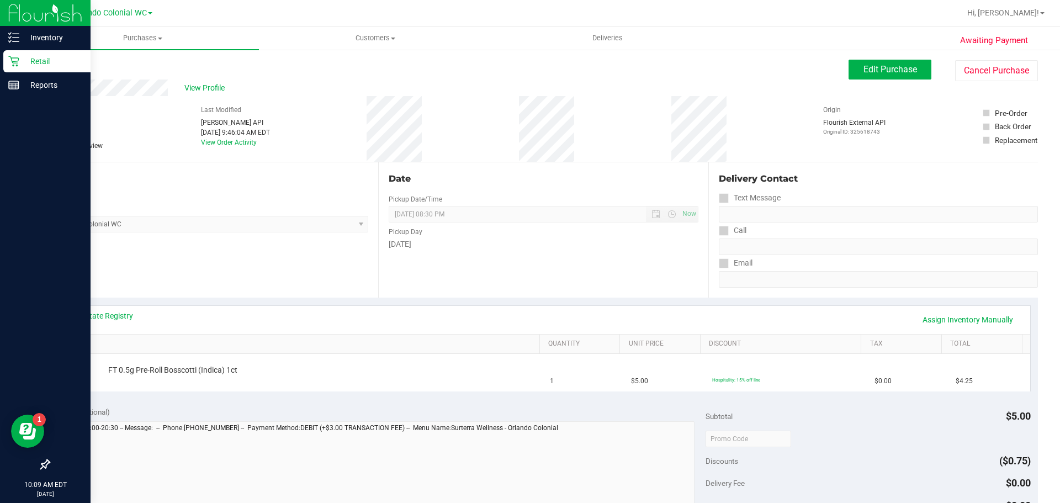
click at [65, 64] on link "Back" at bounding box center [57, 66] width 17 height 8
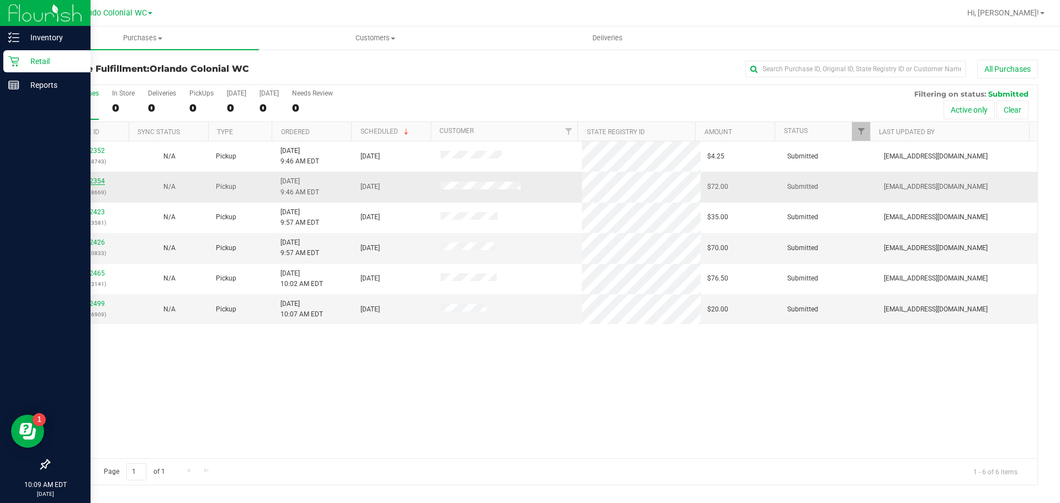
click at [87, 182] on link "11972354" at bounding box center [89, 181] width 31 height 8
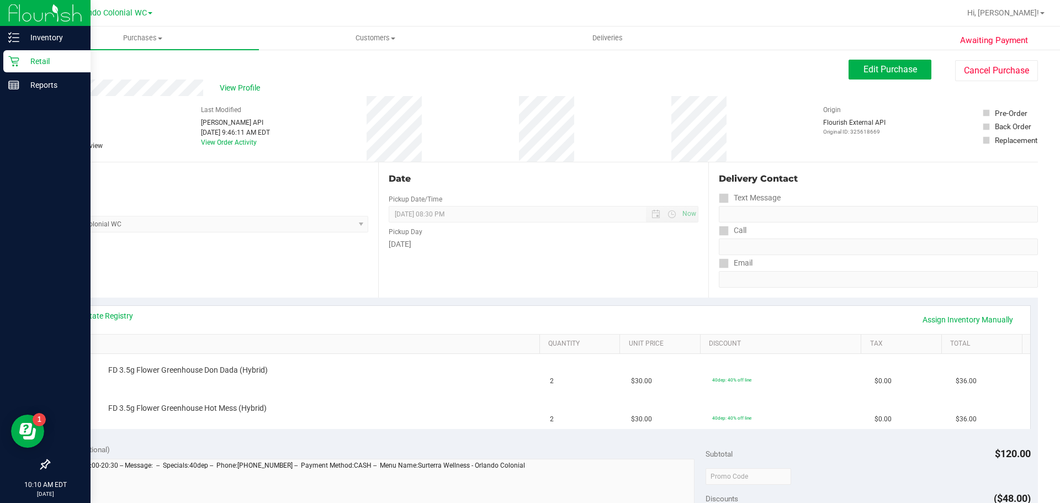
click at [63, 68] on link "Back" at bounding box center [57, 66] width 17 height 8
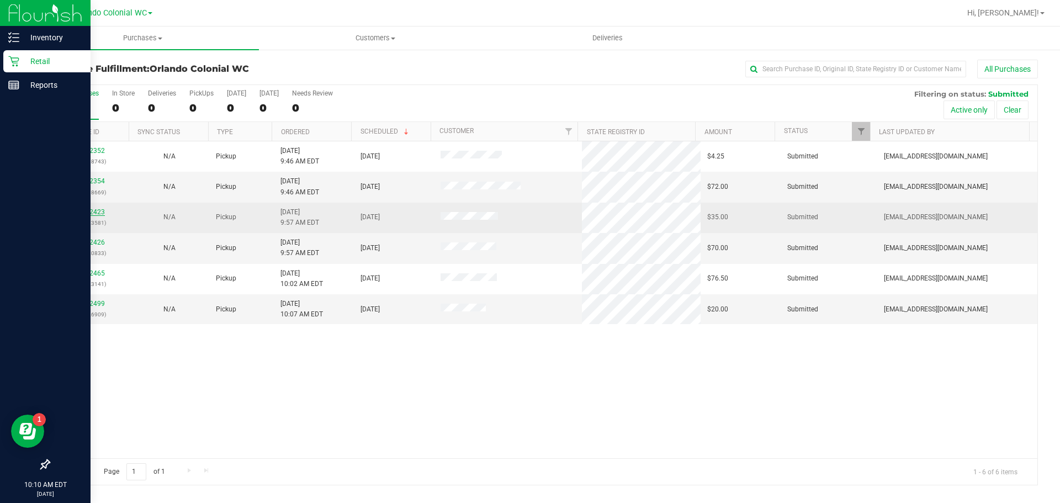
click at [98, 213] on link "11972423" at bounding box center [89, 212] width 31 height 8
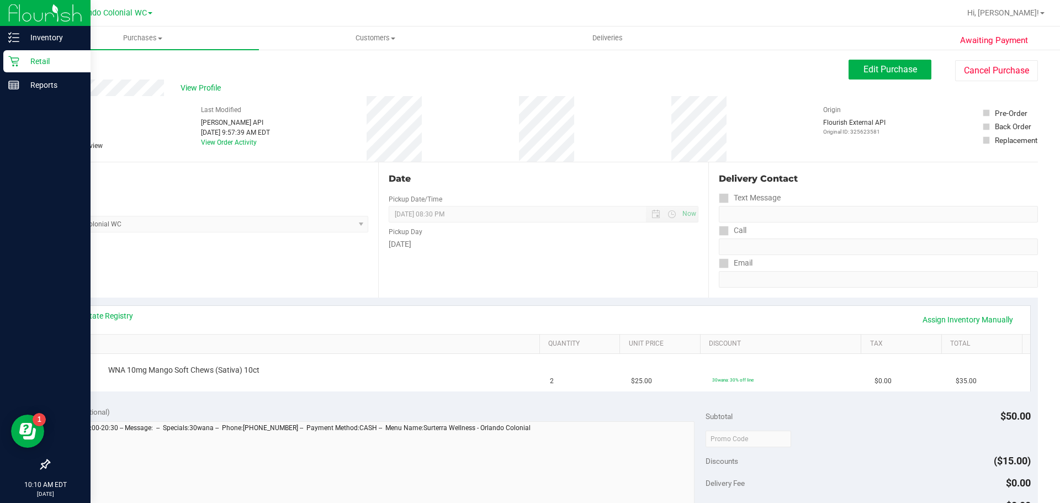
click at [62, 63] on link "Back" at bounding box center [57, 66] width 17 height 8
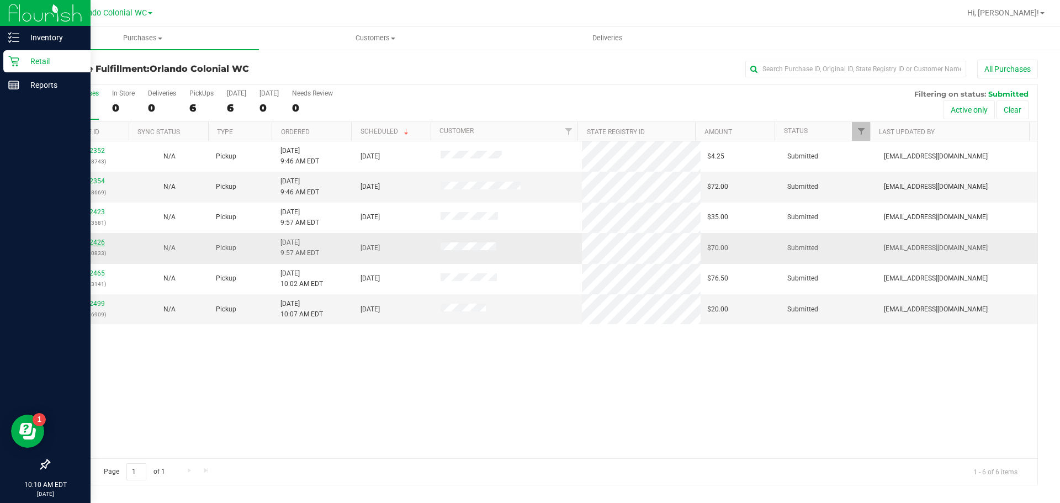
click at [92, 241] on link "11972426" at bounding box center [89, 243] width 31 height 8
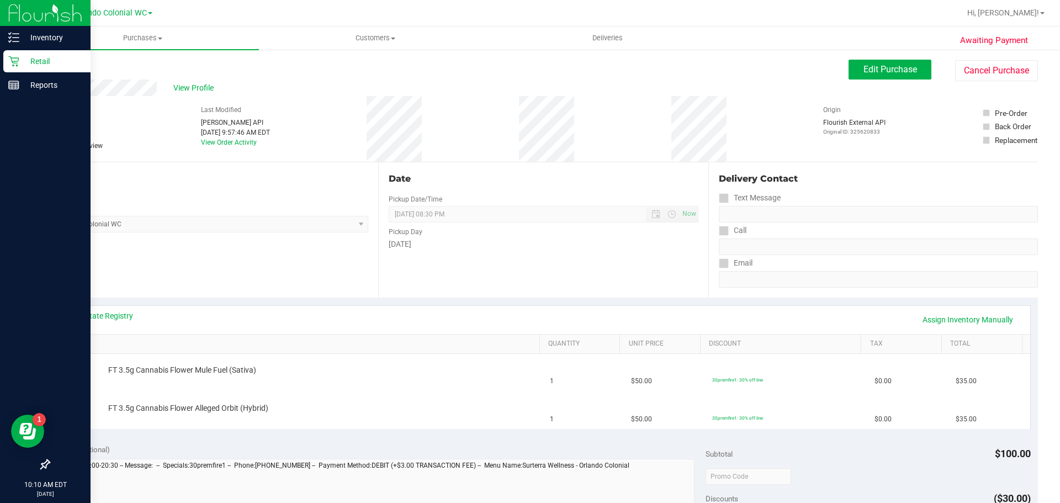
click at [61, 71] on div "Back" at bounding box center [57, 66] width 17 height 13
click at [58, 66] on link "Back" at bounding box center [57, 66] width 17 height 8
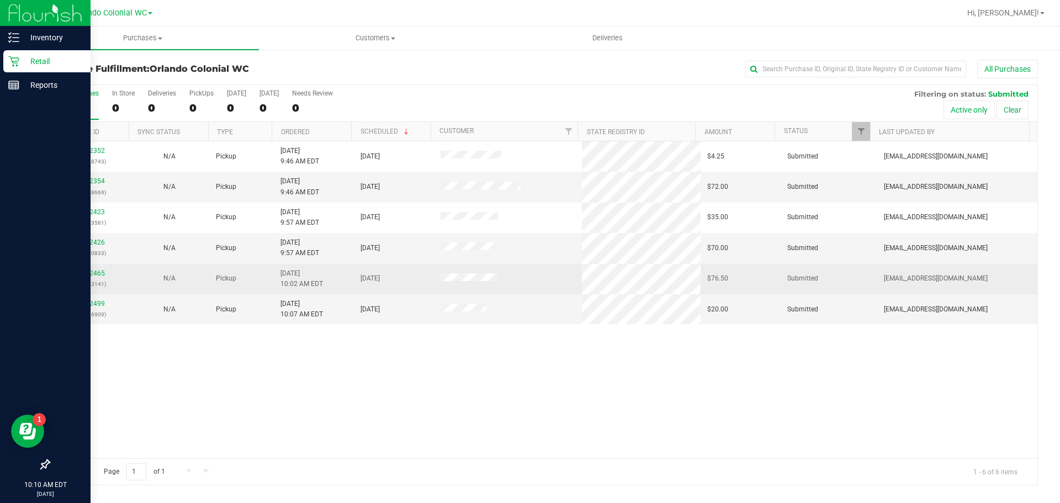
click at [94, 267] on td "11972465 (325623141)" at bounding box center [89, 279] width 80 height 30
click at [97, 270] on link "11972465" at bounding box center [89, 273] width 31 height 8
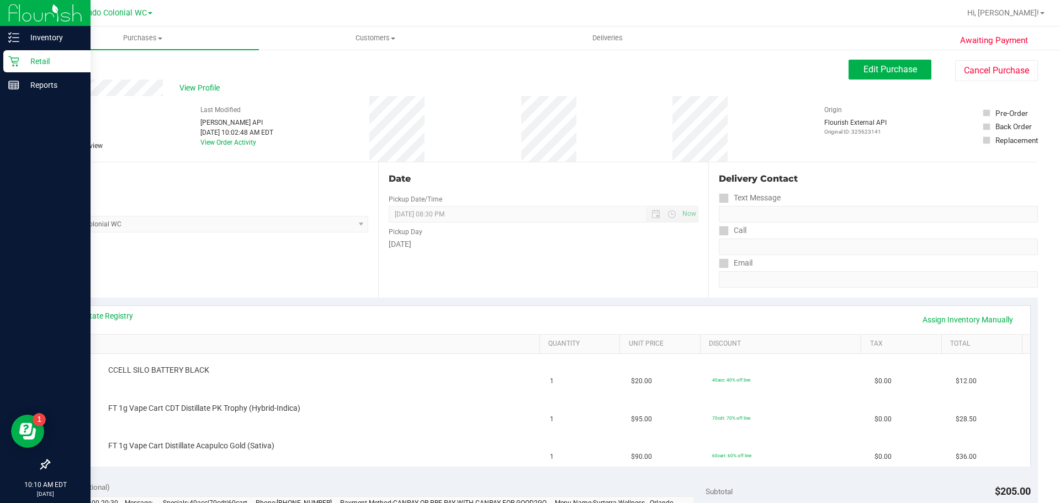
click at [54, 61] on div "Back" at bounding box center [57, 66] width 17 height 13
click at [54, 62] on div "Back" at bounding box center [57, 66] width 17 height 13
click at [71, 79] on div "Back Edit Purchase Cancel Purchase" at bounding box center [544, 70] width 990 height 20
click at [57, 60] on div "Back" at bounding box center [57, 66] width 17 height 13
click at [60, 65] on link "Back" at bounding box center [57, 66] width 17 height 8
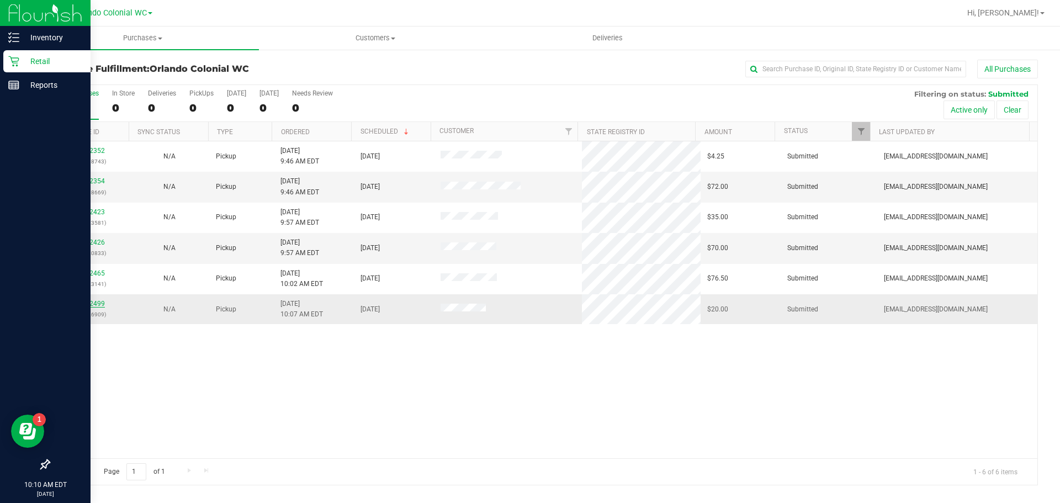
click at [99, 300] on link "11972499" at bounding box center [89, 304] width 31 height 8
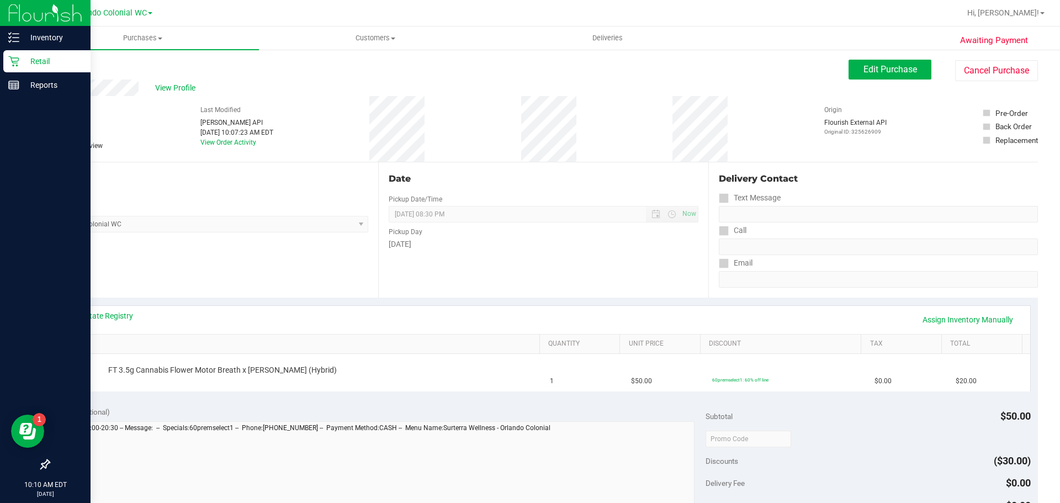
click at [61, 71] on div "Back" at bounding box center [57, 66] width 17 height 13
click at [61, 59] on div "Awaiting Payment Back Edit Purchase Cancel Purchase View Profile # 11972499 Bio…" at bounding box center [544, 463] width 1034 height 828
click at [61, 68] on link "Back" at bounding box center [57, 66] width 17 height 8
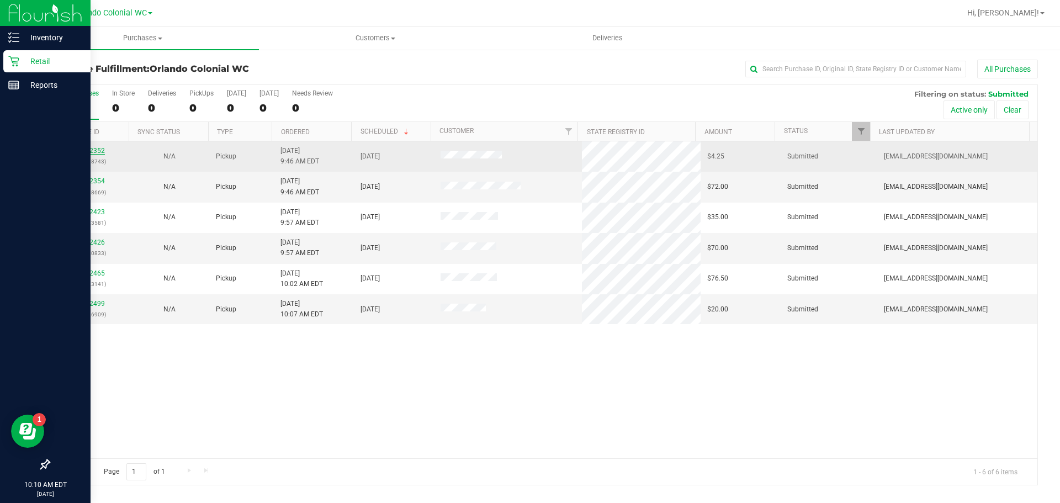
click at [87, 155] on link "11972352" at bounding box center [89, 151] width 31 height 8
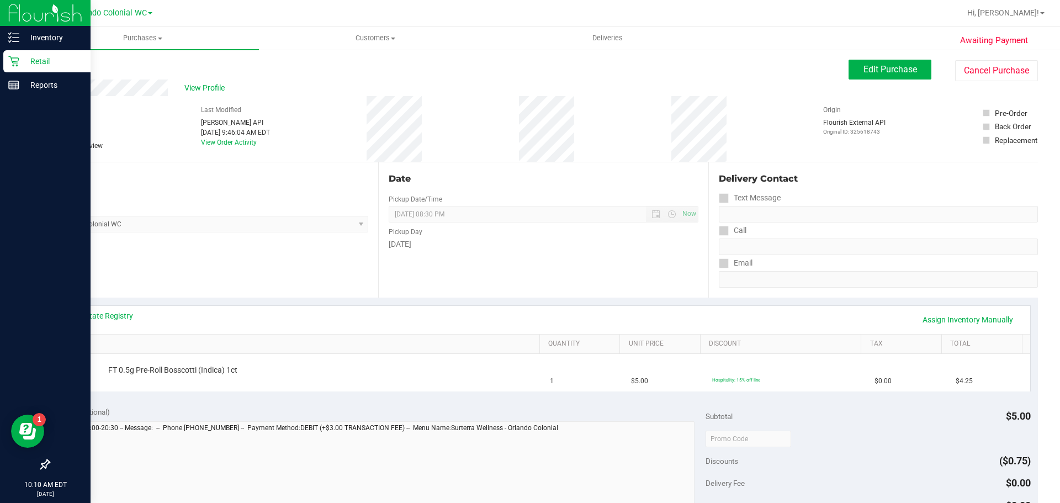
click at [56, 67] on link "Back" at bounding box center [57, 66] width 17 height 8
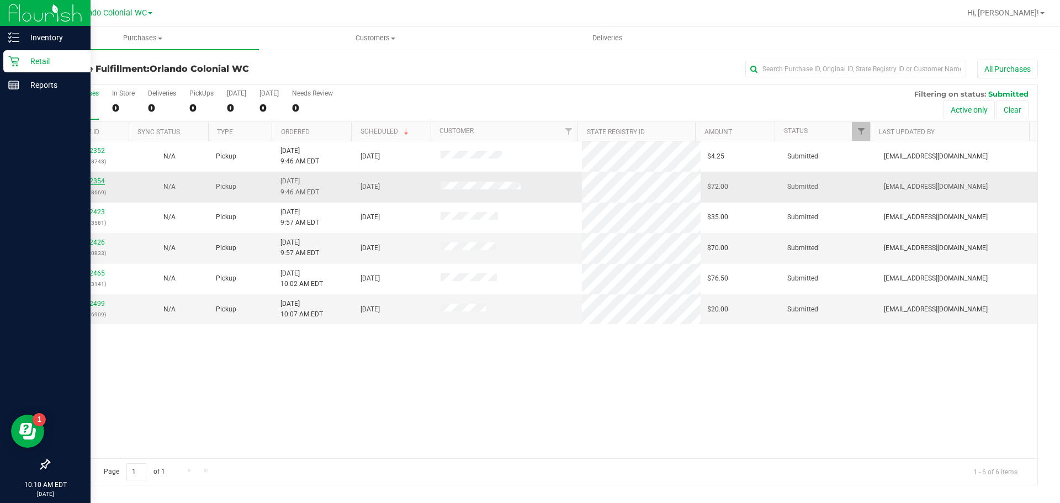
click at [94, 179] on link "11972354" at bounding box center [89, 181] width 31 height 8
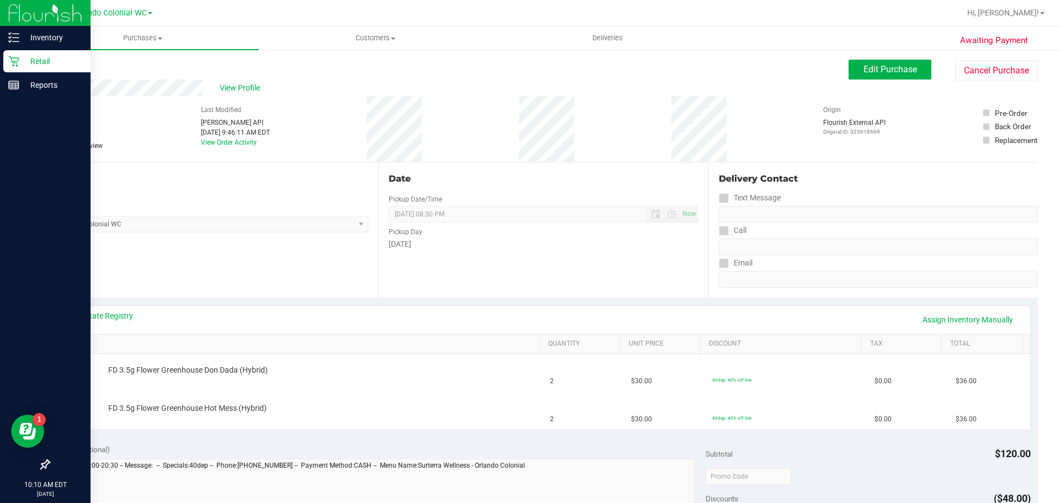
click at [60, 67] on link "Back" at bounding box center [57, 66] width 17 height 8
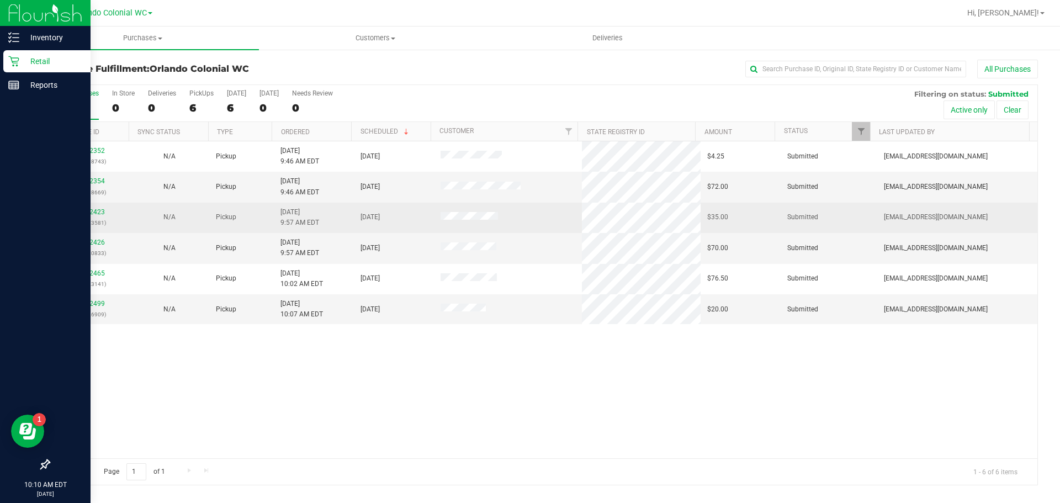
click at [86, 216] on div "11972423 (325623581)" at bounding box center [89, 217] width 67 height 21
click at [88, 212] on link "11972423" at bounding box center [89, 212] width 31 height 8
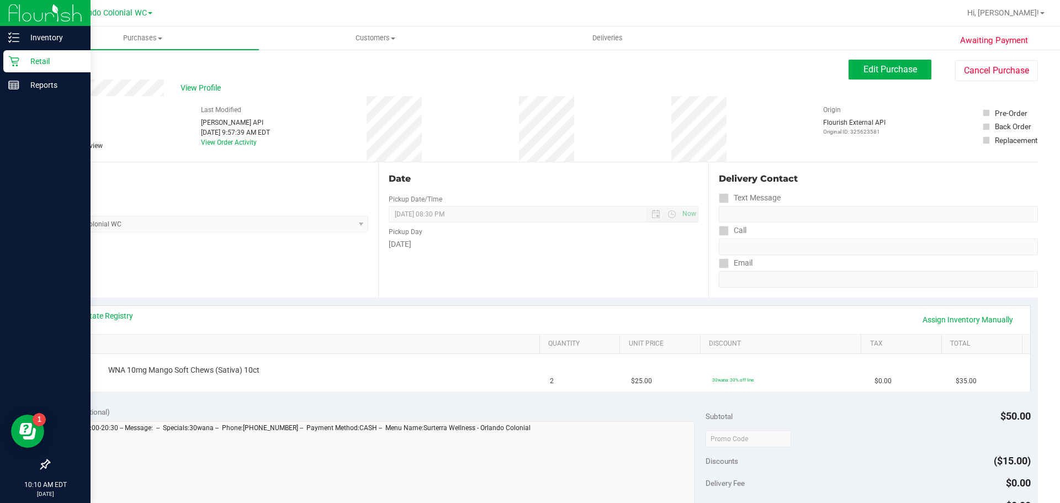
click at [60, 67] on link "Back" at bounding box center [57, 66] width 17 height 8
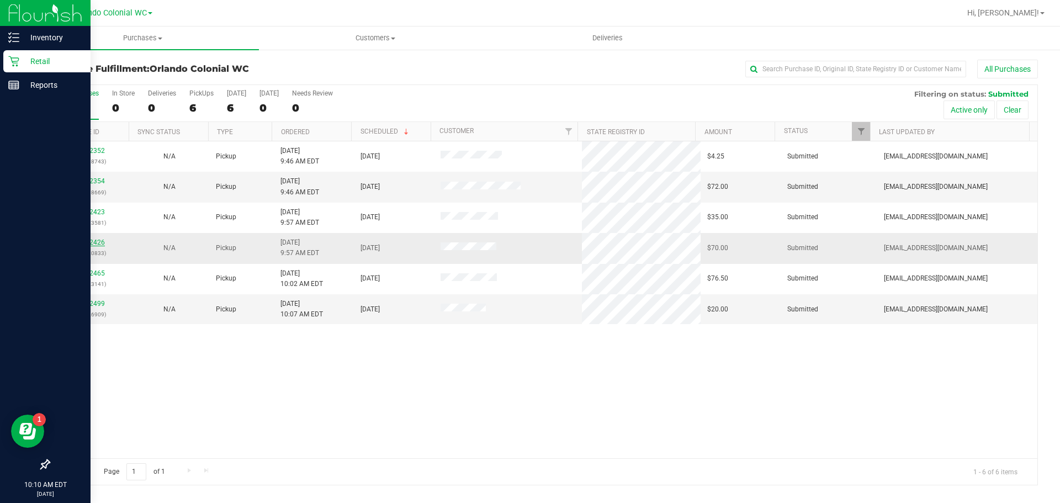
click at [92, 239] on link "11972426" at bounding box center [89, 243] width 31 height 8
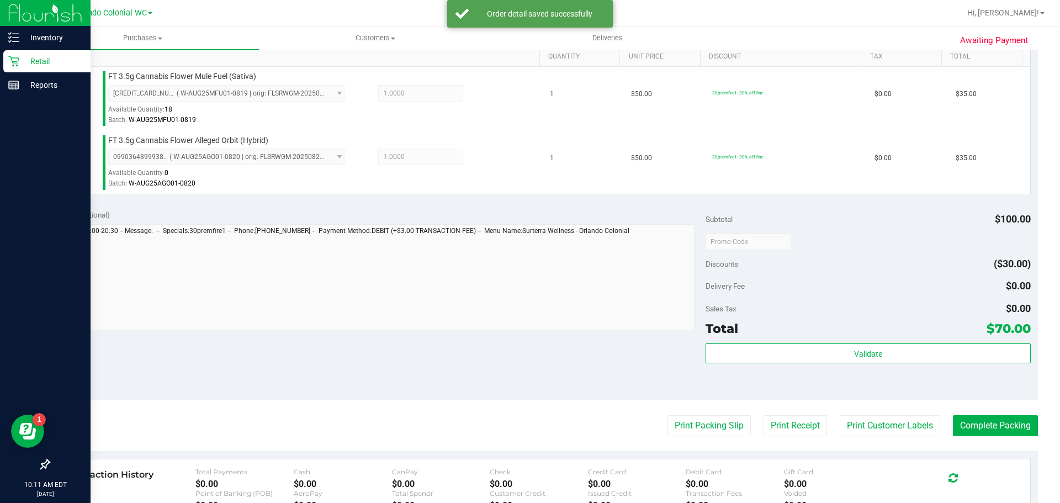
scroll to position [464, 0]
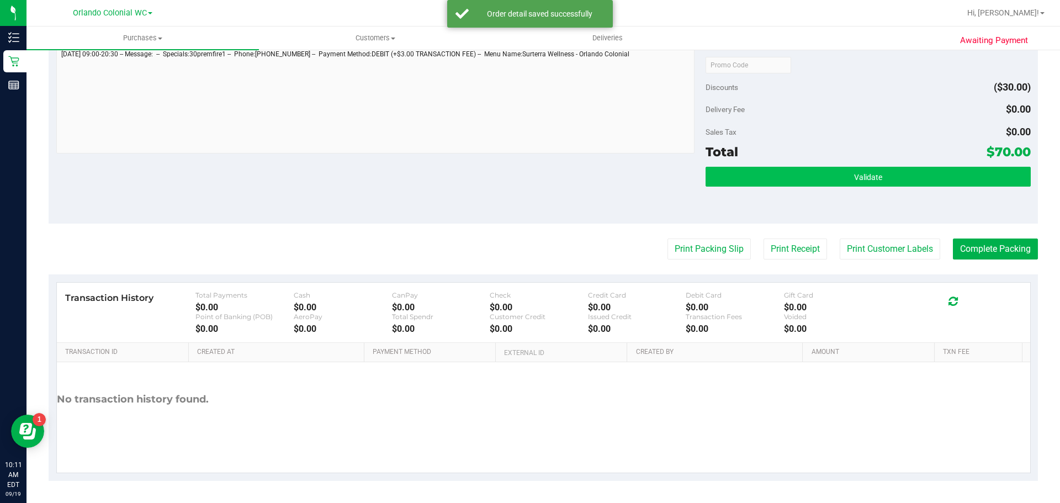
click at [525, 182] on button "Validate" at bounding box center [868, 177] width 325 height 20
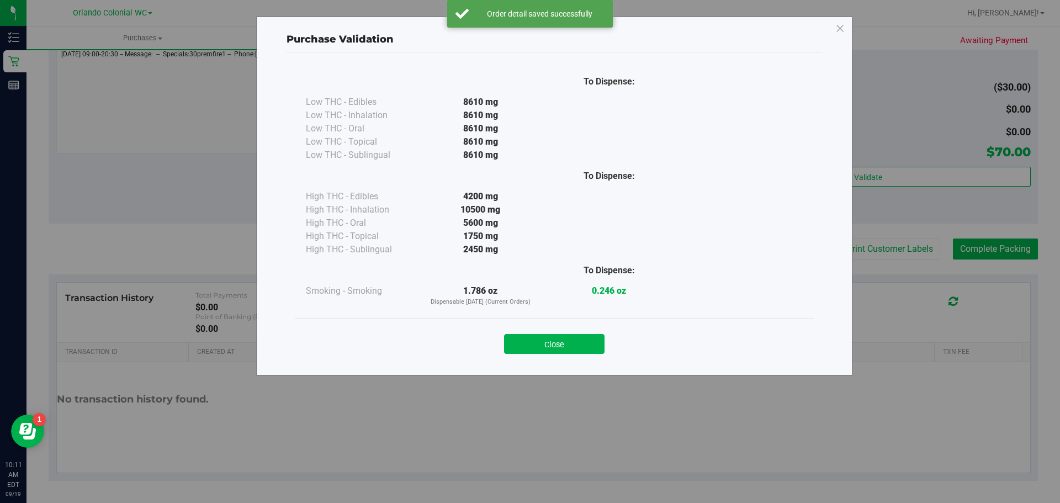
click at [525, 323] on div "Close" at bounding box center [554, 340] width 519 height 45
click at [525, 340] on button "Close" at bounding box center [554, 344] width 101 height 20
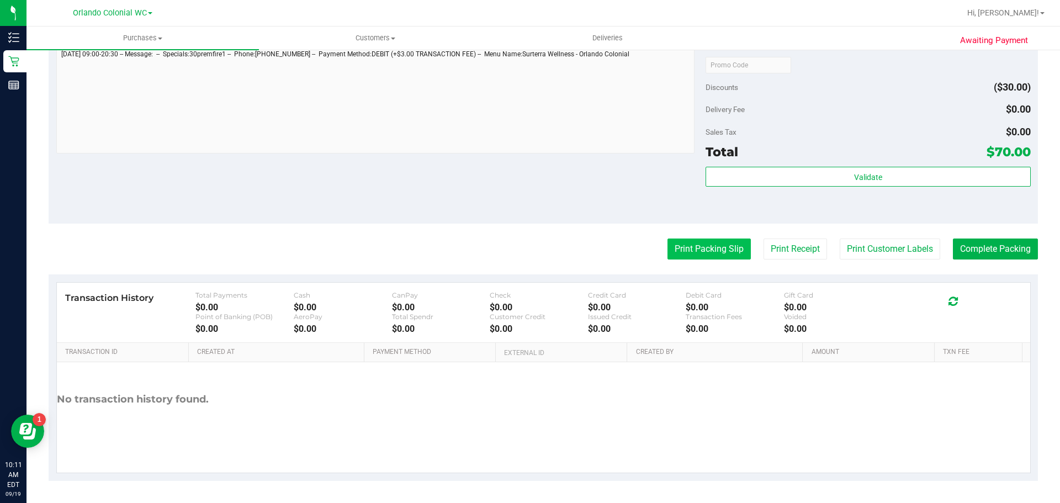
click at [525, 245] on button "Print Packing Slip" at bounding box center [709, 249] width 83 height 21
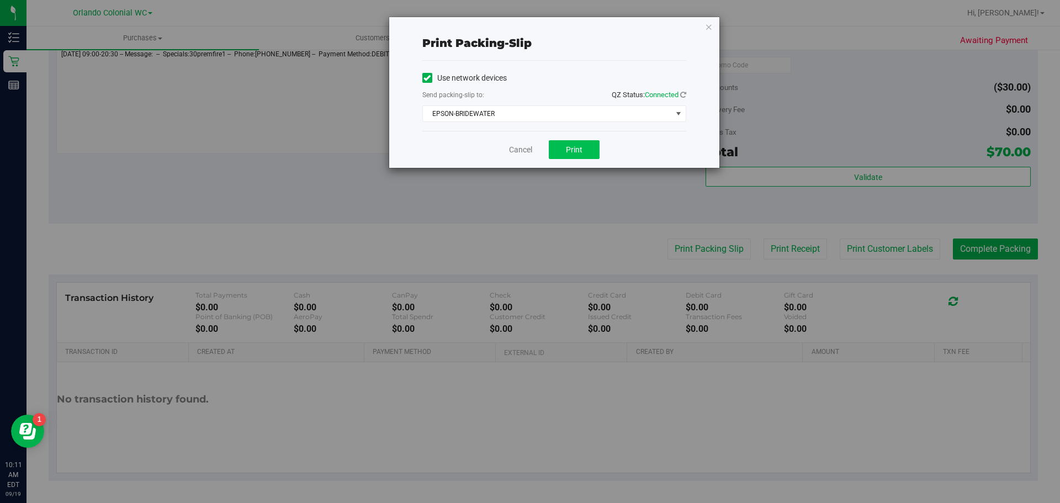
click at [525, 146] on span "Print" at bounding box center [574, 149] width 17 height 9
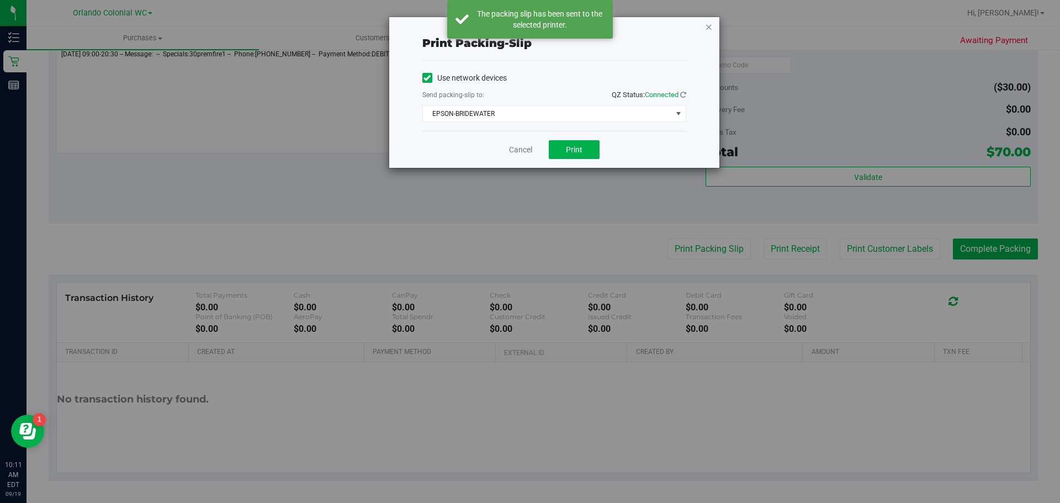
click at [525, 30] on icon "button" at bounding box center [709, 26] width 8 height 13
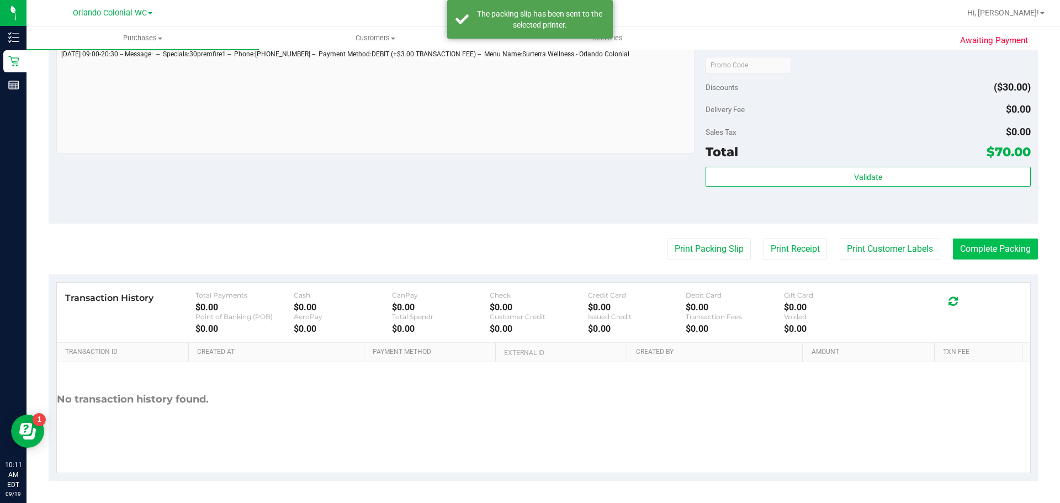
click at [525, 253] on button "Complete Packing" at bounding box center [995, 249] width 85 height 21
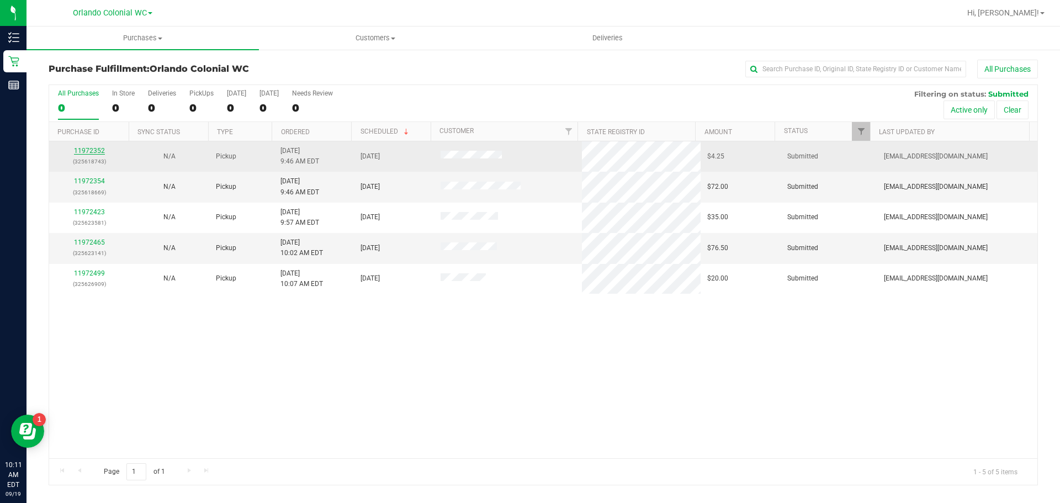
click at [93, 154] on link "11972352" at bounding box center [89, 151] width 31 height 8
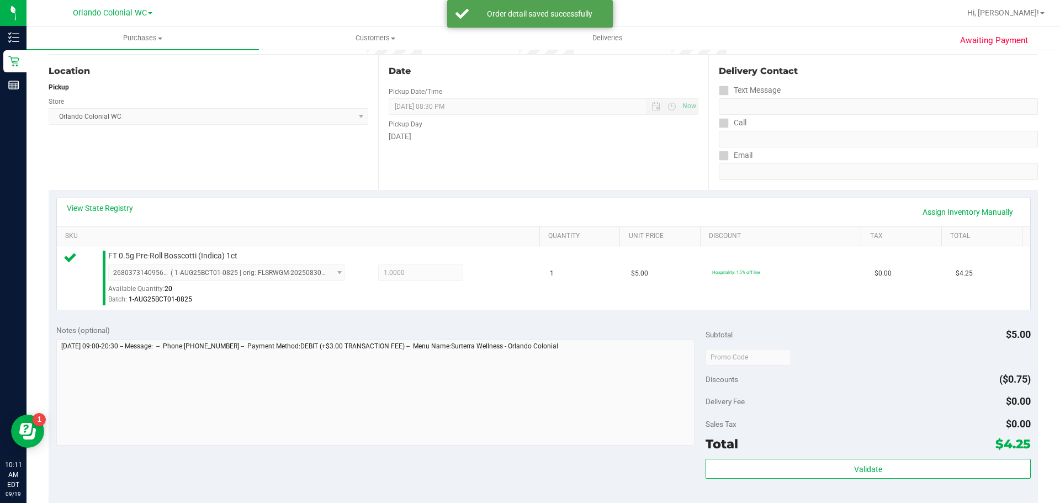
scroll to position [161, 0]
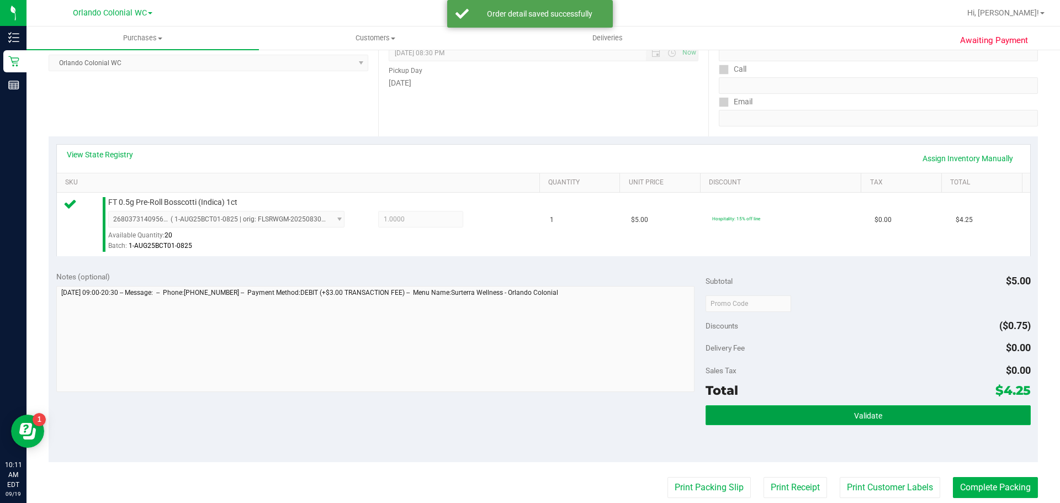
click at [525, 408] on button "Validate" at bounding box center [868, 415] width 325 height 20
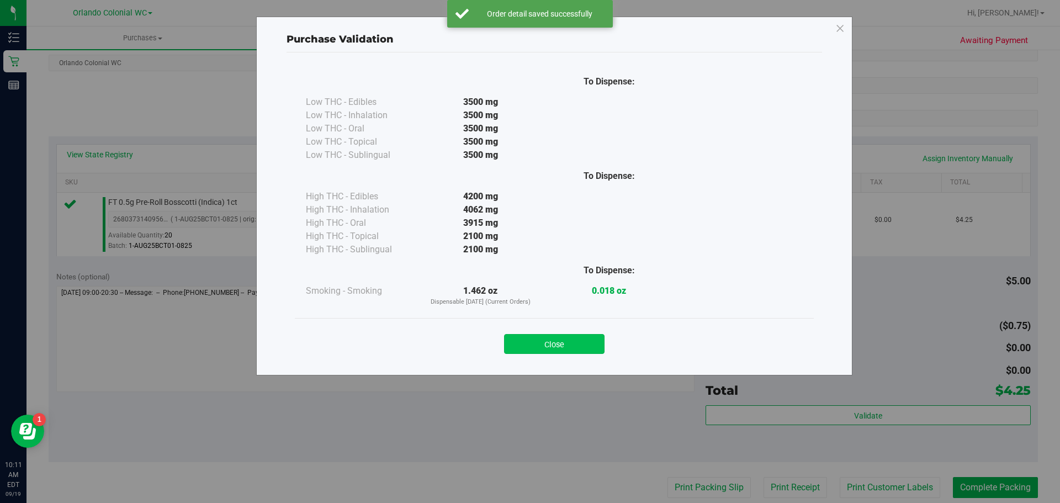
click at [525, 337] on button "Close" at bounding box center [554, 344] width 101 height 20
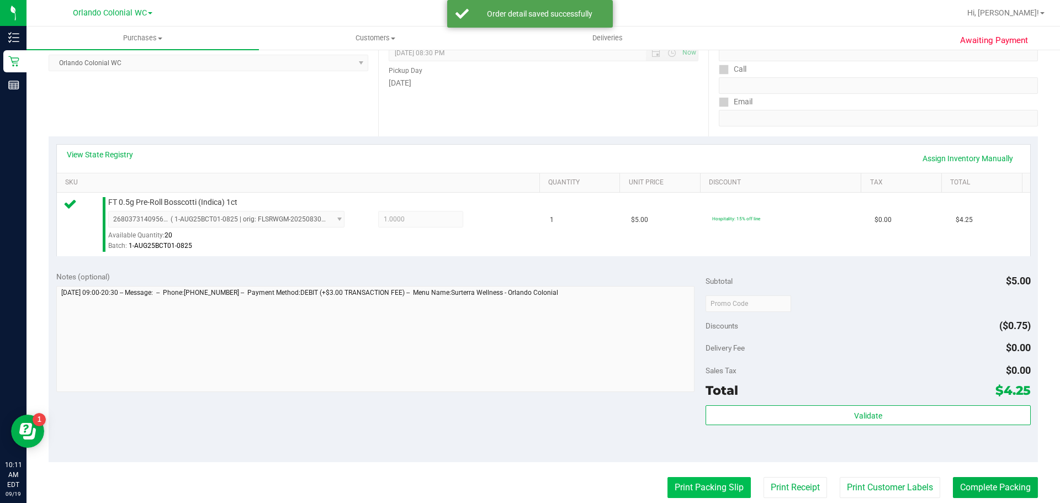
click at [525, 465] on button "Print Packing Slip" at bounding box center [709, 487] width 83 height 21
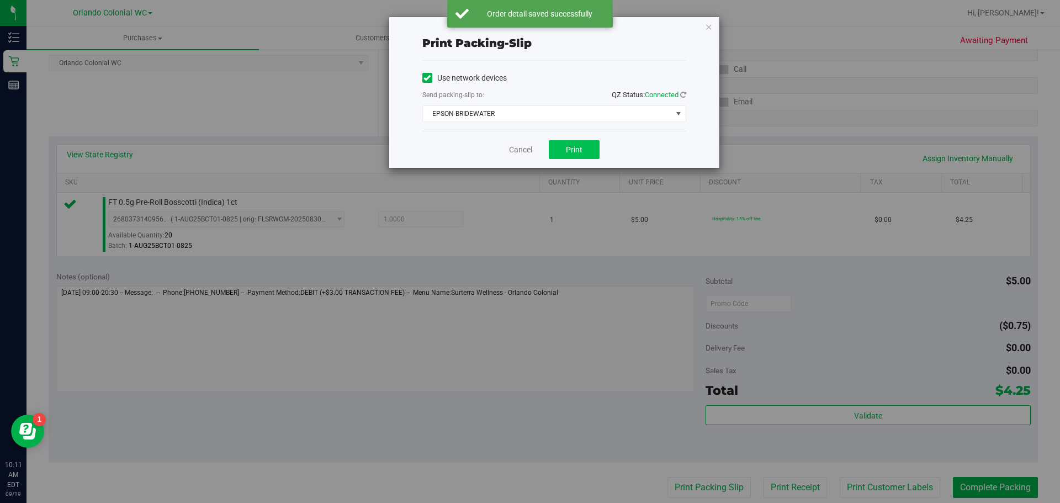
click at [525, 141] on button "Print" at bounding box center [574, 149] width 51 height 19
click at [525, 29] on icon "button" at bounding box center [709, 26] width 8 height 13
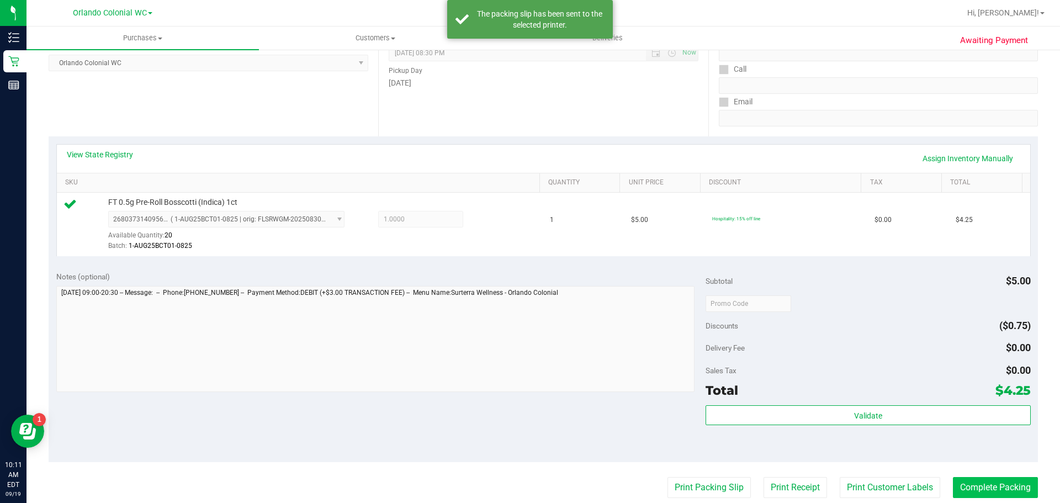
click at [525, 465] on button "Complete Packing" at bounding box center [995, 487] width 85 height 21
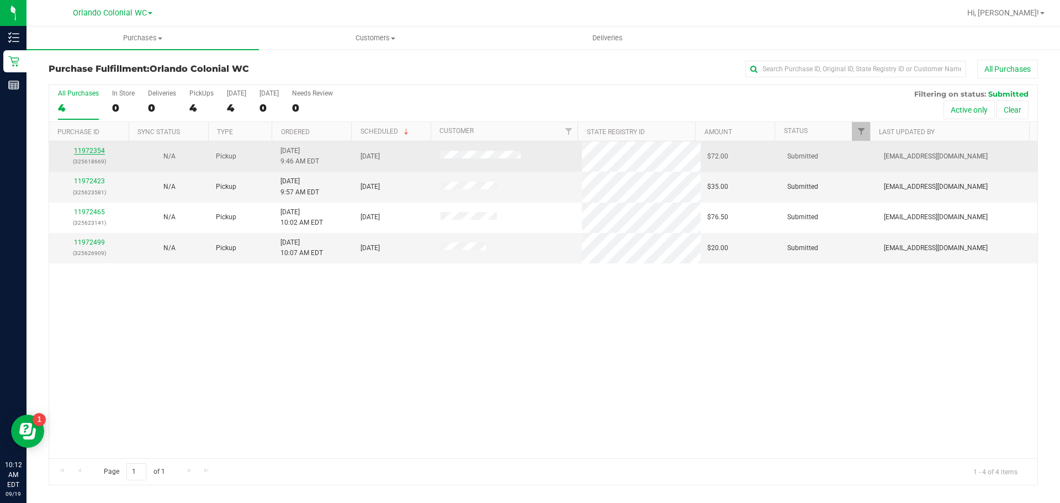
click at [96, 151] on link "11972354" at bounding box center [89, 151] width 31 height 8
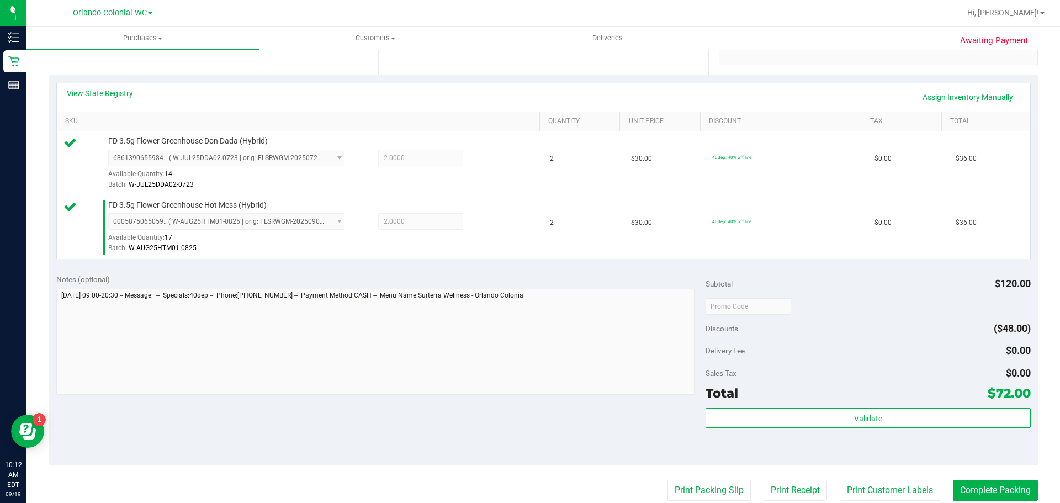
scroll to position [224, 0]
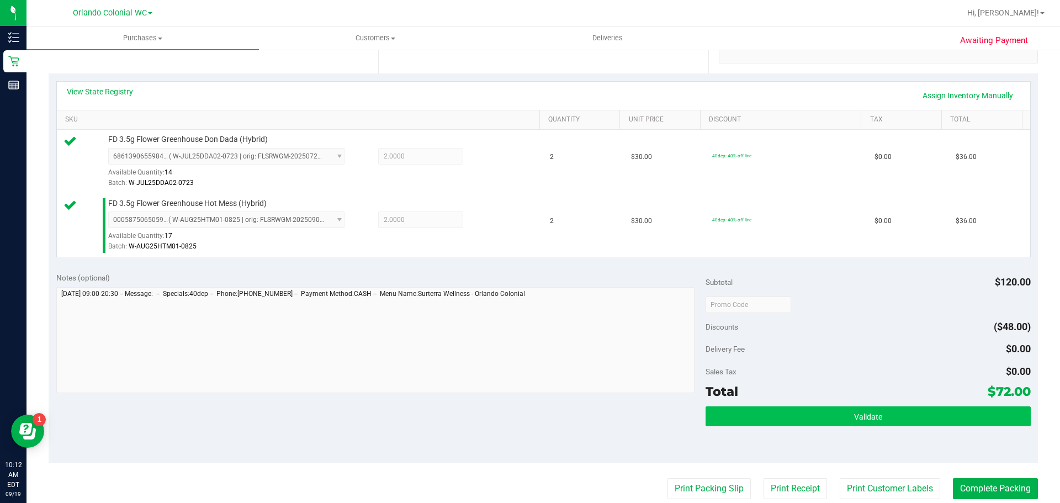
click at [525, 419] on button "Validate" at bounding box center [868, 416] width 325 height 20
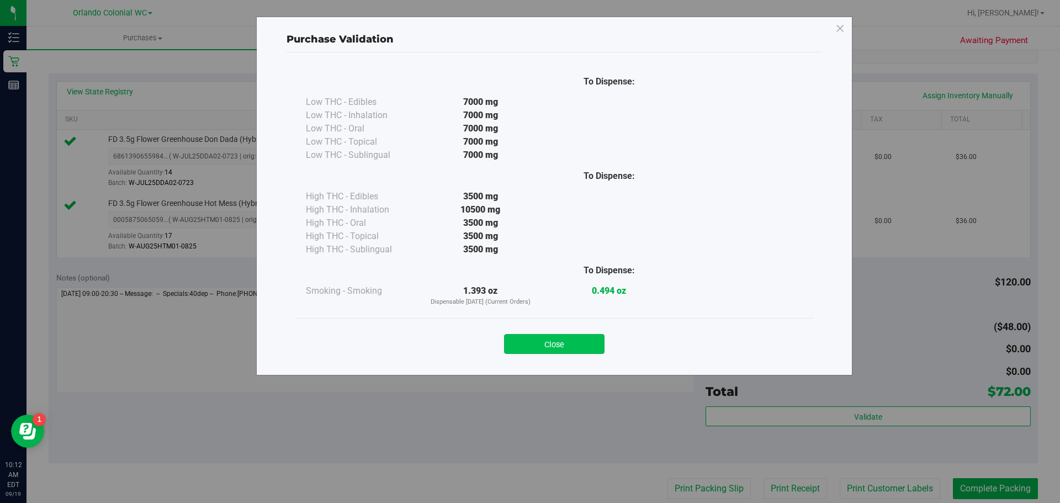
click at [525, 340] on button "Close" at bounding box center [554, 344] width 101 height 20
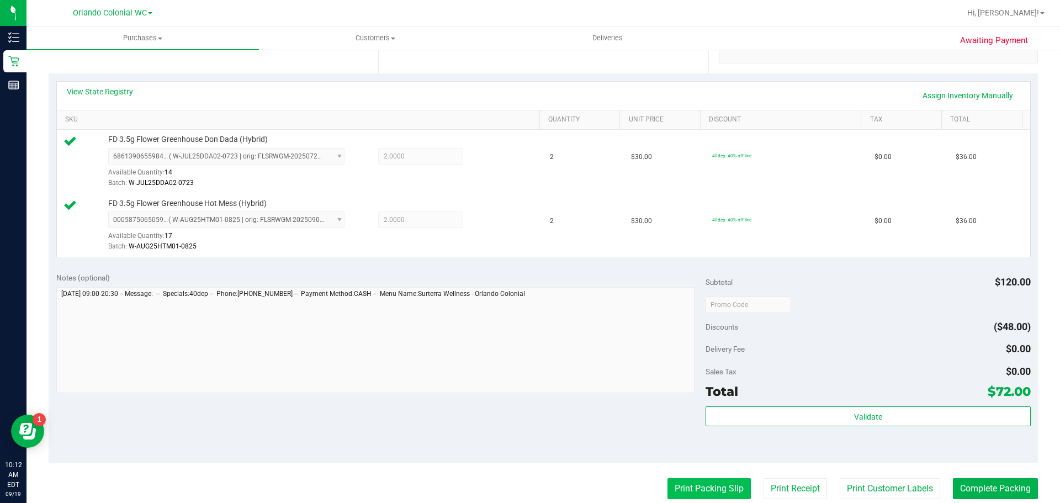
click at [525, 465] on button "Print Packing Slip" at bounding box center [709, 488] width 83 height 21
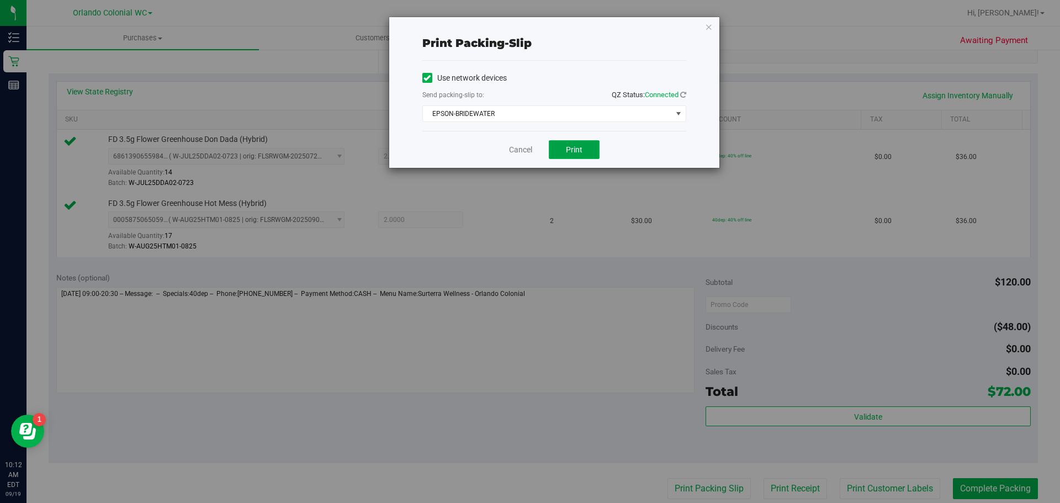
click at [525, 145] on span "Print" at bounding box center [574, 149] width 17 height 9
click at [525, 30] on icon "button" at bounding box center [709, 26] width 8 height 13
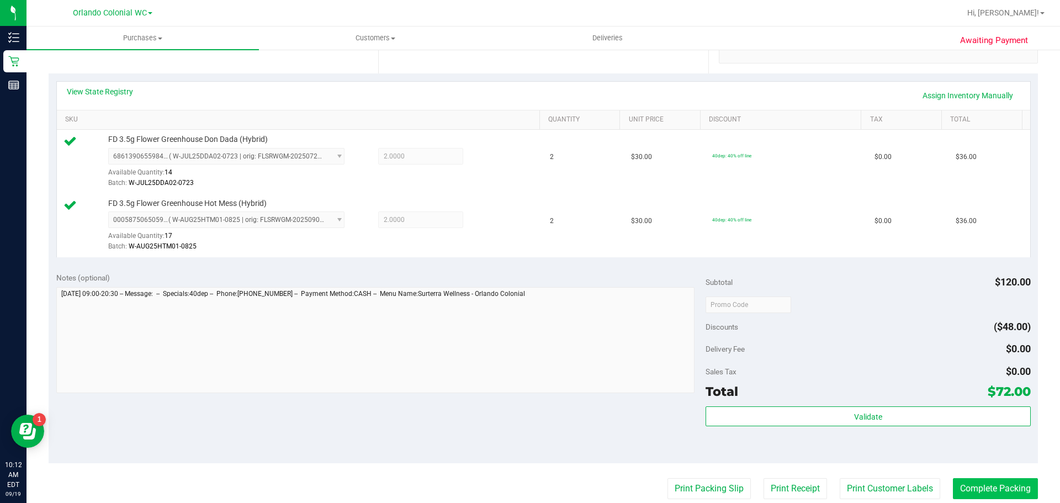
click at [525, 465] on button "Complete Packing" at bounding box center [995, 488] width 85 height 21
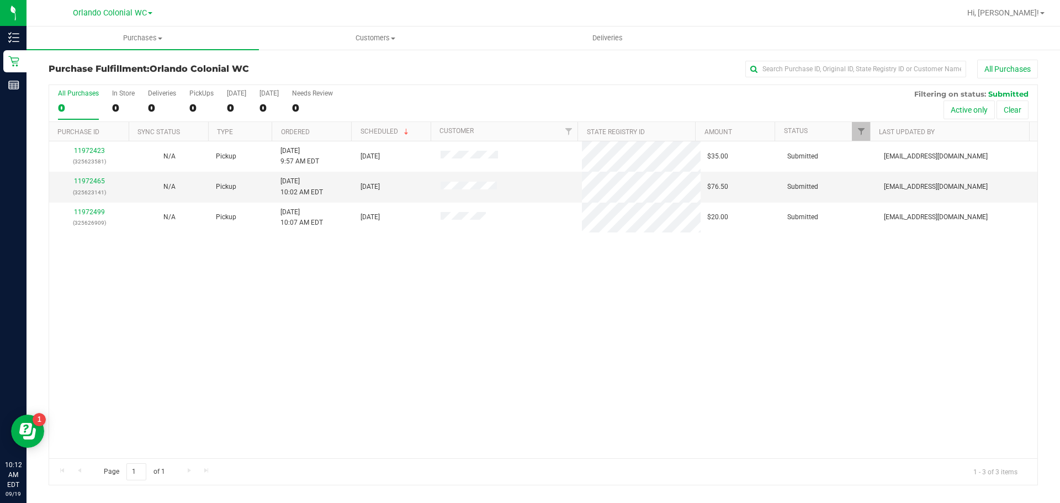
click at [94, 153] on link "11972423" at bounding box center [89, 151] width 31 height 8
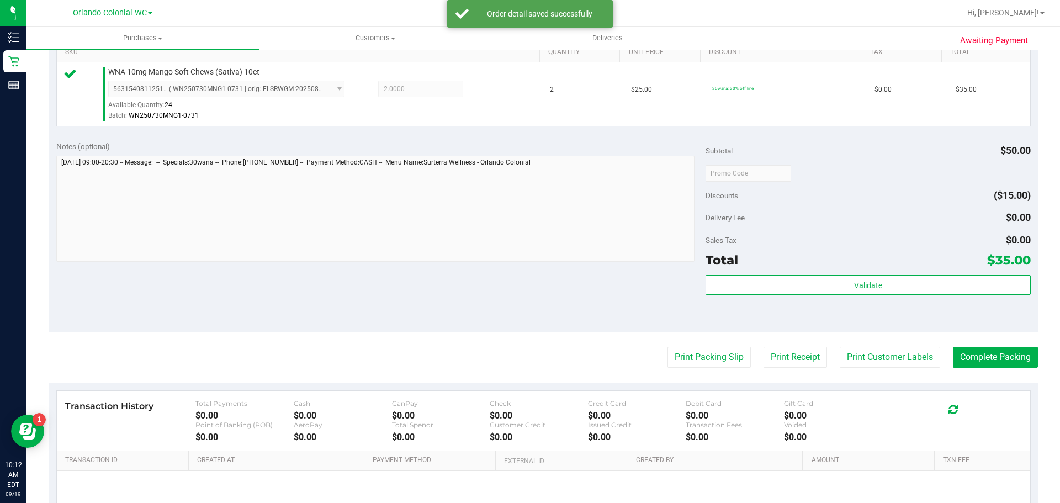
scroll to position [305, 0]
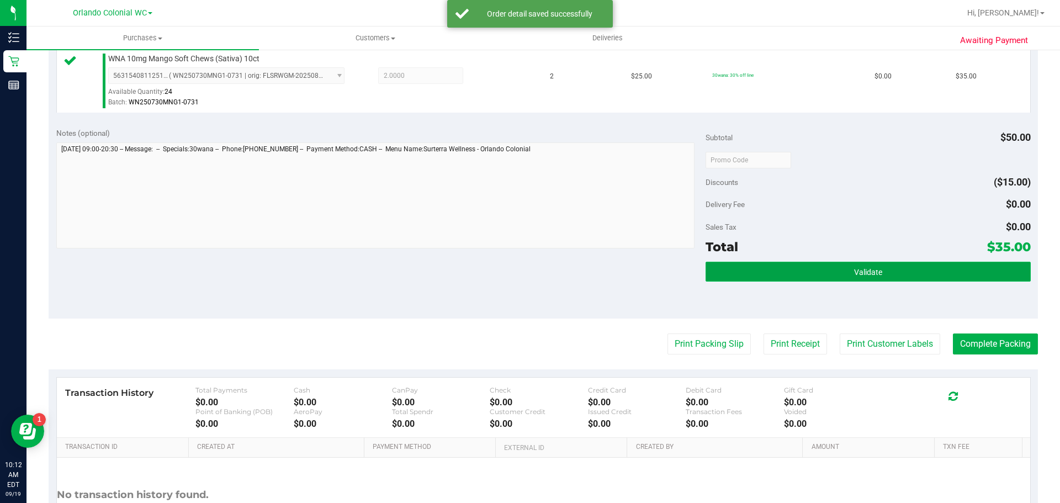
click at [525, 270] on span "Validate" at bounding box center [868, 272] width 28 height 9
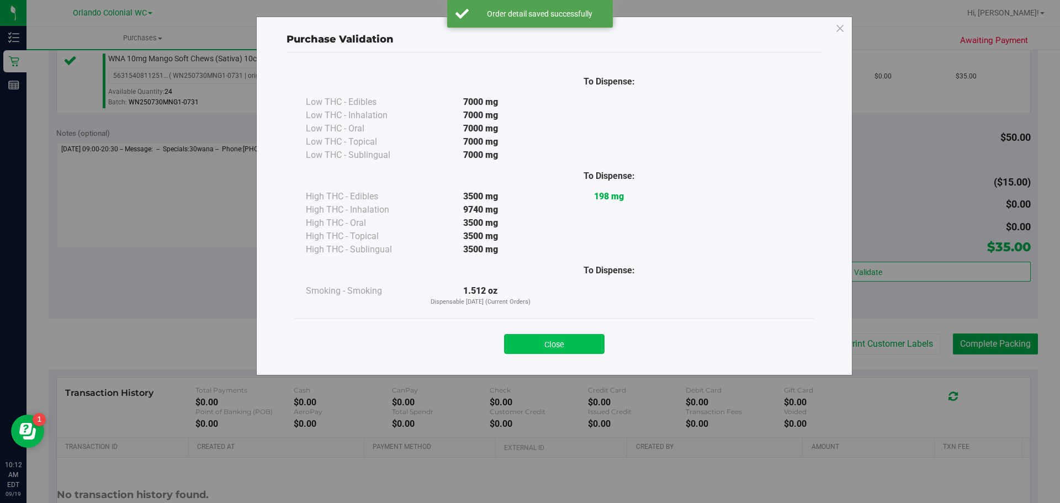
click at [525, 342] on button "Close" at bounding box center [554, 344] width 101 height 20
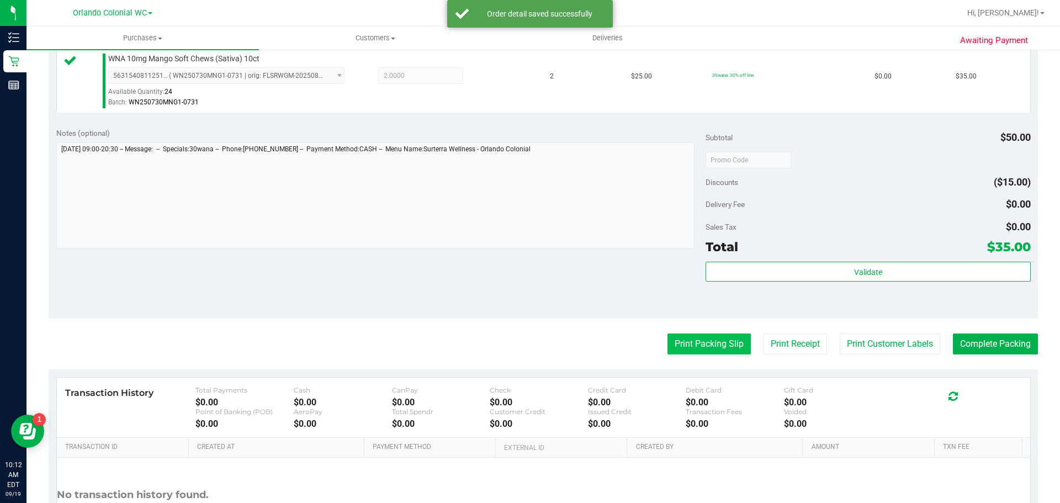
click at [525, 343] on button "Print Packing Slip" at bounding box center [709, 344] width 83 height 21
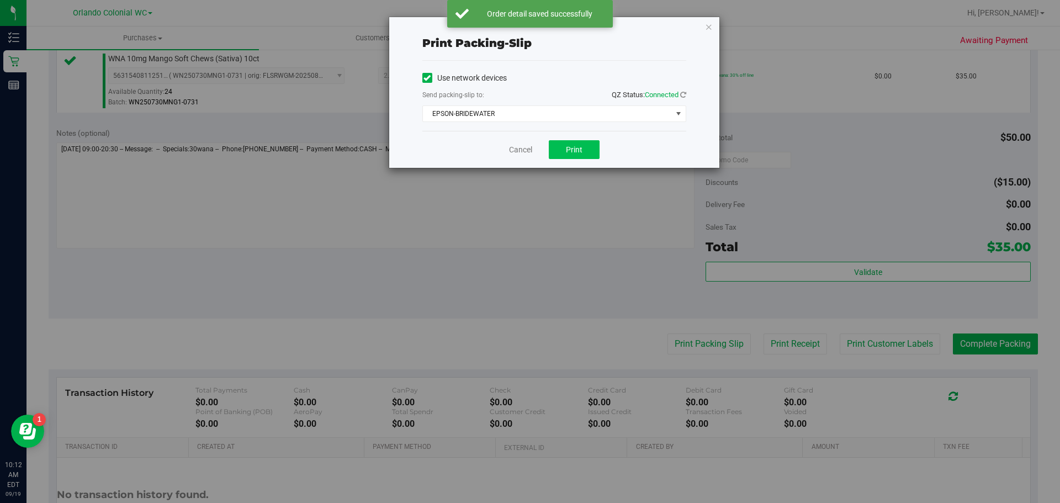
click at [525, 152] on span "Print" at bounding box center [574, 149] width 17 height 9
click at [525, 25] on div "Print packing-slip Use network devices Send packing-slip to: QZ Status: Connect…" at bounding box center [554, 92] width 330 height 151
click at [525, 30] on icon "button" at bounding box center [709, 26] width 8 height 13
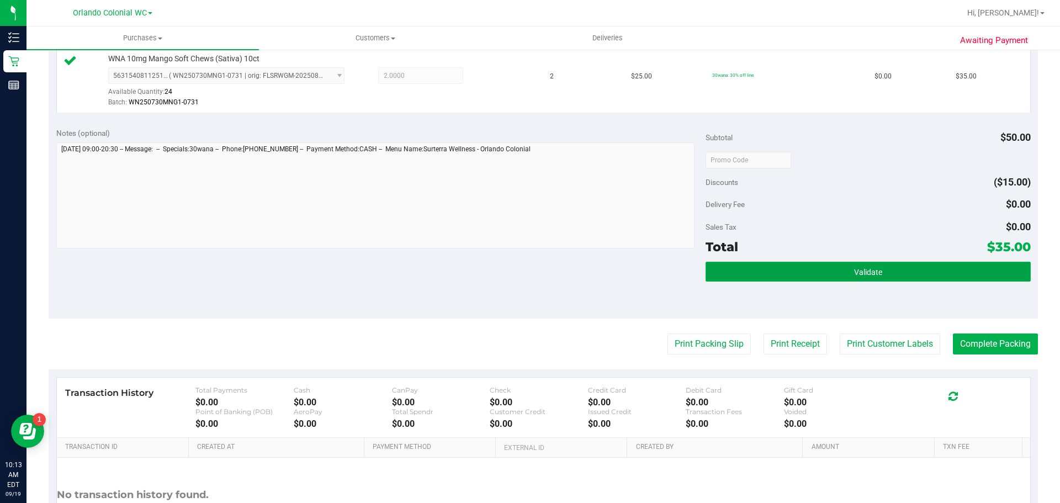
click at [525, 271] on button "Validate" at bounding box center [868, 272] width 325 height 20
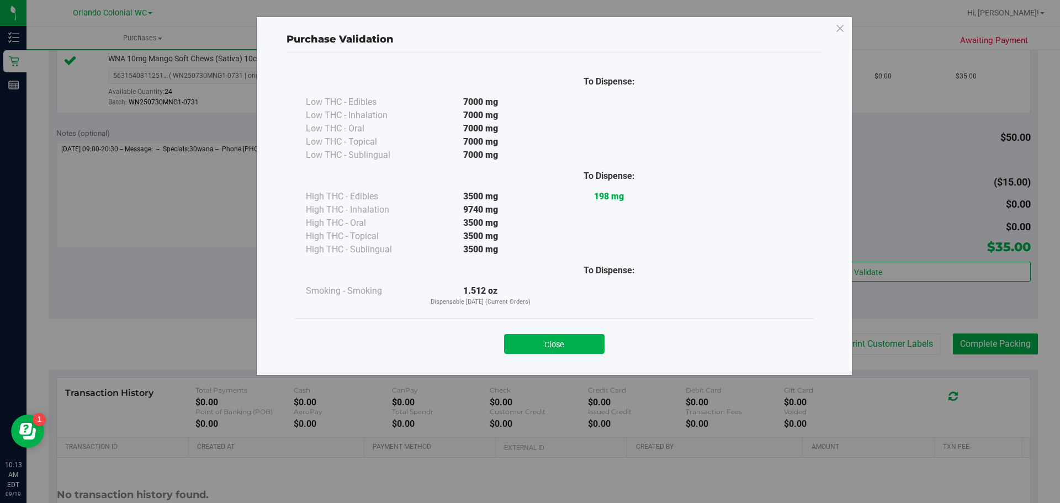
drag, startPoint x: 582, startPoint y: 353, endPoint x: 602, endPoint y: 352, distance: 20.5
click at [525, 353] on button "Close" at bounding box center [554, 344] width 101 height 20
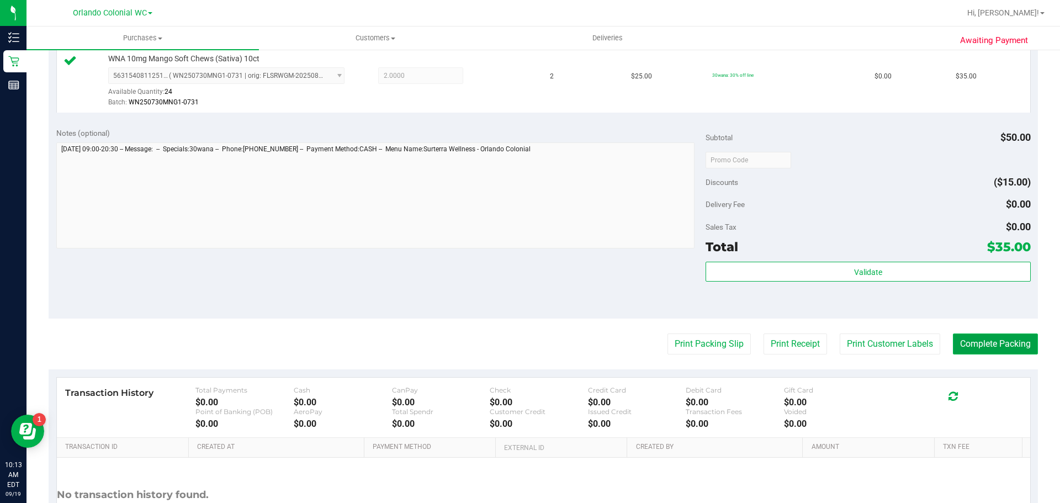
click at [525, 341] on button "Complete Packing" at bounding box center [995, 344] width 85 height 21
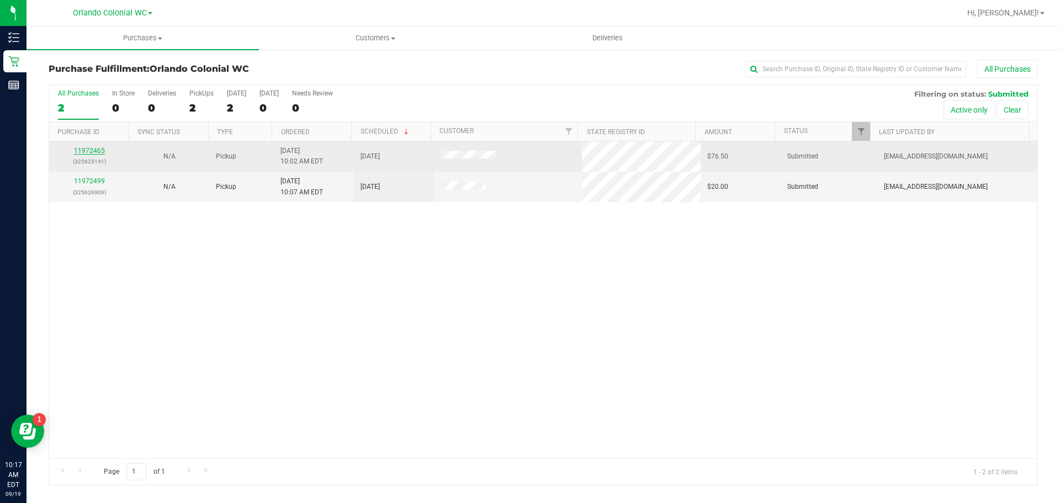
click at [86, 154] on link "11972465" at bounding box center [89, 151] width 31 height 8
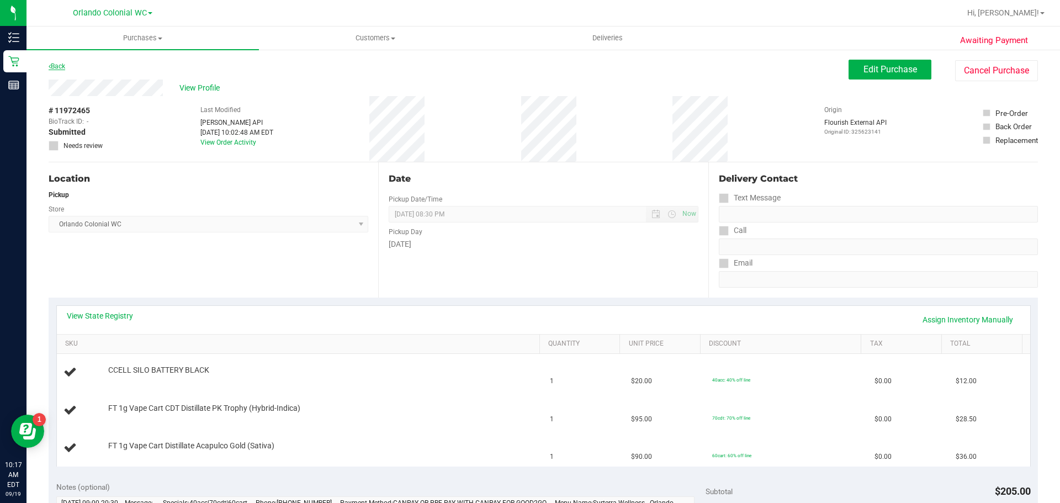
click at [63, 67] on link "Back" at bounding box center [57, 66] width 17 height 8
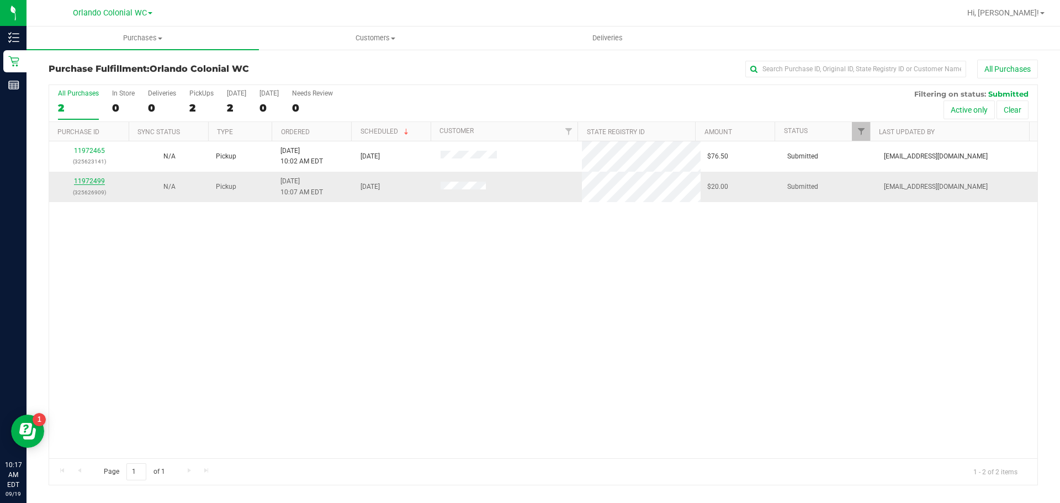
click at [86, 180] on link "11972499" at bounding box center [89, 181] width 31 height 8
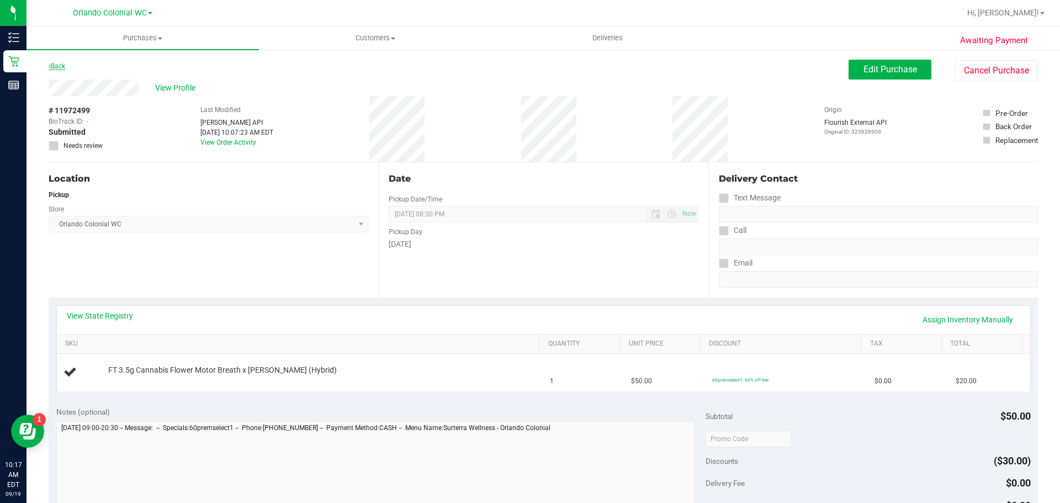
click at [54, 68] on link "Back" at bounding box center [57, 66] width 17 height 8
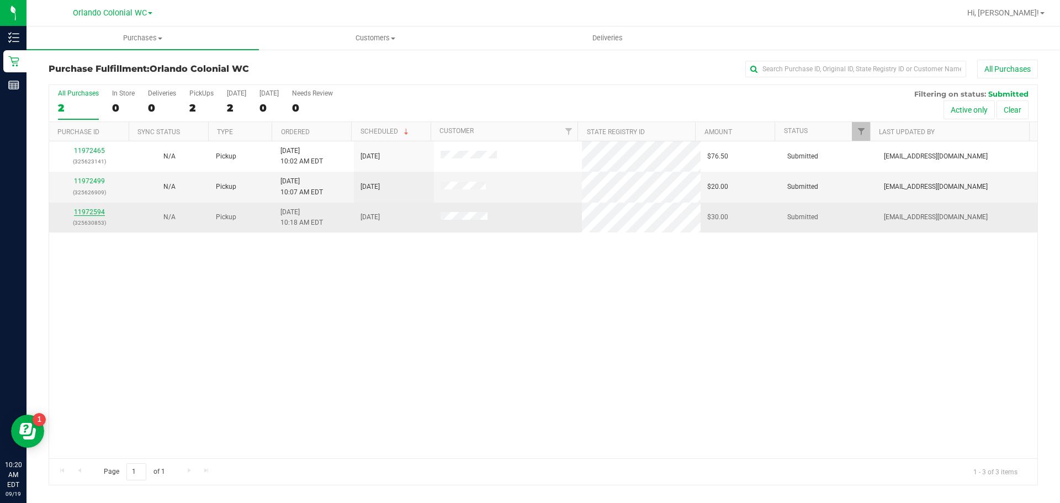
click at [96, 214] on link "11972594" at bounding box center [89, 212] width 31 height 8
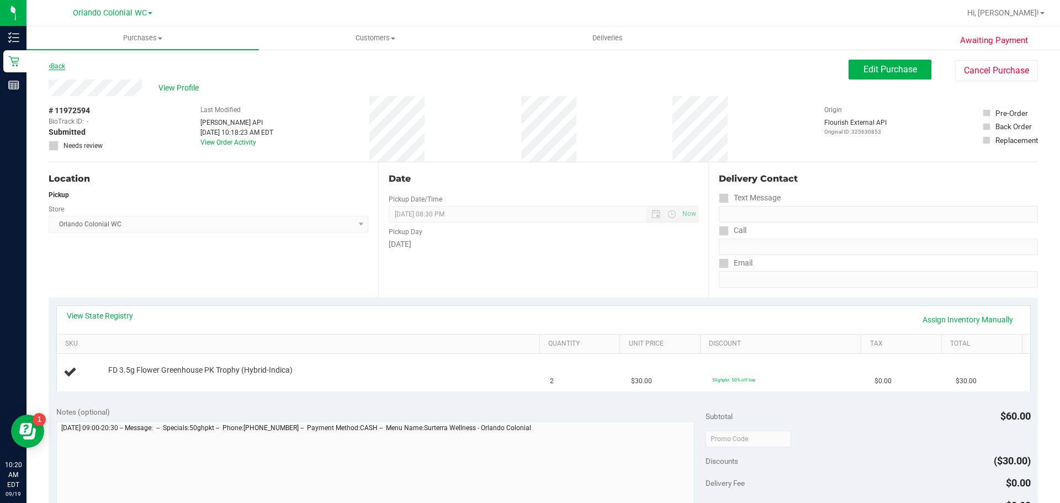
click at [59, 66] on link "Back" at bounding box center [57, 66] width 17 height 8
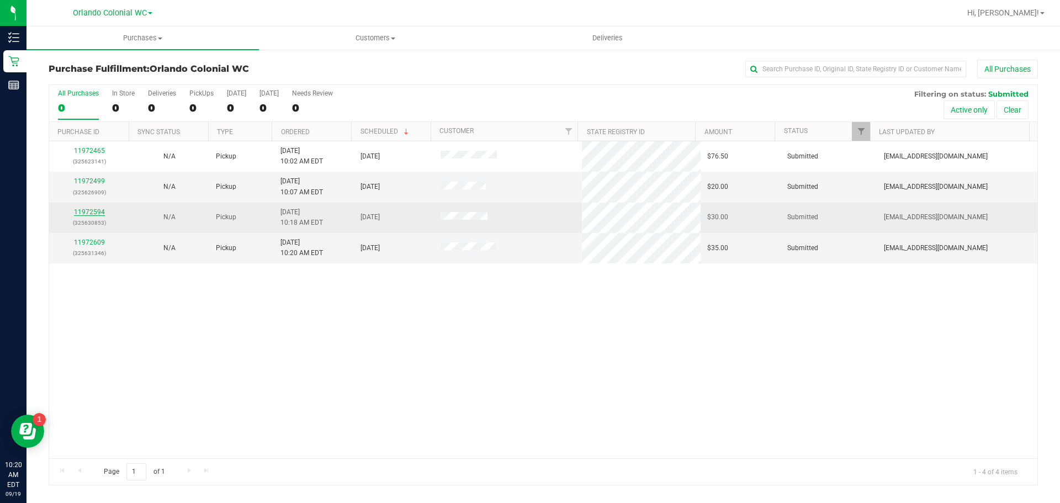
click at [87, 215] on link "11972594" at bounding box center [89, 212] width 31 height 8
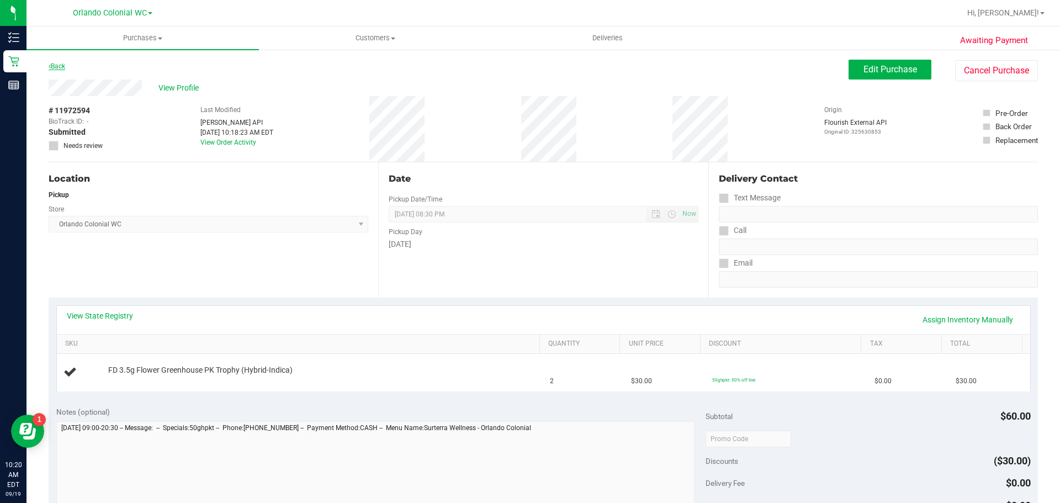
click at [50, 66] on icon at bounding box center [50, 66] width 2 height 7
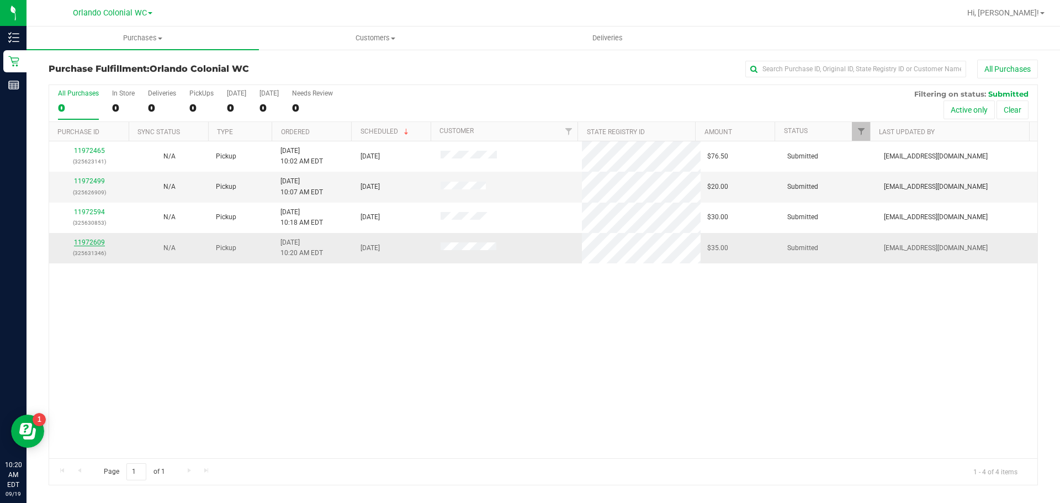
click at [91, 240] on link "11972609" at bounding box center [89, 243] width 31 height 8
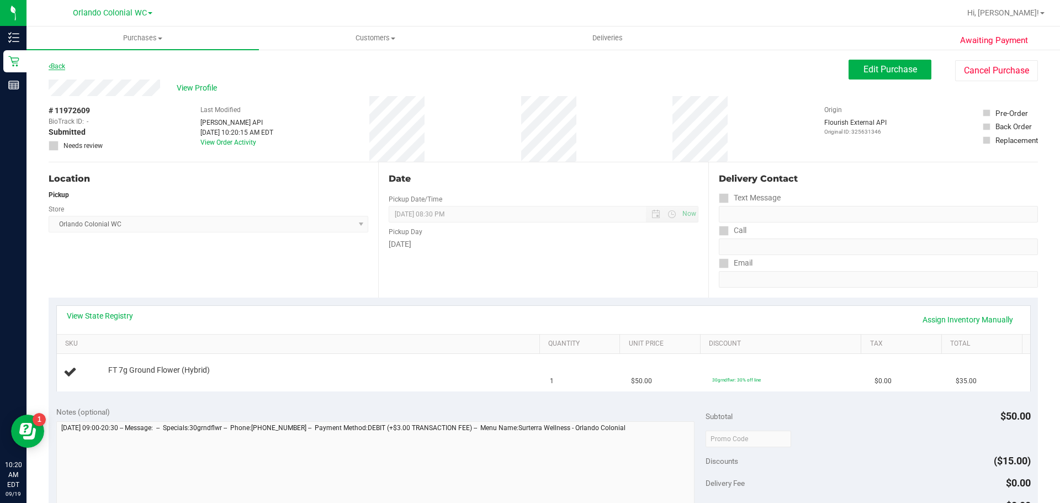
click at [62, 69] on link "Back" at bounding box center [57, 66] width 17 height 8
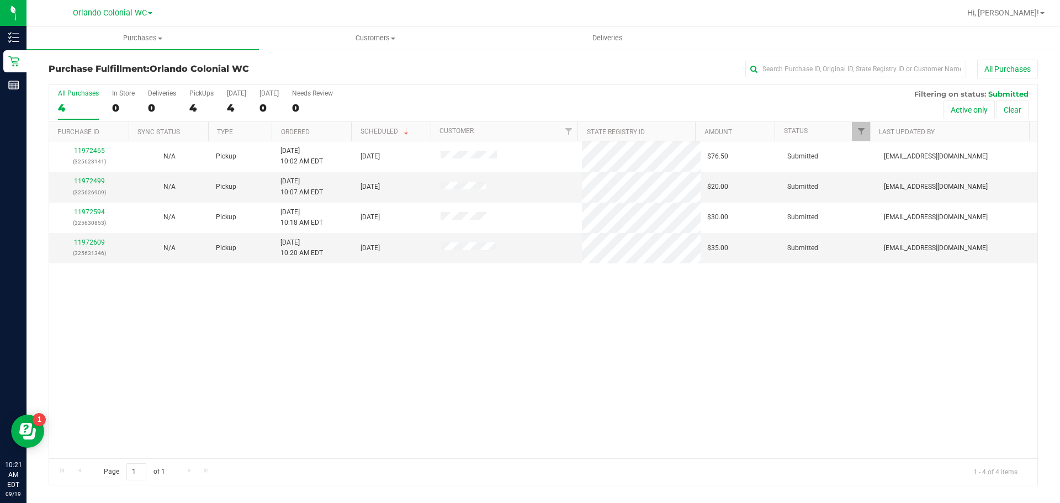
click at [79, 245] on link "11972609" at bounding box center [89, 243] width 31 height 8
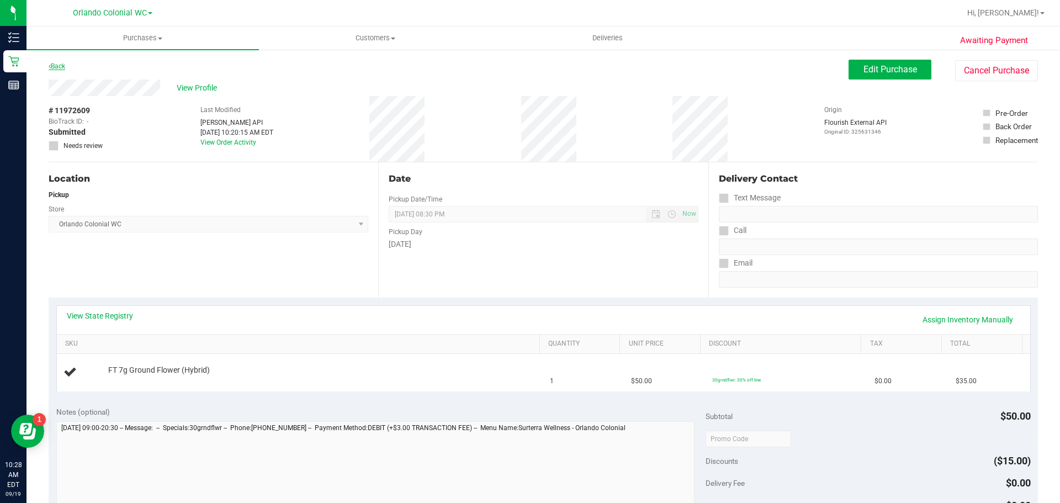
click at [64, 64] on link "Back" at bounding box center [57, 66] width 17 height 8
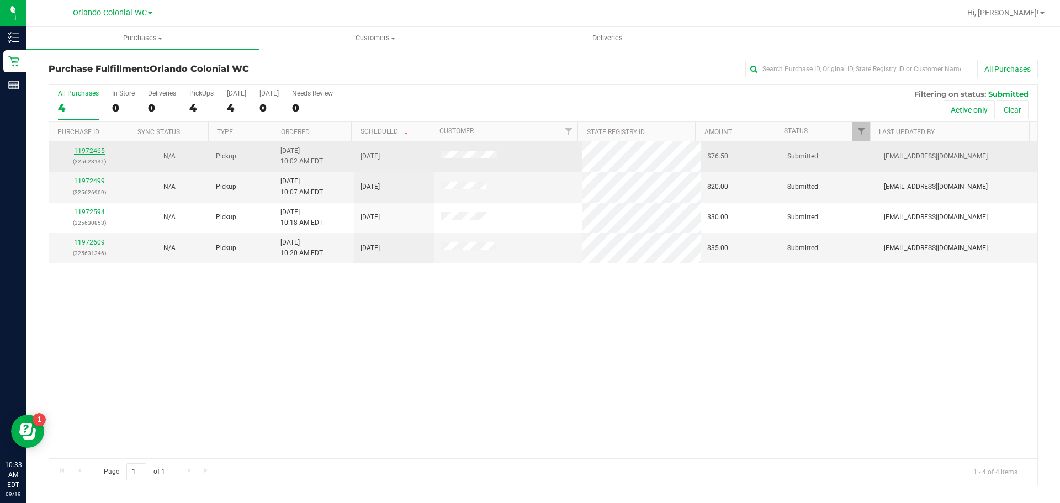
click at [81, 149] on link "11972465" at bounding box center [89, 151] width 31 height 8
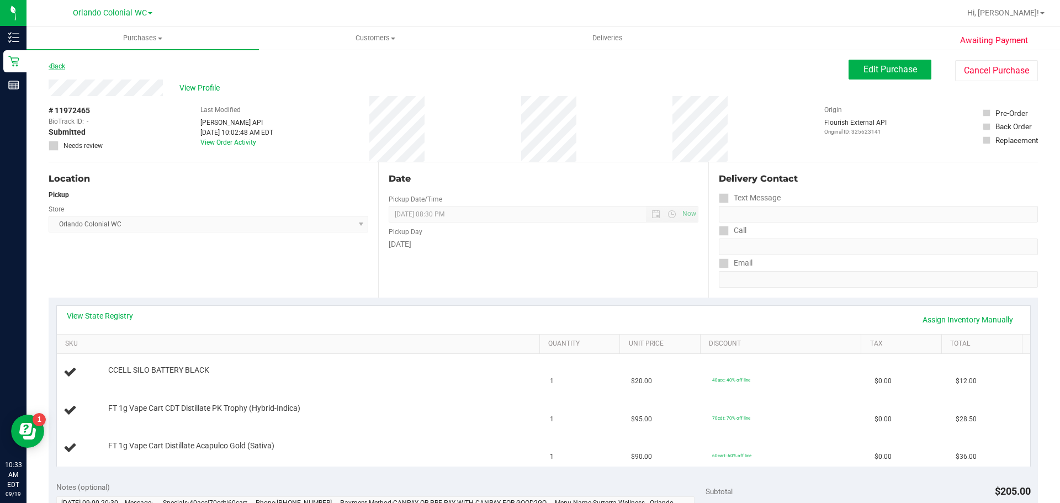
click at [64, 67] on link "Back" at bounding box center [57, 66] width 17 height 8
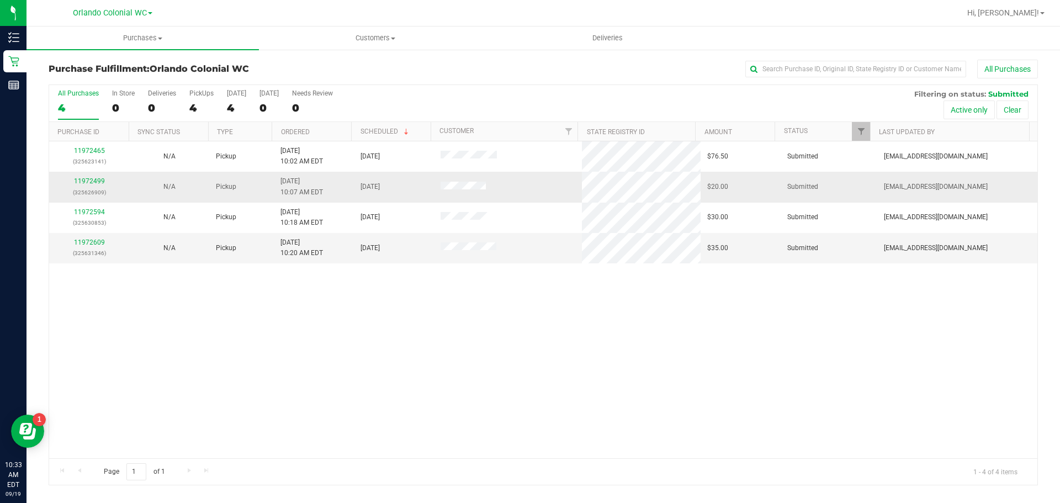
click at [97, 189] on p "(325626909)" at bounding box center [89, 192] width 67 height 10
click at [95, 182] on link "11972499" at bounding box center [89, 181] width 31 height 8
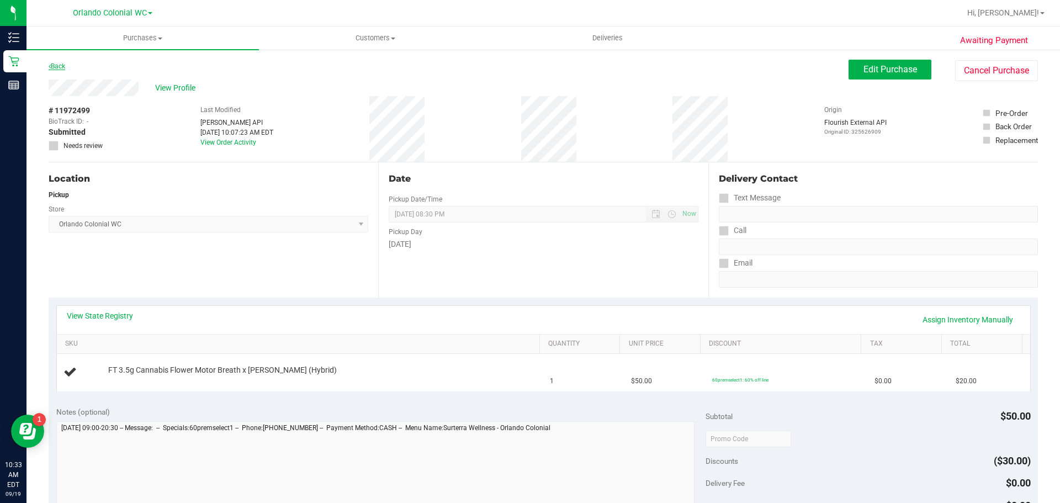
click at [58, 67] on link "Back" at bounding box center [57, 66] width 17 height 8
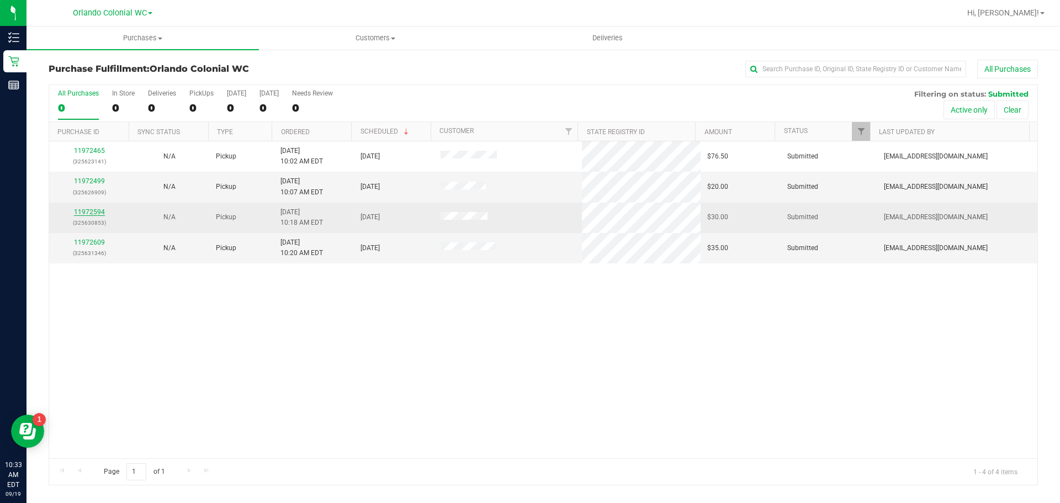
click at [87, 214] on link "11972594" at bounding box center [89, 212] width 31 height 8
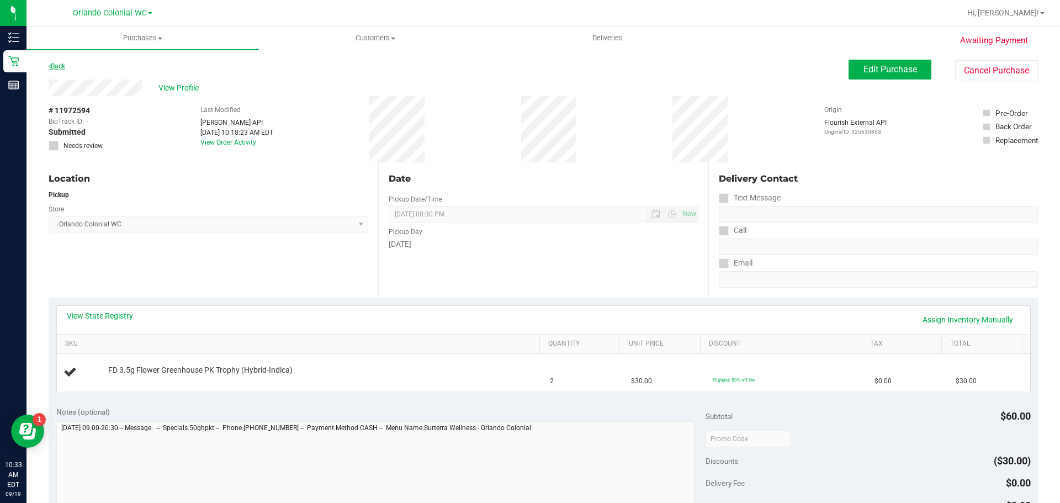
click at [58, 67] on link "Back" at bounding box center [57, 66] width 17 height 8
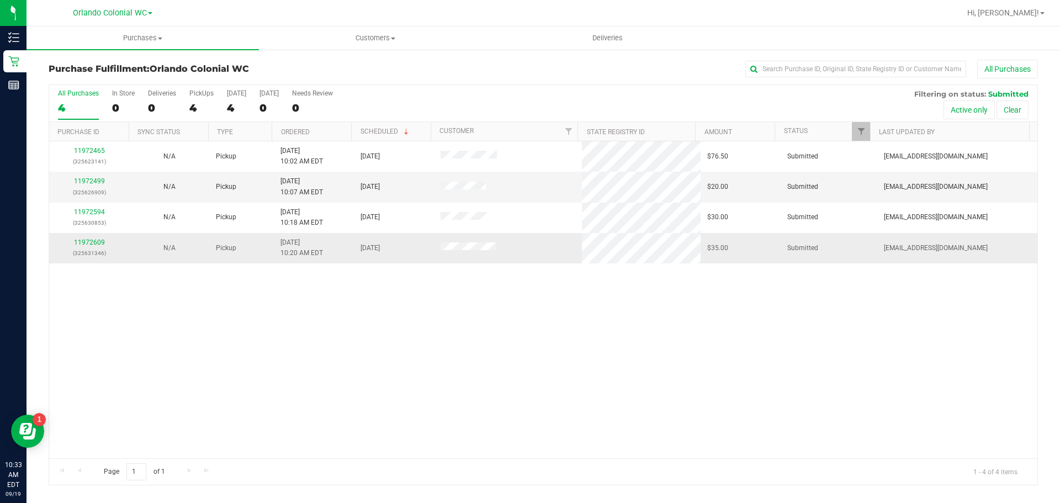
click at [94, 249] on p "(325631346)" at bounding box center [89, 253] width 67 height 10
click at [92, 242] on link "11972609" at bounding box center [89, 243] width 31 height 8
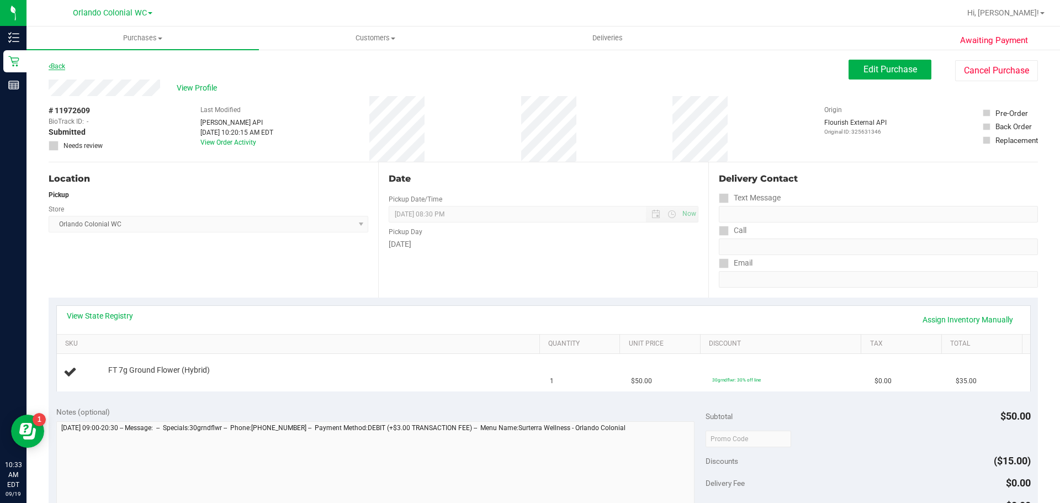
click at [60, 66] on link "Back" at bounding box center [57, 66] width 17 height 8
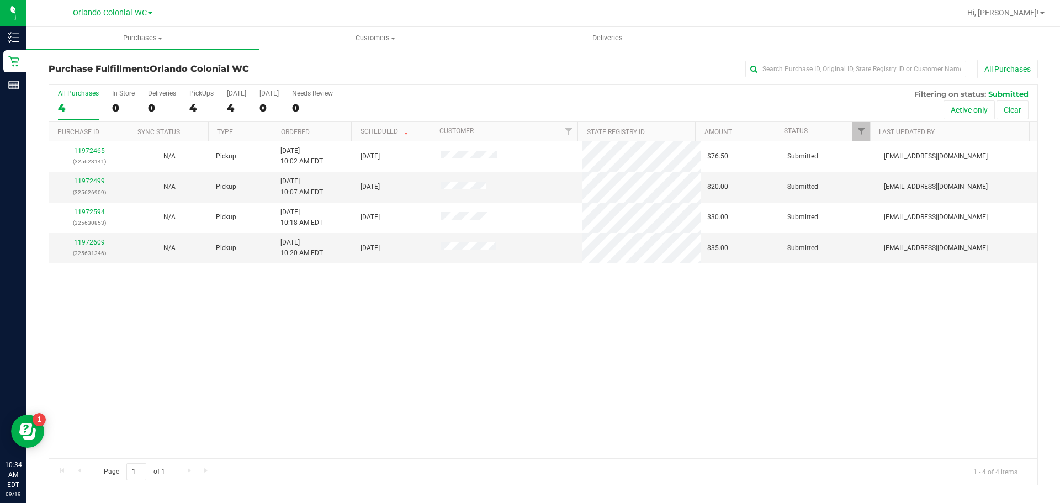
click at [91, 151] on link "11972465" at bounding box center [89, 151] width 31 height 8
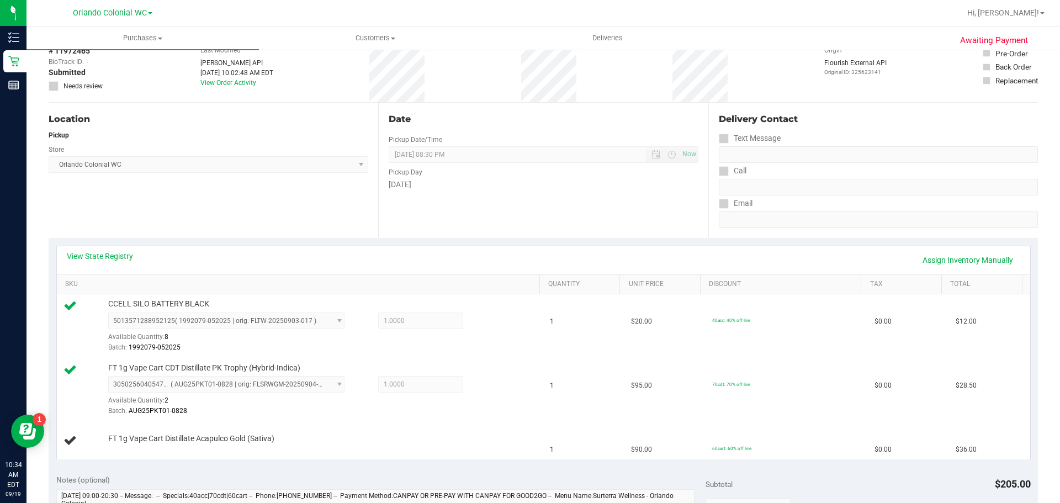
scroll to position [114, 0]
